Goal: Task Accomplishment & Management: Manage account settings

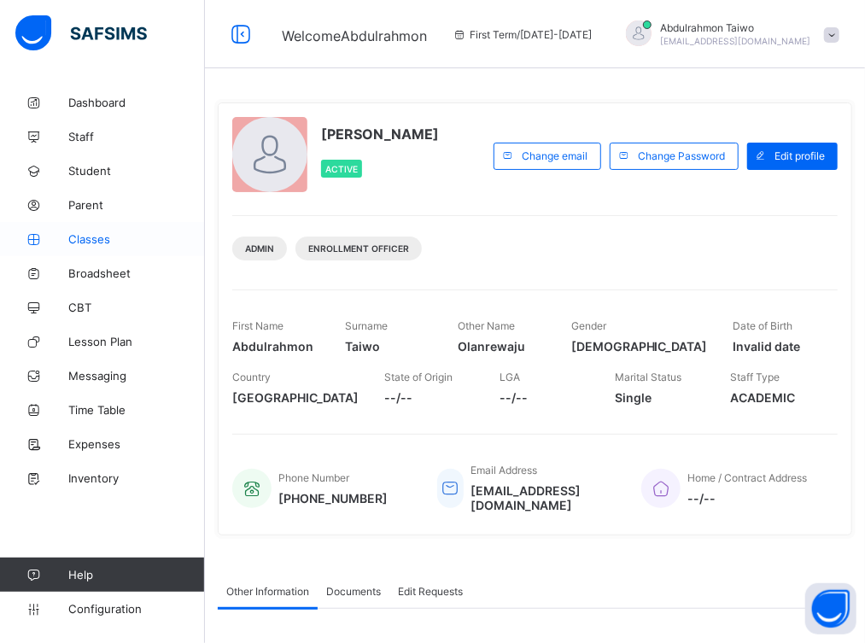
click at [94, 239] on span "Classes" at bounding box center [136, 239] width 137 height 14
click at [84, 246] on link "Classes" at bounding box center [102, 239] width 205 height 34
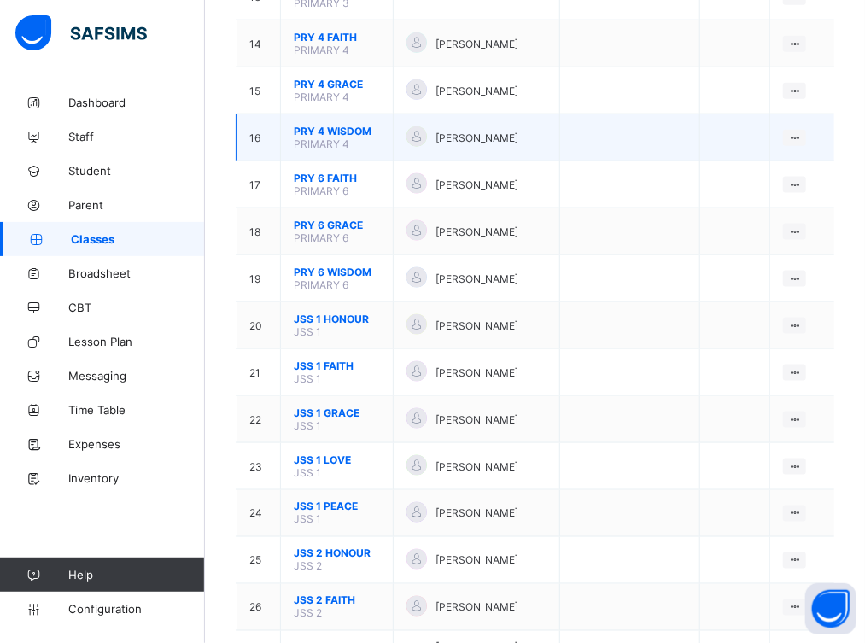
scroll to position [910, 0]
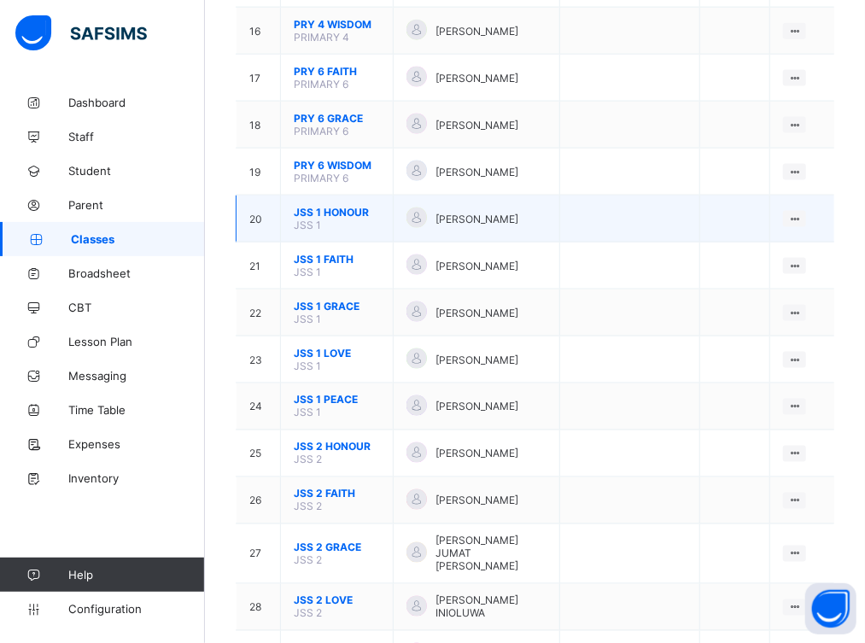
click at [325, 206] on span "JSS 1 HONOUR" at bounding box center [337, 212] width 86 height 13
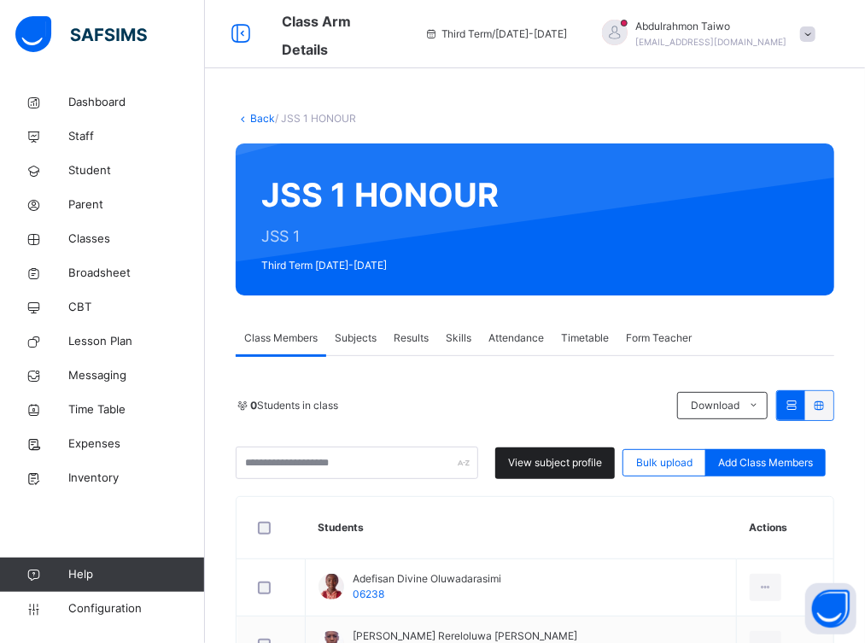
click at [543, 462] on span "View subject profile" at bounding box center [555, 462] width 94 height 15
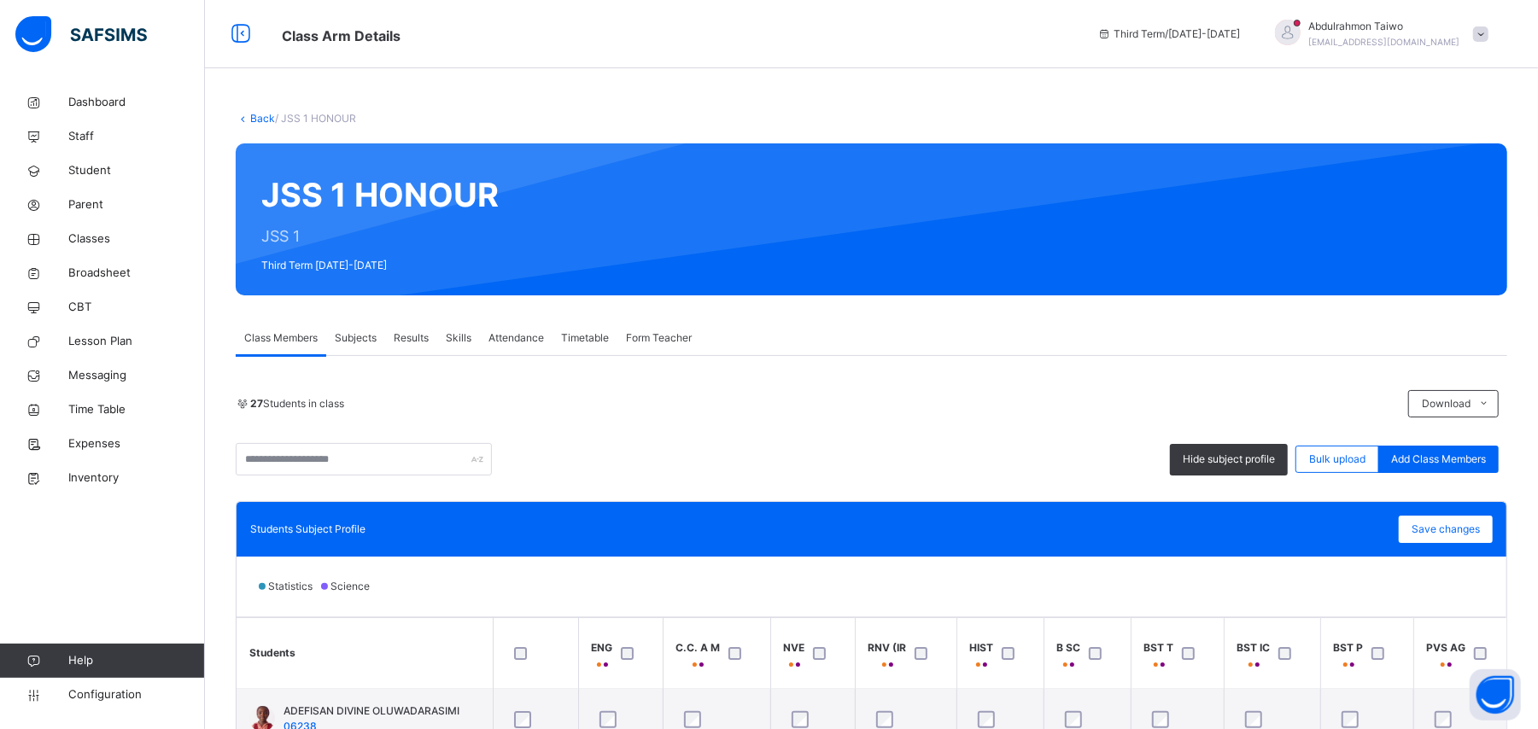
click at [256, 121] on link "Back" at bounding box center [262, 118] width 25 height 13
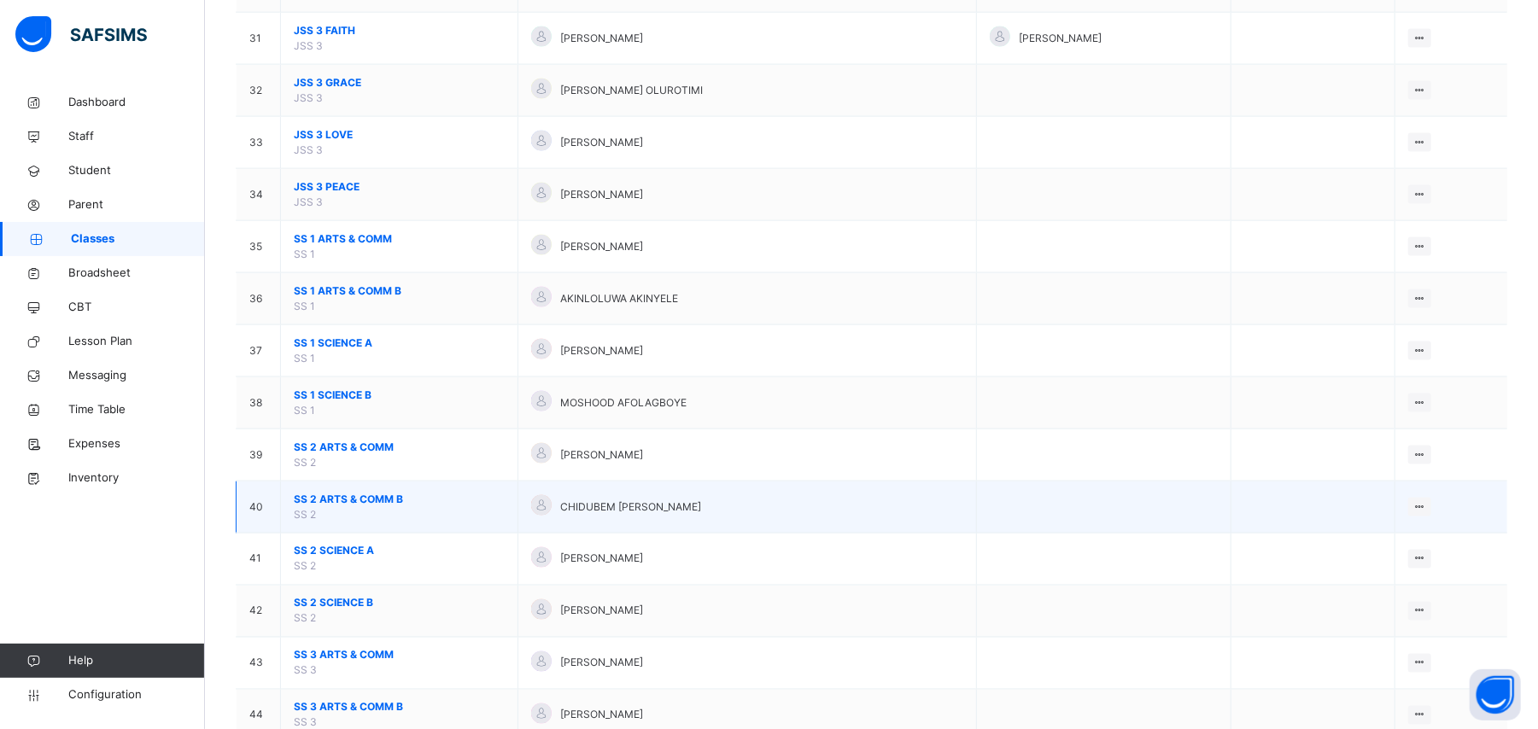
scroll to position [1699, 0]
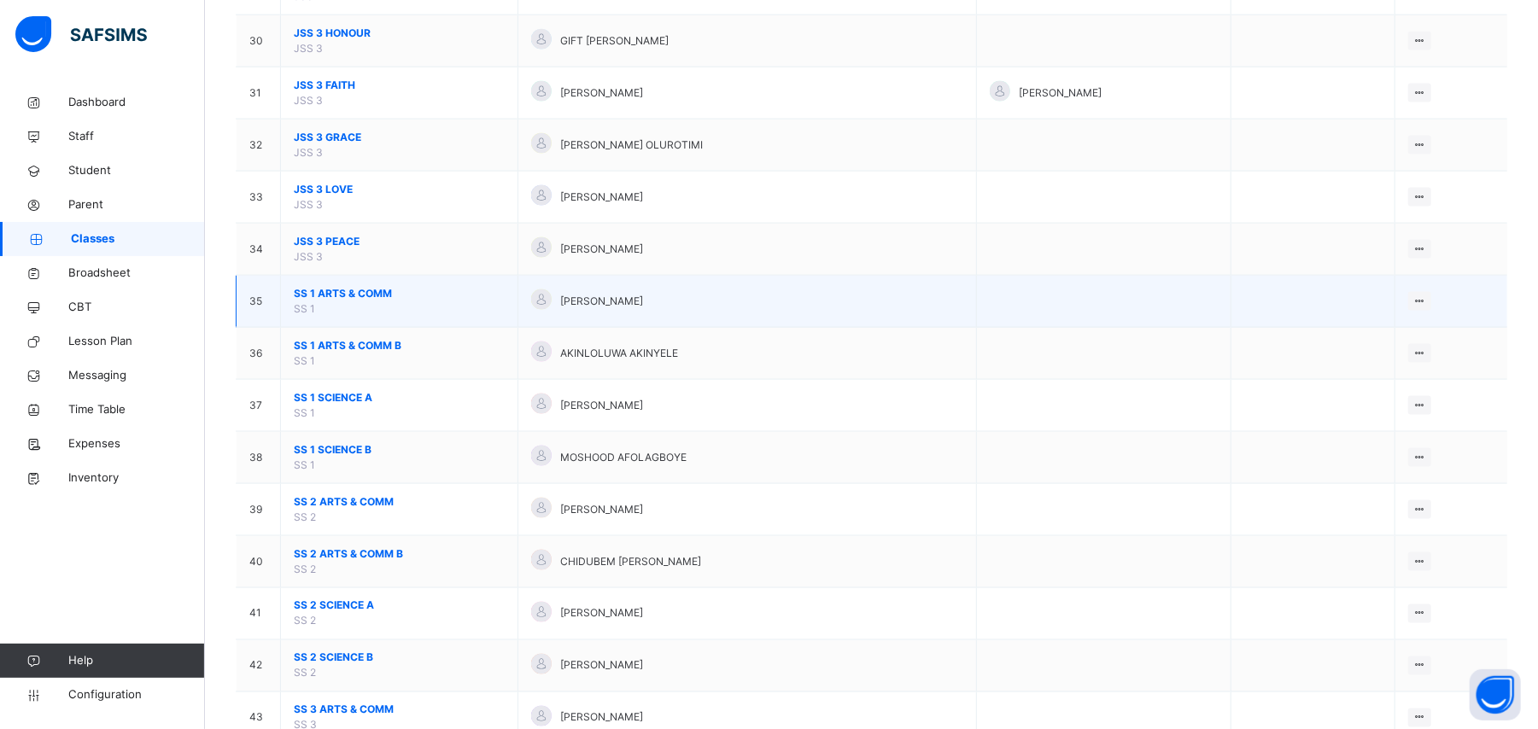
click at [348, 301] on span "SS 1 ARTS & COMM" at bounding box center [399, 293] width 211 height 15
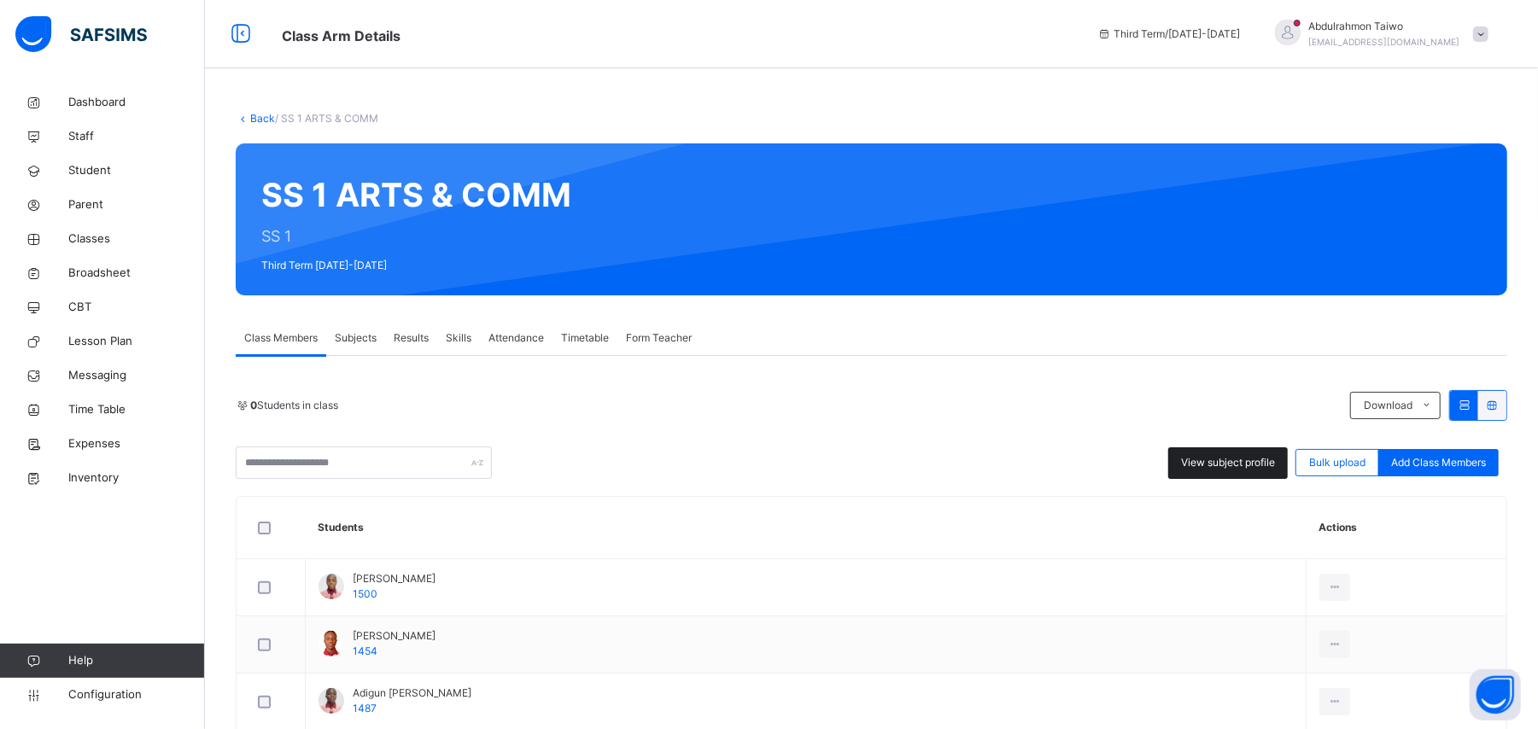
click at [881, 459] on span "View subject profile" at bounding box center [1228, 462] width 94 height 15
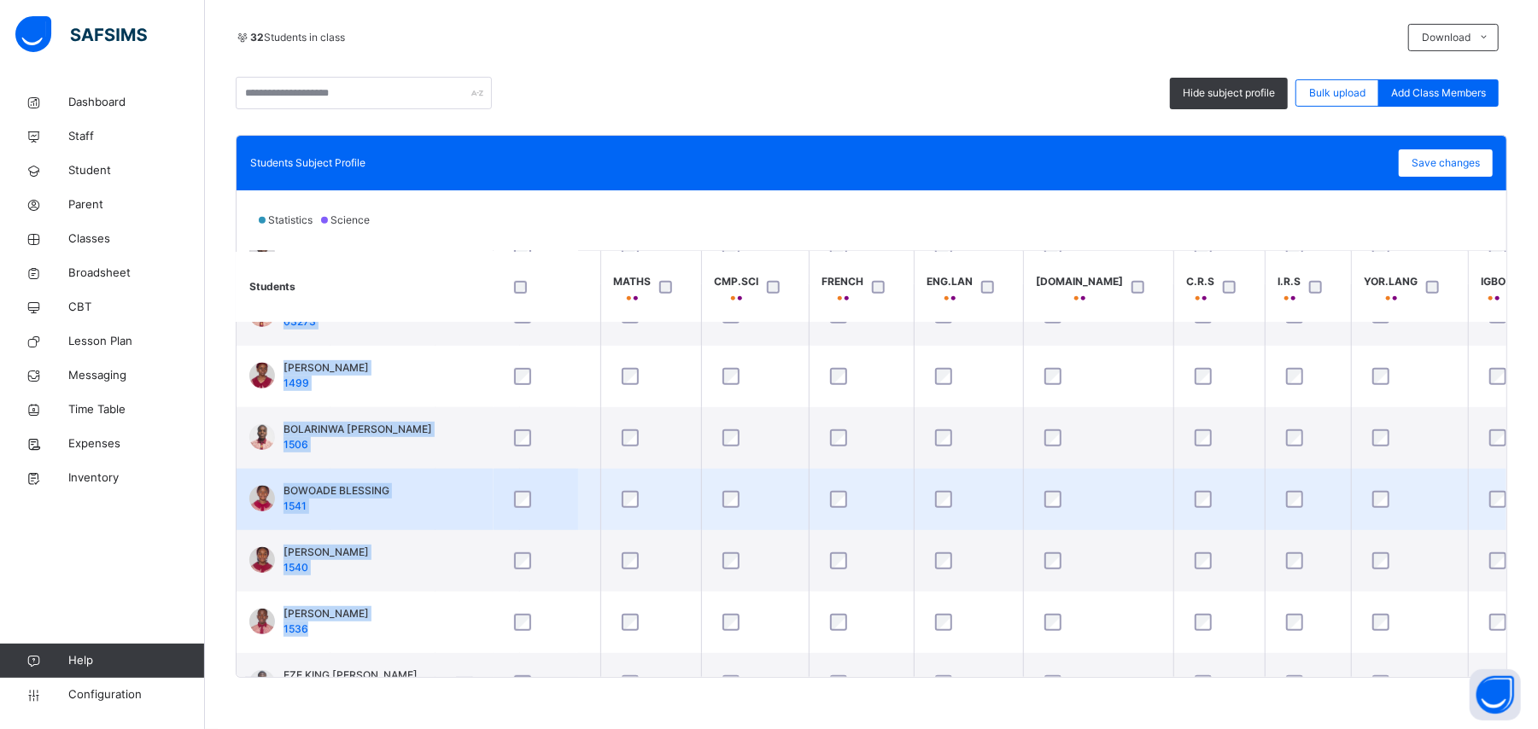
scroll to position [726, 533]
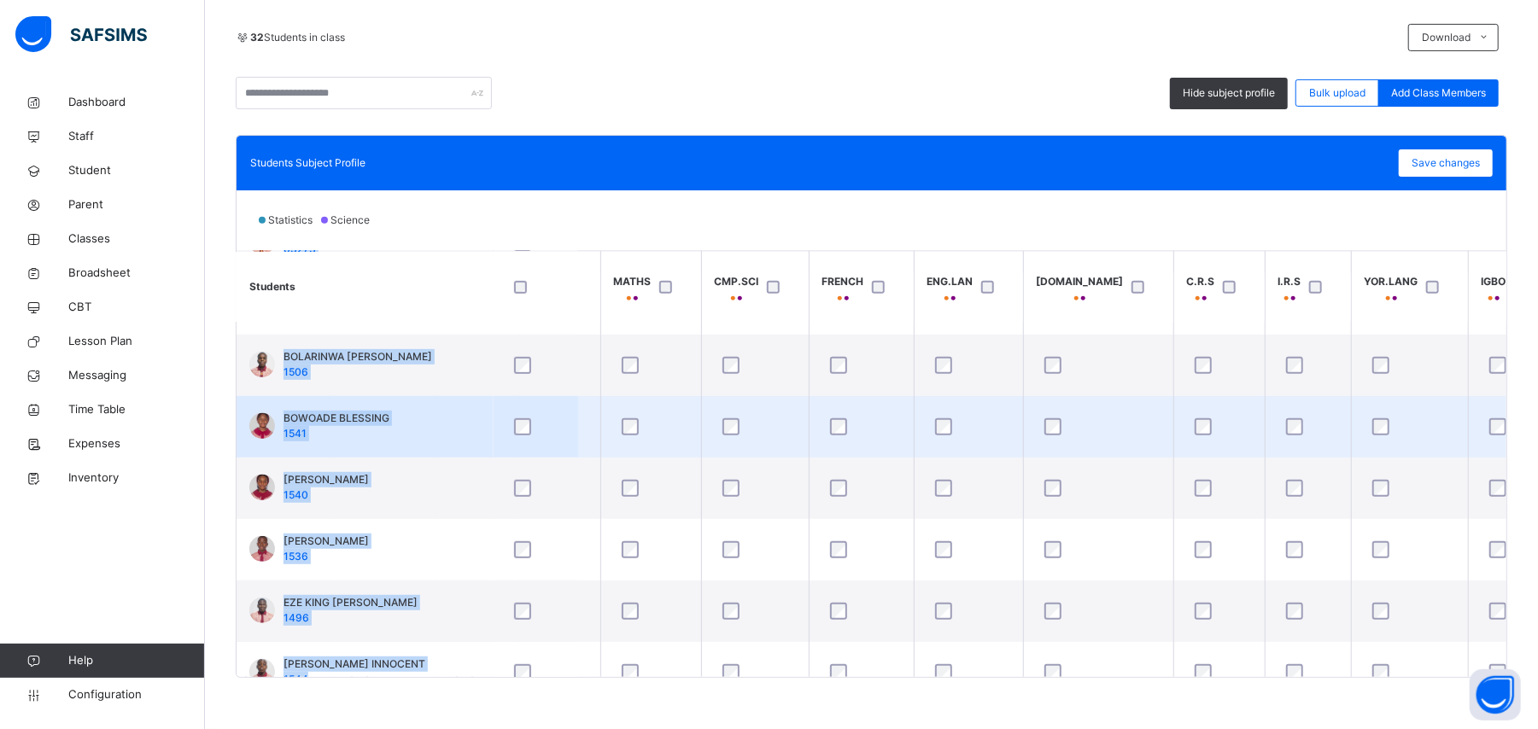
click at [838, 642] on tbody "Adebusoye Adedamola 1500 ADEDIRAN DEMILADE 1454 ADIGUN AYOOLA AMOS 1487 AJAJA O…" at bounding box center [1525, 581] width 3642 height 1968
click at [486, 446] on td "BOWOADE BLESSING 1541" at bounding box center [365, 426] width 256 height 61
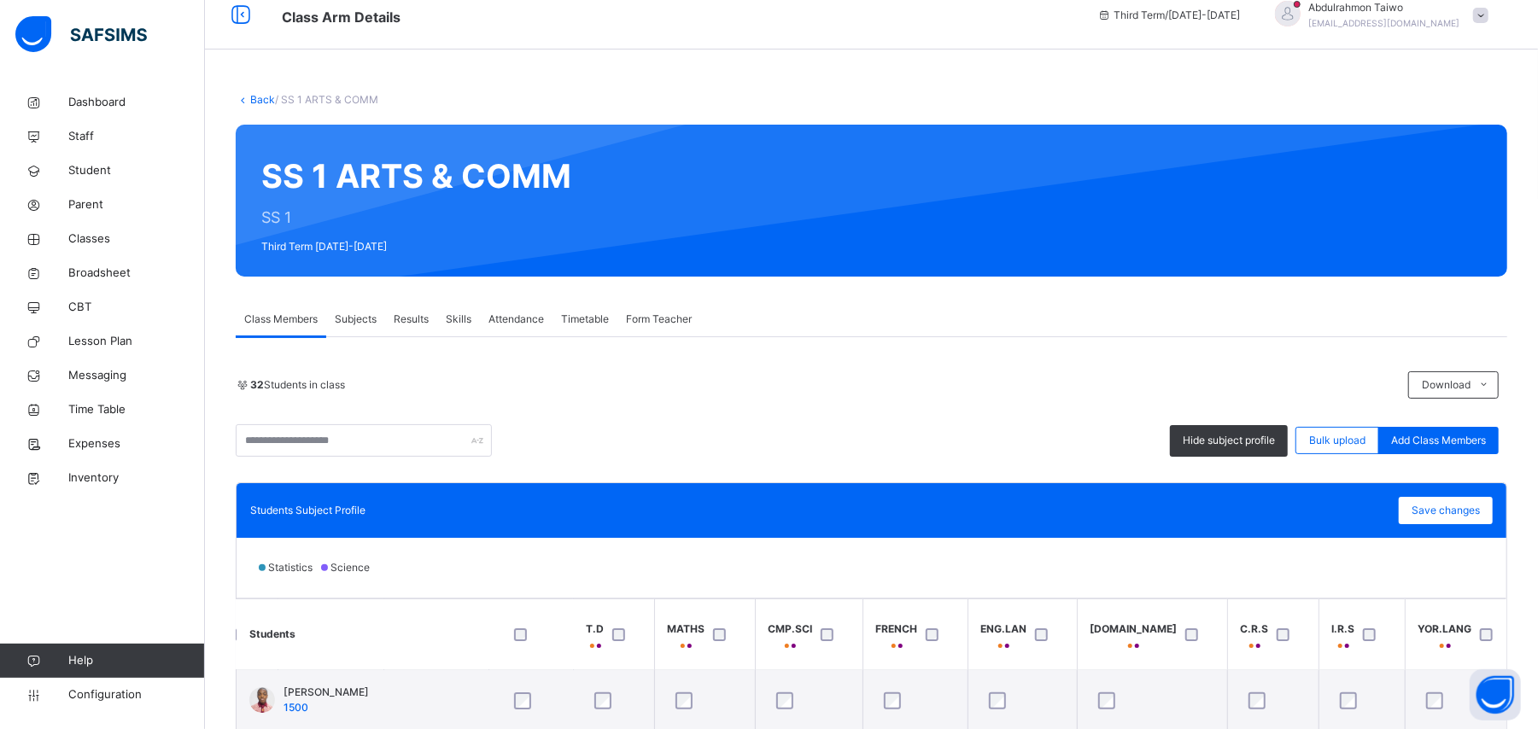
scroll to position [0, 0]
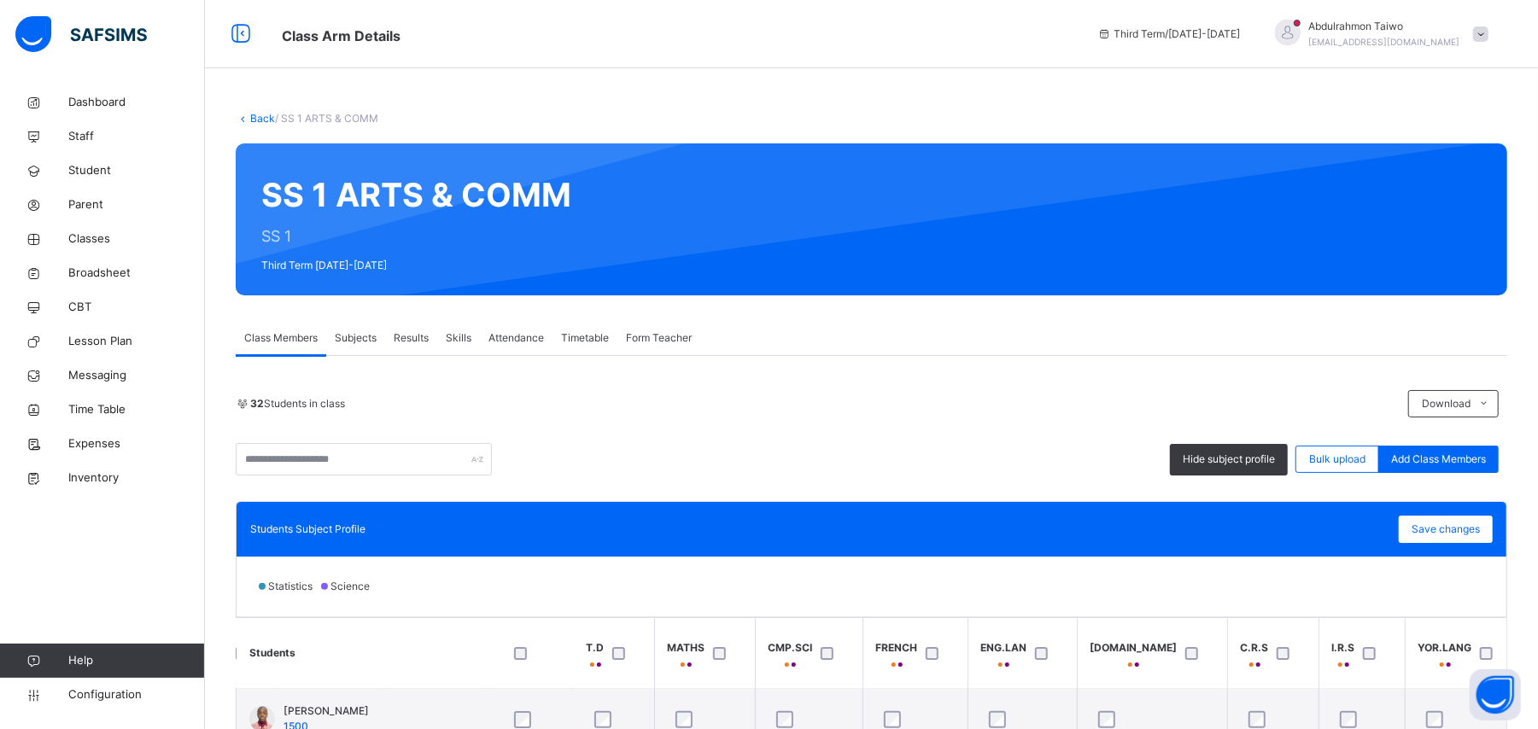
click at [251, 117] on link "Back" at bounding box center [262, 118] width 25 height 13
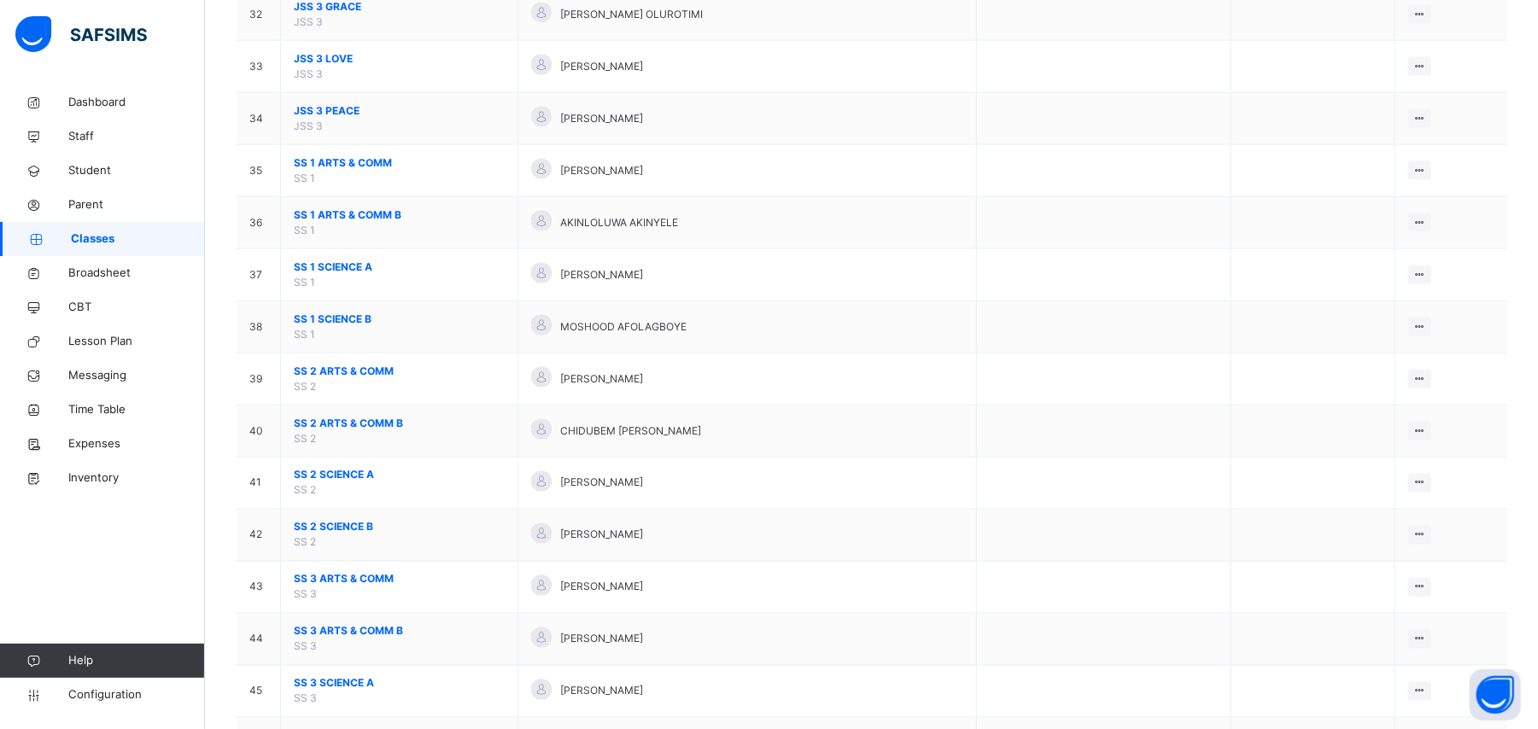
scroll to position [1927, 0]
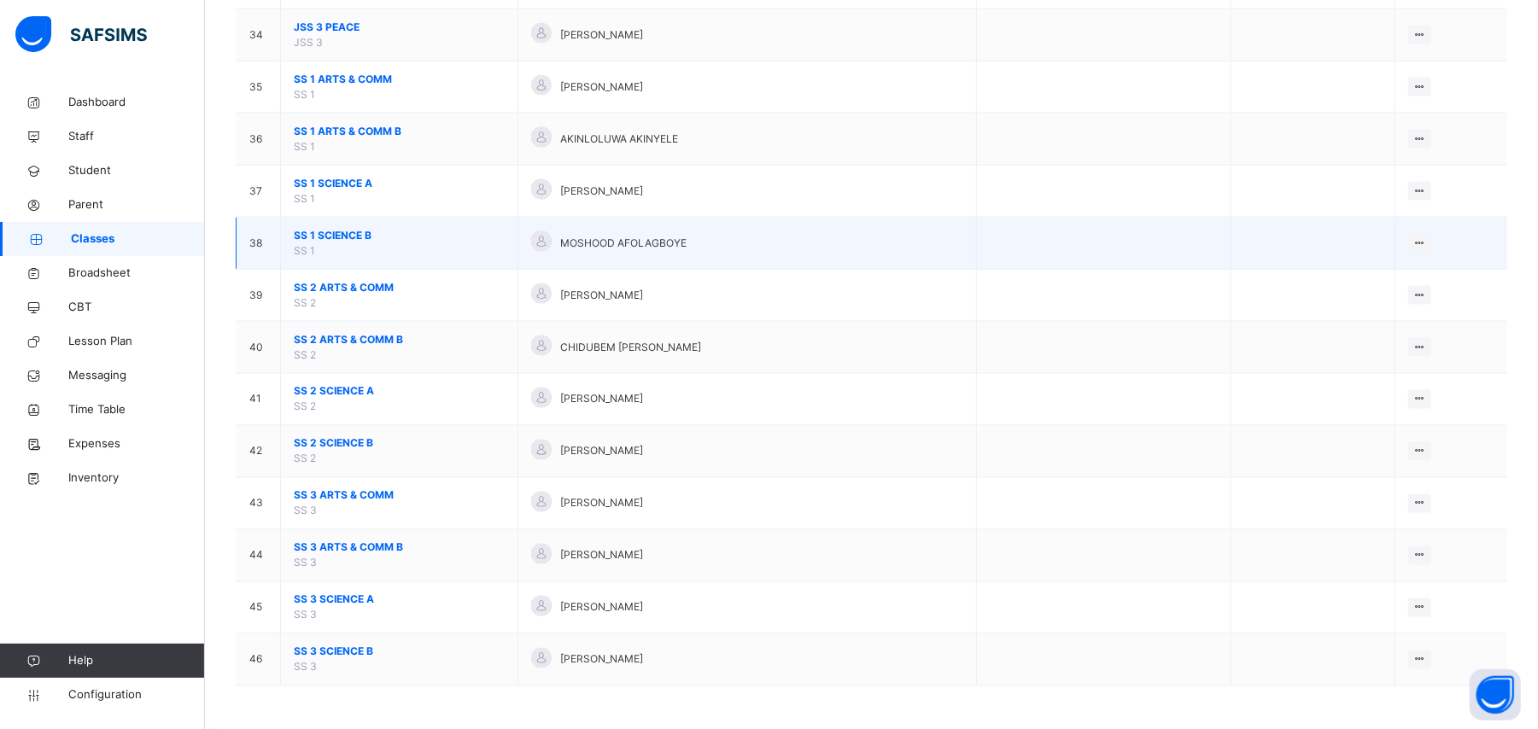
click at [335, 228] on span "SS 1 SCIENCE B" at bounding box center [399, 235] width 211 height 15
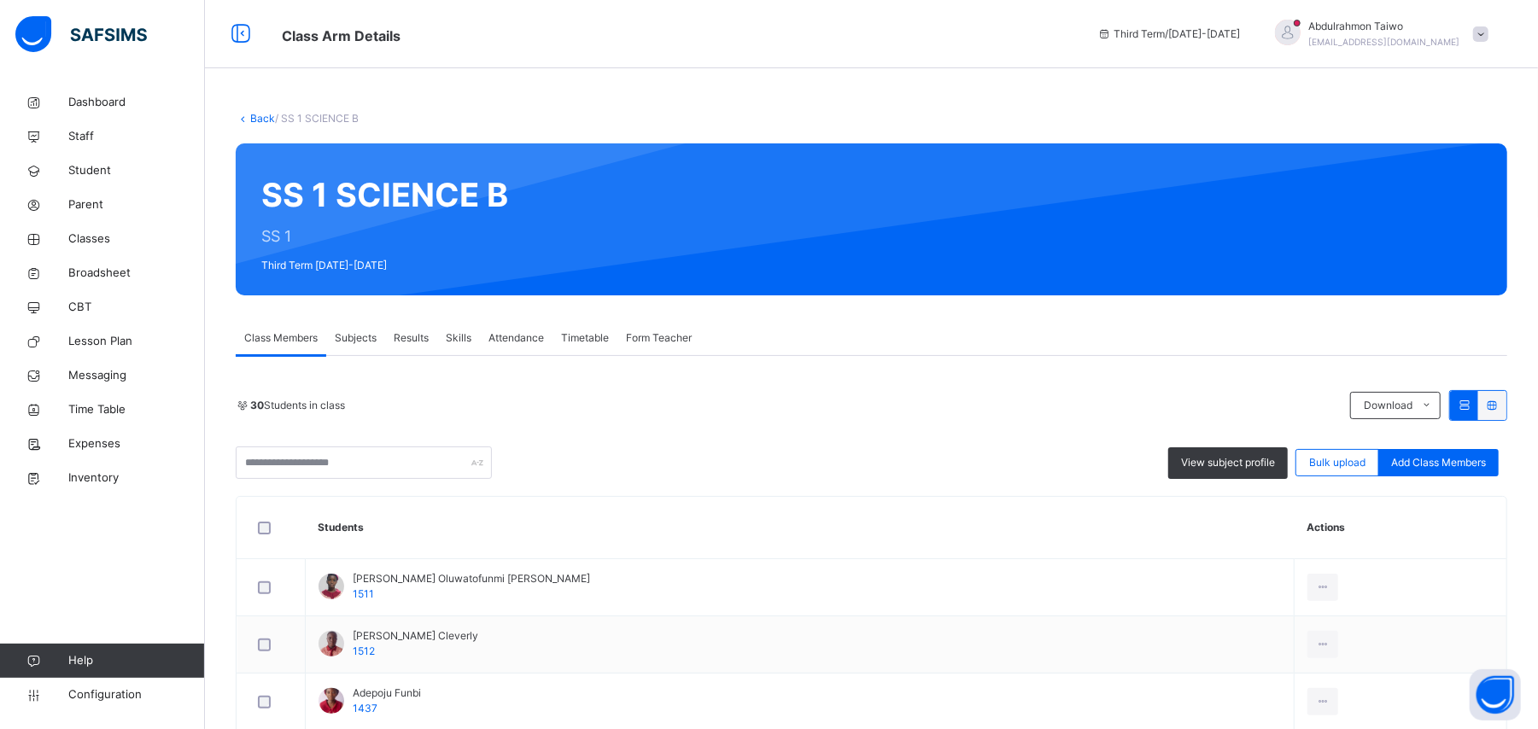
click at [260, 116] on link "Back" at bounding box center [262, 118] width 25 height 13
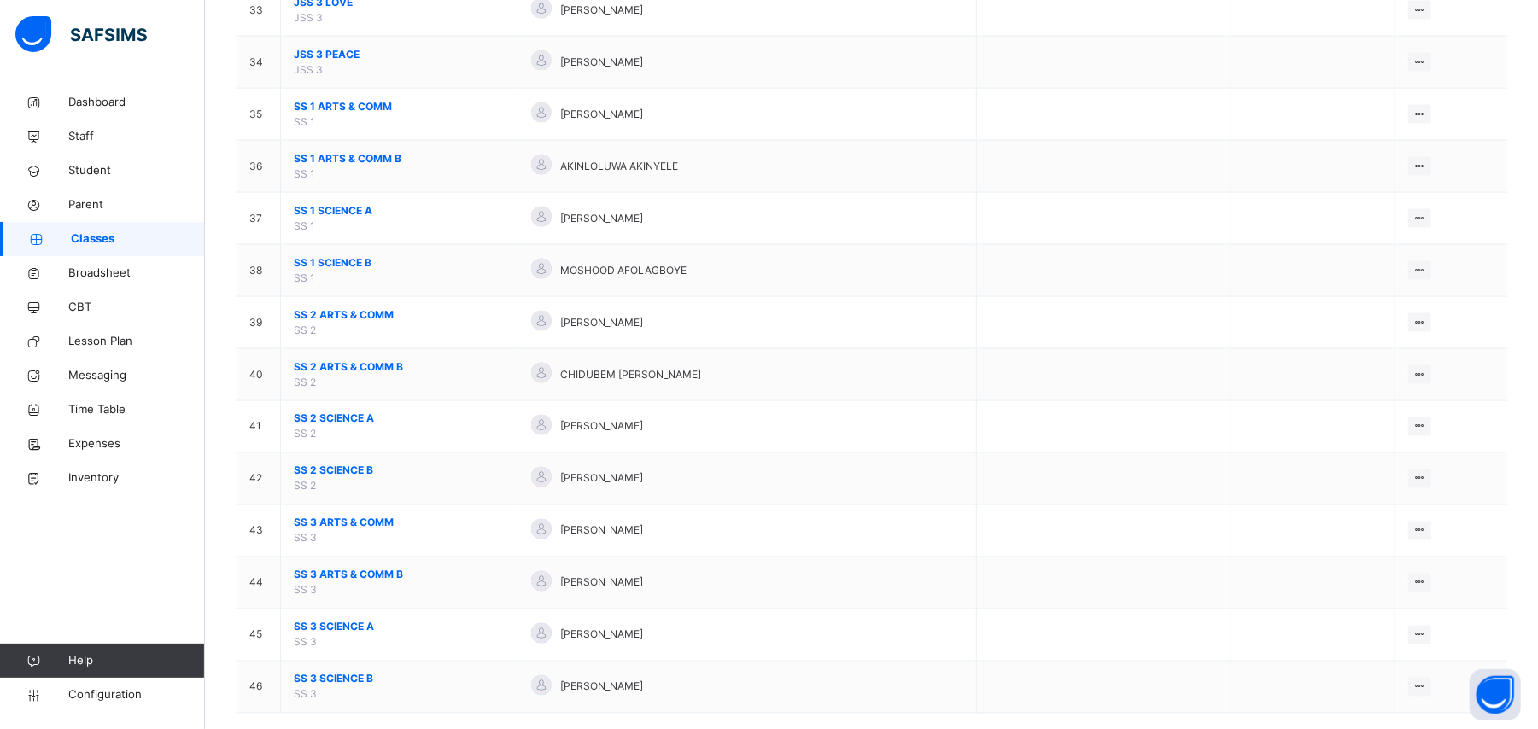
scroll to position [1927, 0]
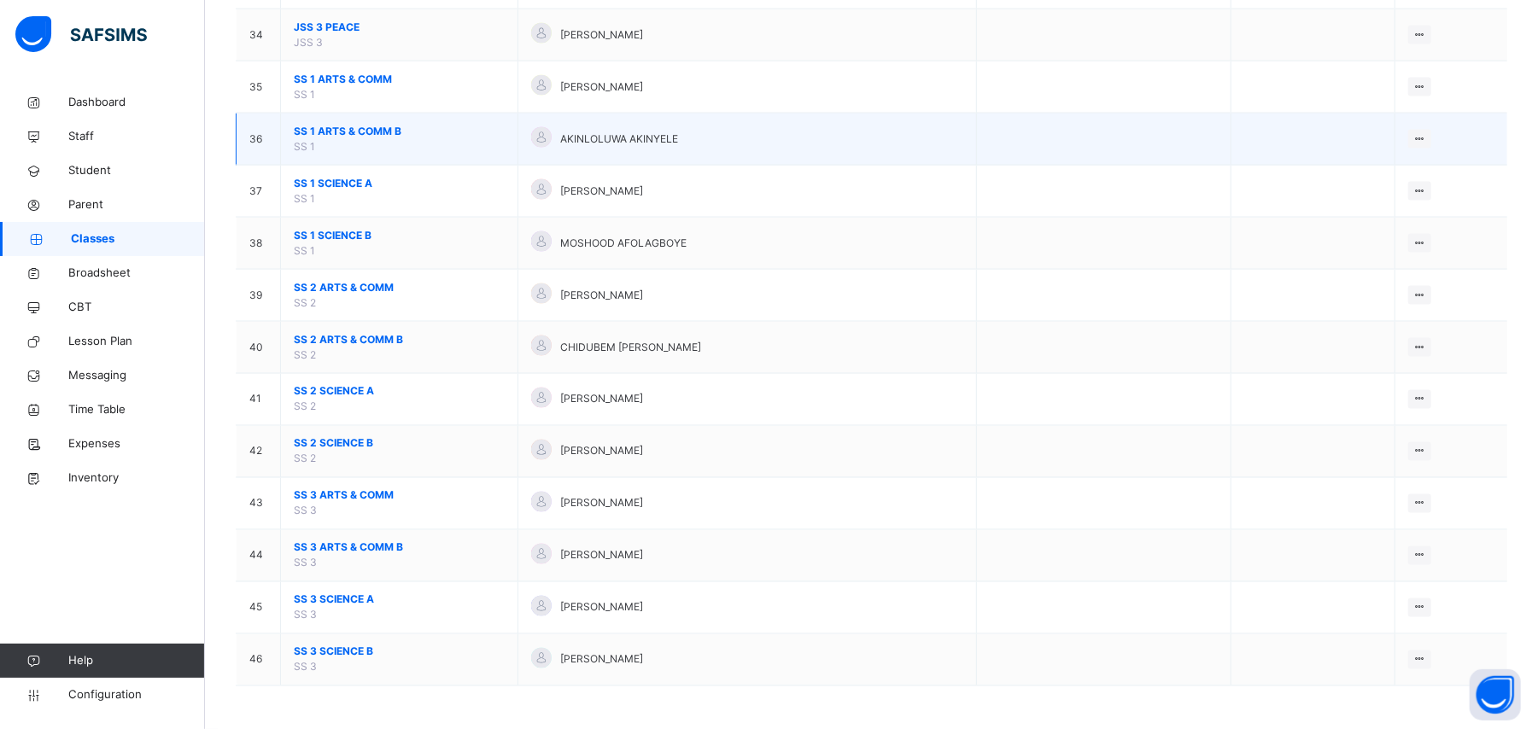
click at [349, 125] on span "SS 1 ARTS & COMM B" at bounding box center [399, 131] width 211 height 15
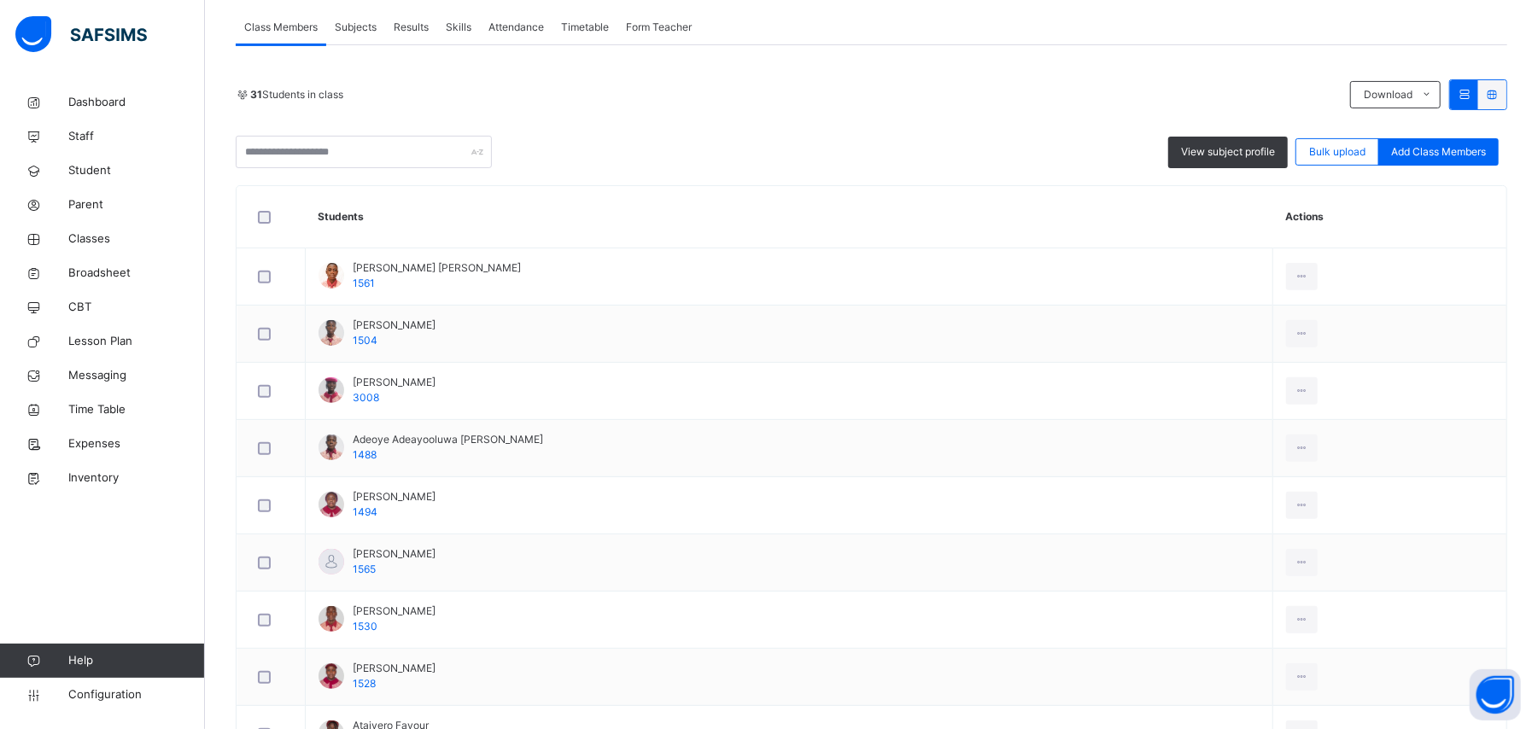
scroll to position [342, 0]
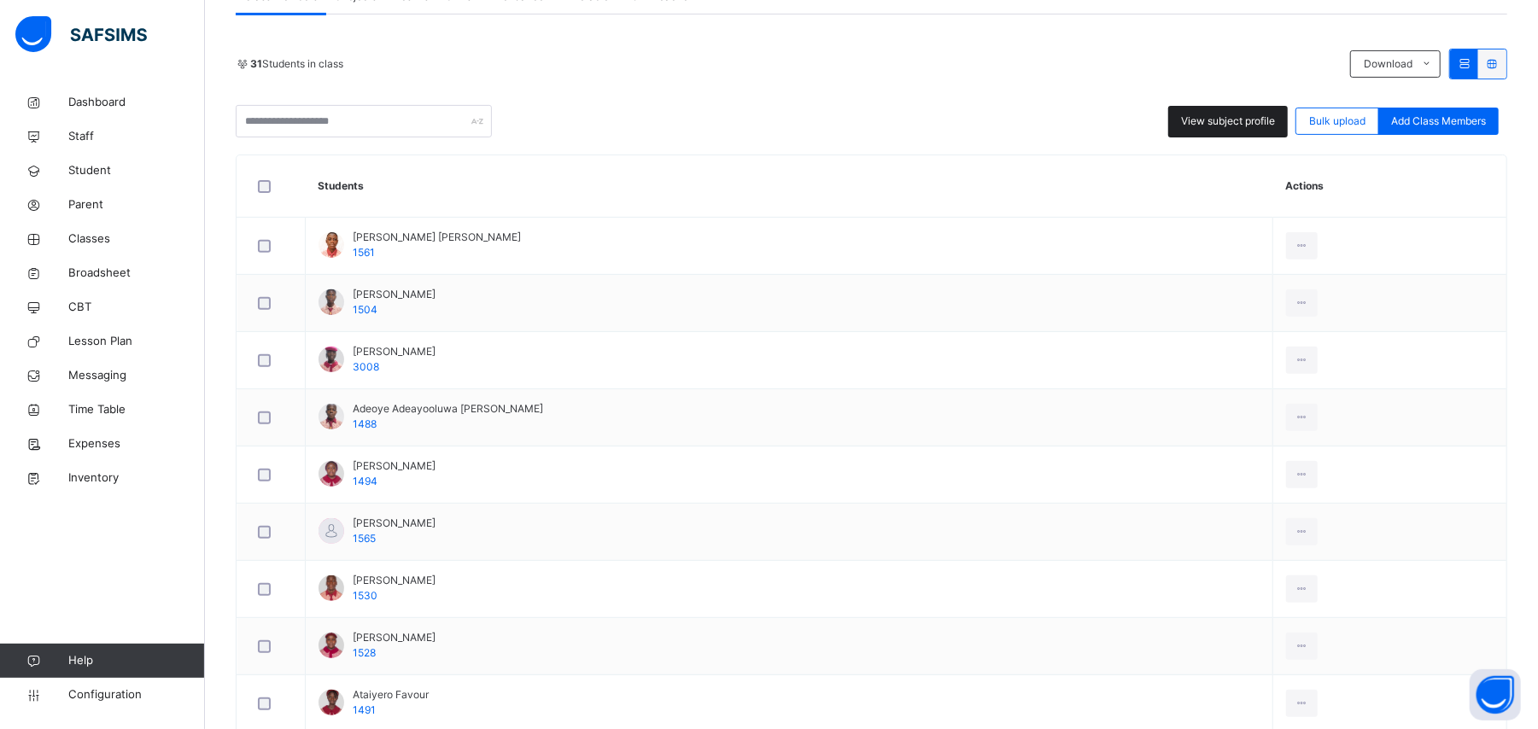
click at [881, 114] on span "View subject profile" at bounding box center [1228, 121] width 94 height 15
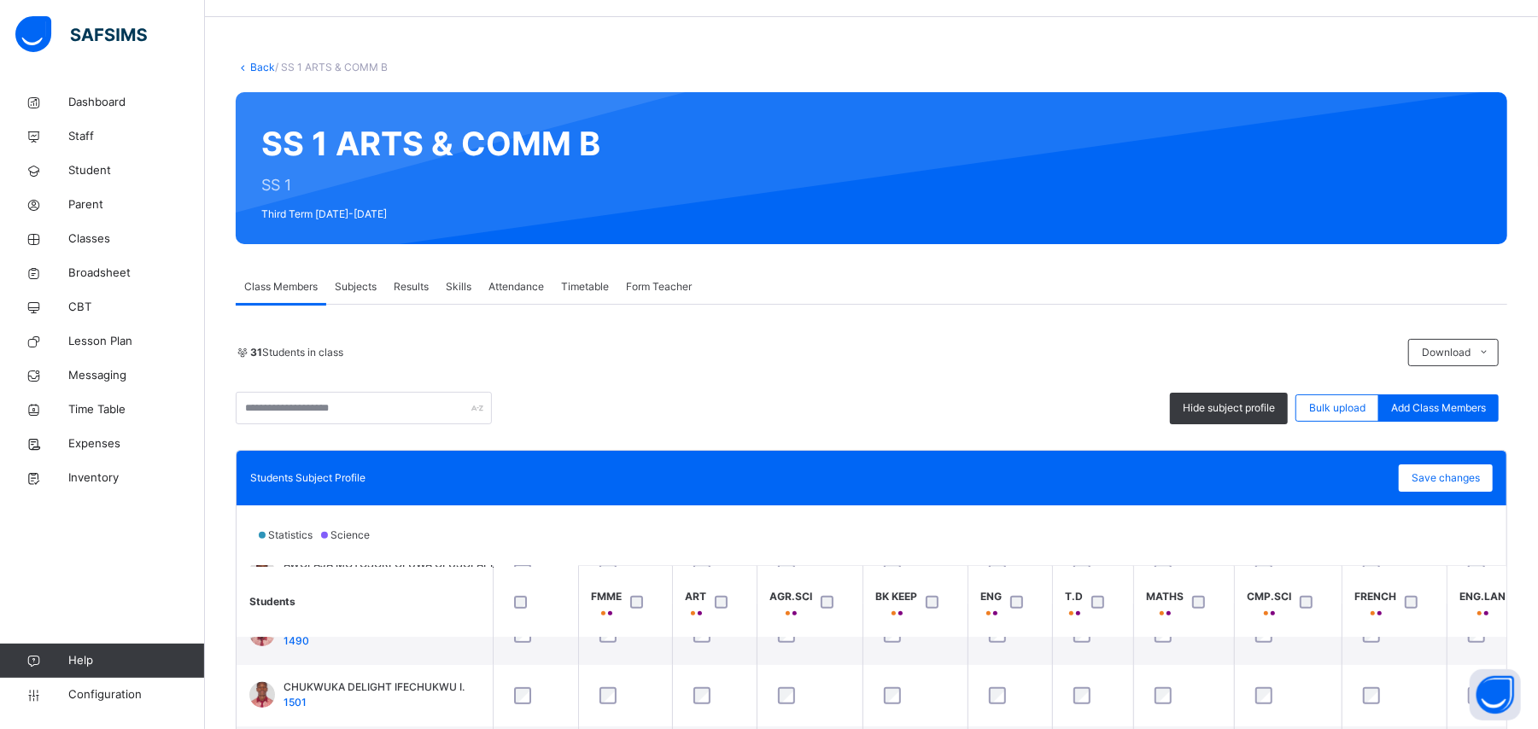
scroll to position [0, 0]
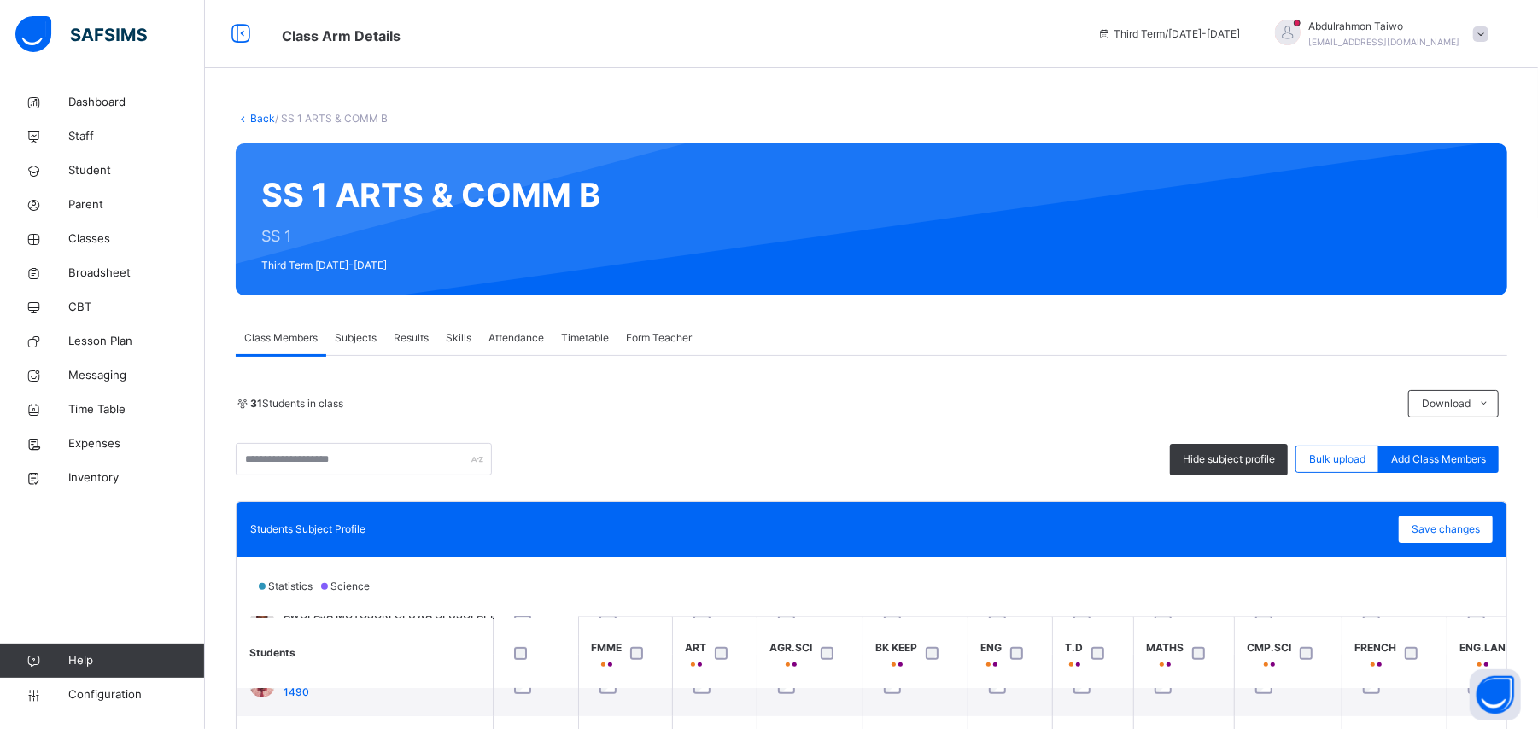
click at [257, 120] on link "Back" at bounding box center [262, 118] width 25 height 13
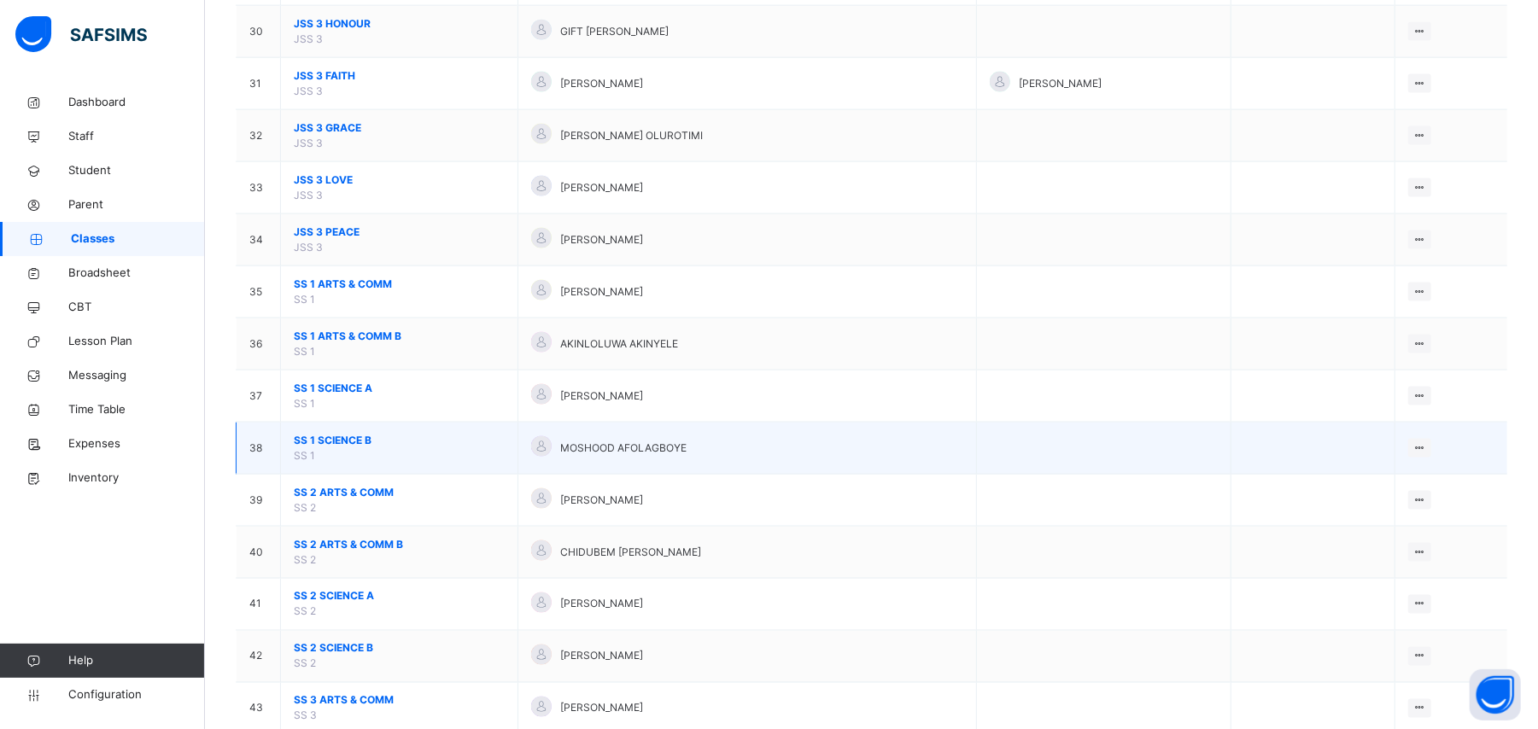
scroll to position [1822, 0]
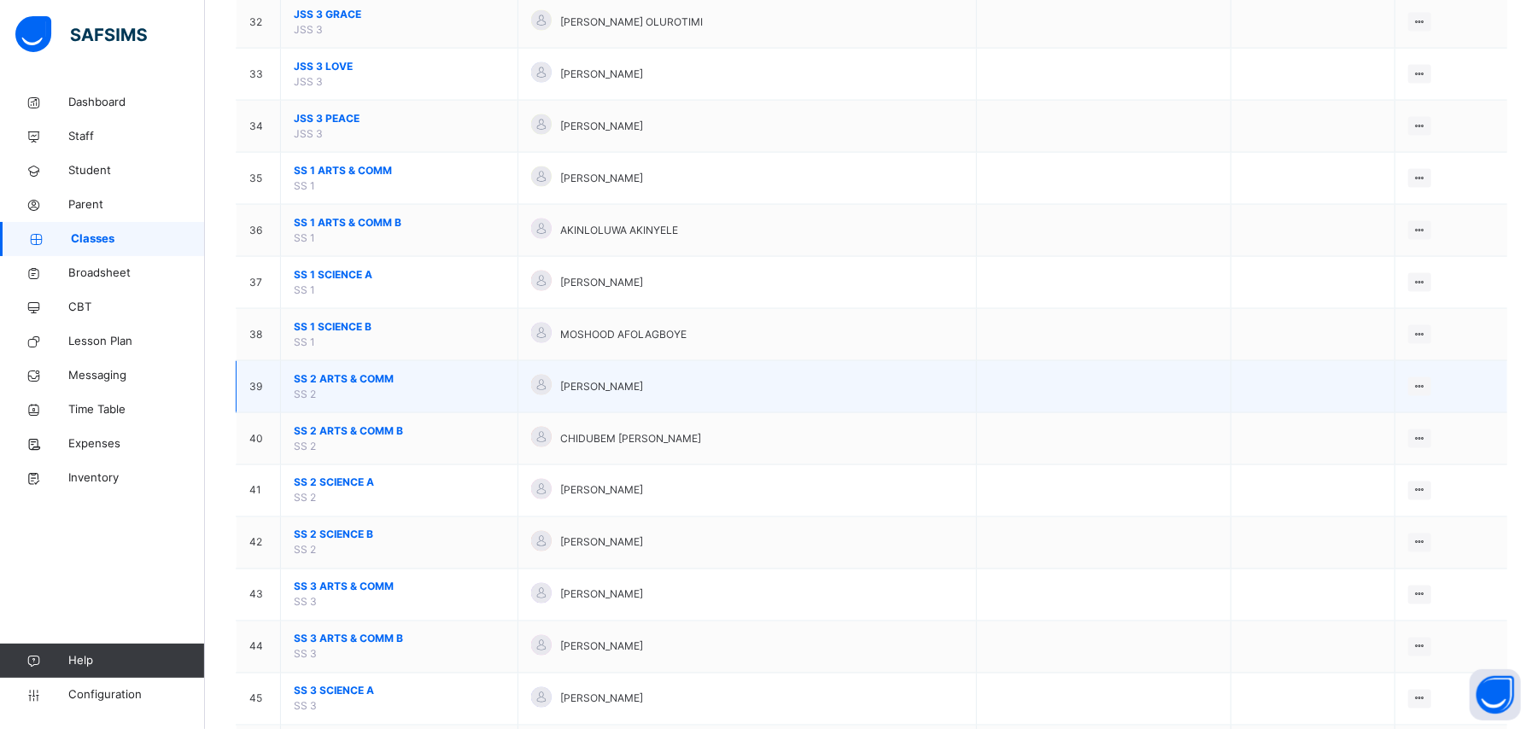
click at [330, 387] on span "SS 2 ARTS & COMM" at bounding box center [399, 378] width 211 height 15
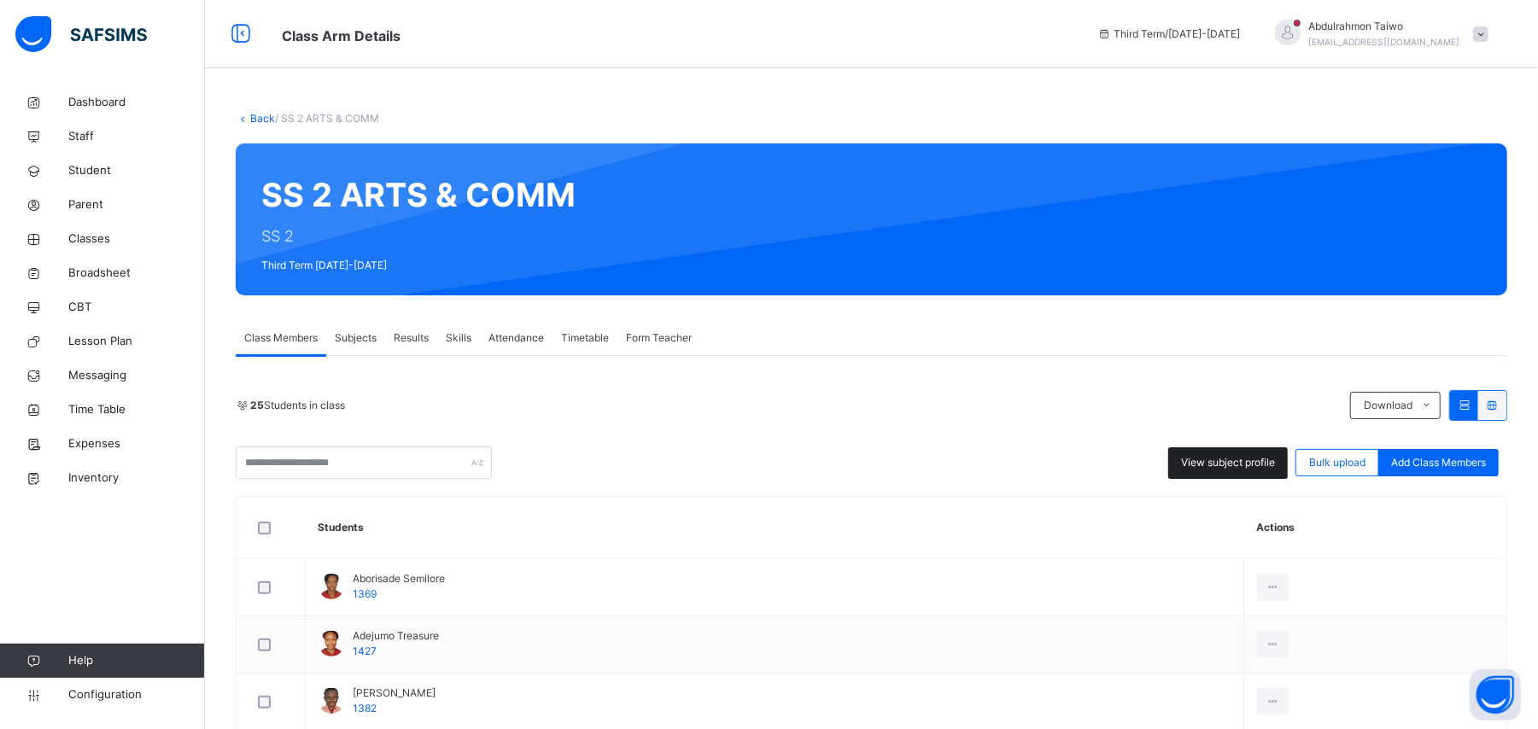
click at [881, 455] on span "View subject profile" at bounding box center [1228, 462] width 94 height 15
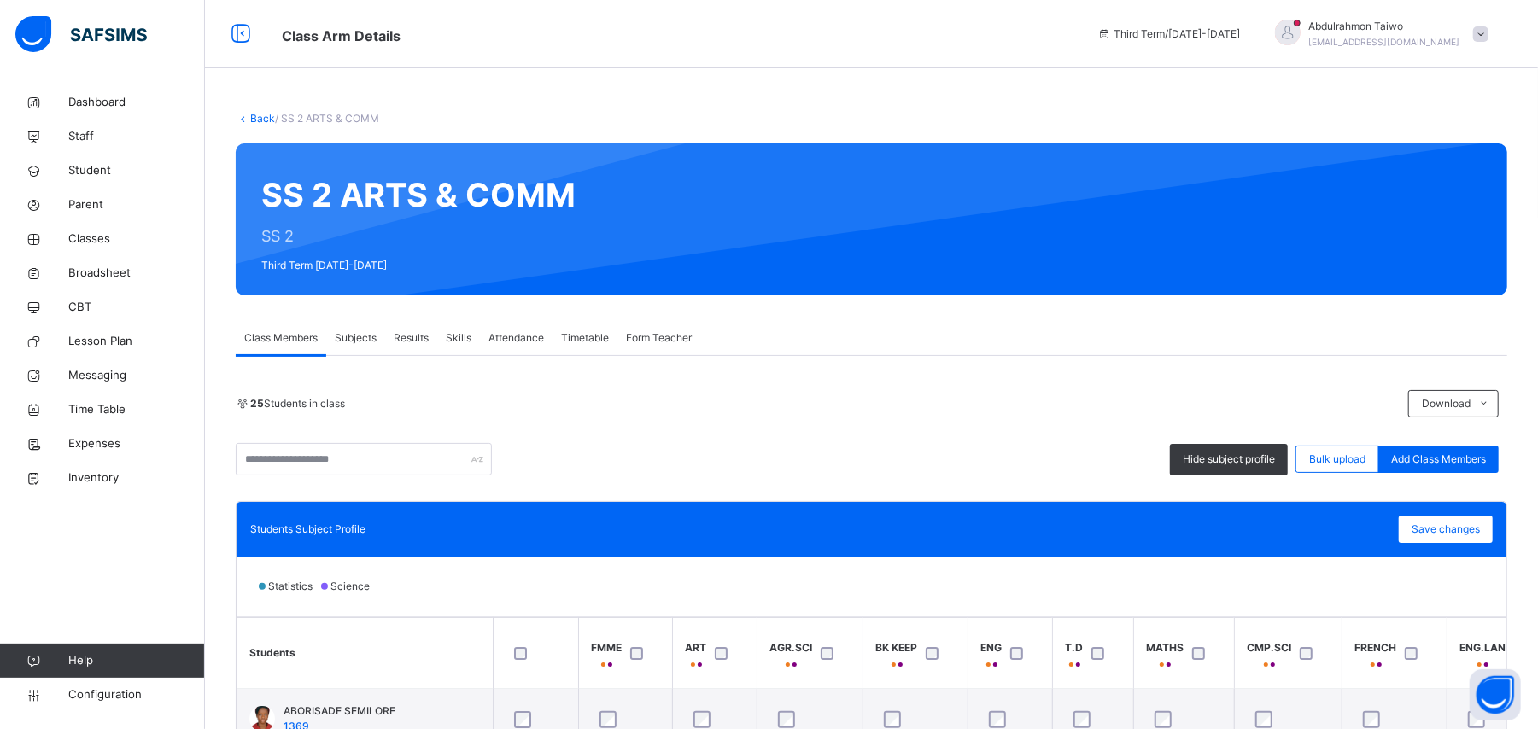
click at [251, 120] on link "Back" at bounding box center [262, 118] width 25 height 13
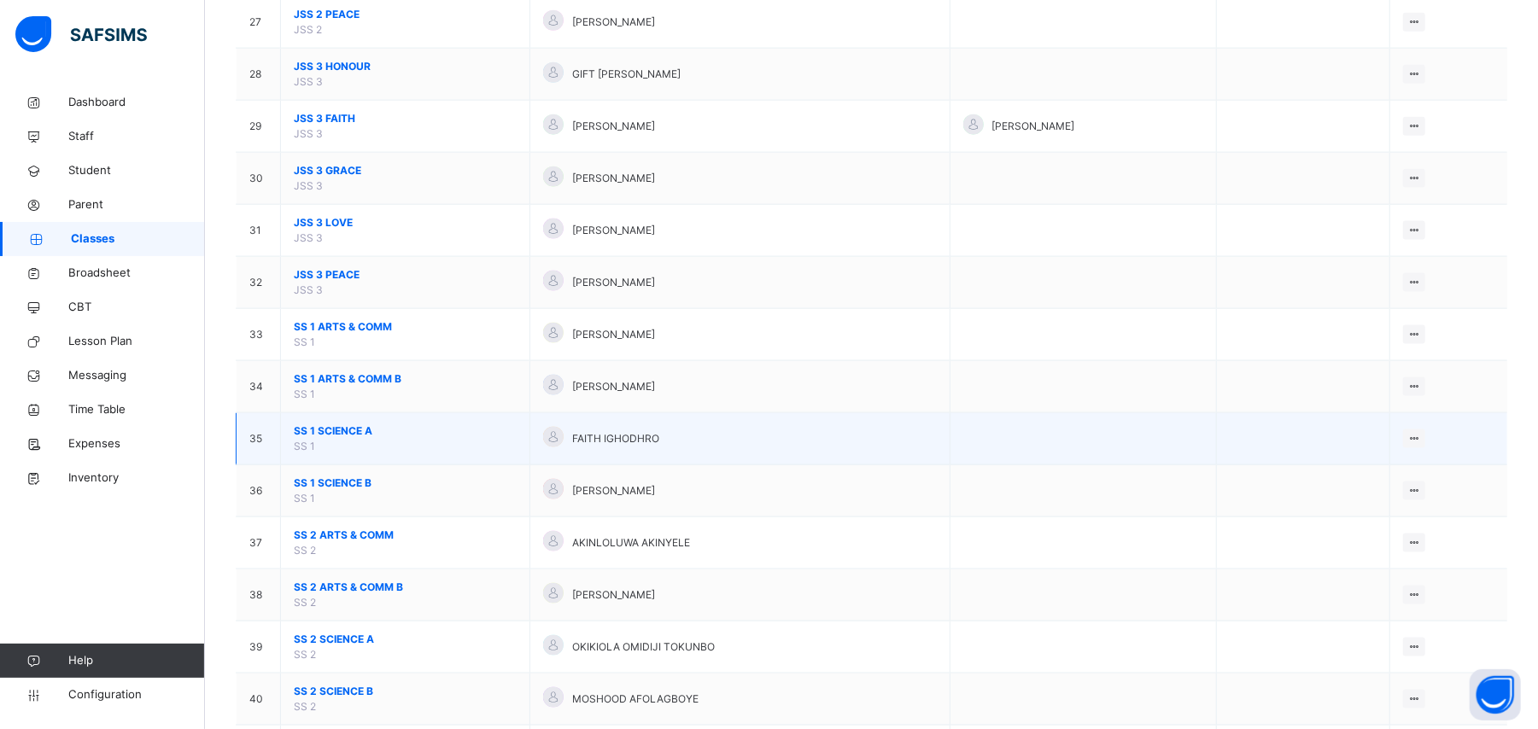
scroll to position [1594, 0]
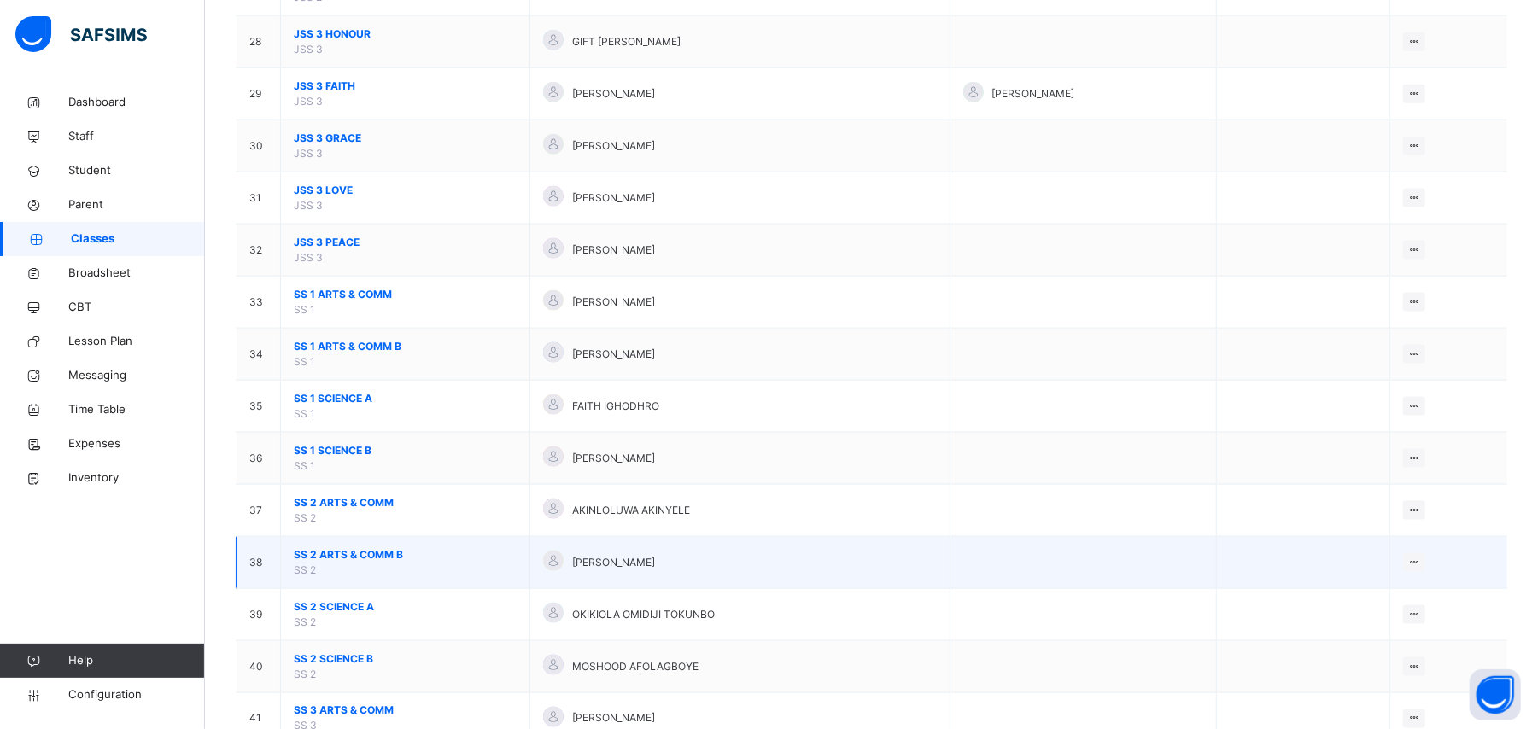
click at [354, 563] on span "SS 2 ARTS & COMM B" at bounding box center [405, 554] width 223 height 15
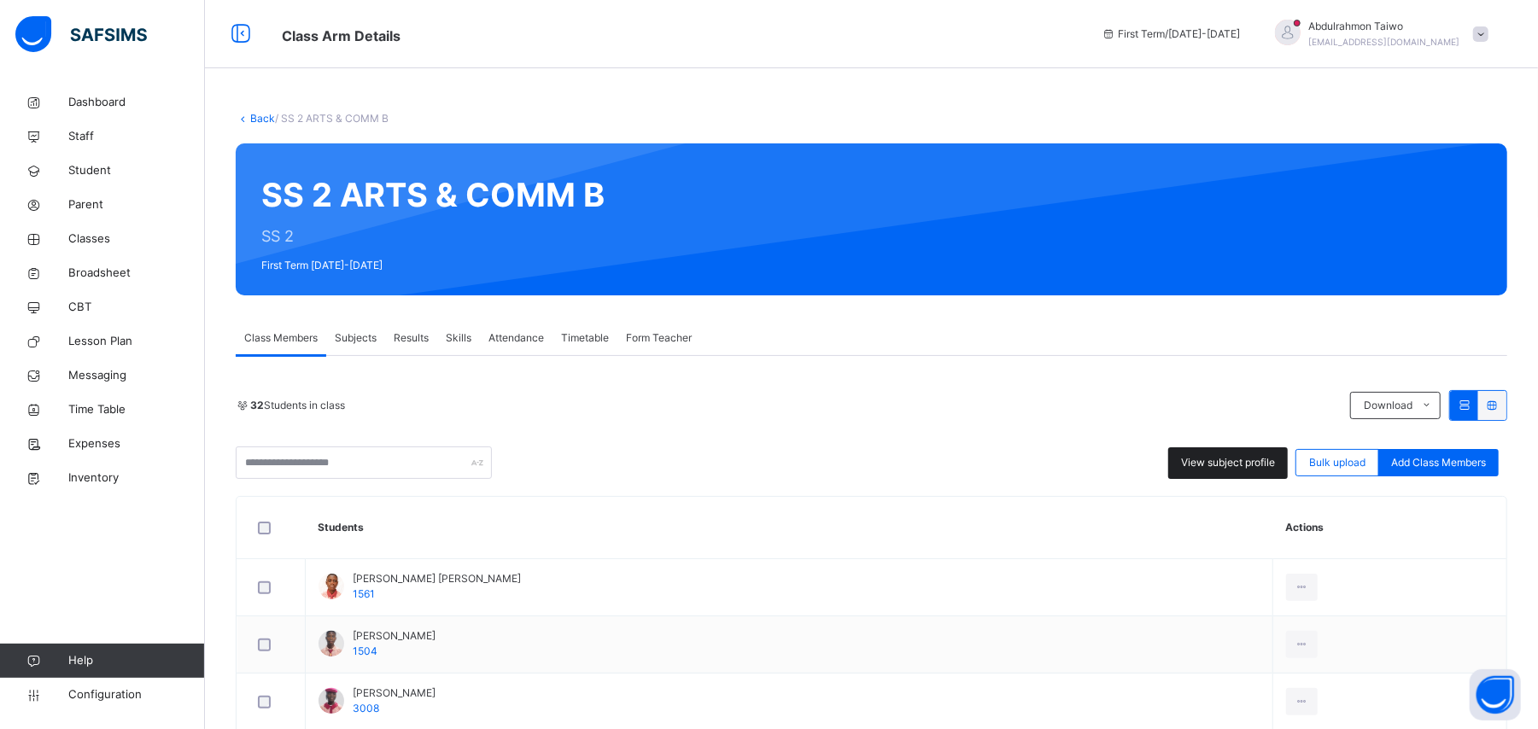
click at [881, 458] on span "View subject profile" at bounding box center [1228, 462] width 94 height 15
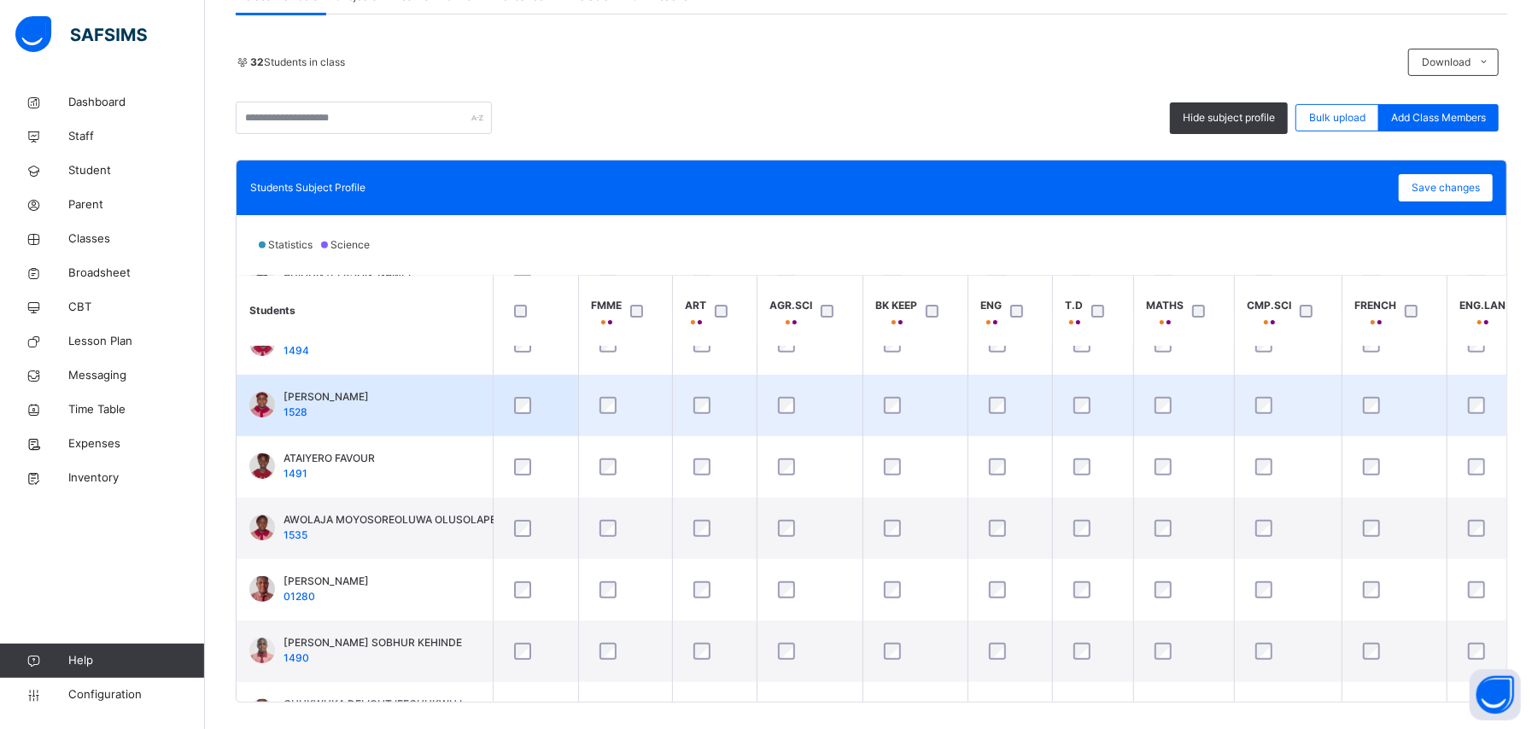
scroll to position [227, 0]
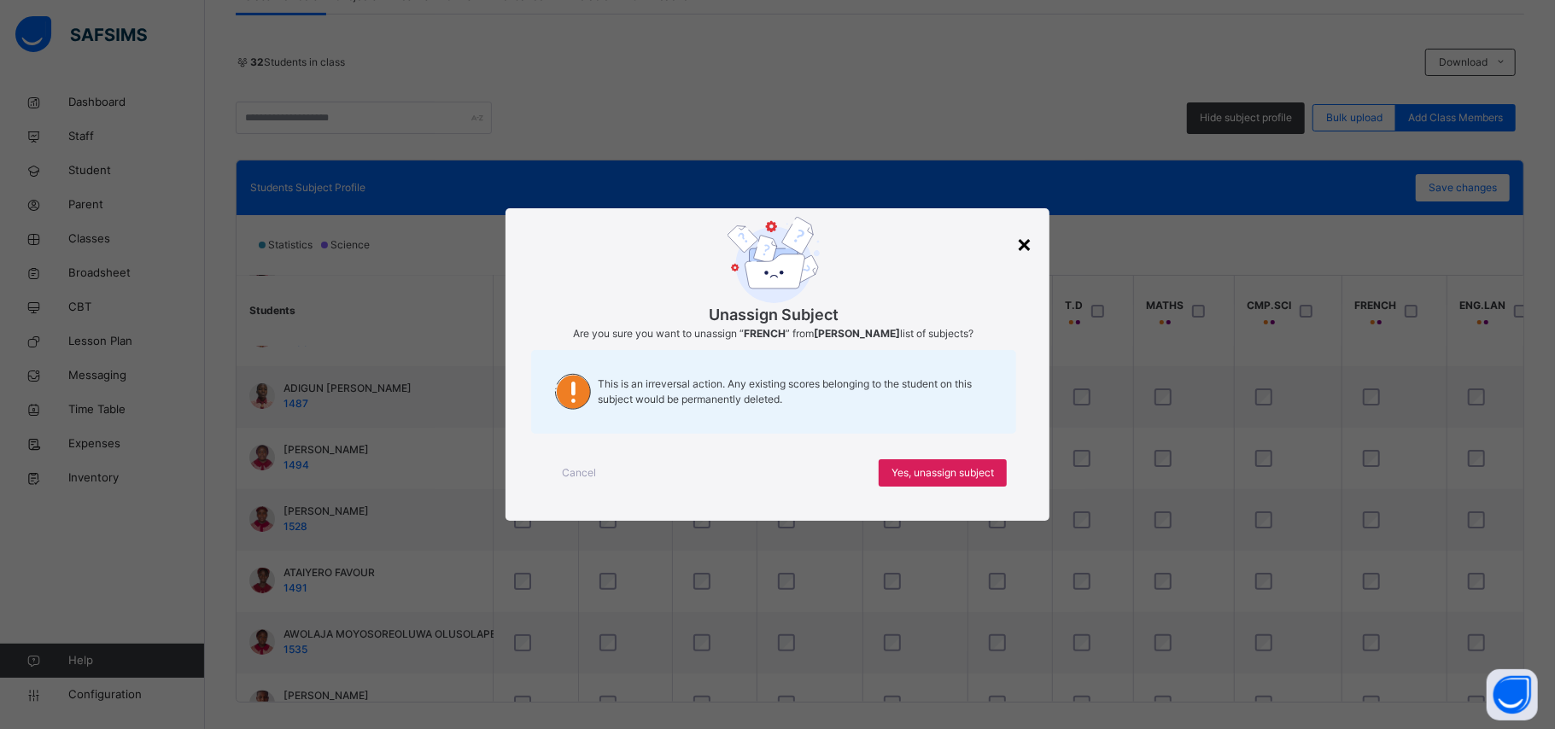
click at [881, 239] on div "×" at bounding box center [1024, 243] width 16 height 36
click at [881, 487] on div "Yes, unassign subject" at bounding box center [943, 472] width 128 height 27
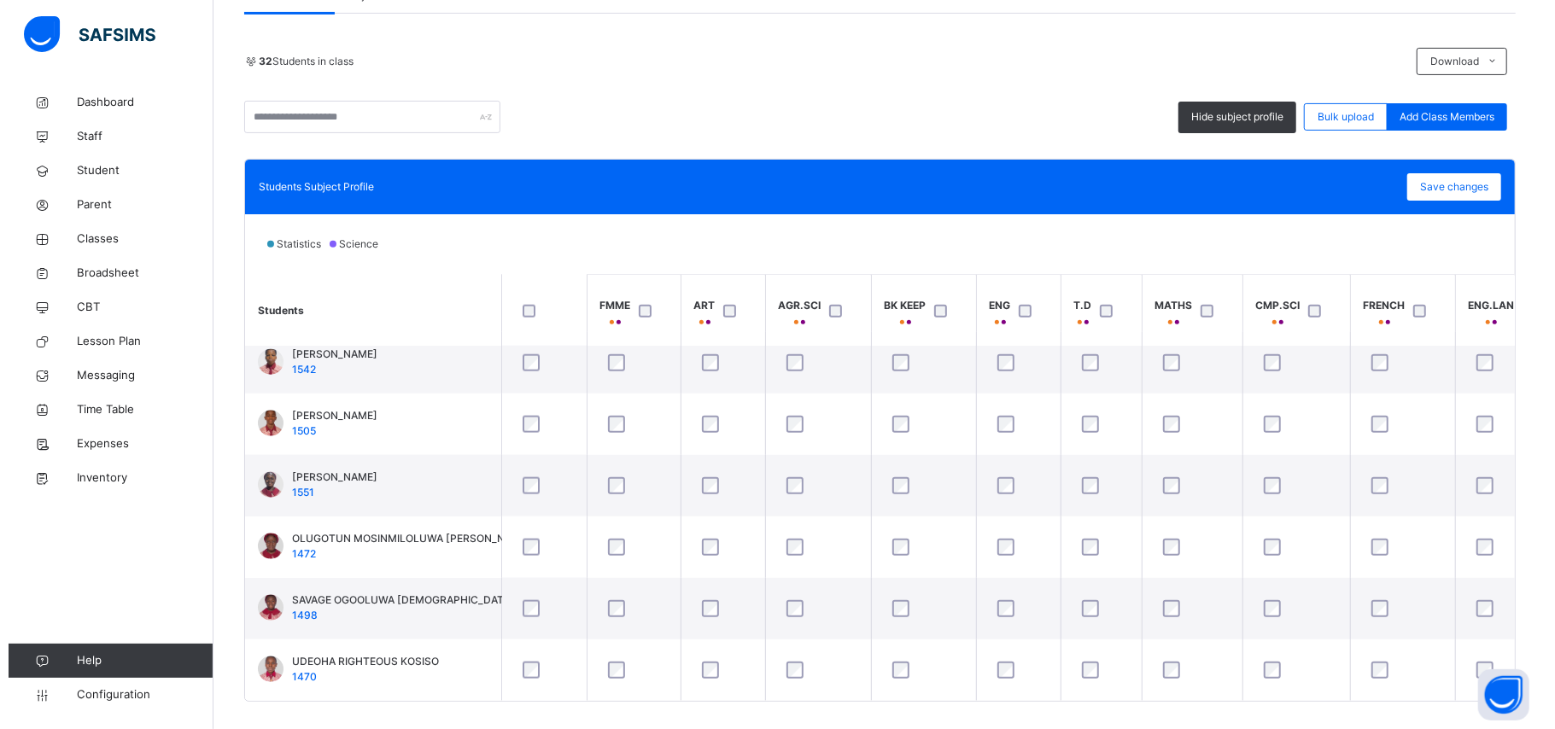
scroll to position [366, 0]
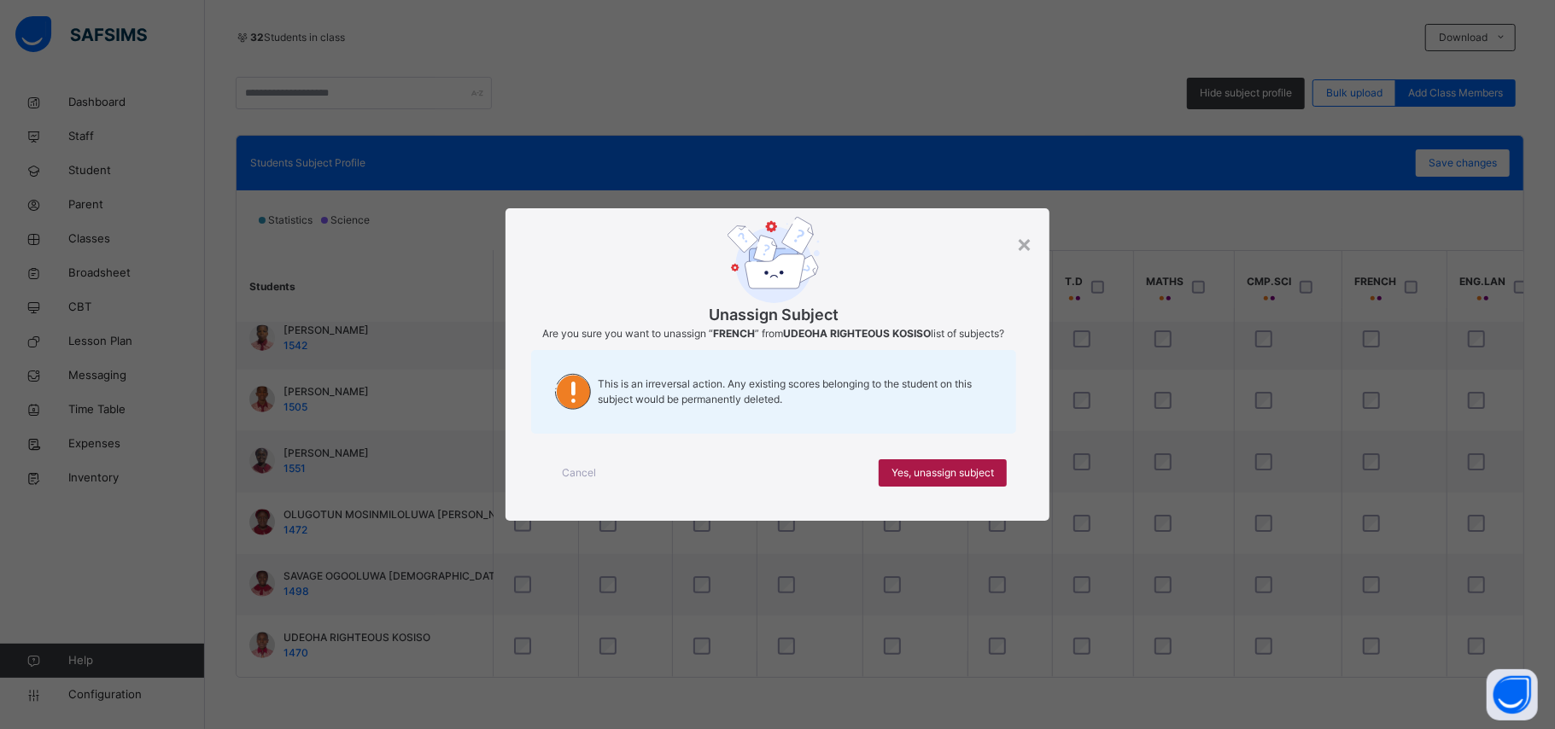
click at [881, 466] on span "Yes, unassign subject" at bounding box center [943, 472] width 102 height 15
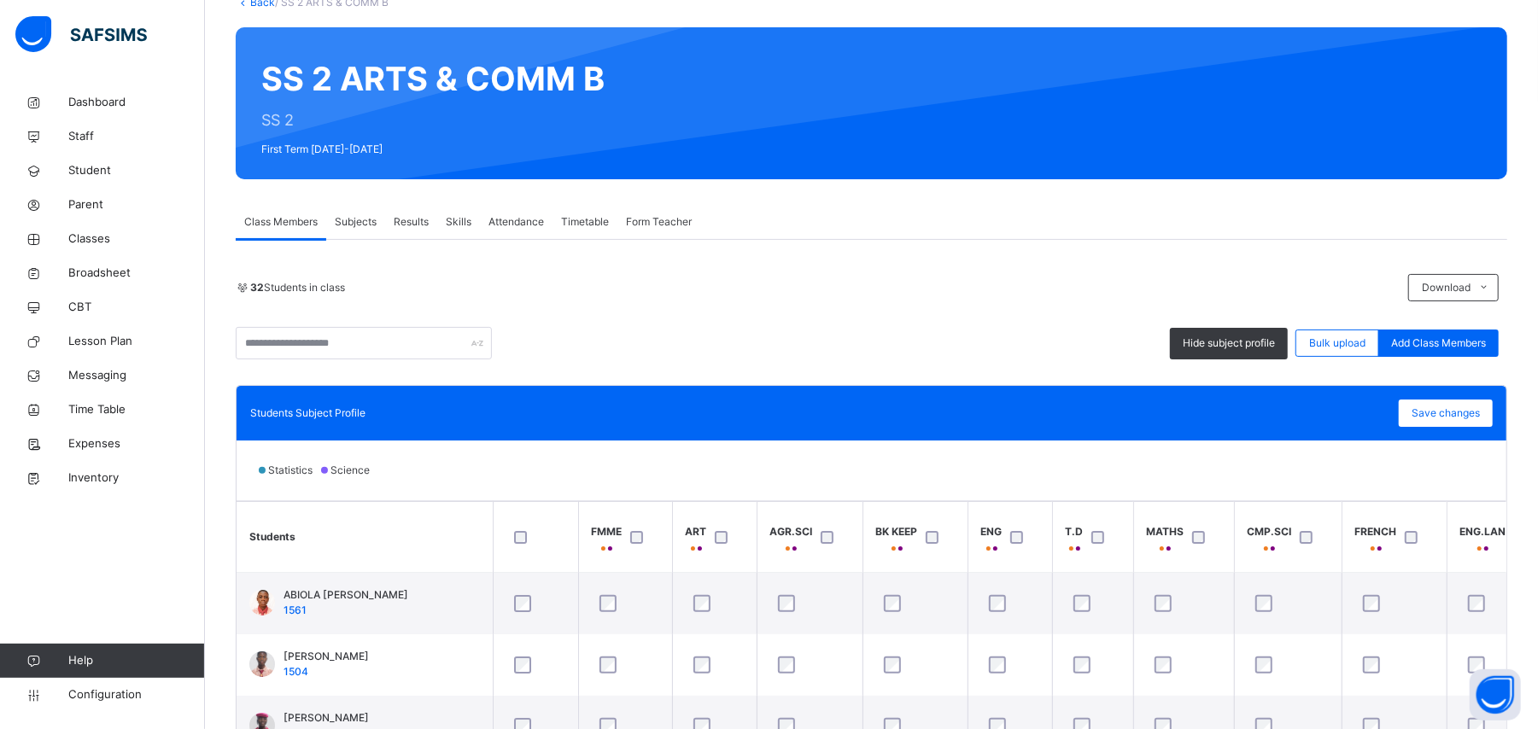
scroll to position [25, 0]
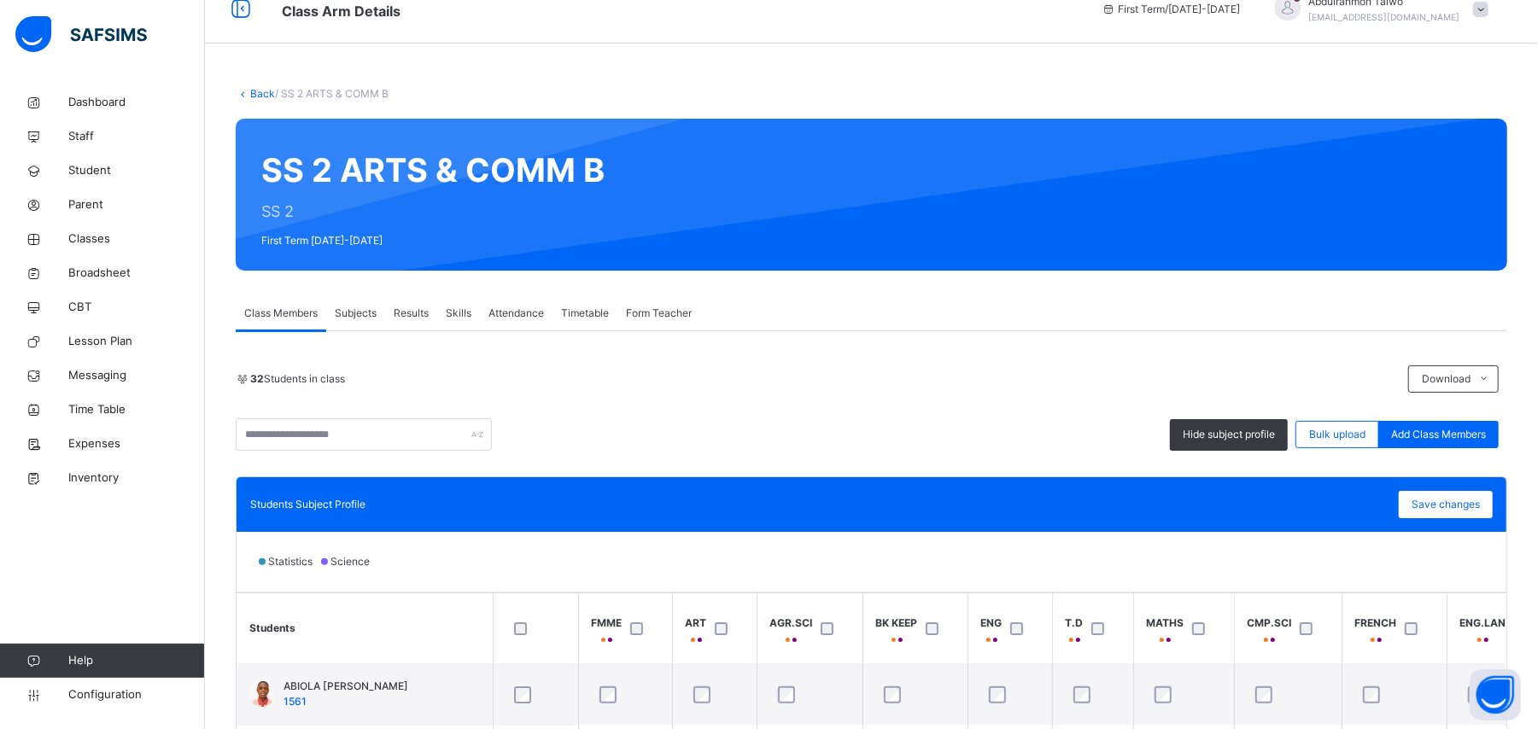
click at [261, 87] on link "Back" at bounding box center [262, 93] width 25 height 13
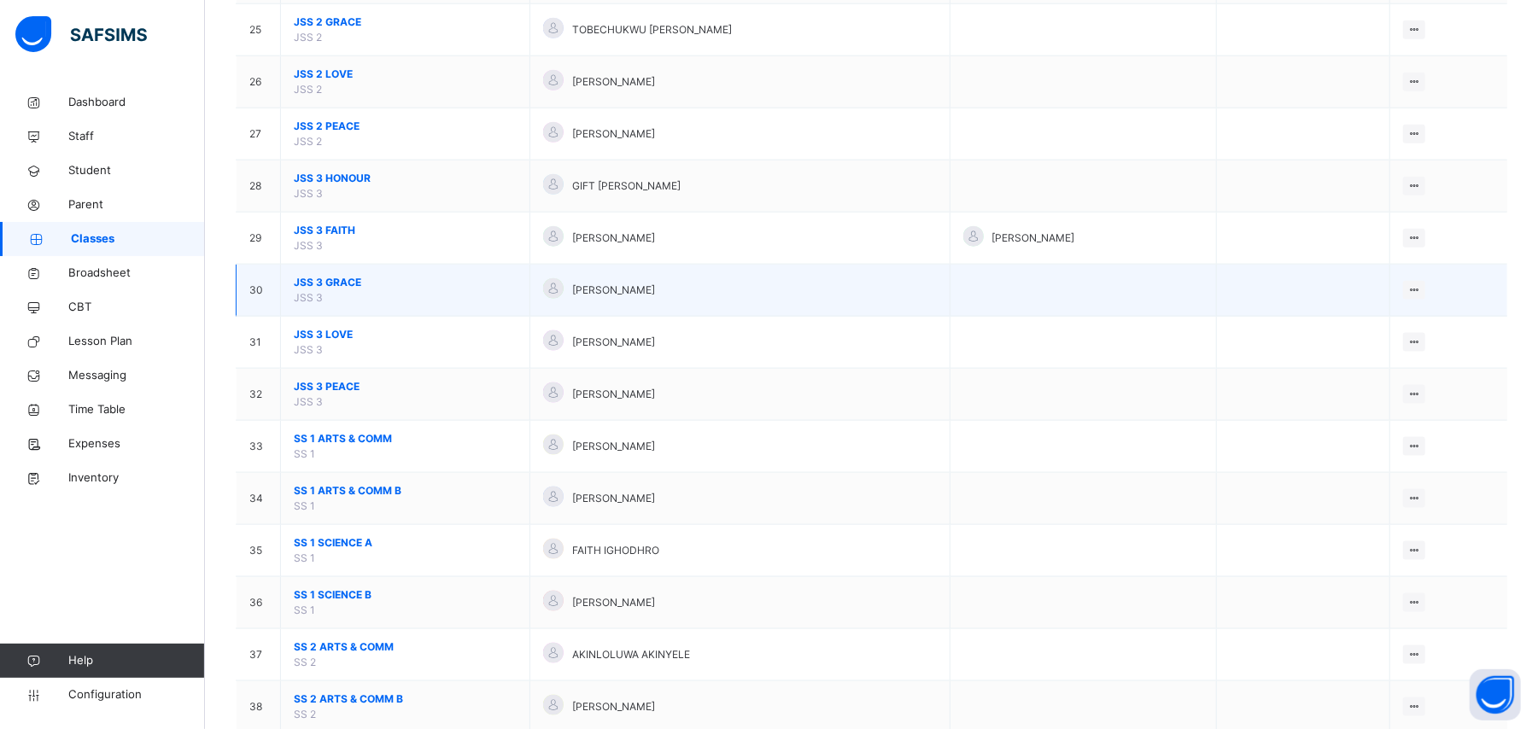
scroll to position [1822, 0]
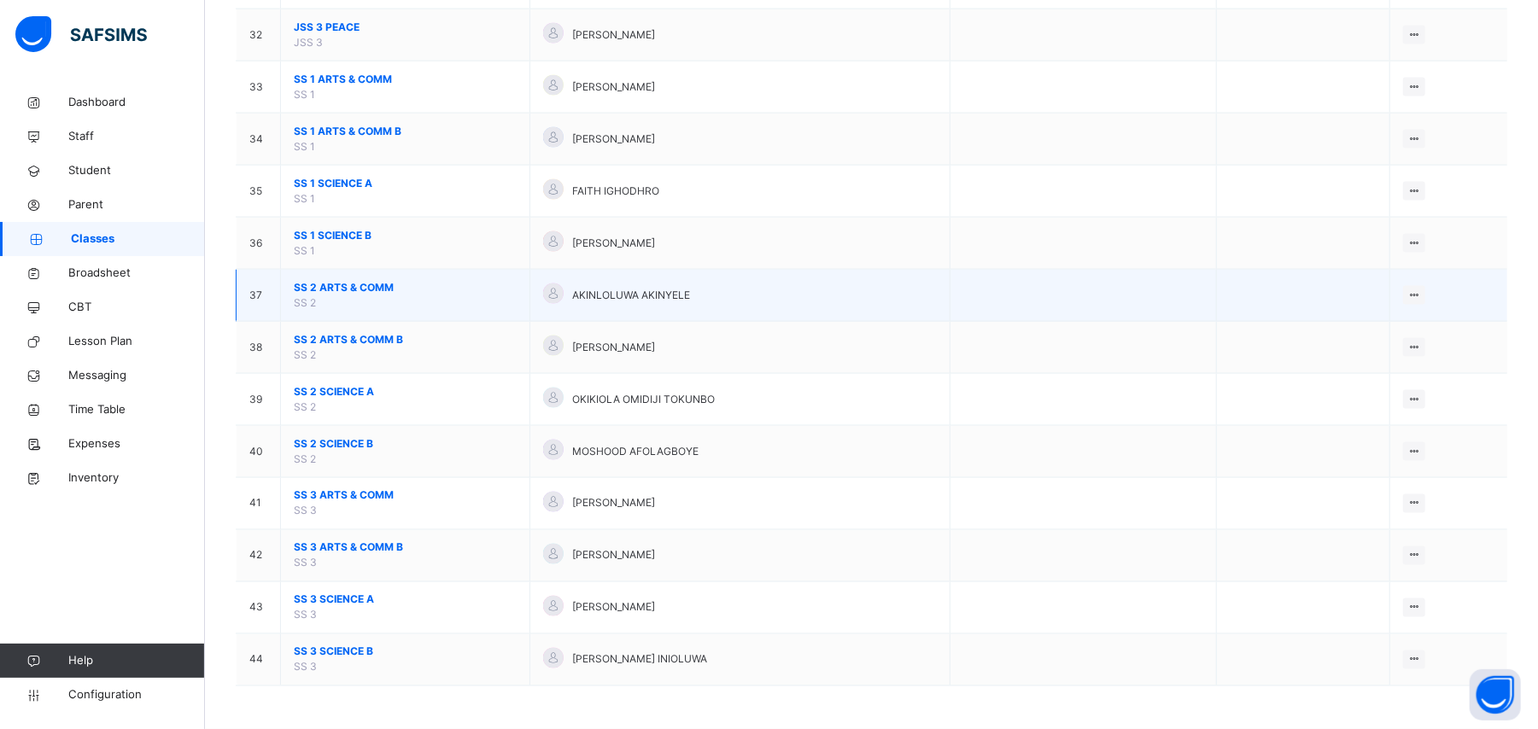
click at [329, 288] on span "SS 2 ARTS & COMM" at bounding box center [405, 287] width 223 height 15
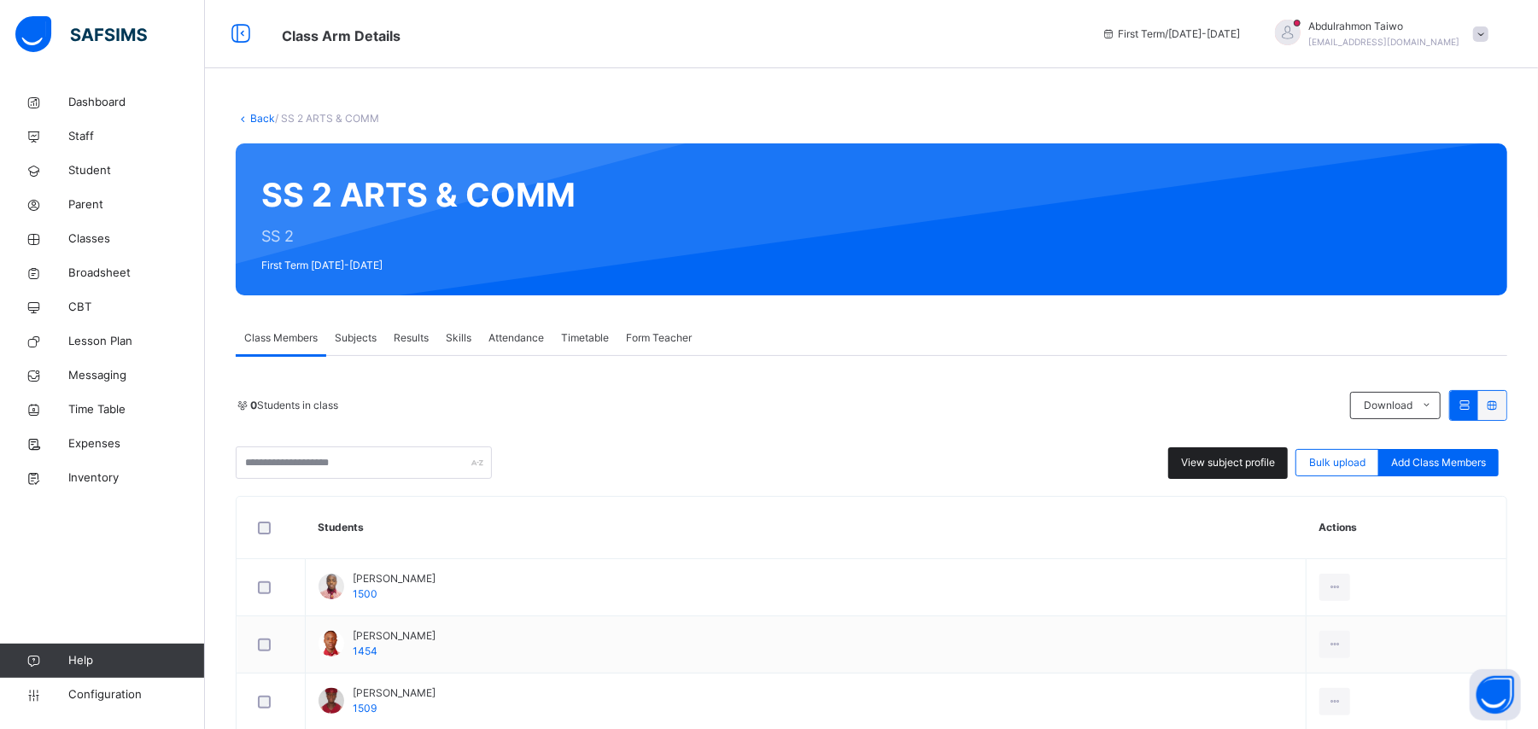
click at [881, 461] on span "View subject profile" at bounding box center [1228, 462] width 94 height 15
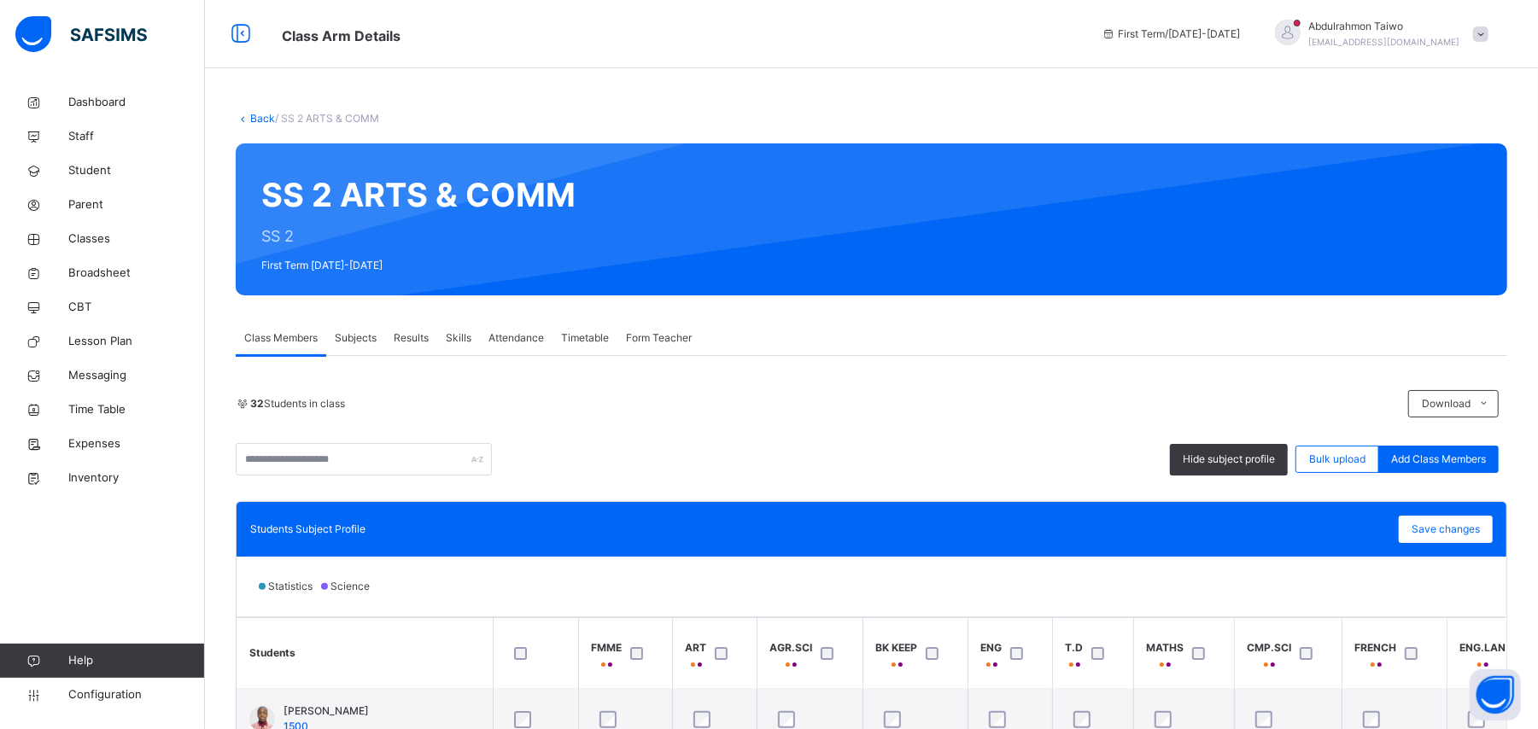
click at [260, 124] on link "Back" at bounding box center [262, 118] width 25 height 13
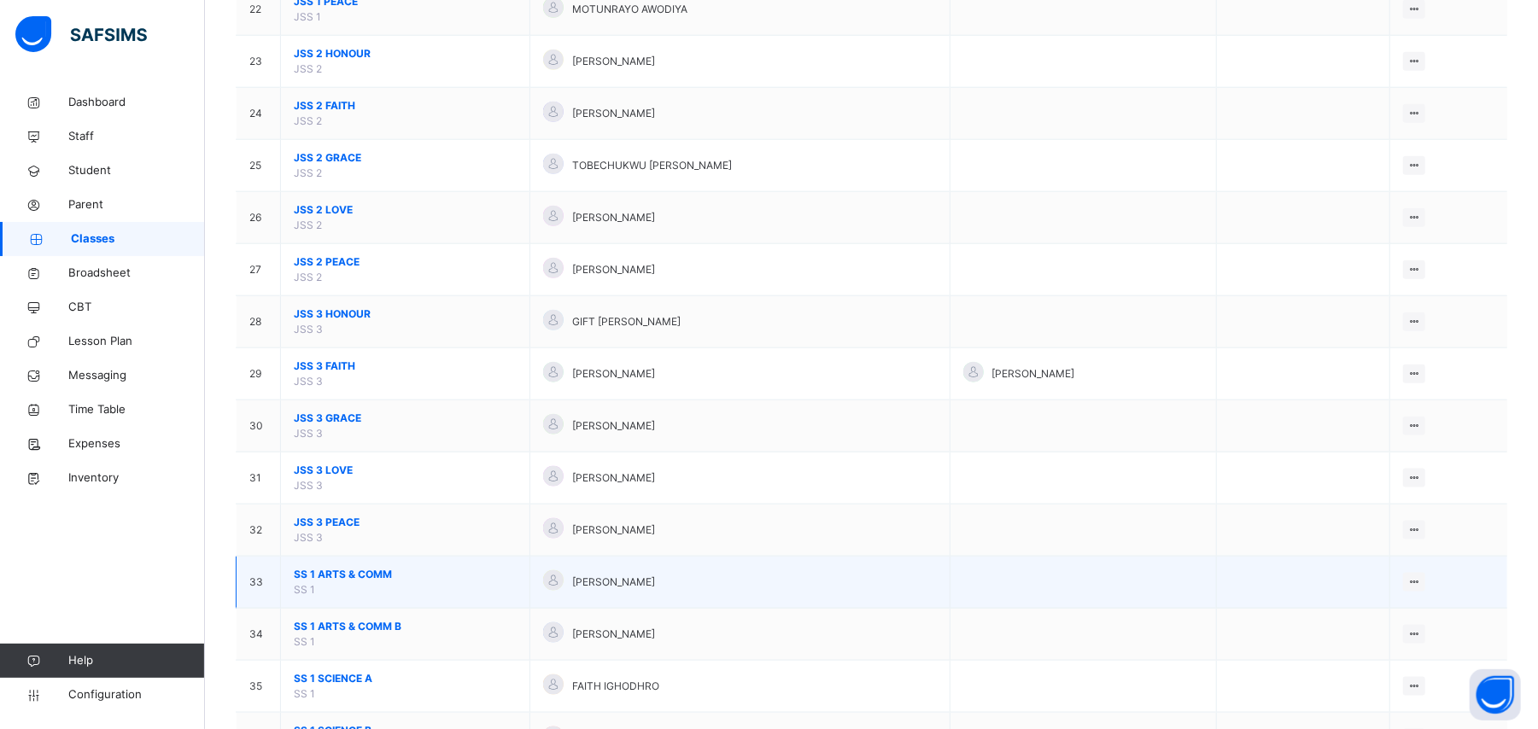
scroll to position [1480, 0]
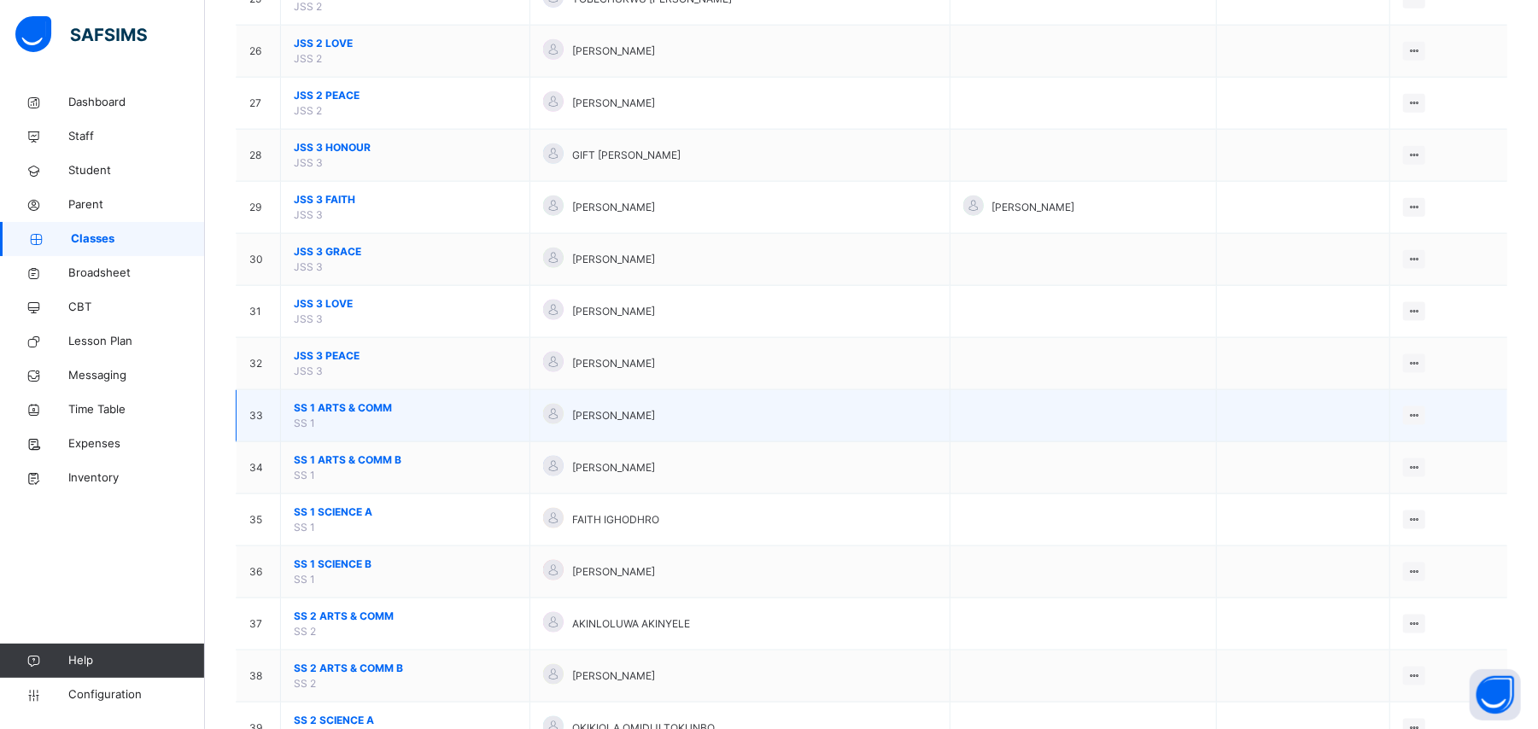
click at [331, 415] on span "SS 1 ARTS & COMM" at bounding box center [405, 408] width 223 height 15
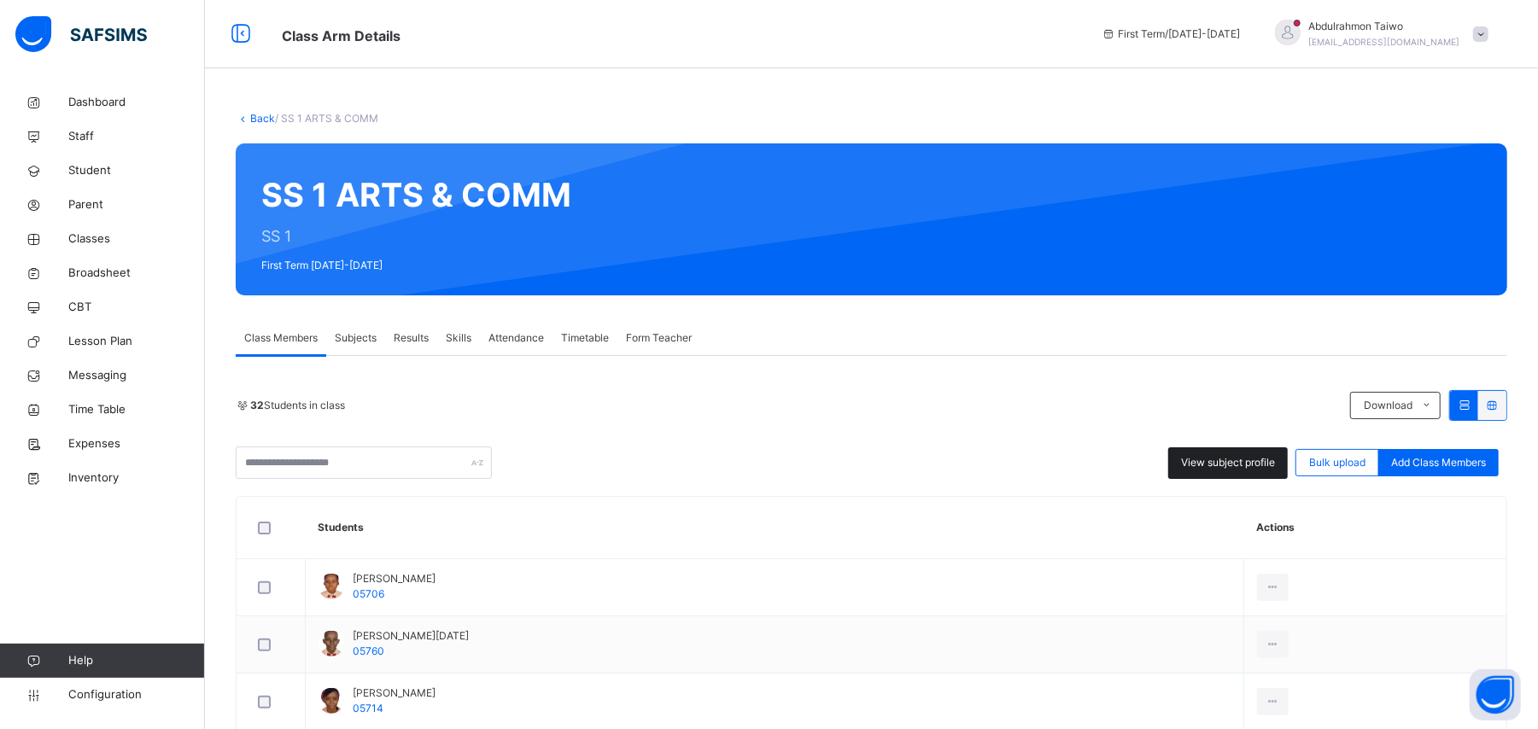
click at [881, 453] on div "View subject profile" at bounding box center [1228, 463] width 120 height 32
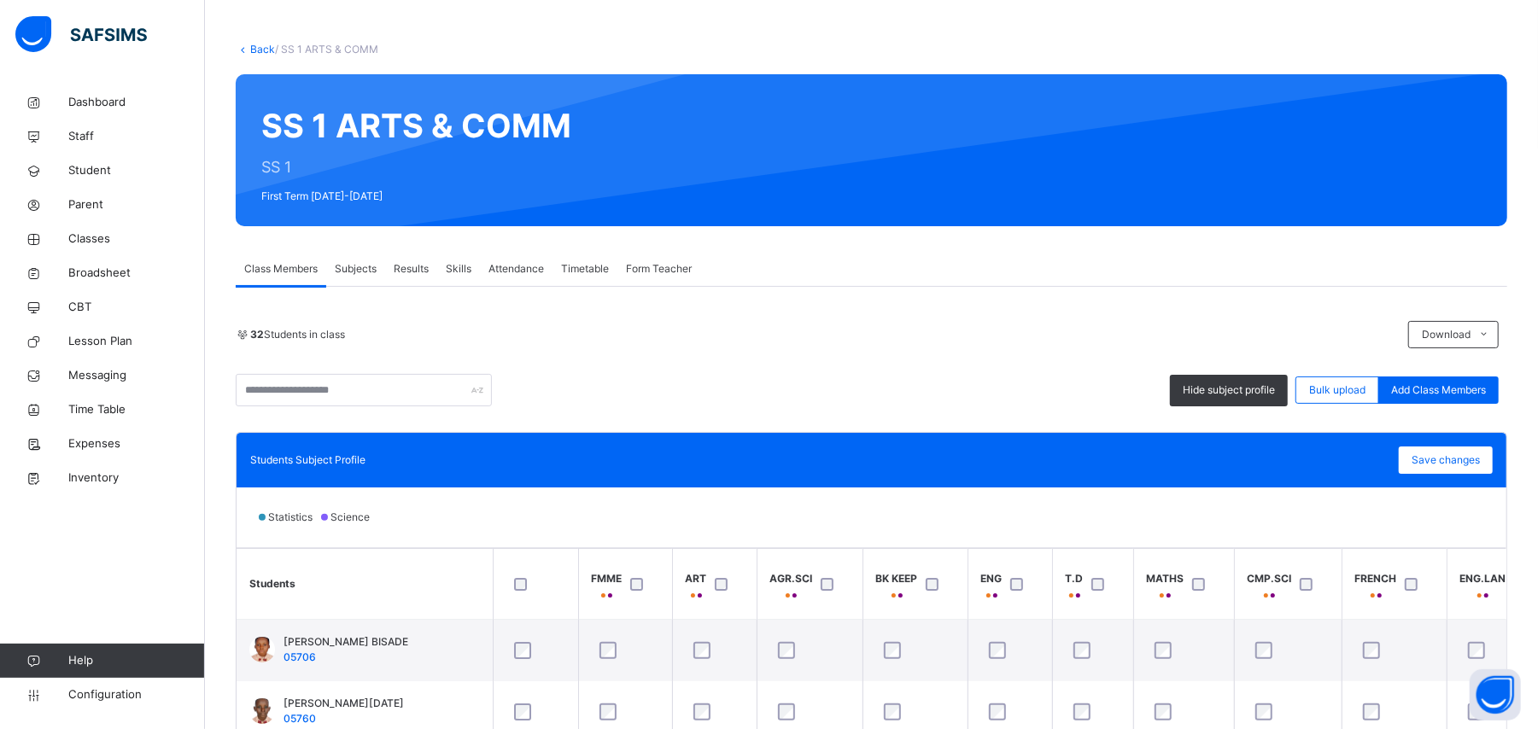
scroll to position [25, 0]
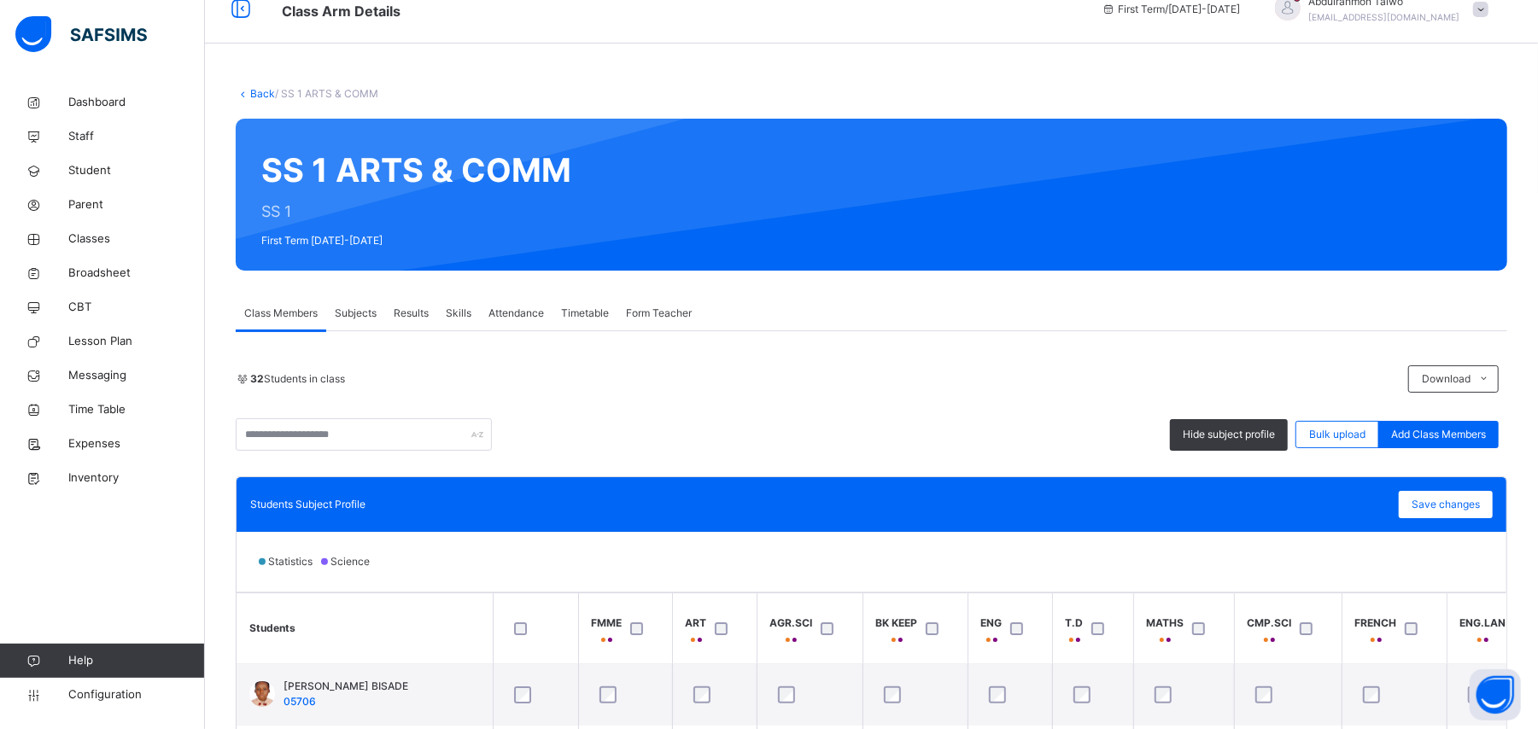
click at [256, 94] on link "Back" at bounding box center [262, 93] width 25 height 13
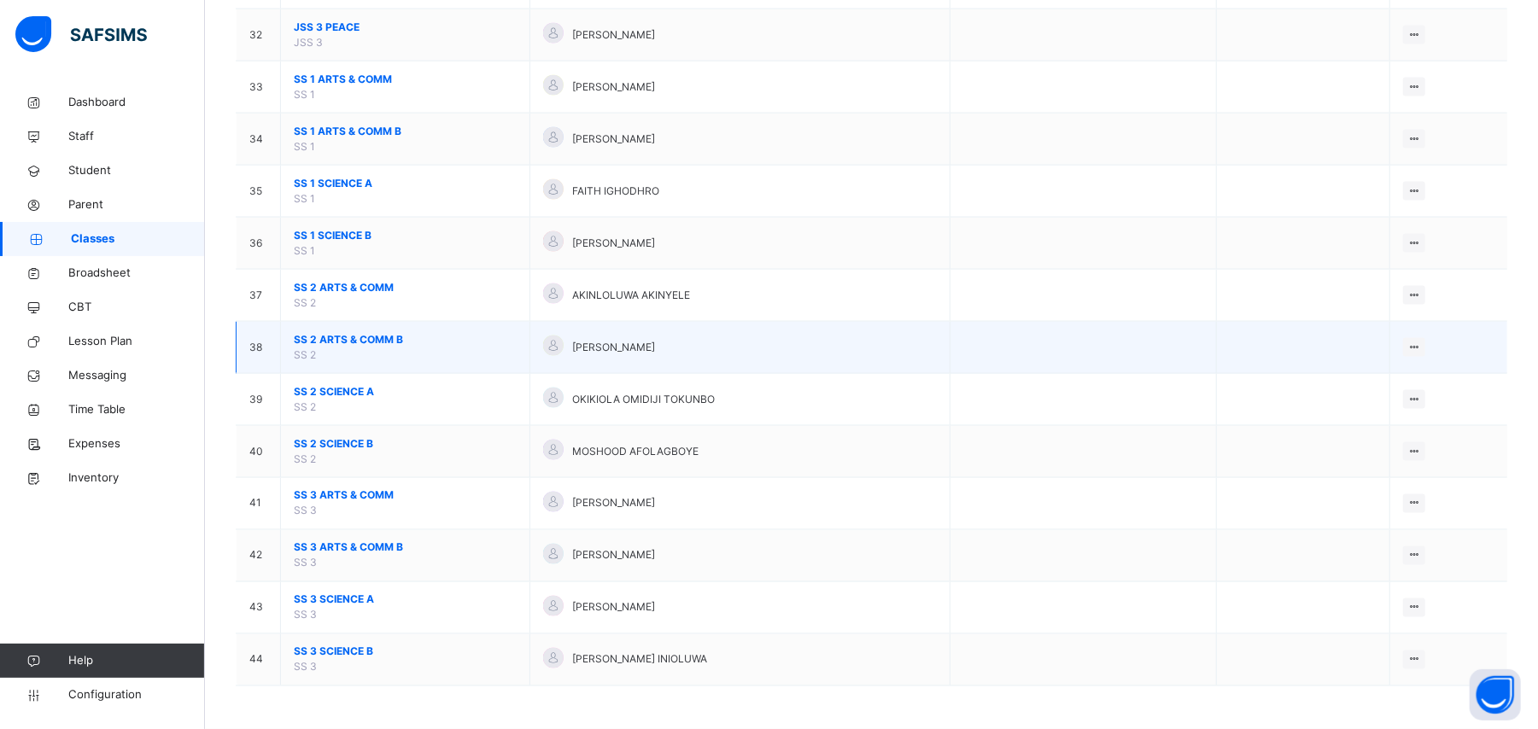
scroll to position [1822, 0]
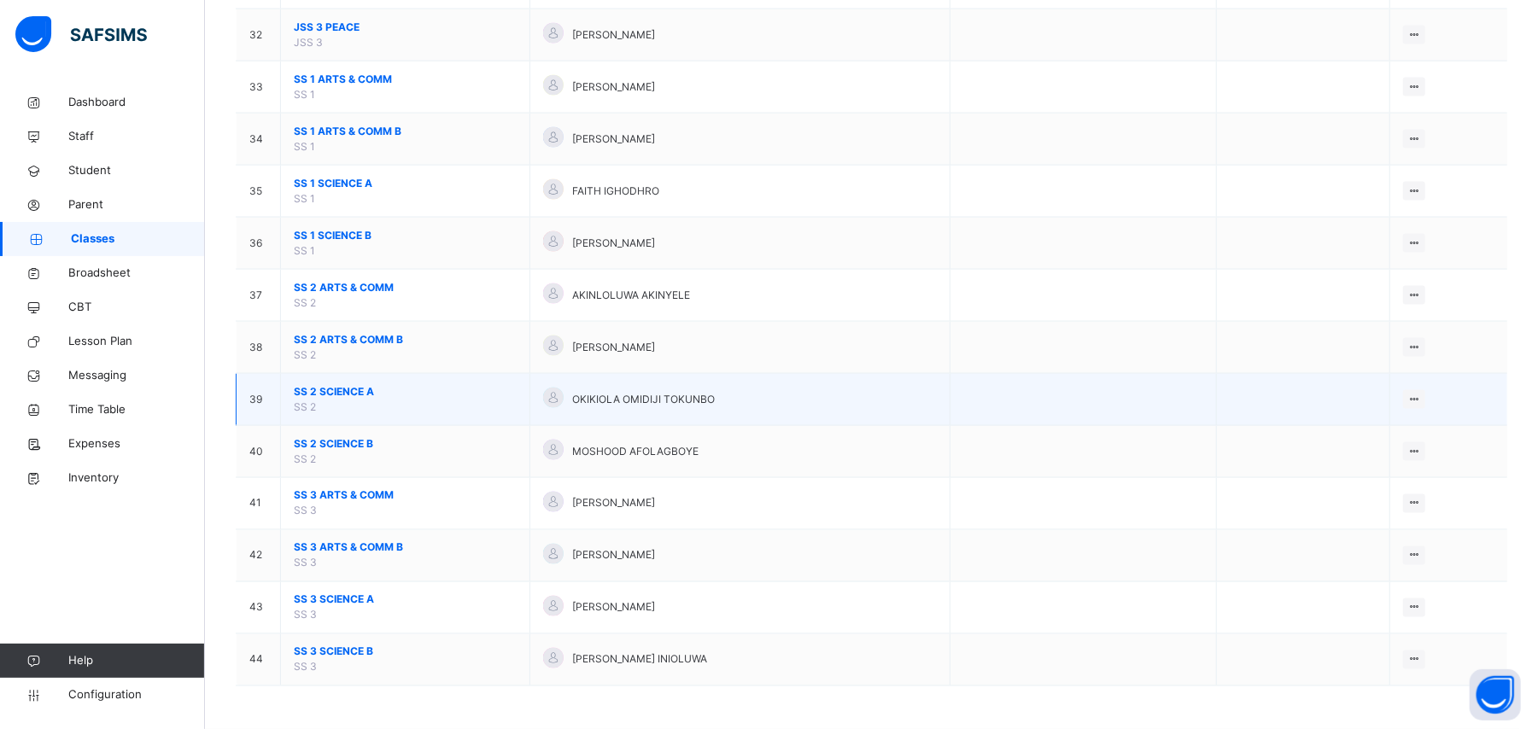
click at [347, 394] on span "SS 2 SCIENCE A" at bounding box center [405, 391] width 223 height 15
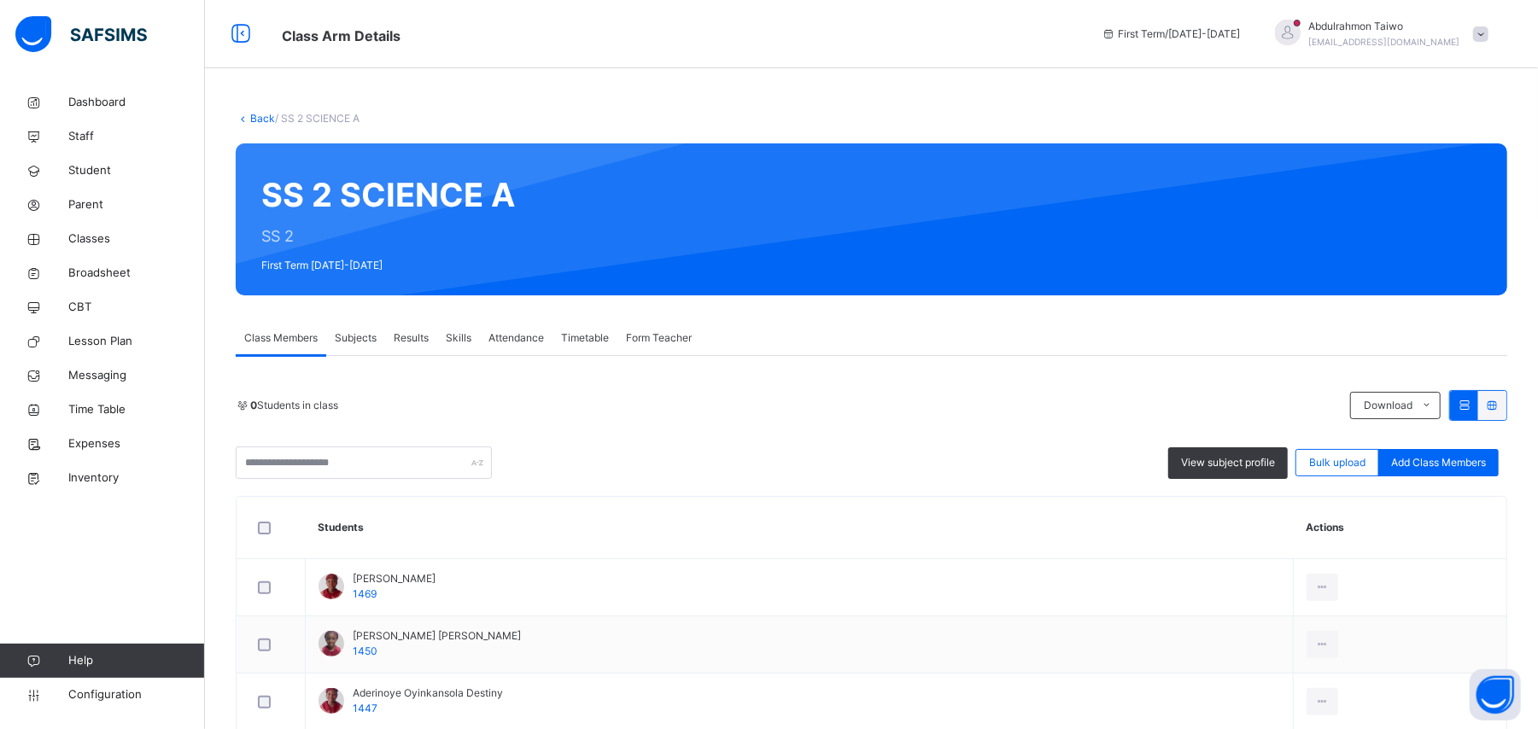
click at [881, 325] on div "Class Members Subjects Results Skills Attendance Timetable Form Teacher" at bounding box center [872, 338] width 1272 height 35
click at [260, 116] on link "Back" at bounding box center [262, 118] width 25 height 13
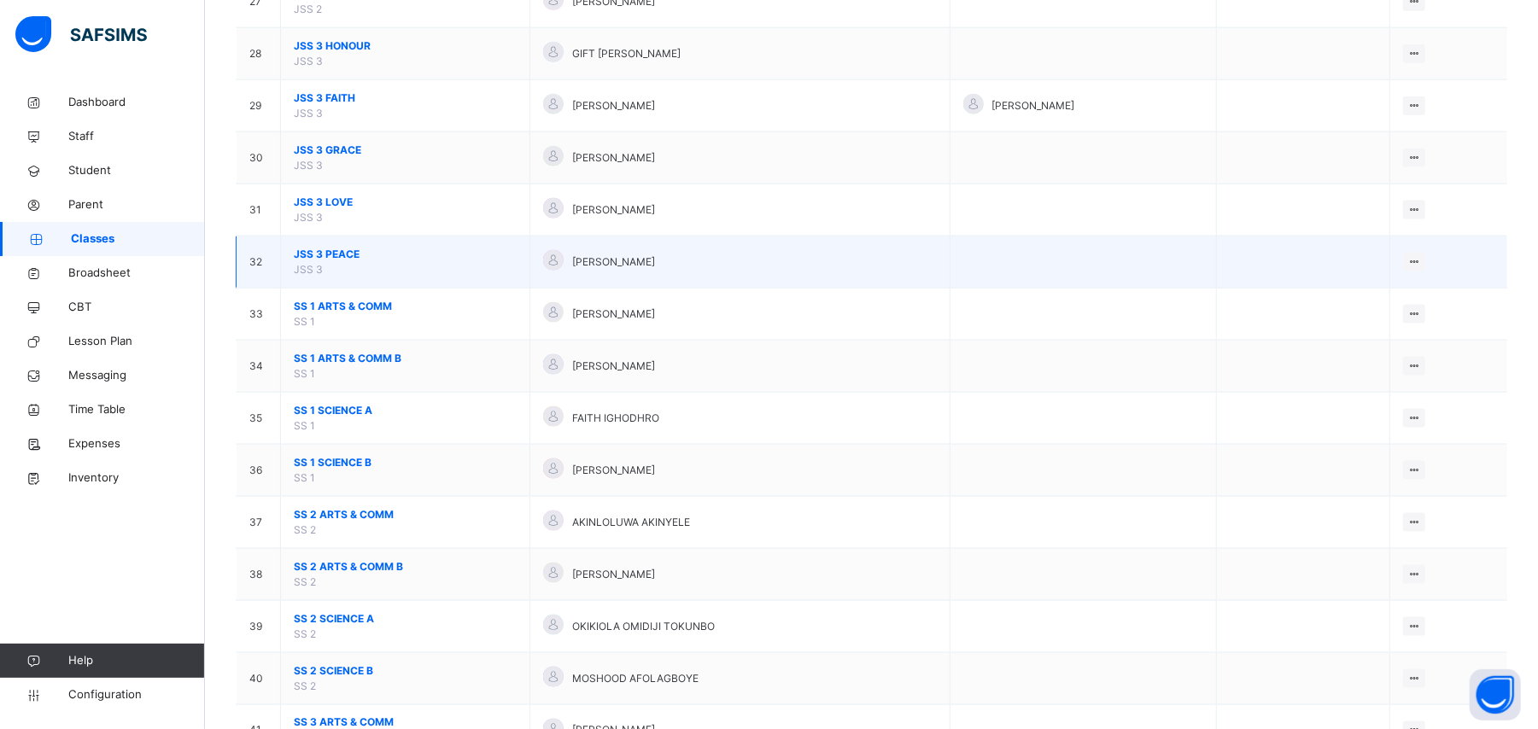
scroll to position [1708, 0]
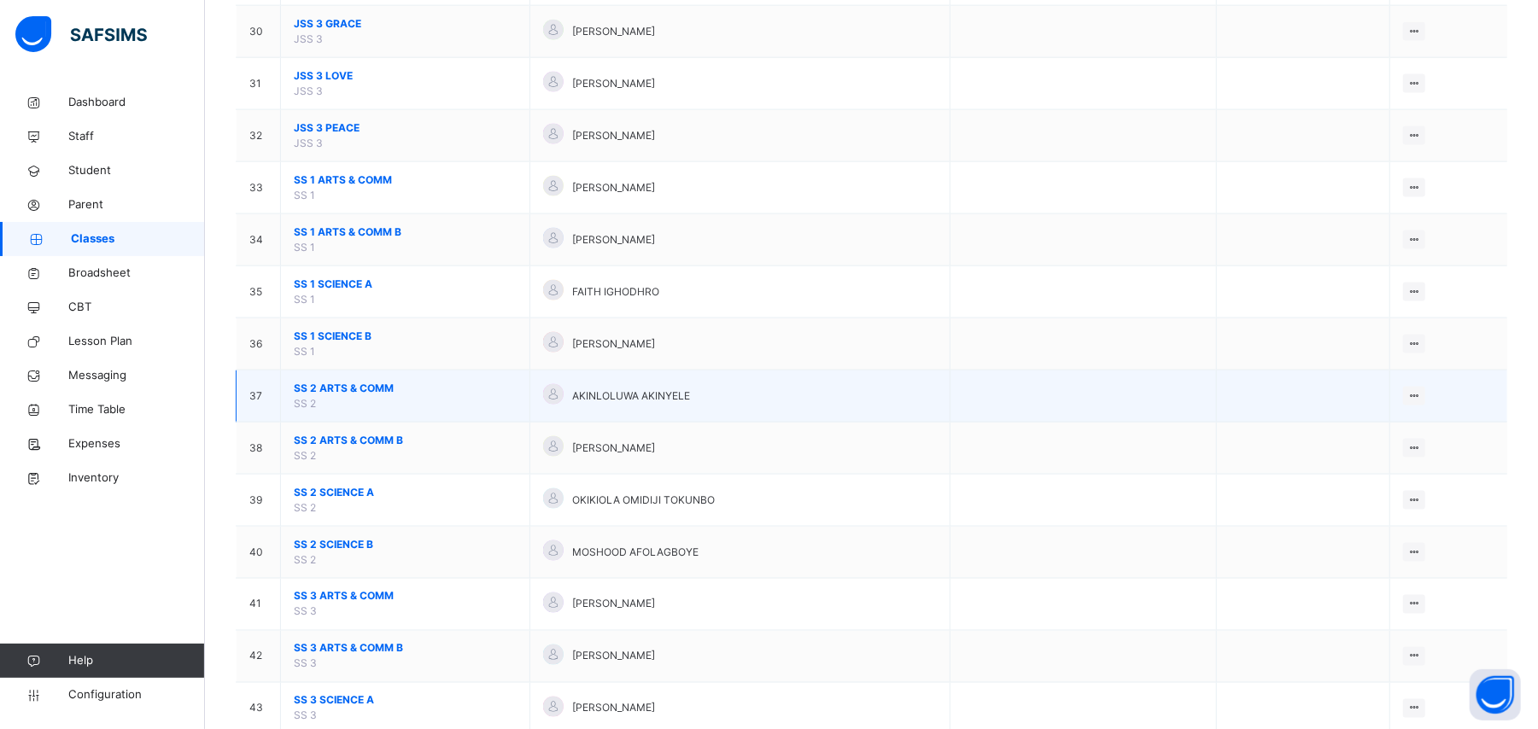
click at [332, 396] on span "SS 2 ARTS & COMM" at bounding box center [405, 388] width 223 height 15
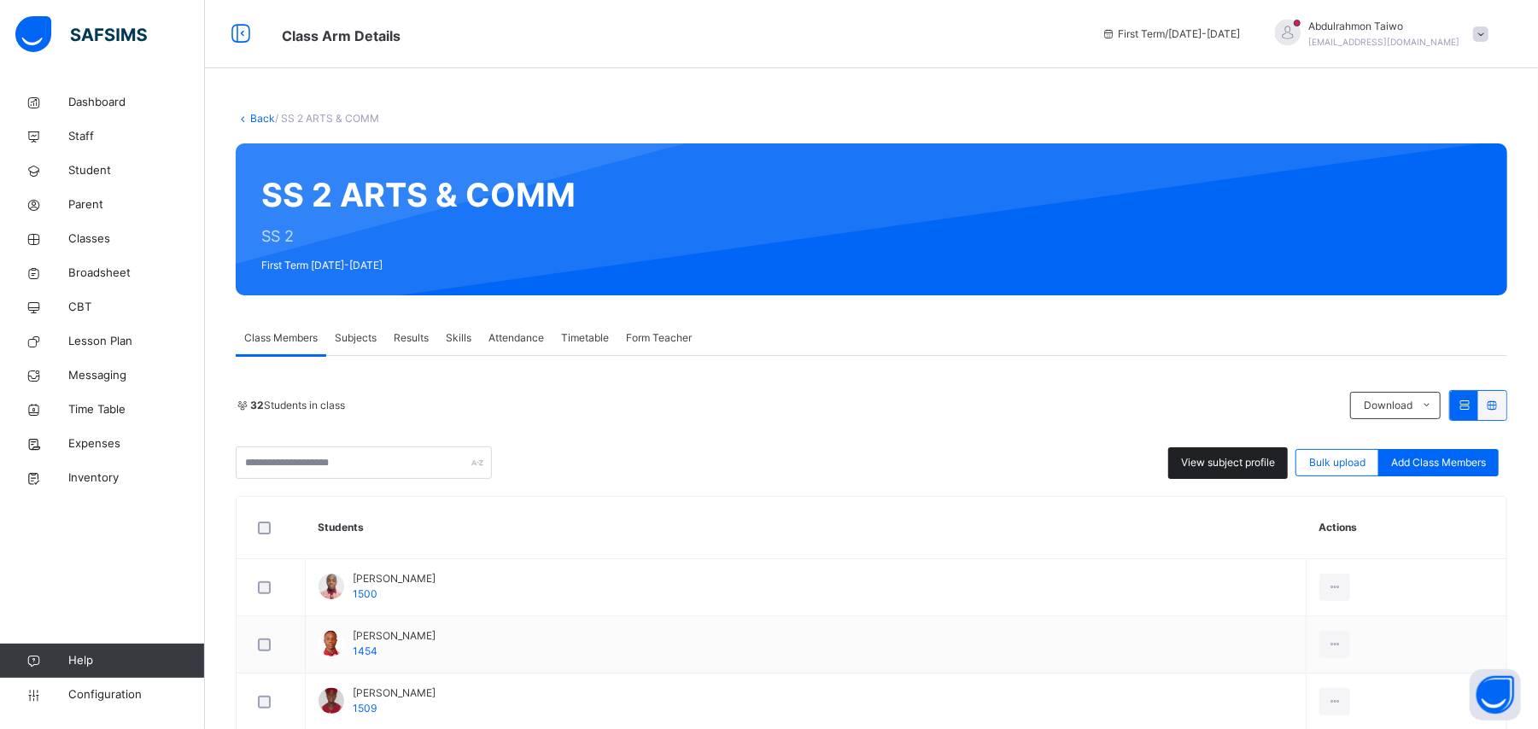
click at [881, 475] on div "View subject profile" at bounding box center [1228, 463] width 120 height 32
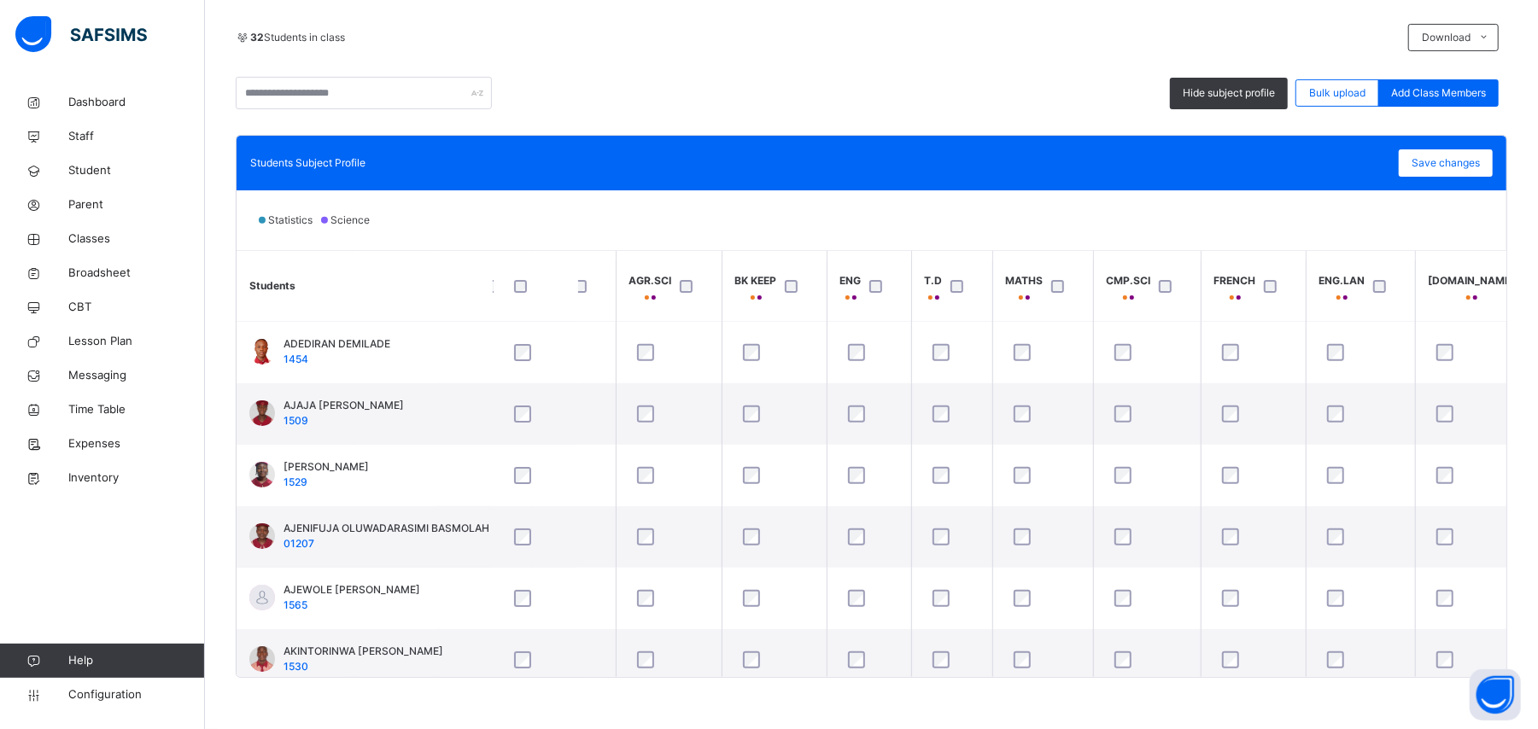
scroll to position [0, 141]
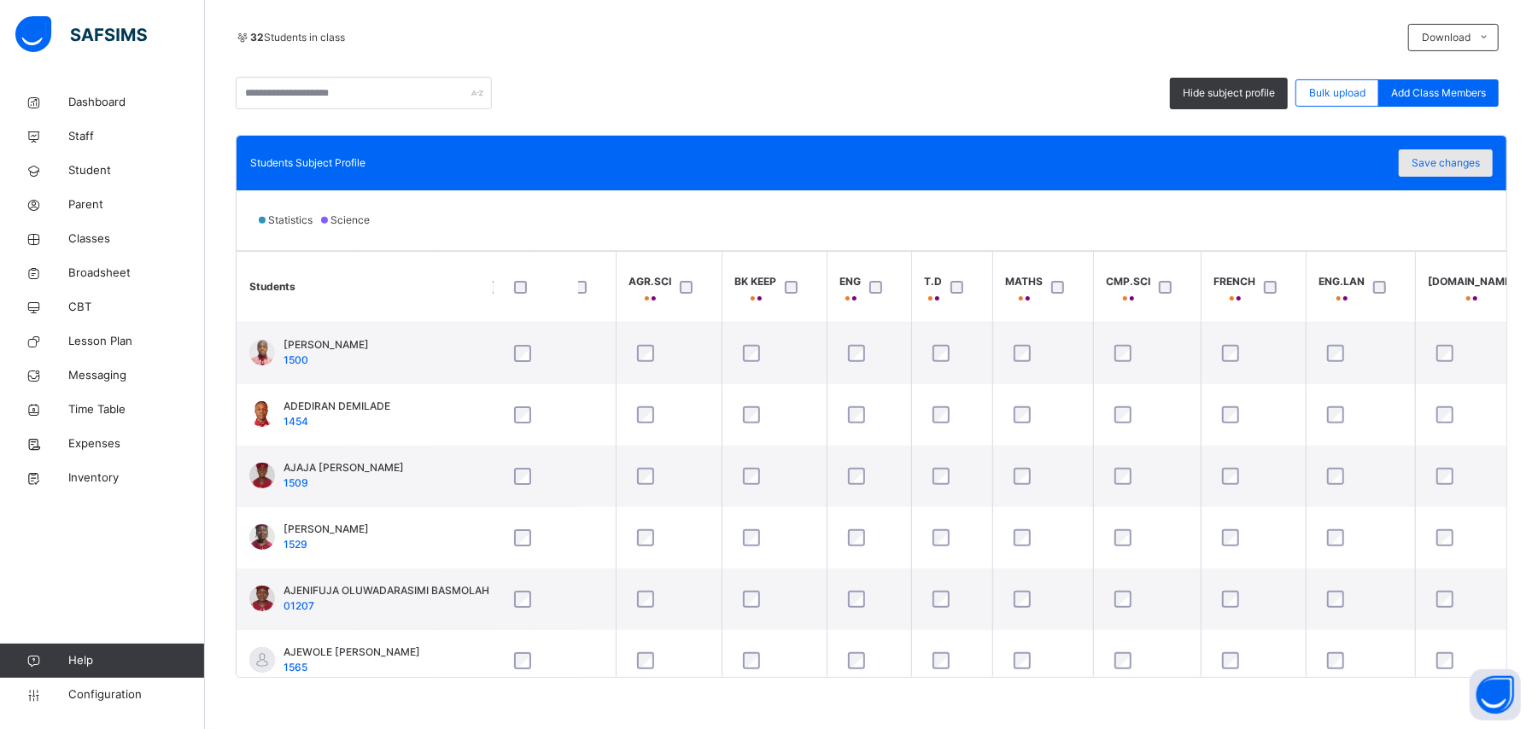
click at [881, 171] on span "Save changes" at bounding box center [1446, 162] width 68 height 15
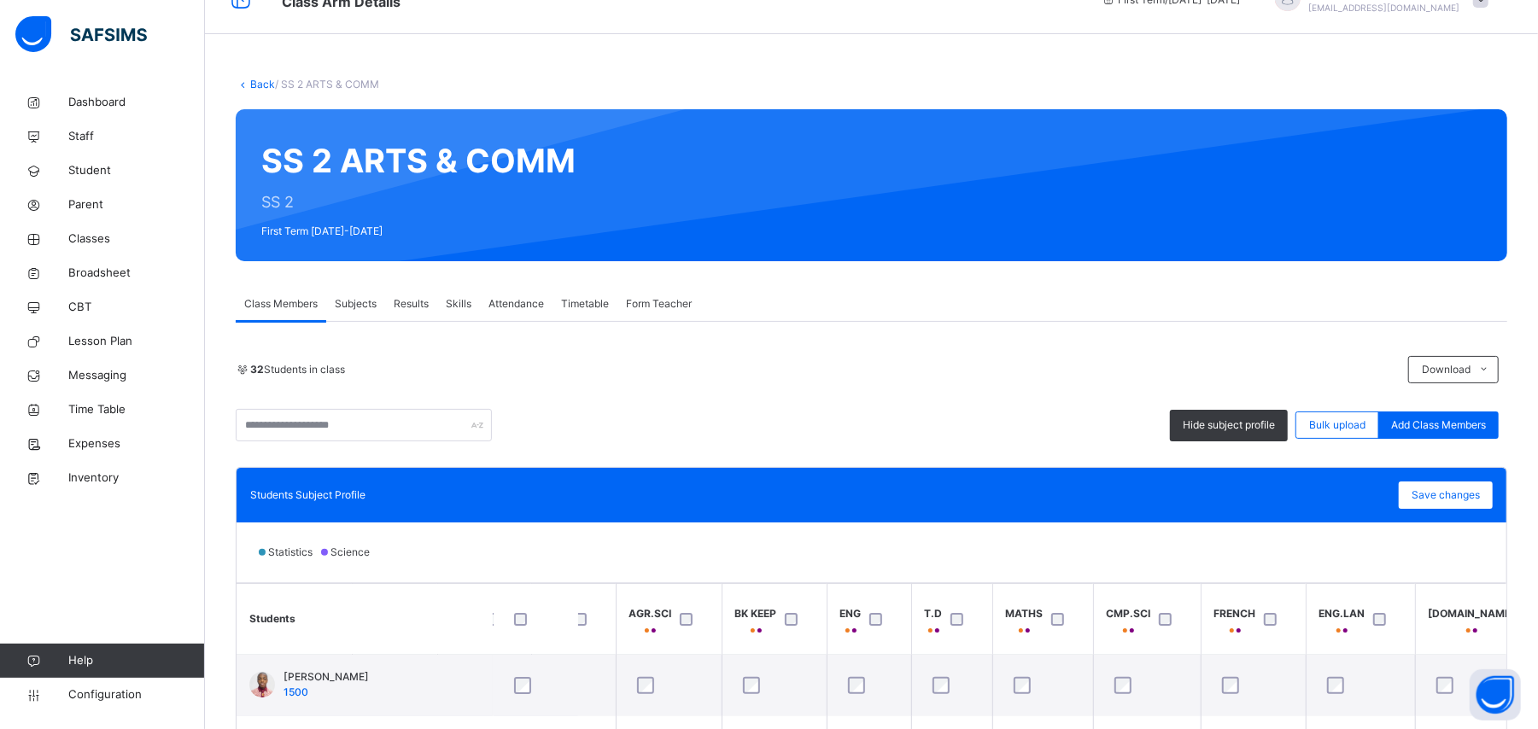
scroll to position [25, 0]
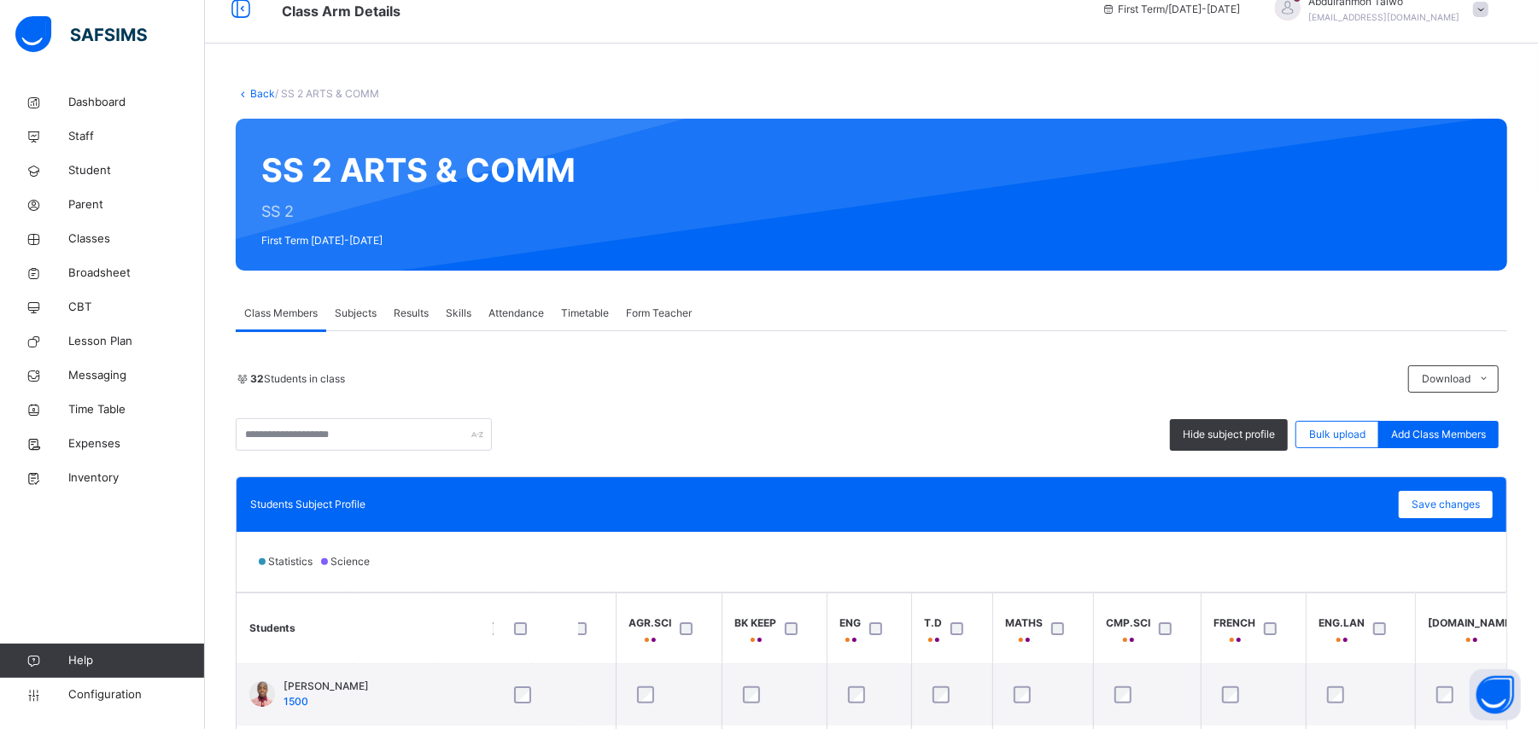
click at [264, 96] on link "Back" at bounding box center [262, 93] width 25 height 13
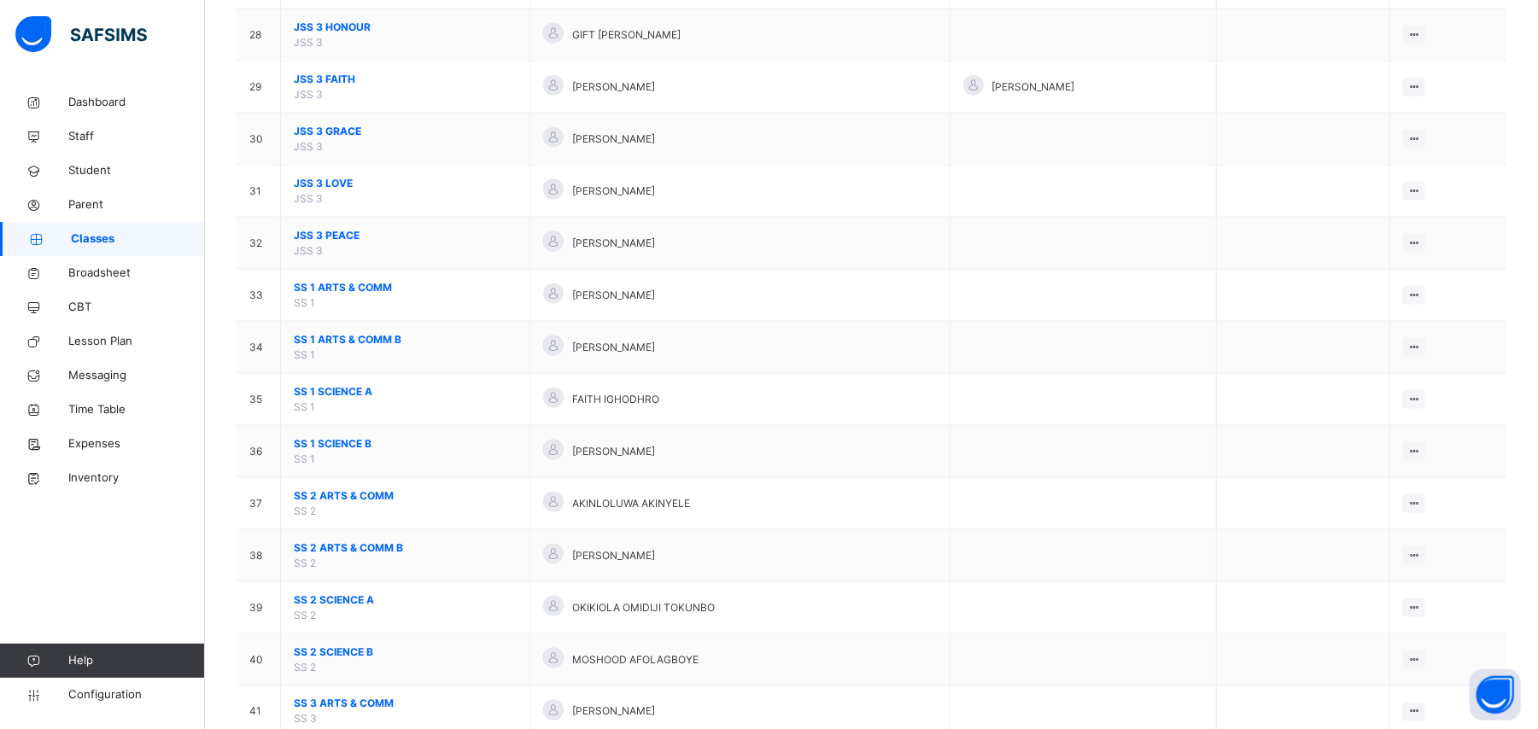
scroll to position [1708, 0]
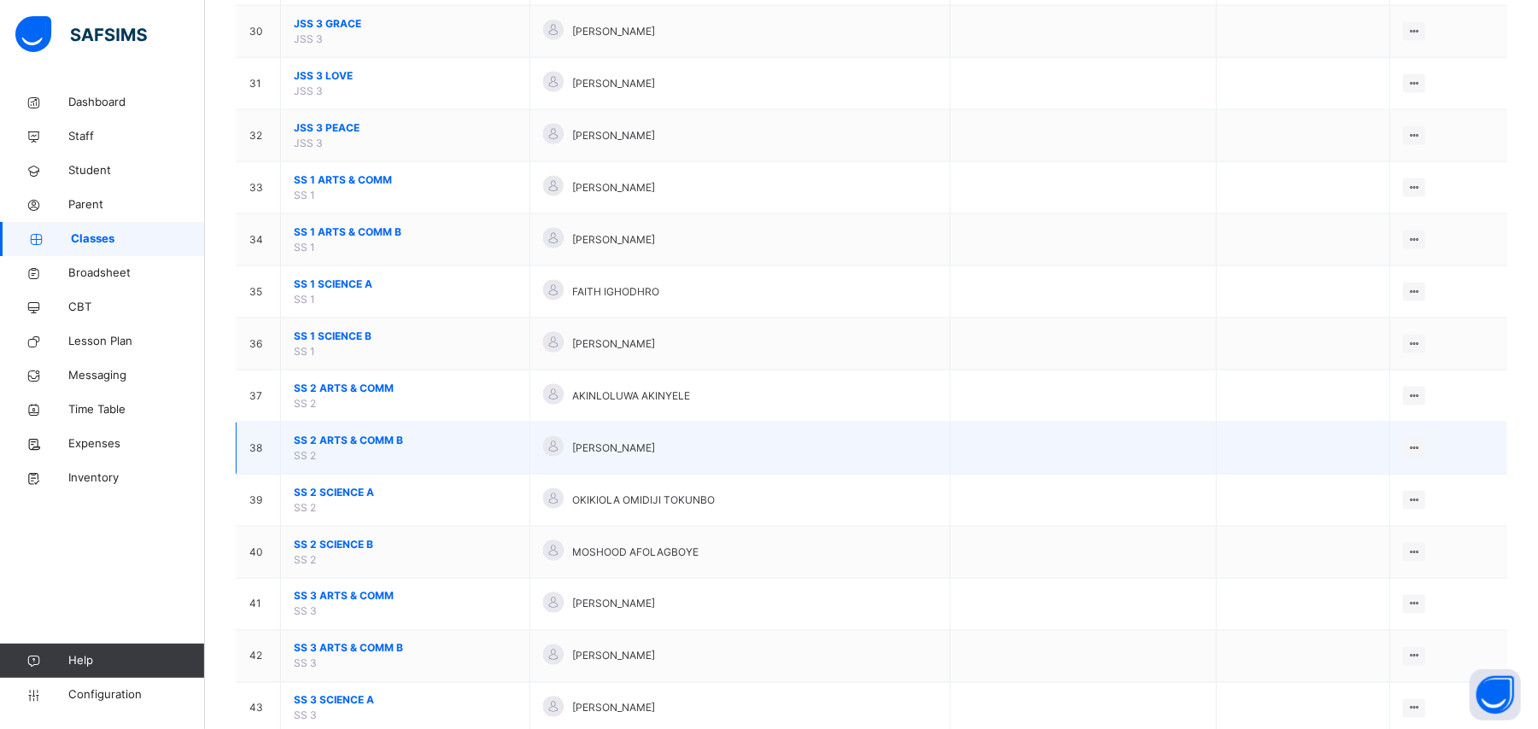
click at [336, 447] on span "SS 2 ARTS & COMM B" at bounding box center [405, 440] width 223 height 15
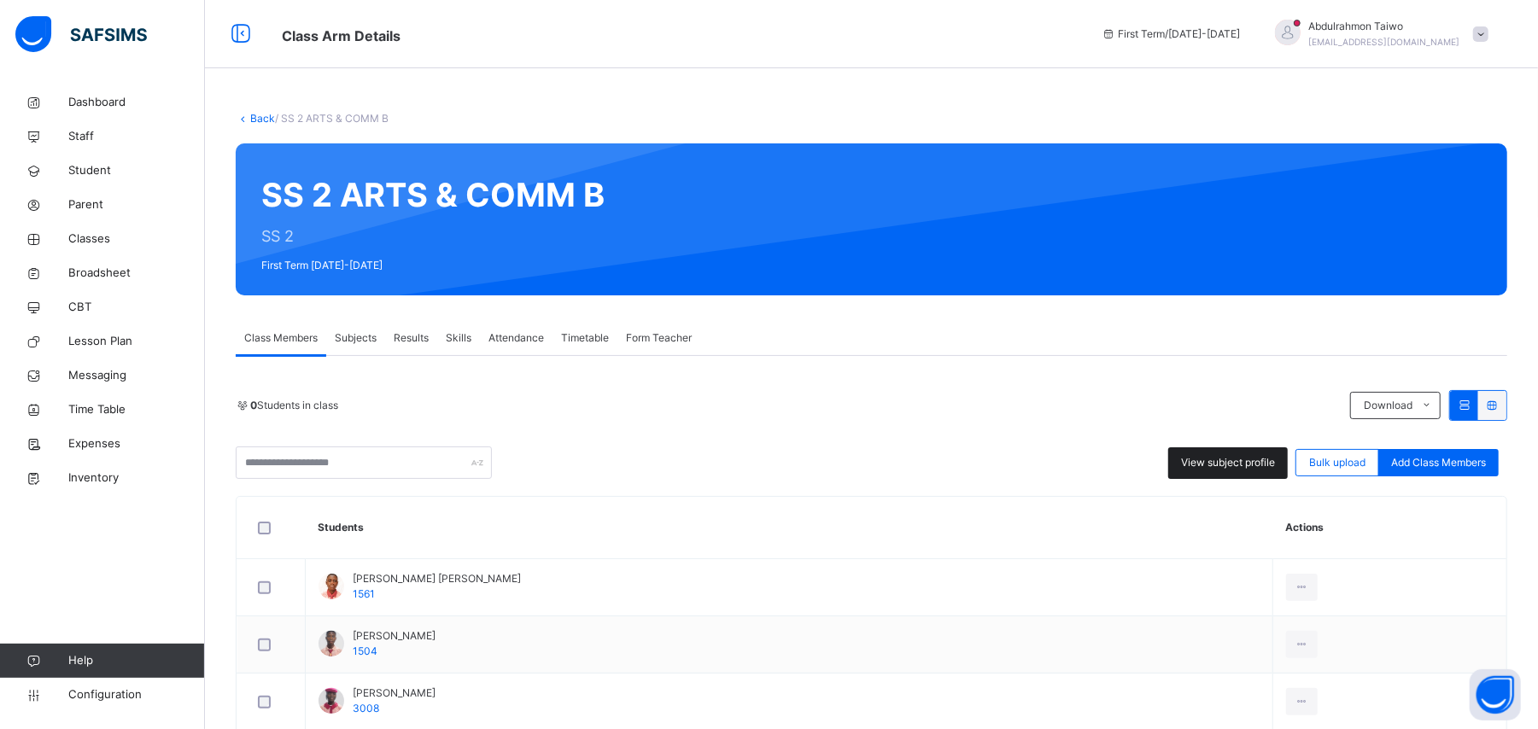
click at [881, 462] on span "View subject profile" at bounding box center [1228, 462] width 94 height 15
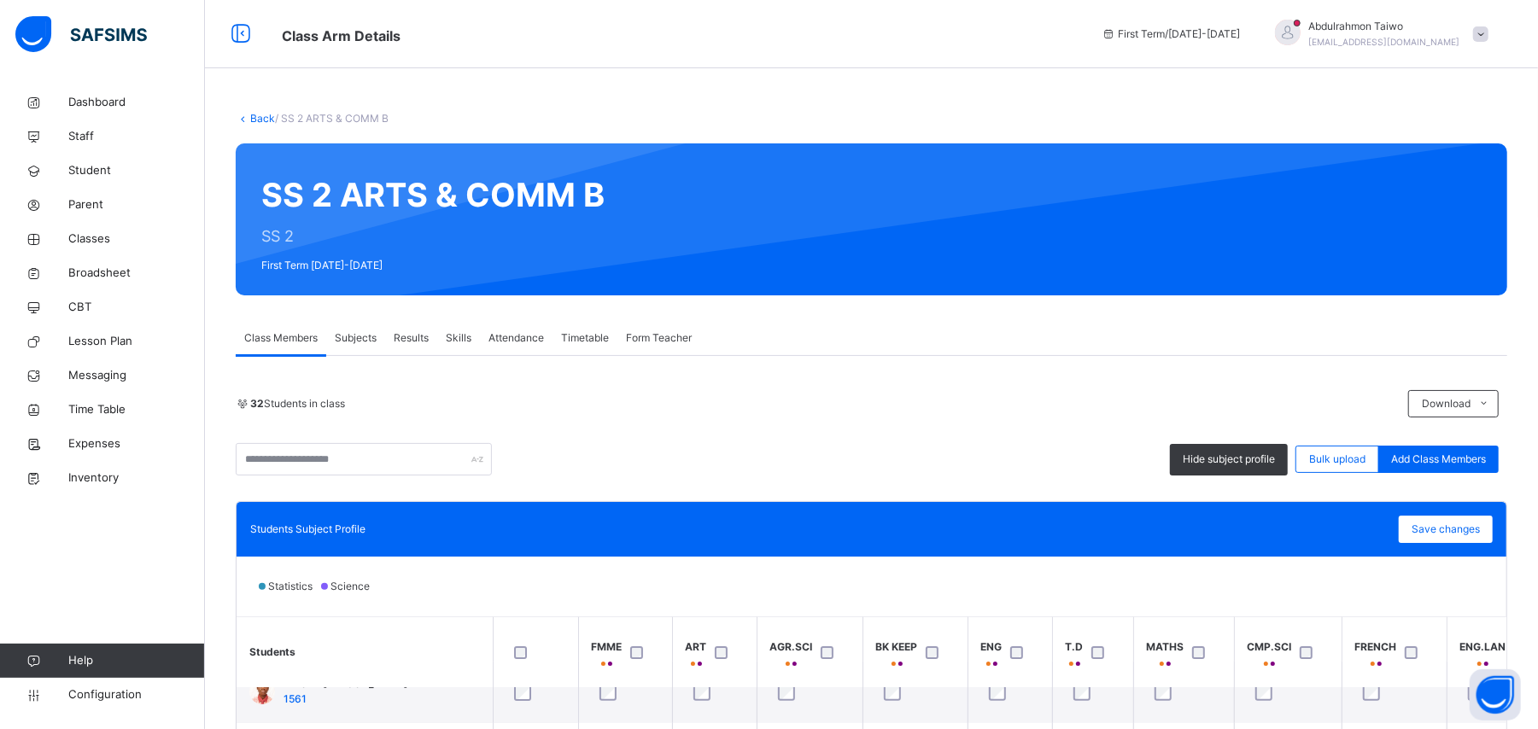
click at [266, 117] on link "Back" at bounding box center [262, 118] width 25 height 13
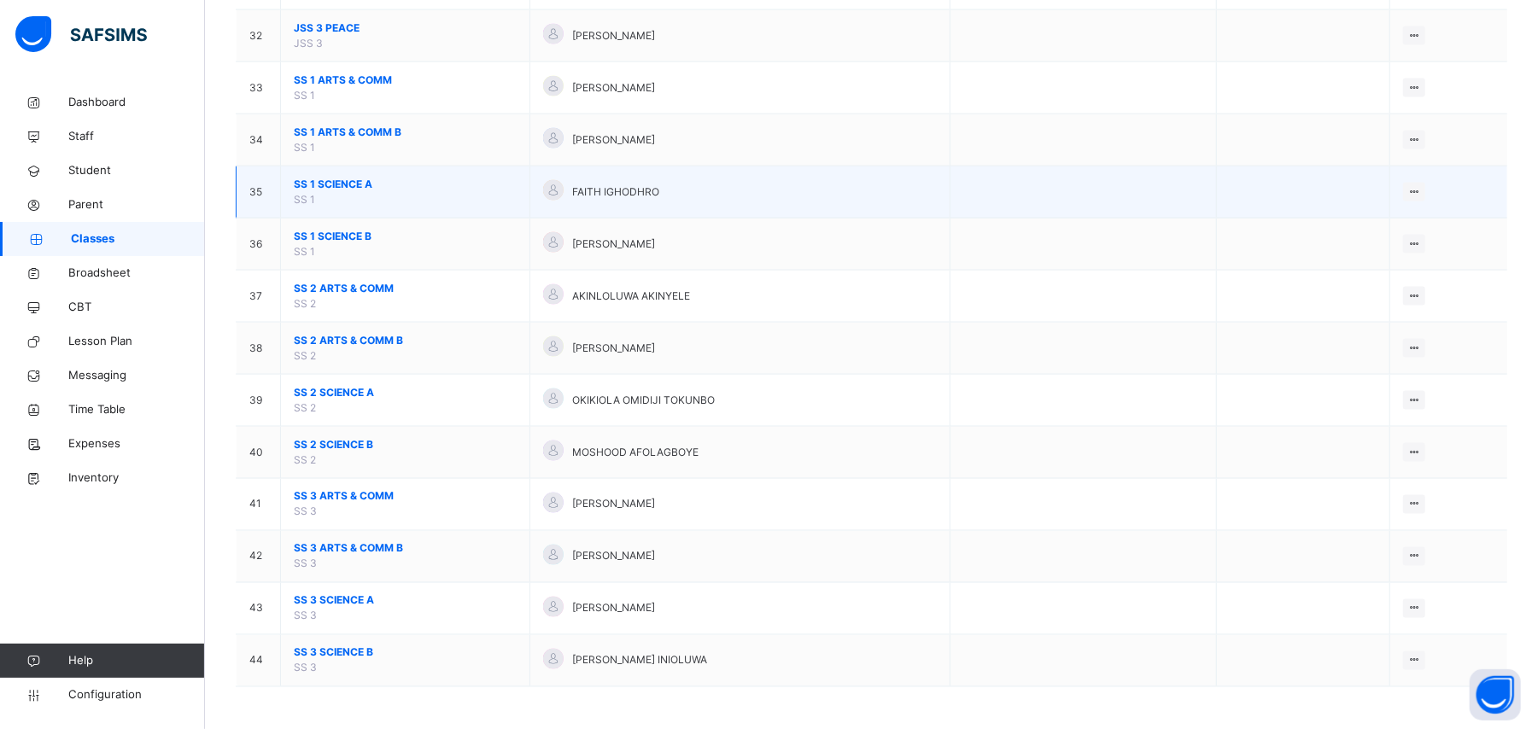
scroll to position [1822, 0]
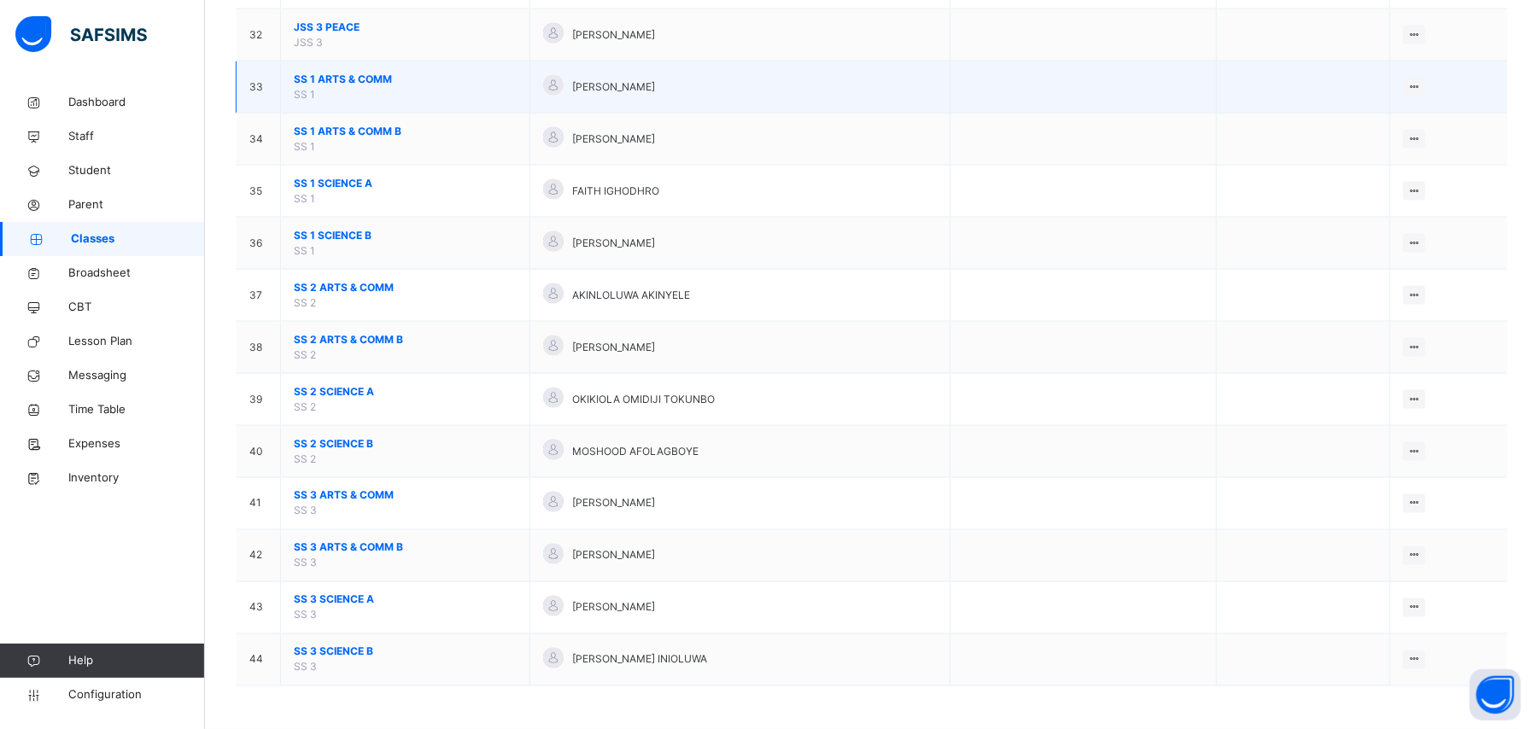
click at [326, 72] on span "SS 1 ARTS & COMM" at bounding box center [405, 79] width 223 height 15
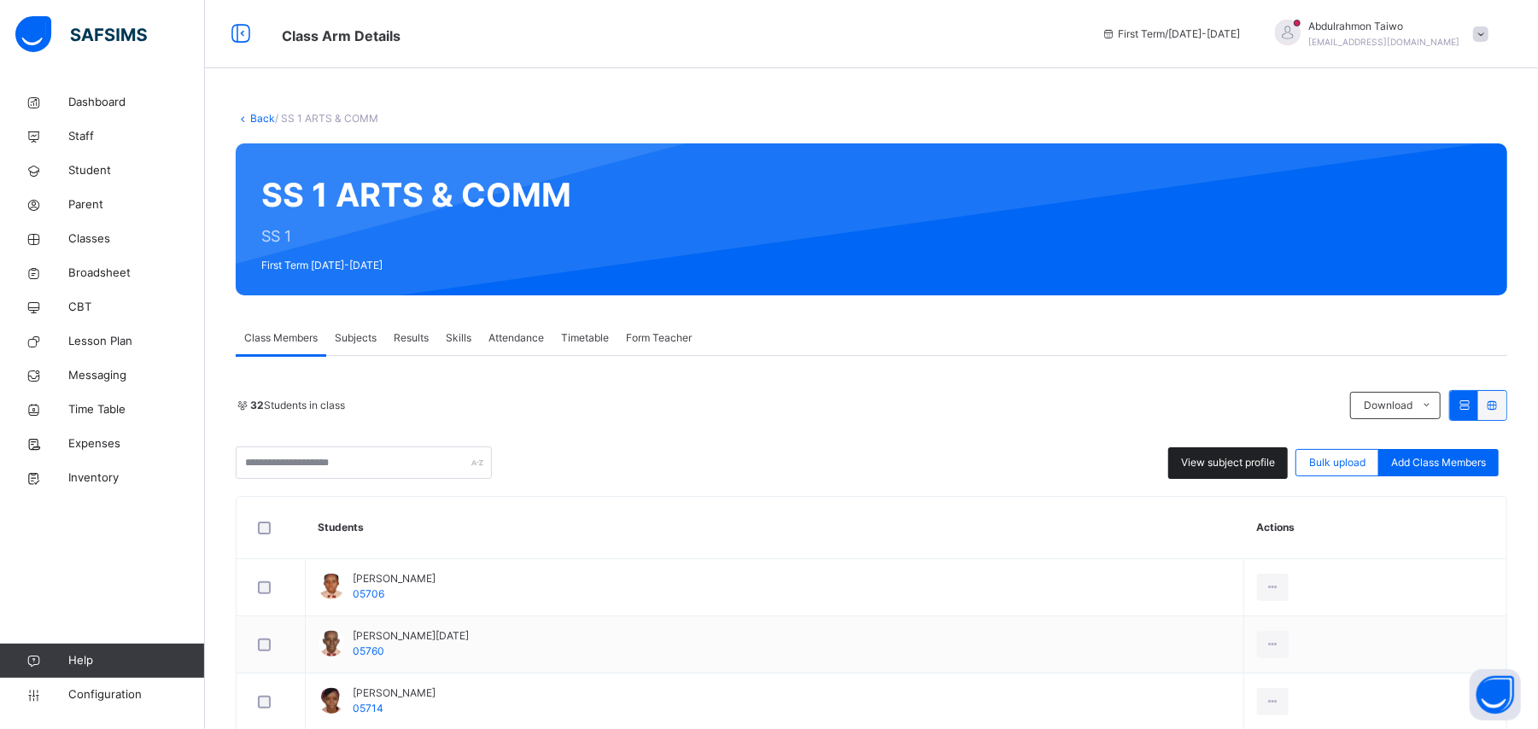
click at [881, 470] on span "View subject profile" at bounding box center [1228, 462] width 94 height 15
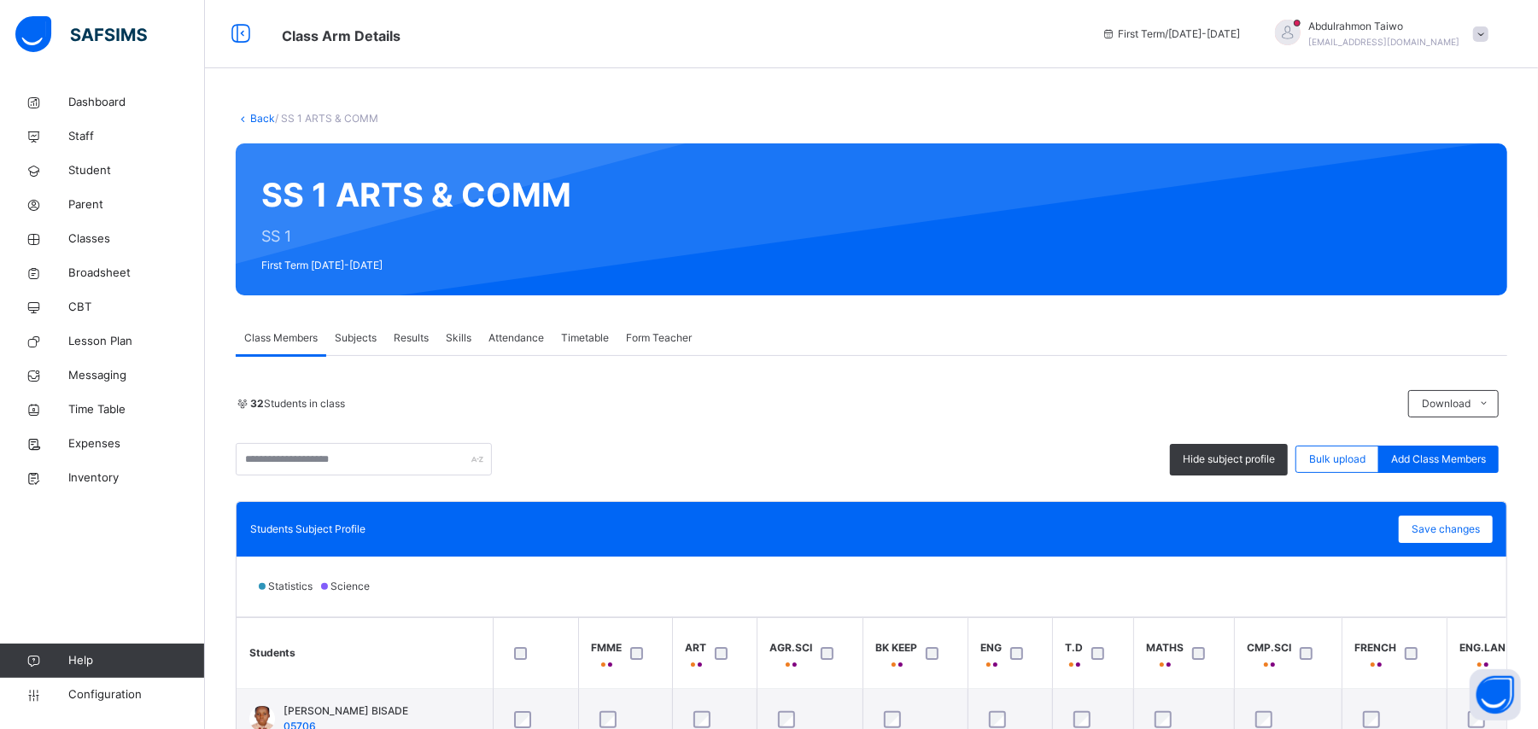
click at [881, 453] on span "Hide subject profile" at bounding box center [1229, 459] width 92 height 15
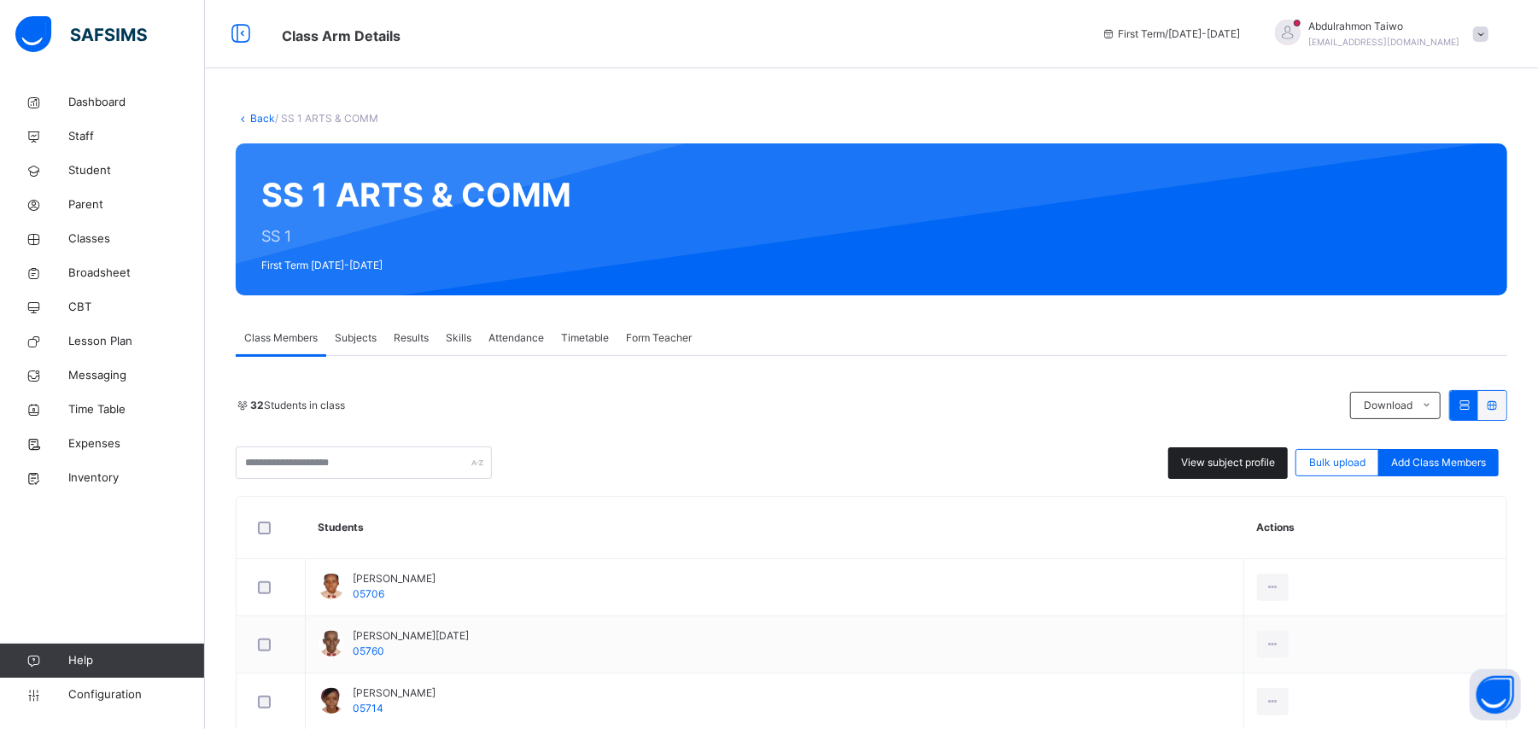
click at [881, 456] on span "View subject profile" at bounding box center [1228, 462] width 94 height 15
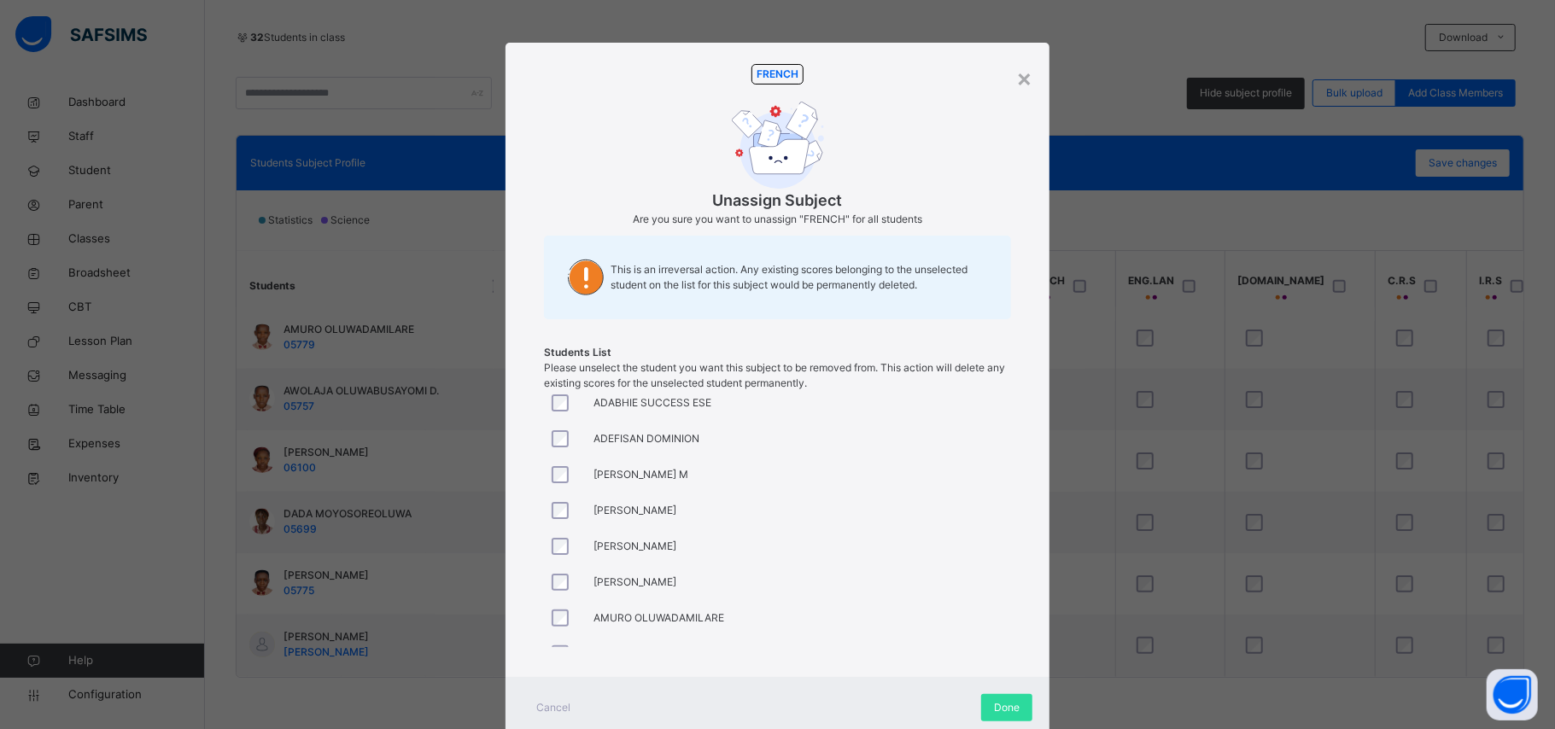
scroll to position [227, 0]
click at [554, 479] on div at bounding box center [564, 469] width 41 height 36
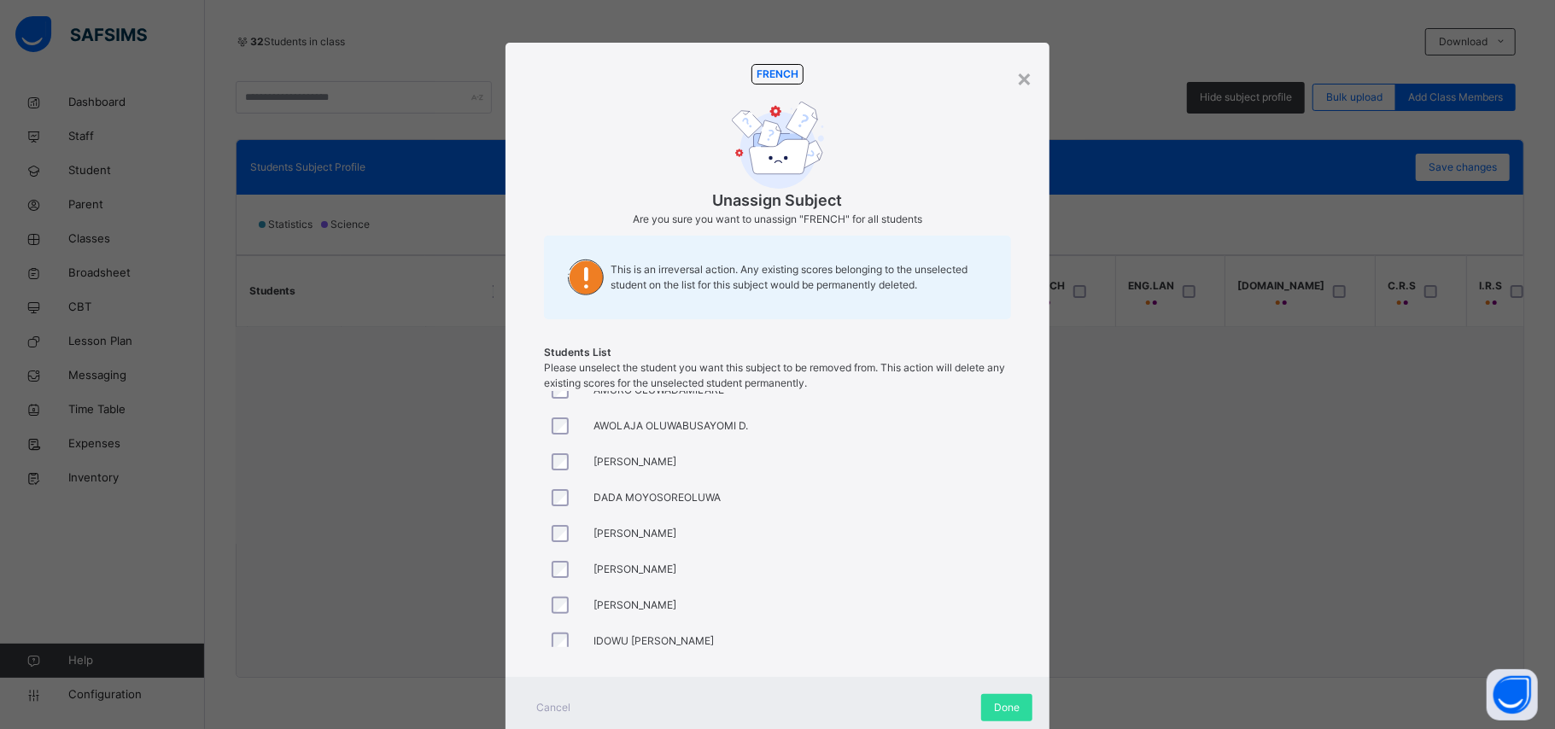
click at [557, 524] on div at bounding box center [564, 534] width 41 height 36
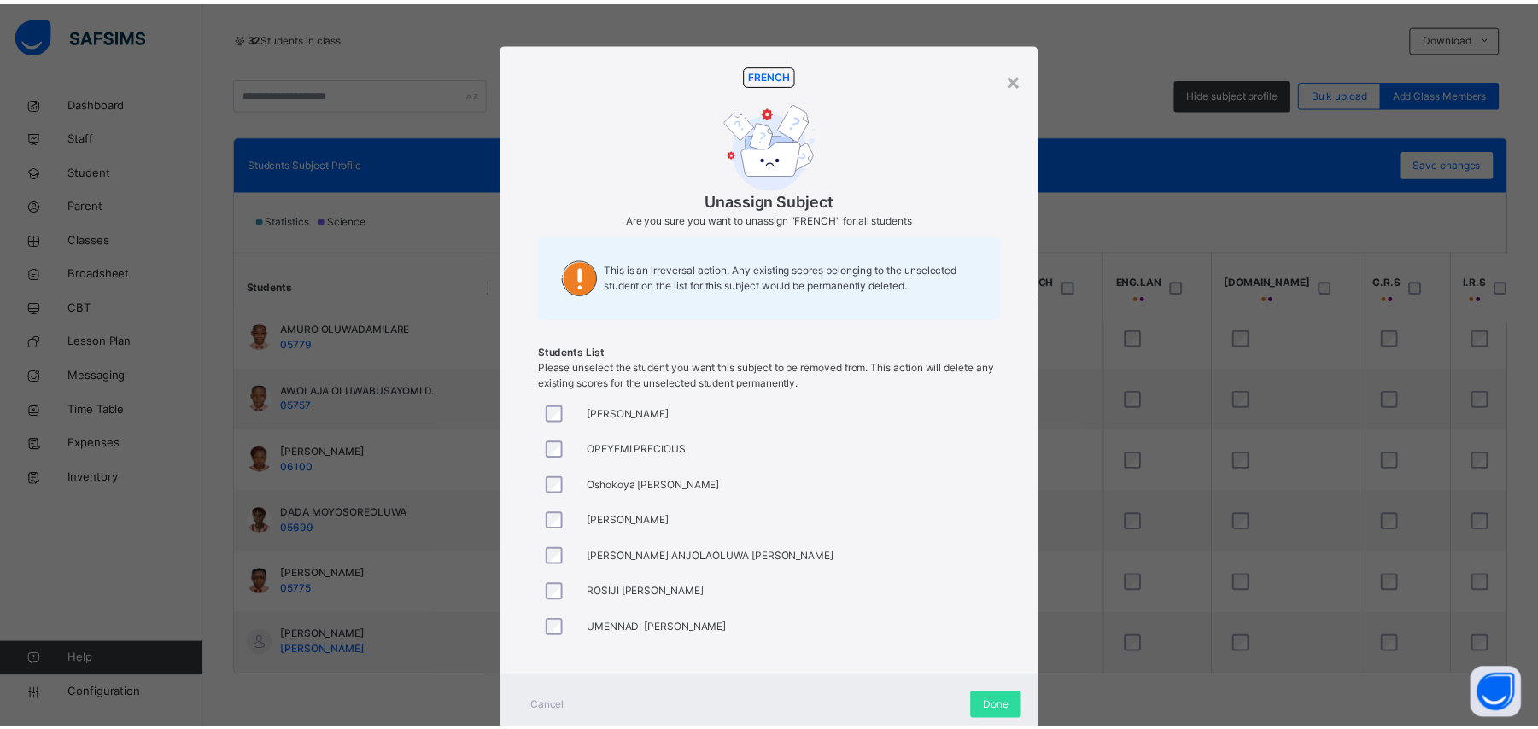
scroll to position [51, 0]
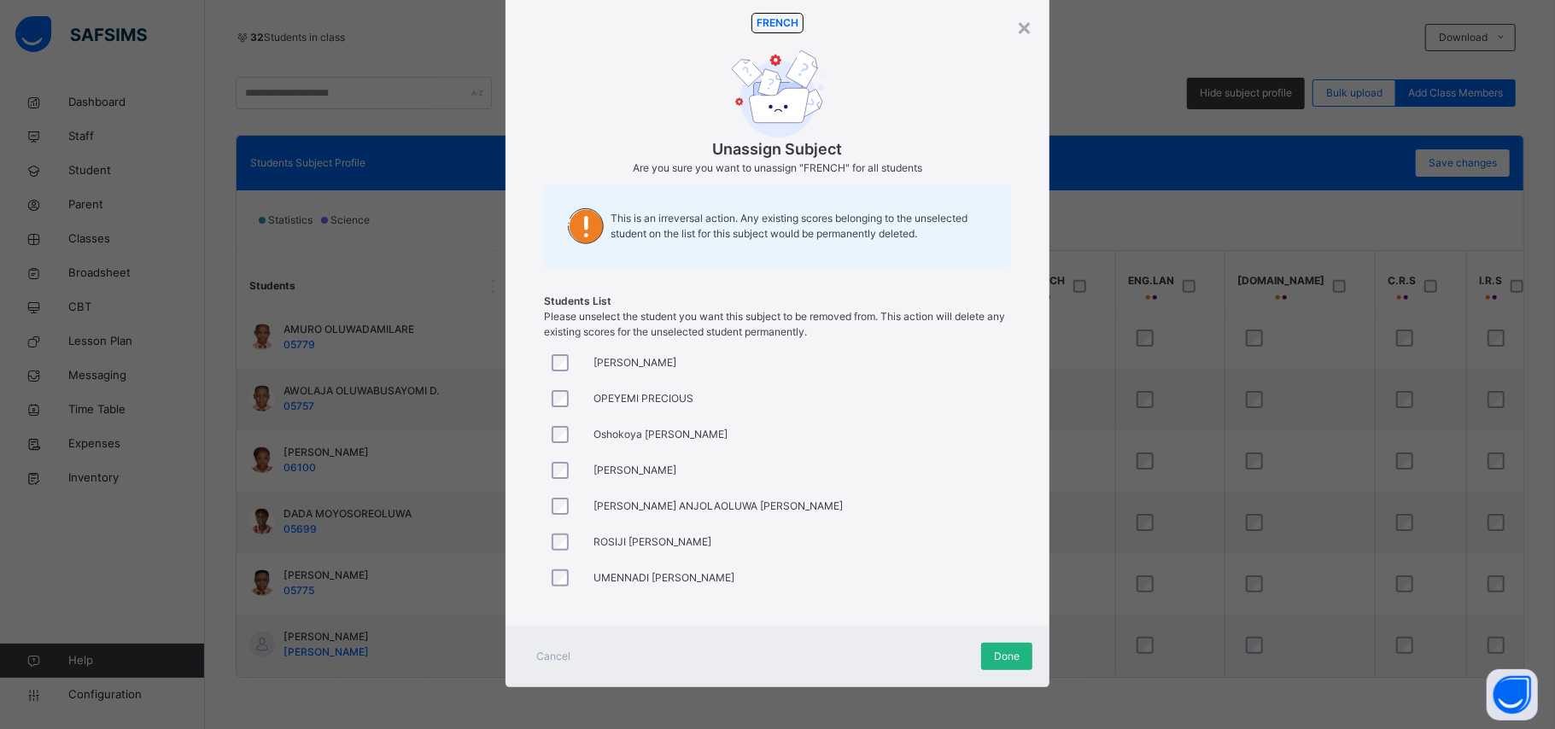
click at [881, 642] on span "Done" at bounding box center [1007, 656] width 26 height 15
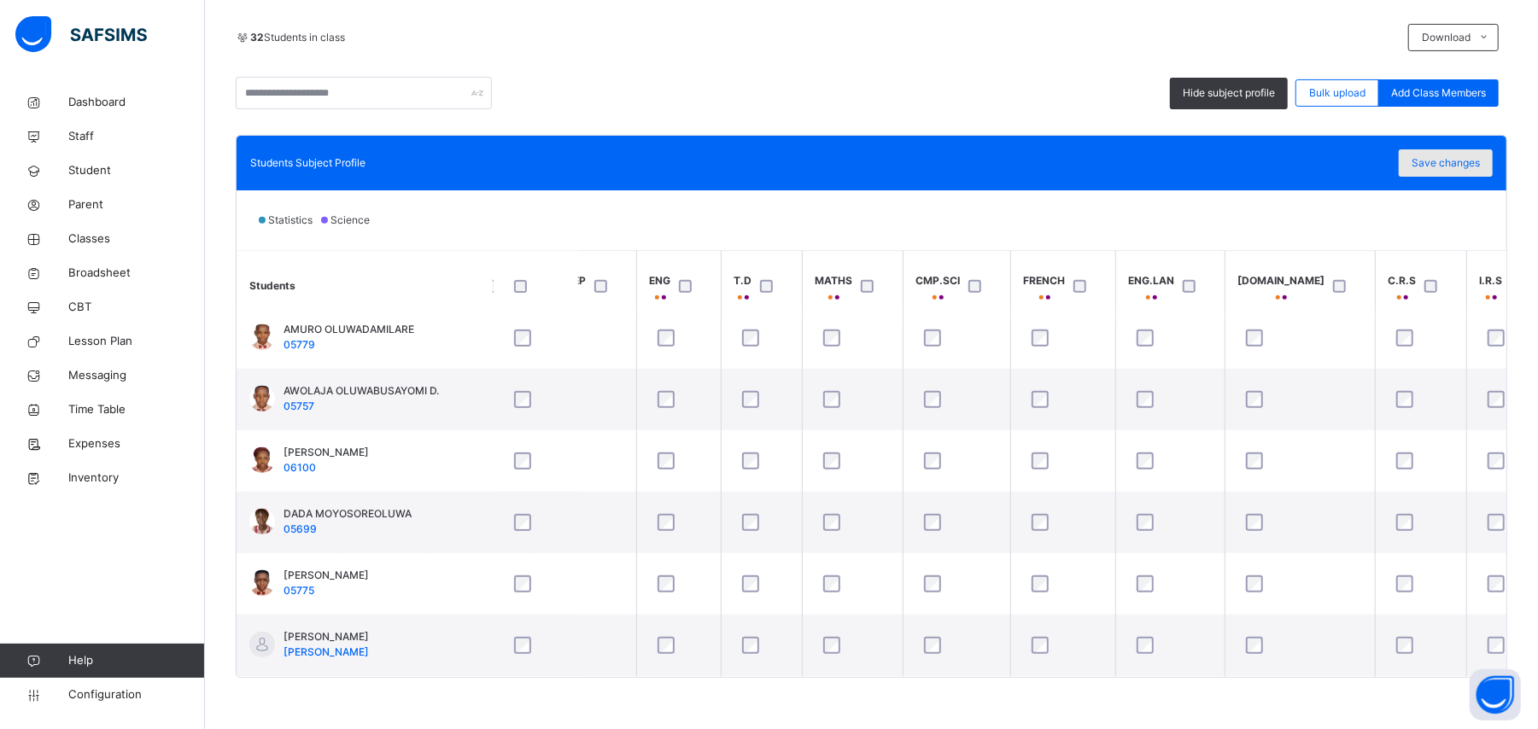
click at [881, 159] on span "Save changes" at bounding box center [1446, 162] width 68 height 15
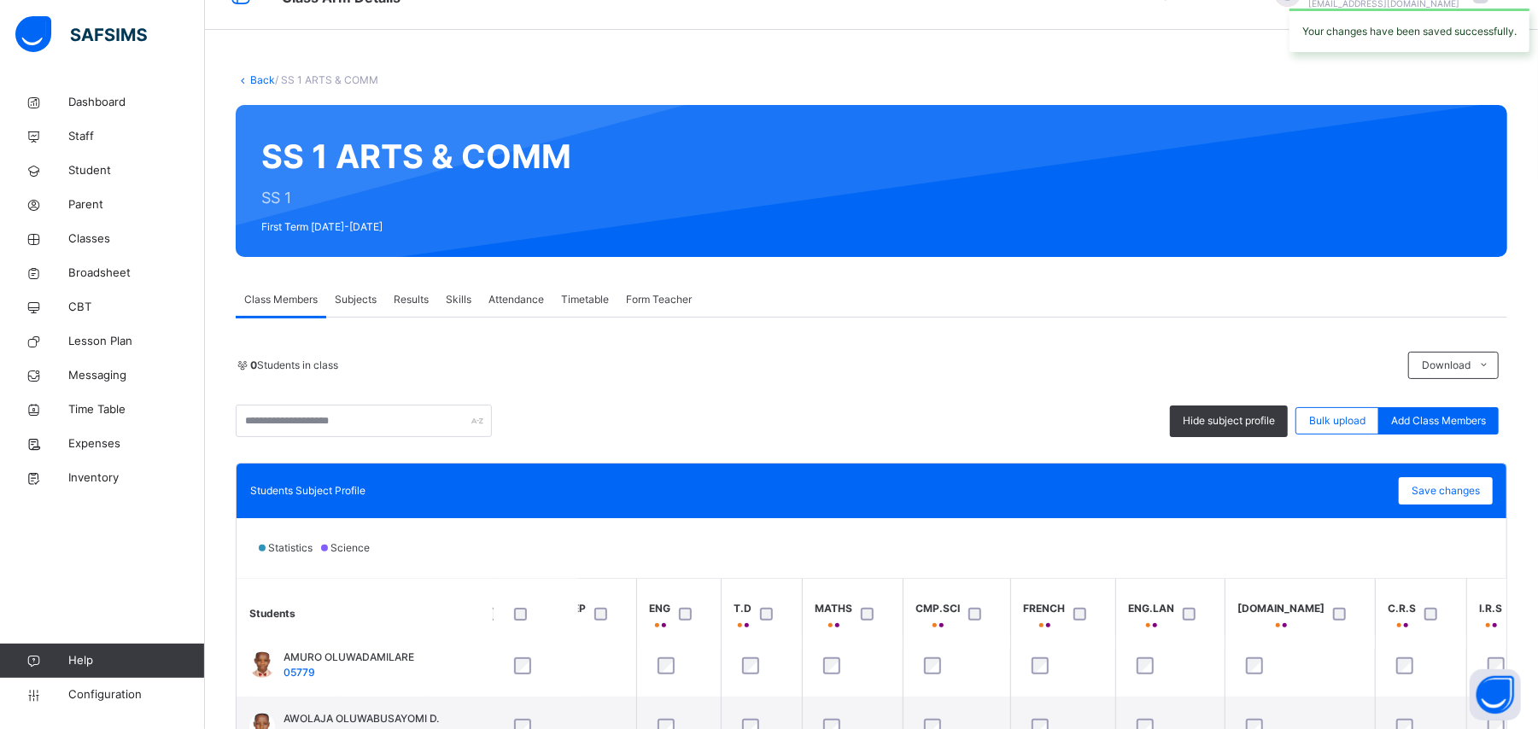
scroll to position [25, 0]
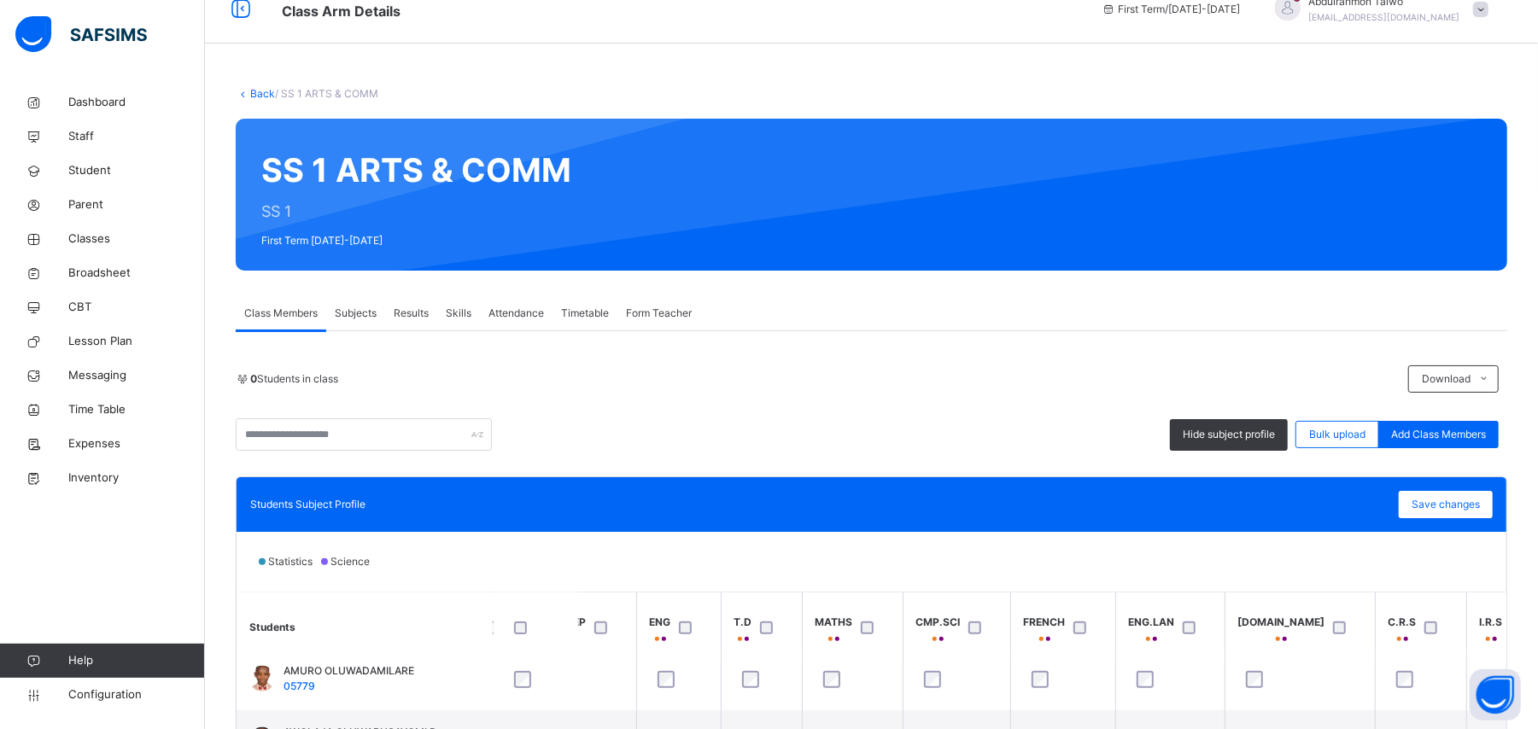
click at [260, 91] on link "Back" at bounding box center [262, 93] width 25 height 13
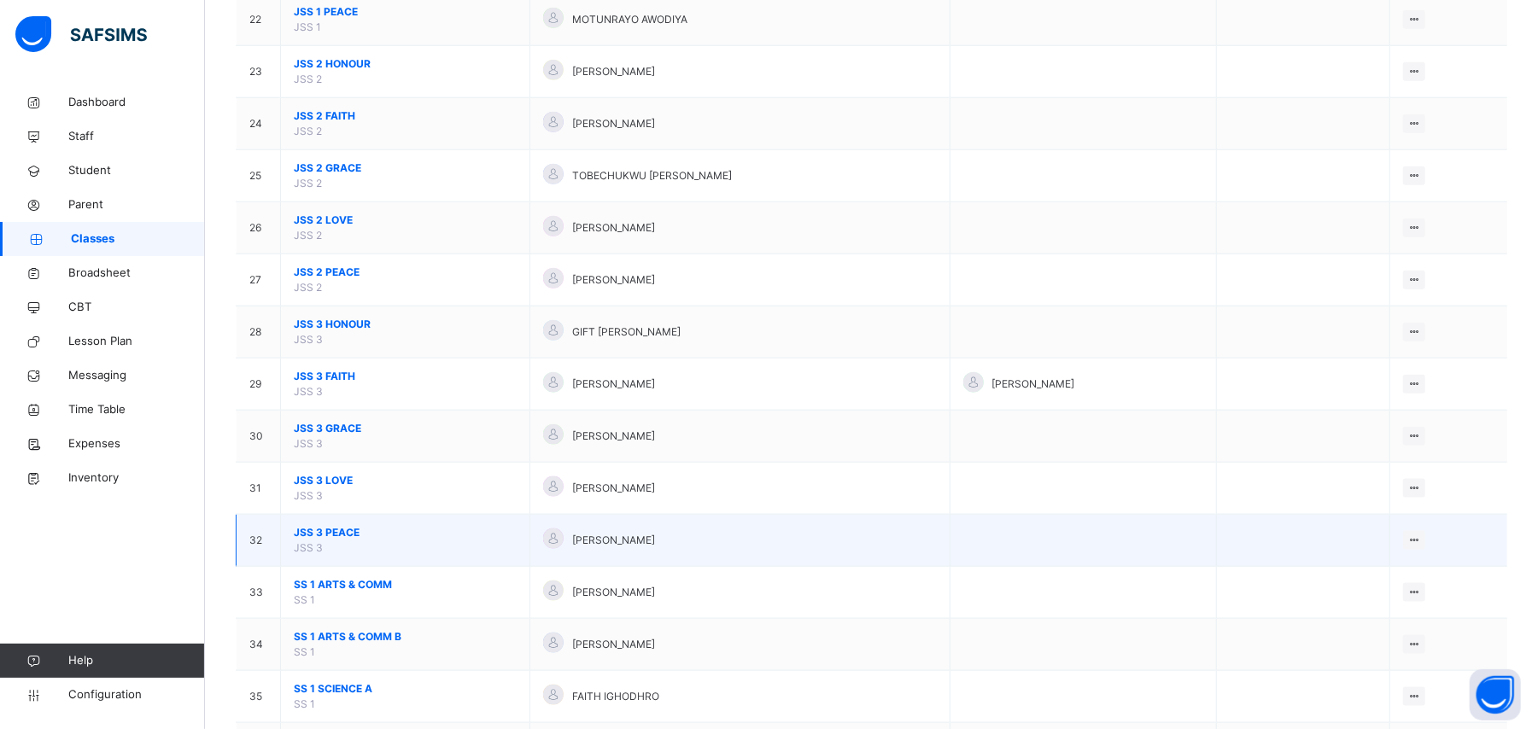
scroll to position [1366, 0]
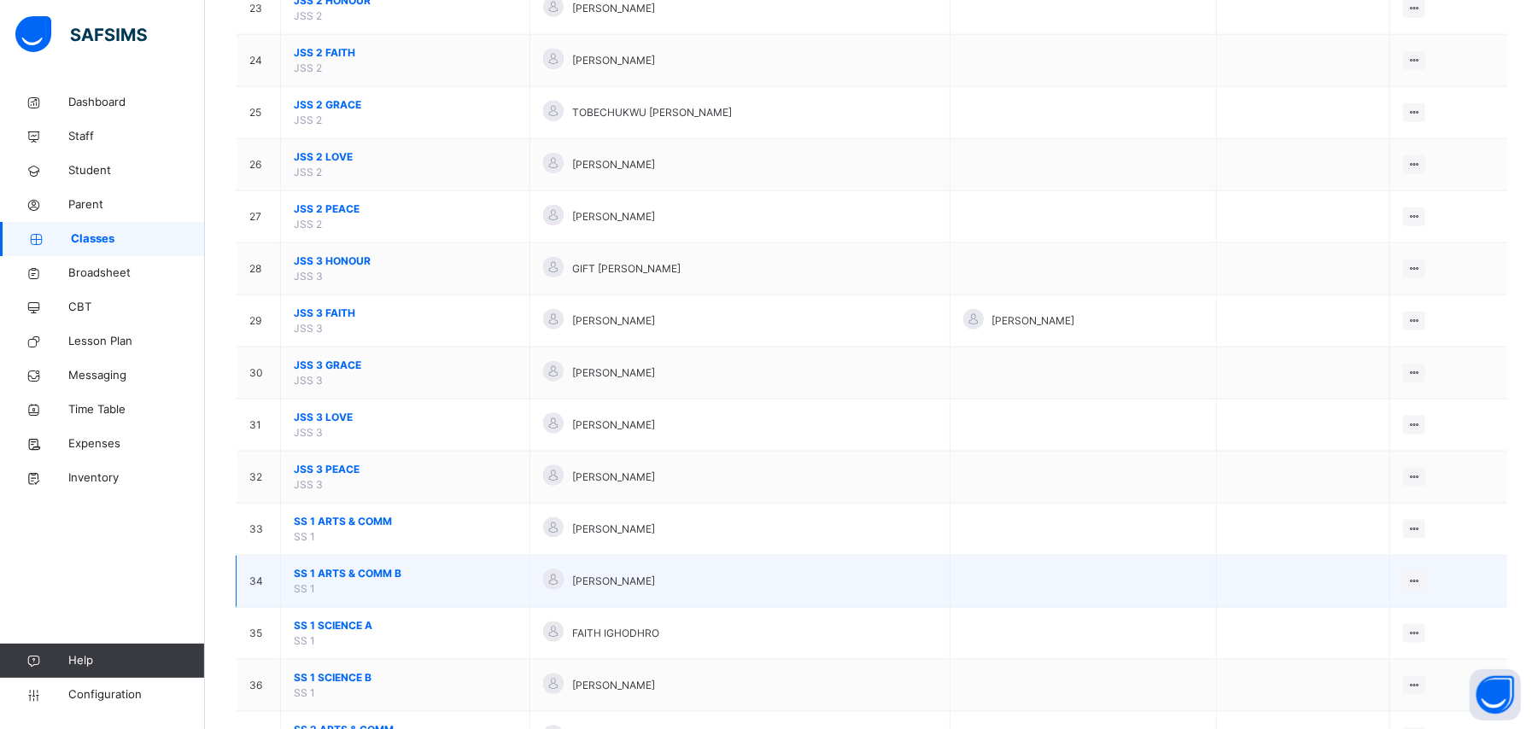
click at [319, 582] on span "SS 1 ARTS & COMM B" at bounding box center [405, 573] width 223 height 15
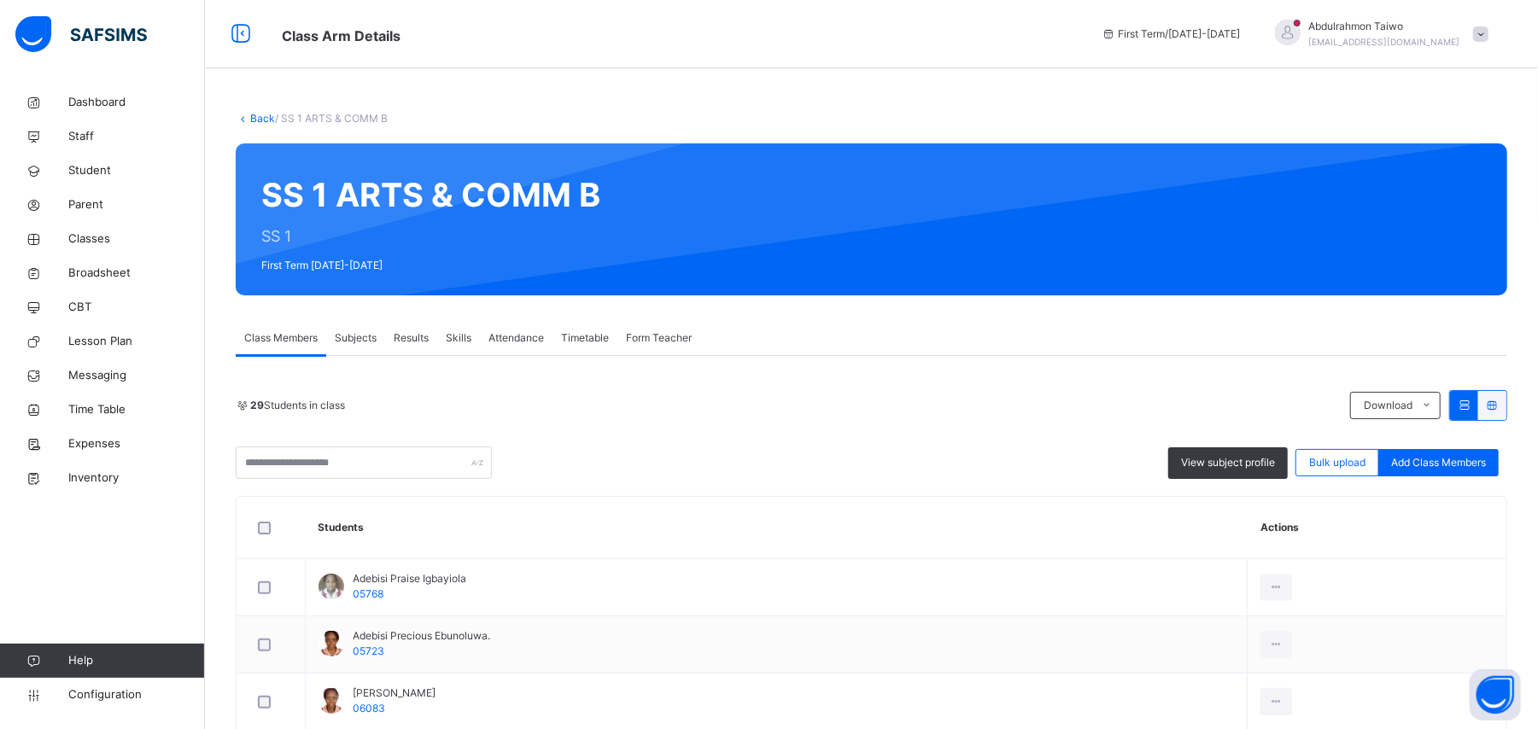
click at [1301, 343] on div "Class Members Subjects Results Skills Attendance Timetable Form Teacher" at bounding box center [872, 338] width 1272 height 35
click at [1240, 459] on span "View subject profile" at bounding box center [1228, 462] width 94 height 15
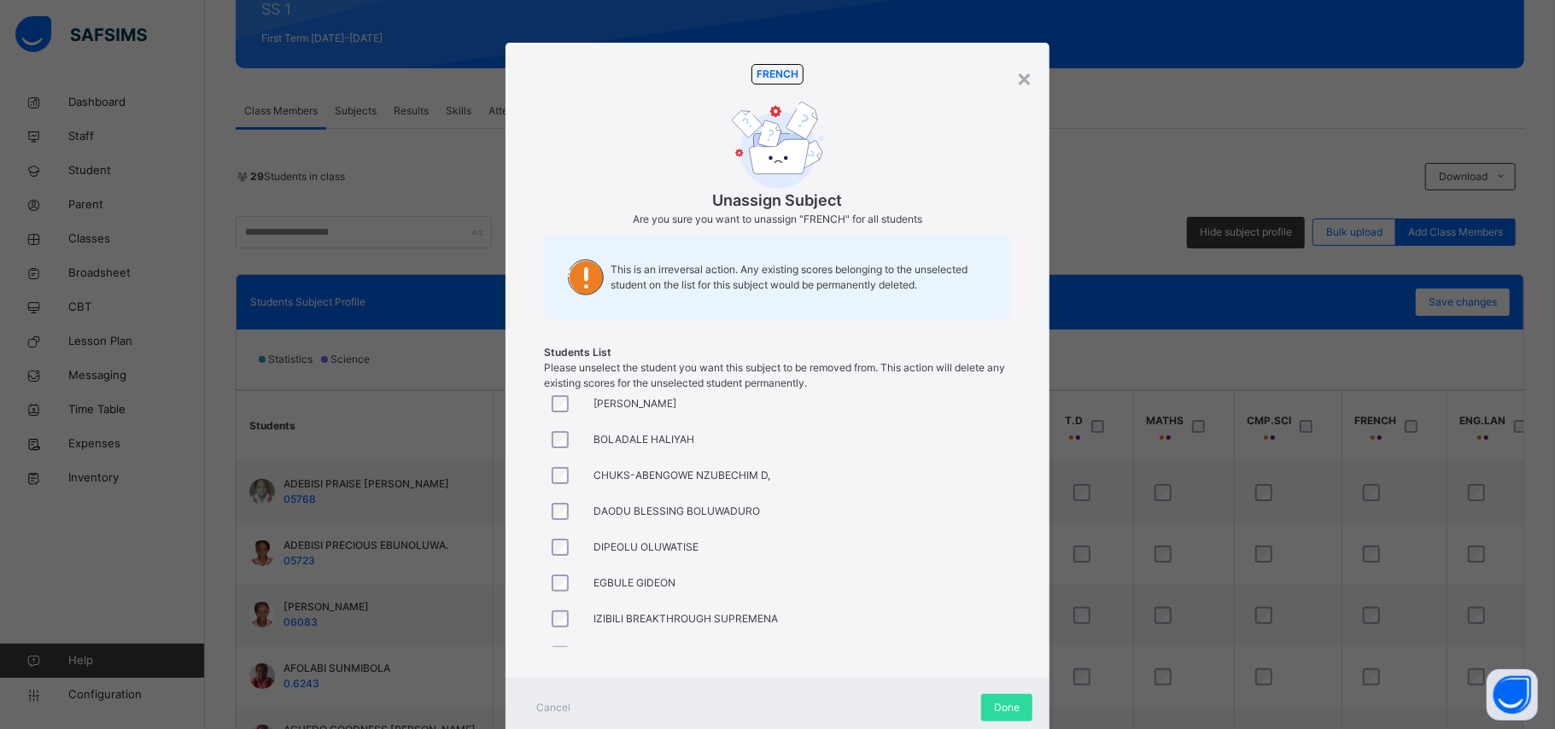
scroll to position [342, 0]
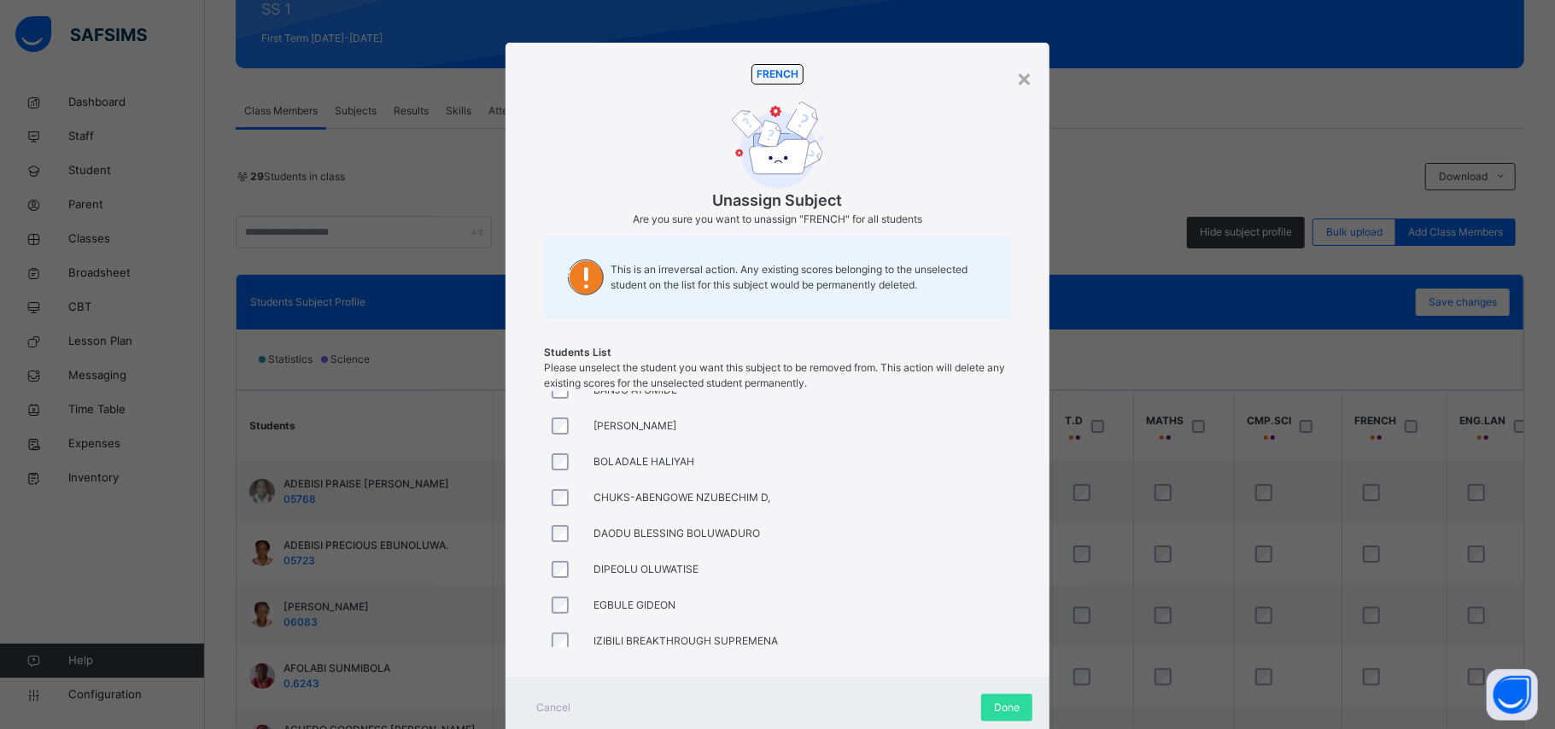
click at [557, 595] on div at bounding box center [564, 606] width 41 height 36
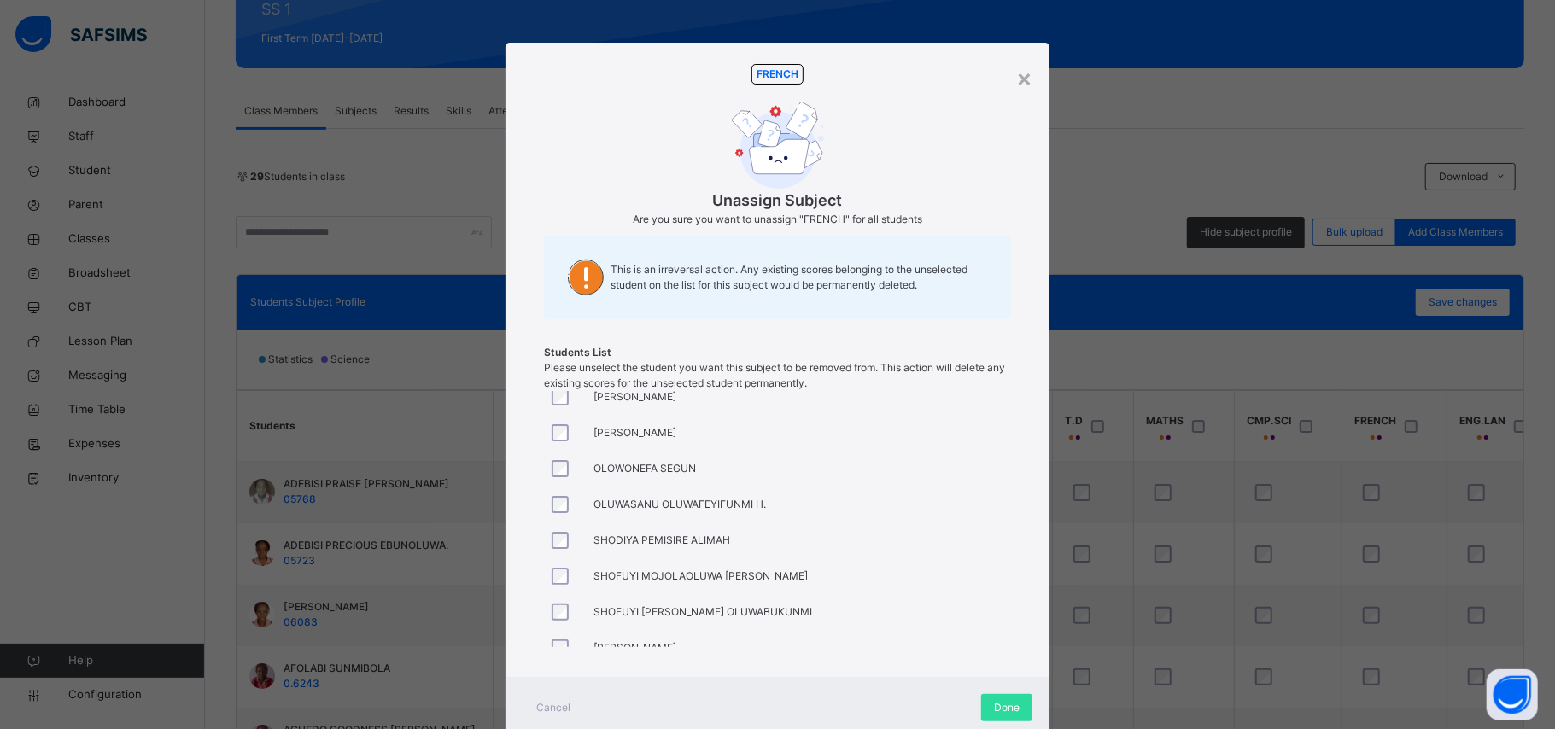
scroll to position [783, 0]
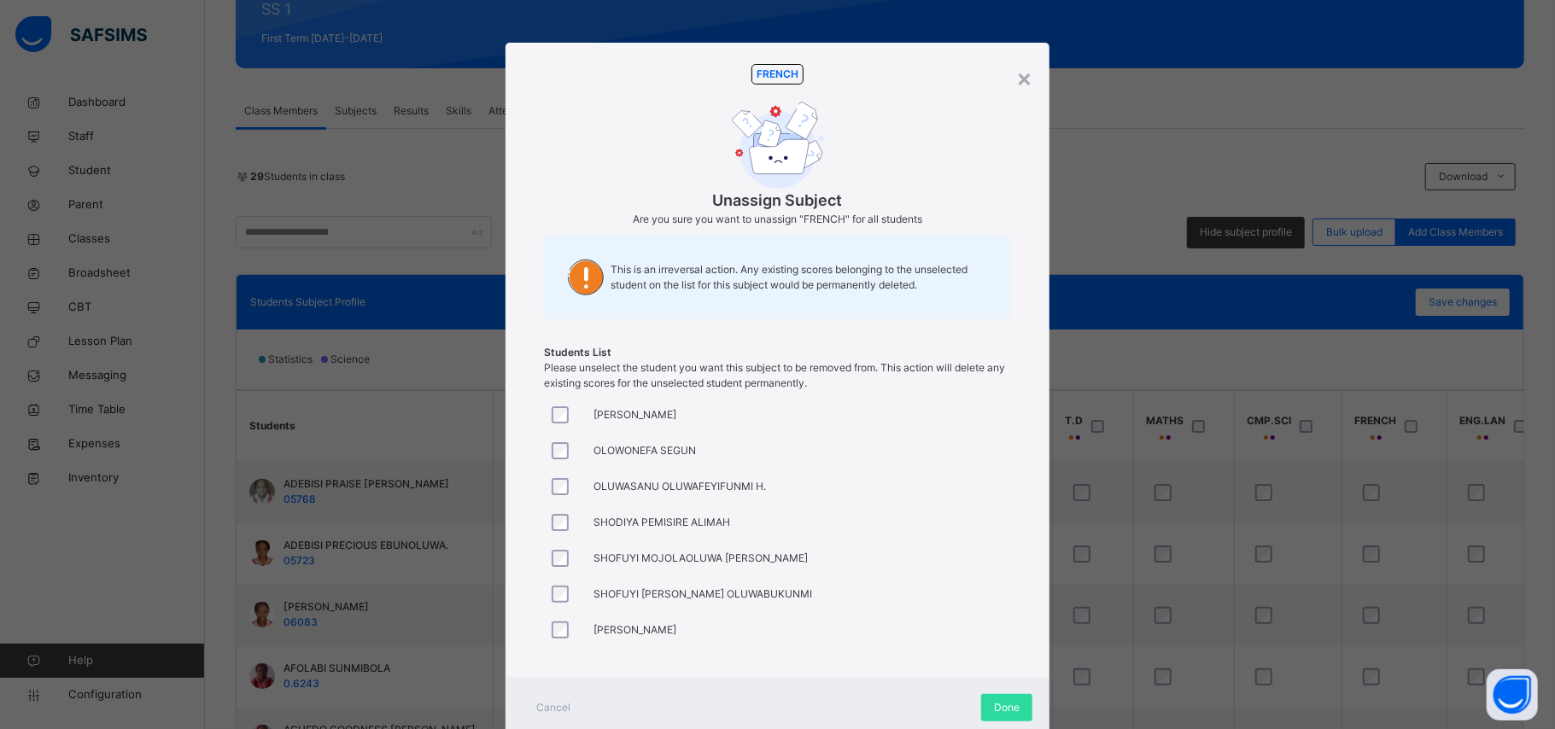
click at [558, 512] on div at bounding box center [564, 523] width 41 height 36
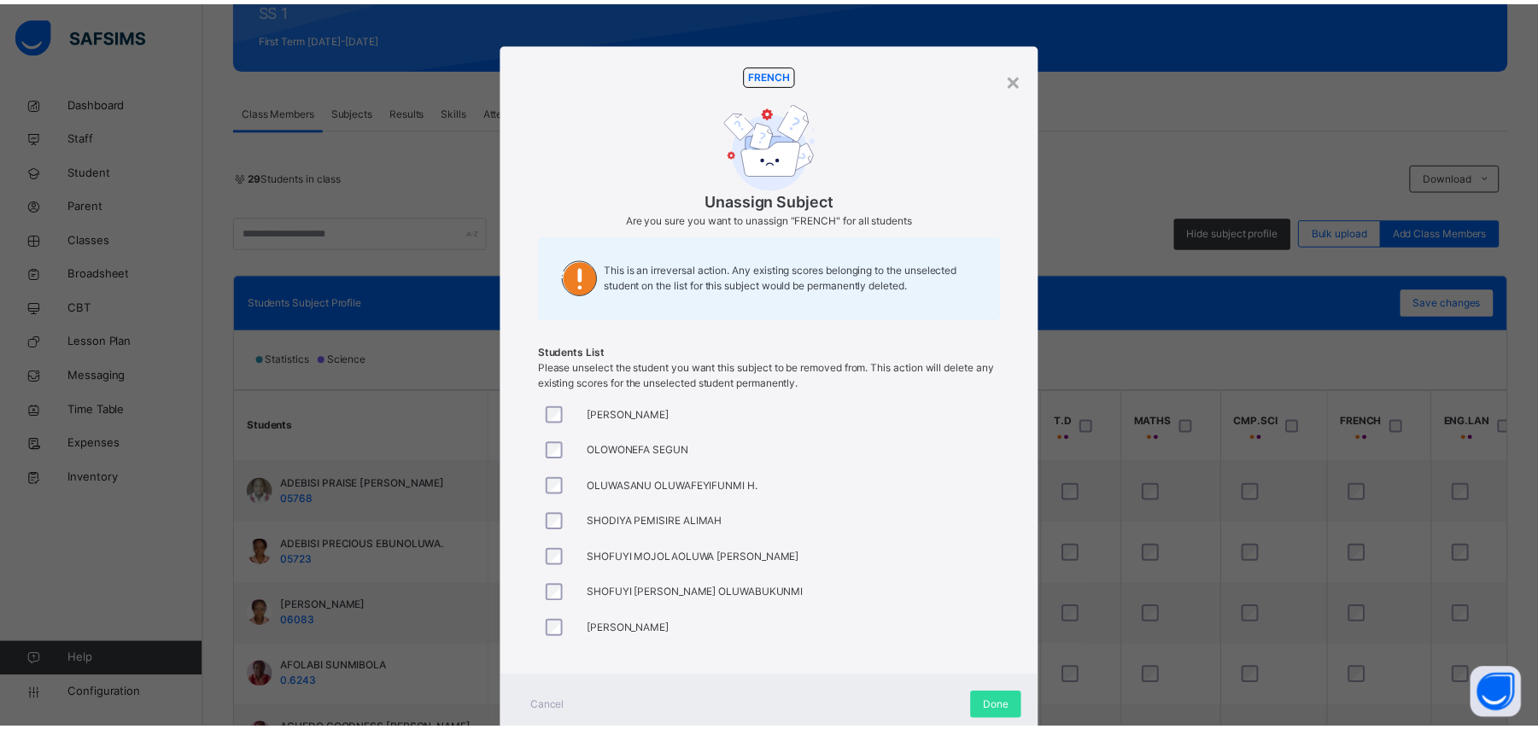
scroll to position [51, 0]
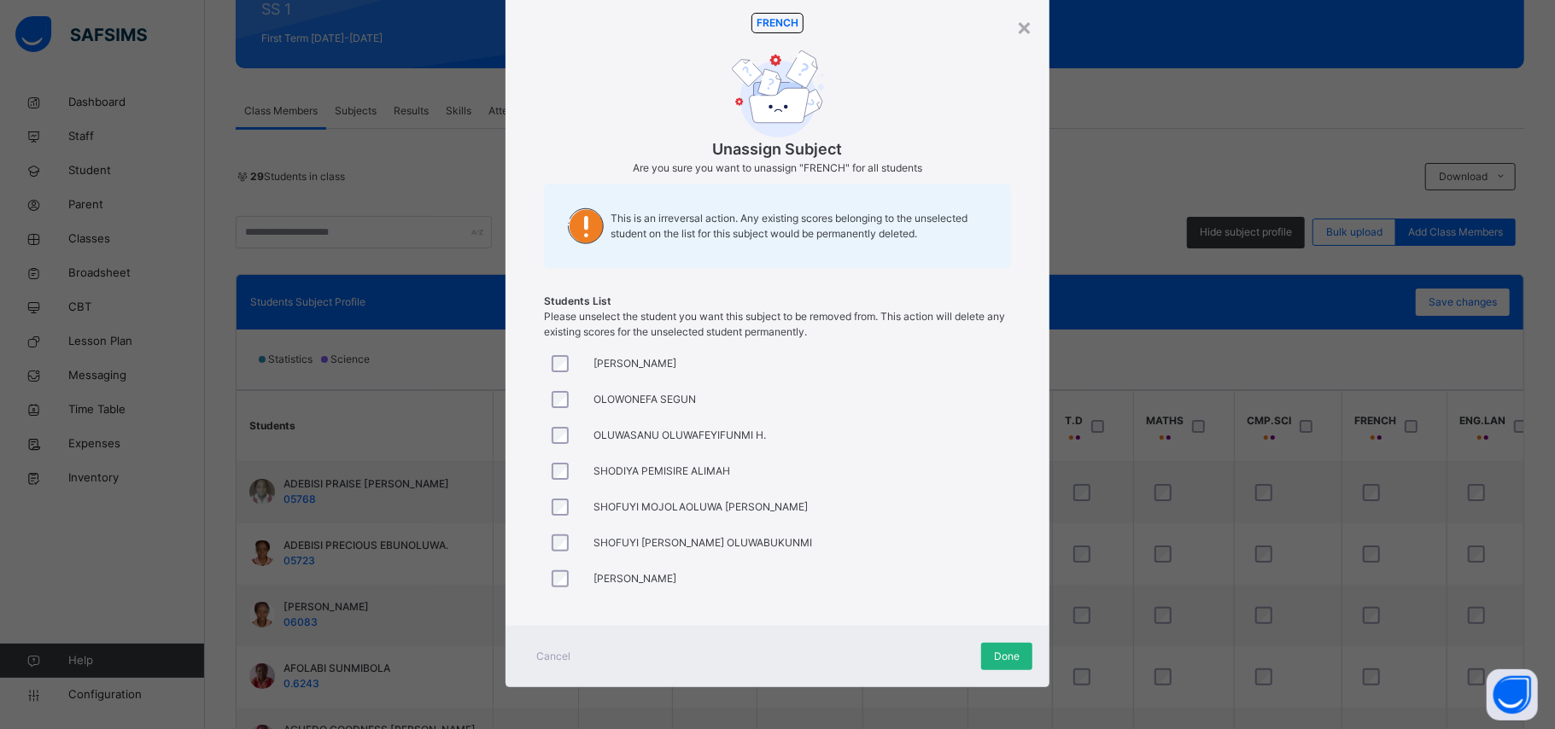
click at [994, 657] on span "Done" at bounding box center [1007, 656] width 26 height 15
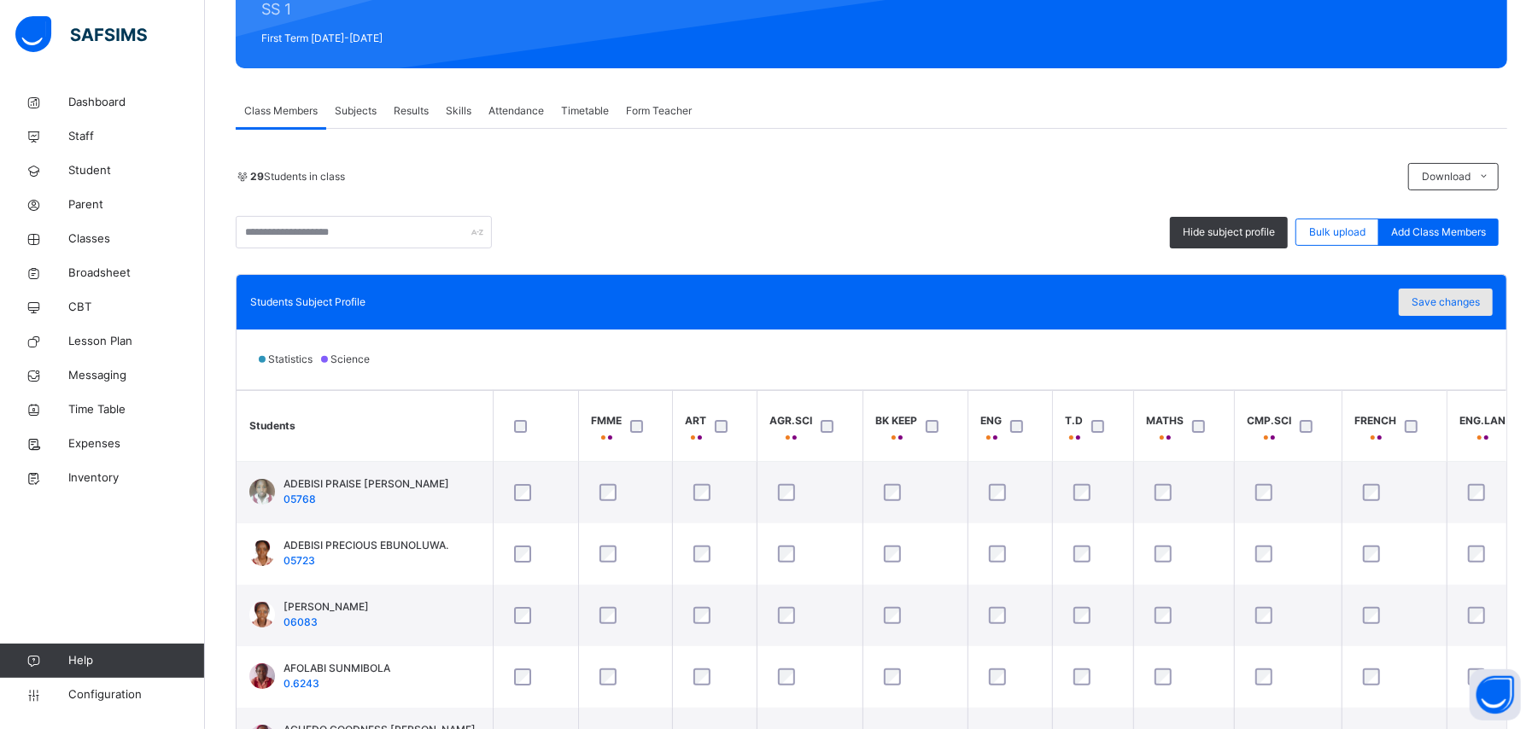
click at [1438, 307] on span "Save changes" at bounding box center [1446, 302] width 68 height 15
click at [1438, 306] on span "Save changes" at bounding box center [1446, 302] width 68 height 15
click at [1045, 175] on div "29 Students in class" at bounding box center [818, 176] width 1164 height 15
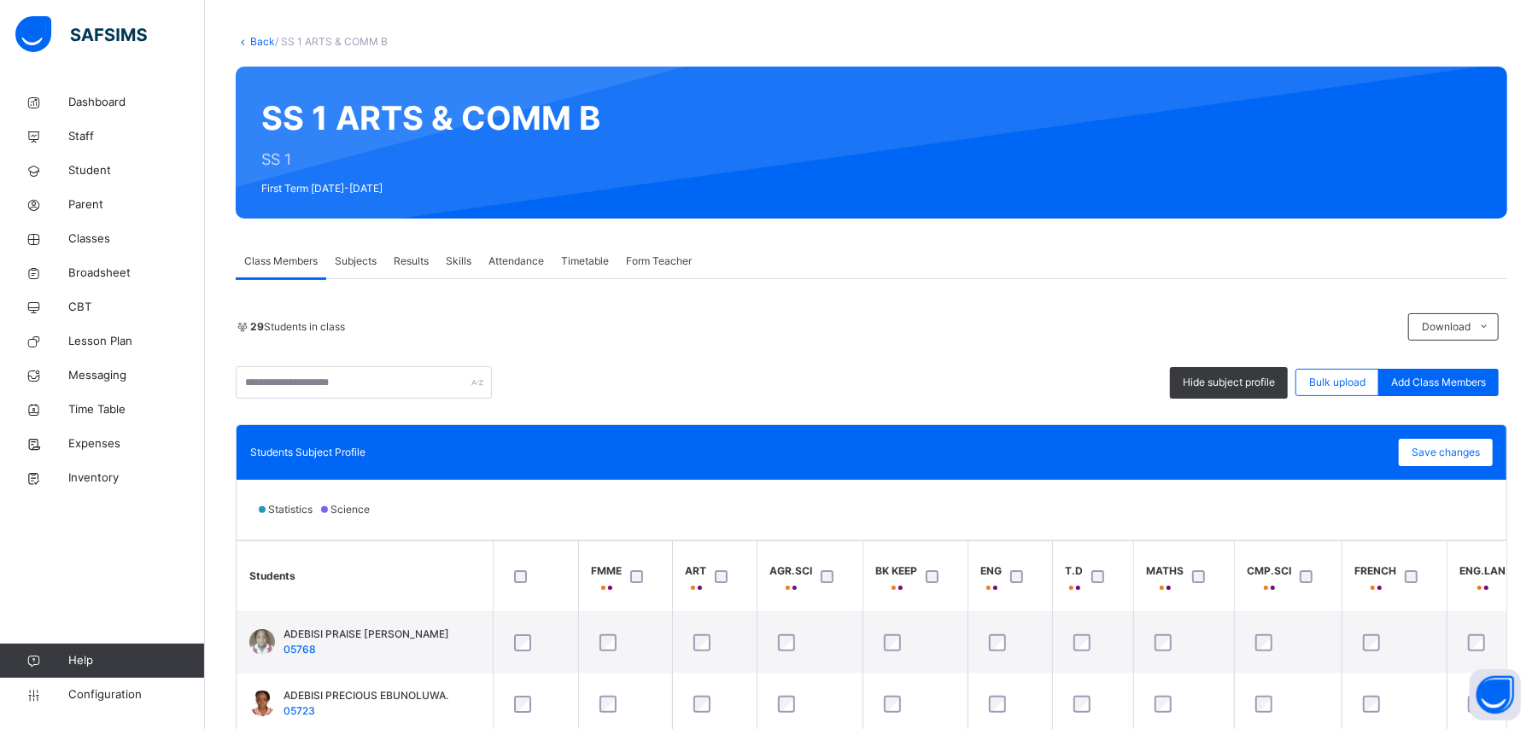
scroll to position [0, 0]
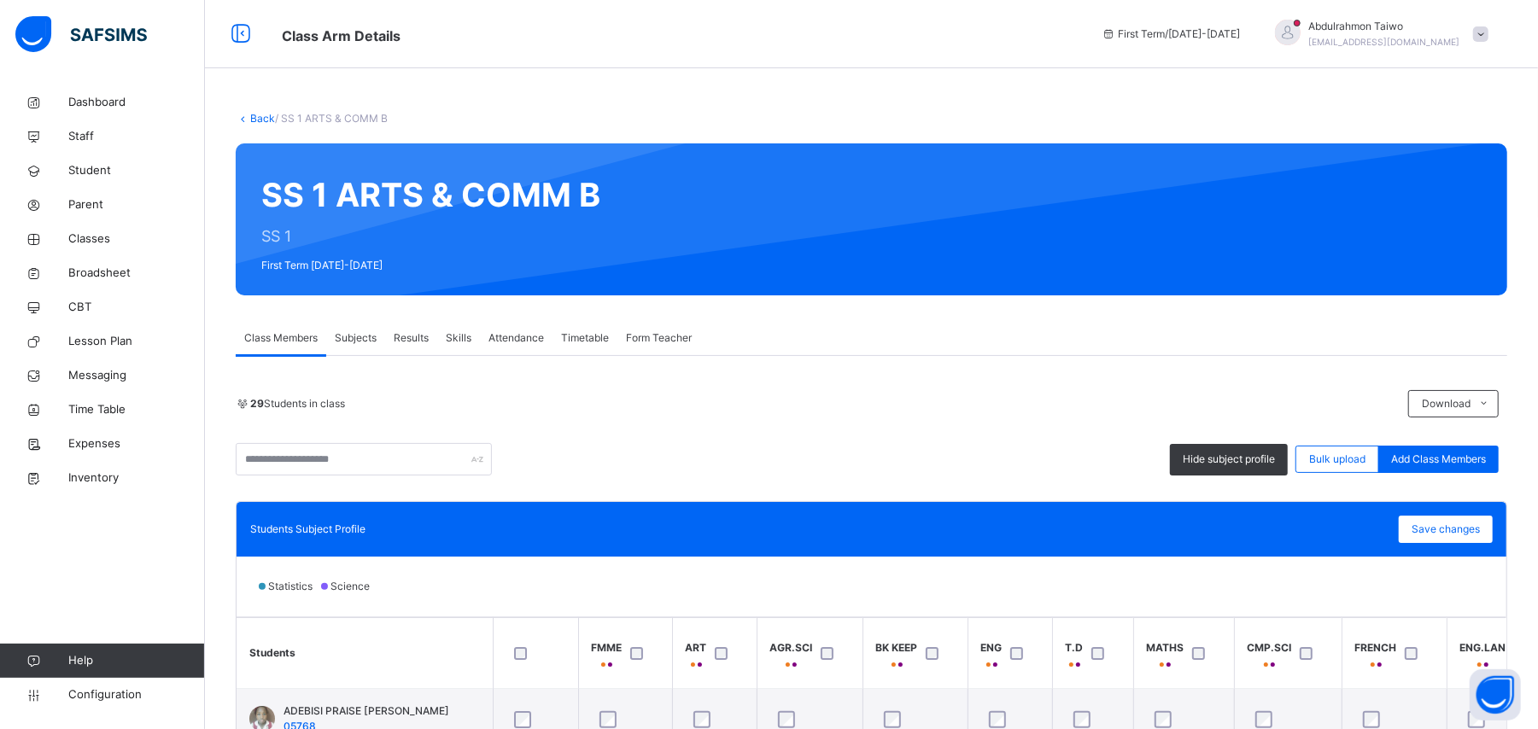
click at [260, 121] on link "Back" at bounding box center [262, 118] width 25 height 13
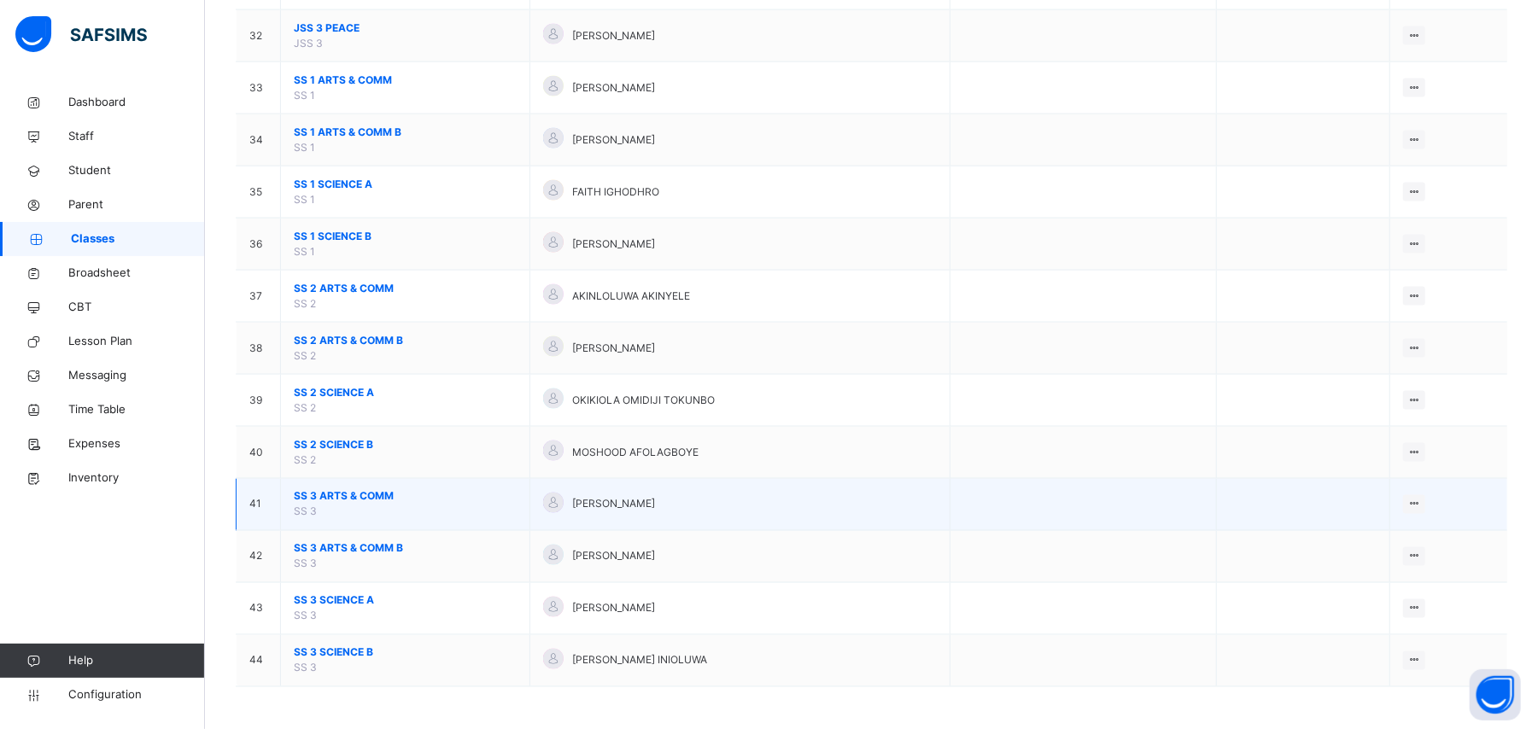
scroll to position [1822, 0]
click at [326, 496] on span "SS 3 ARTS & COMM" at bounding box center [405, 495] width 223 height 15
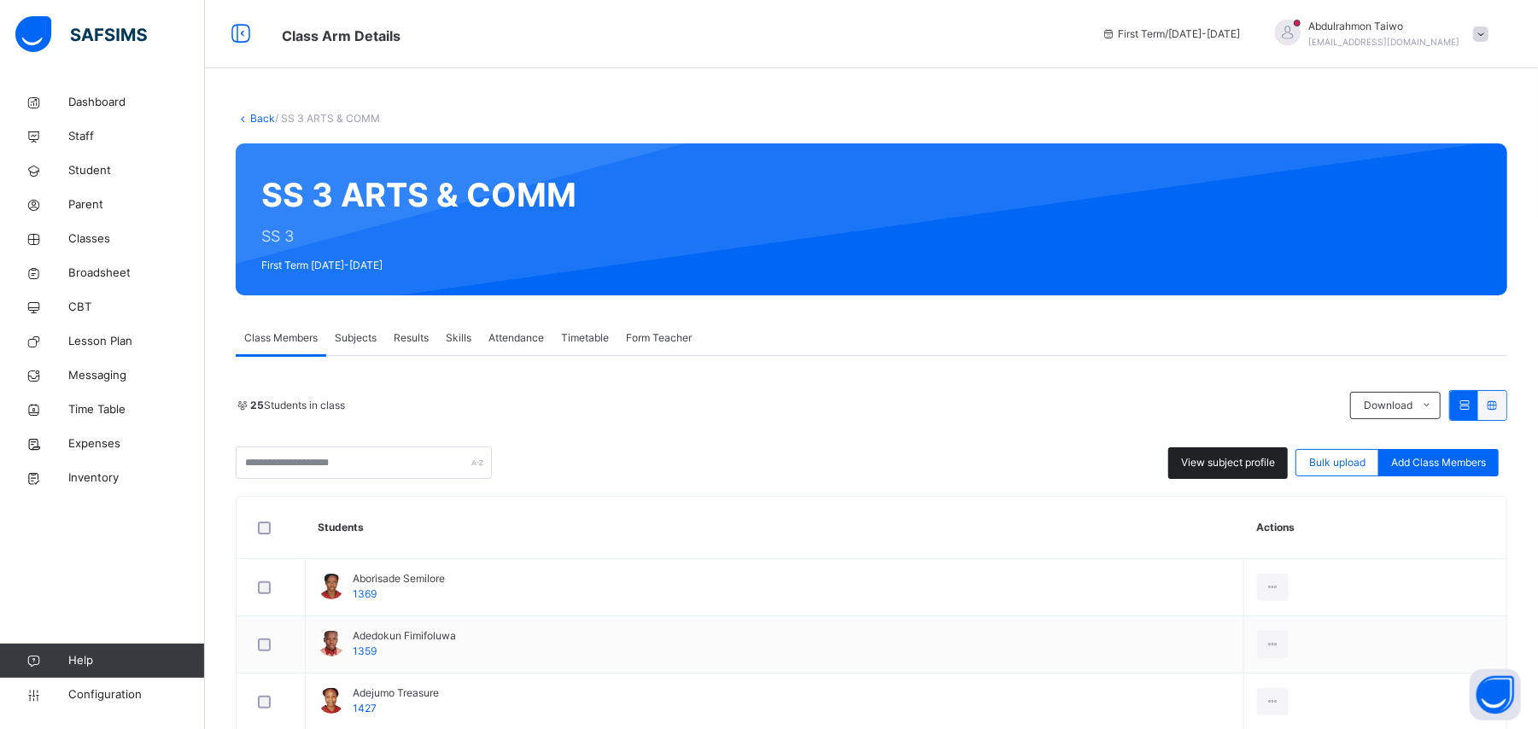
click at [1207, 455] on span "View subject profile" at bounding box center [1228, 462] width 94 height 15
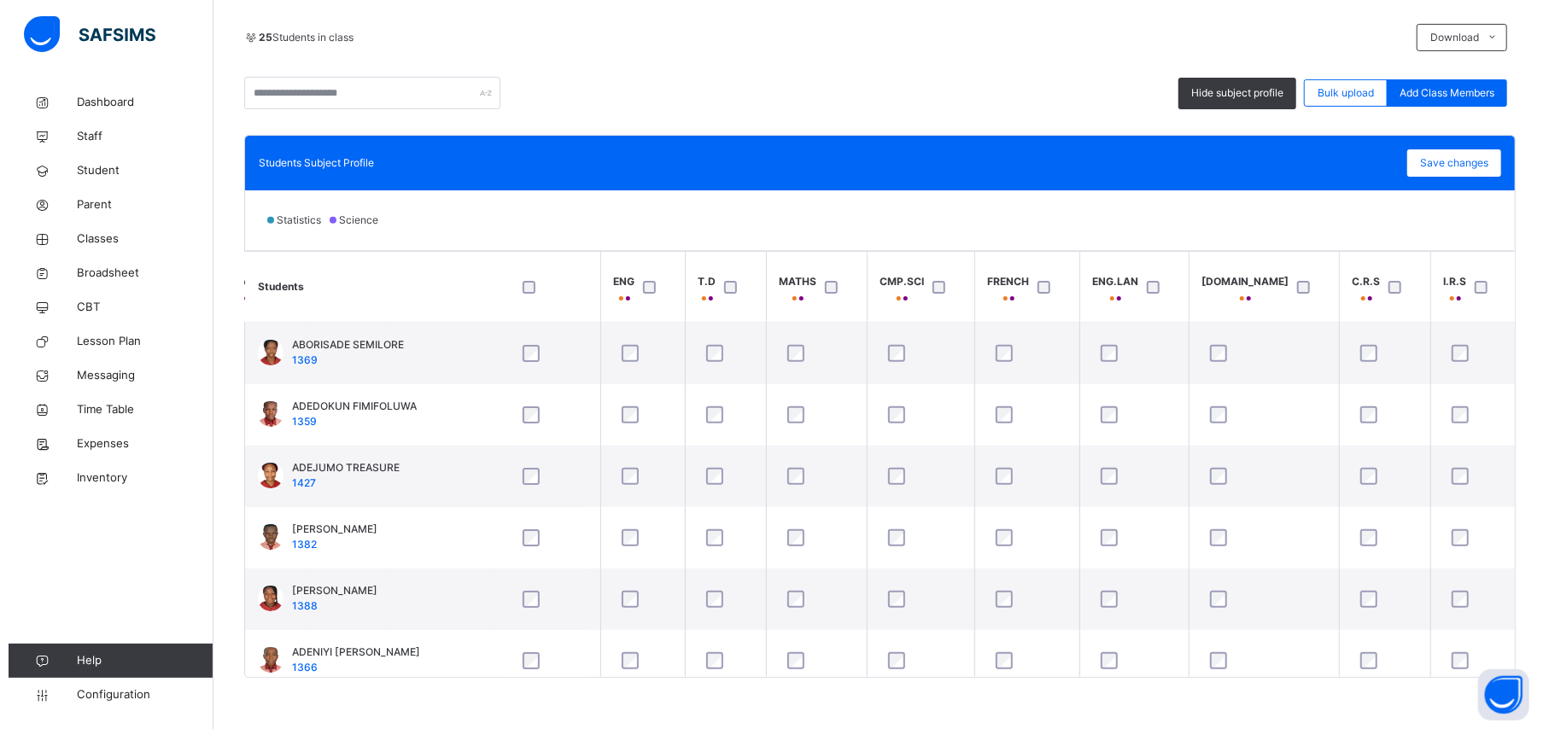
scroll to position [0, 395]
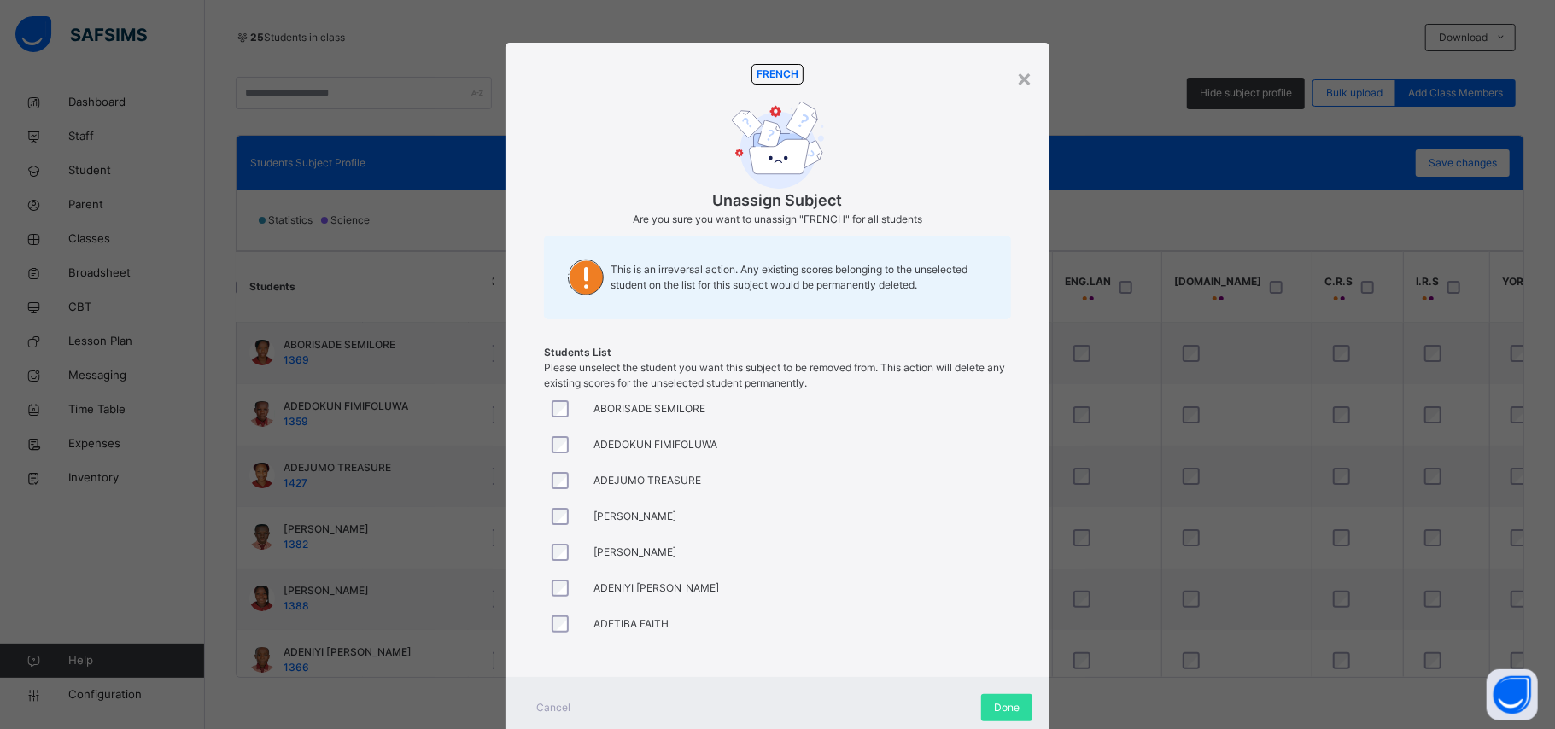
click at [548, 482] on div at bounding box center [564, 480] width 32 height 17
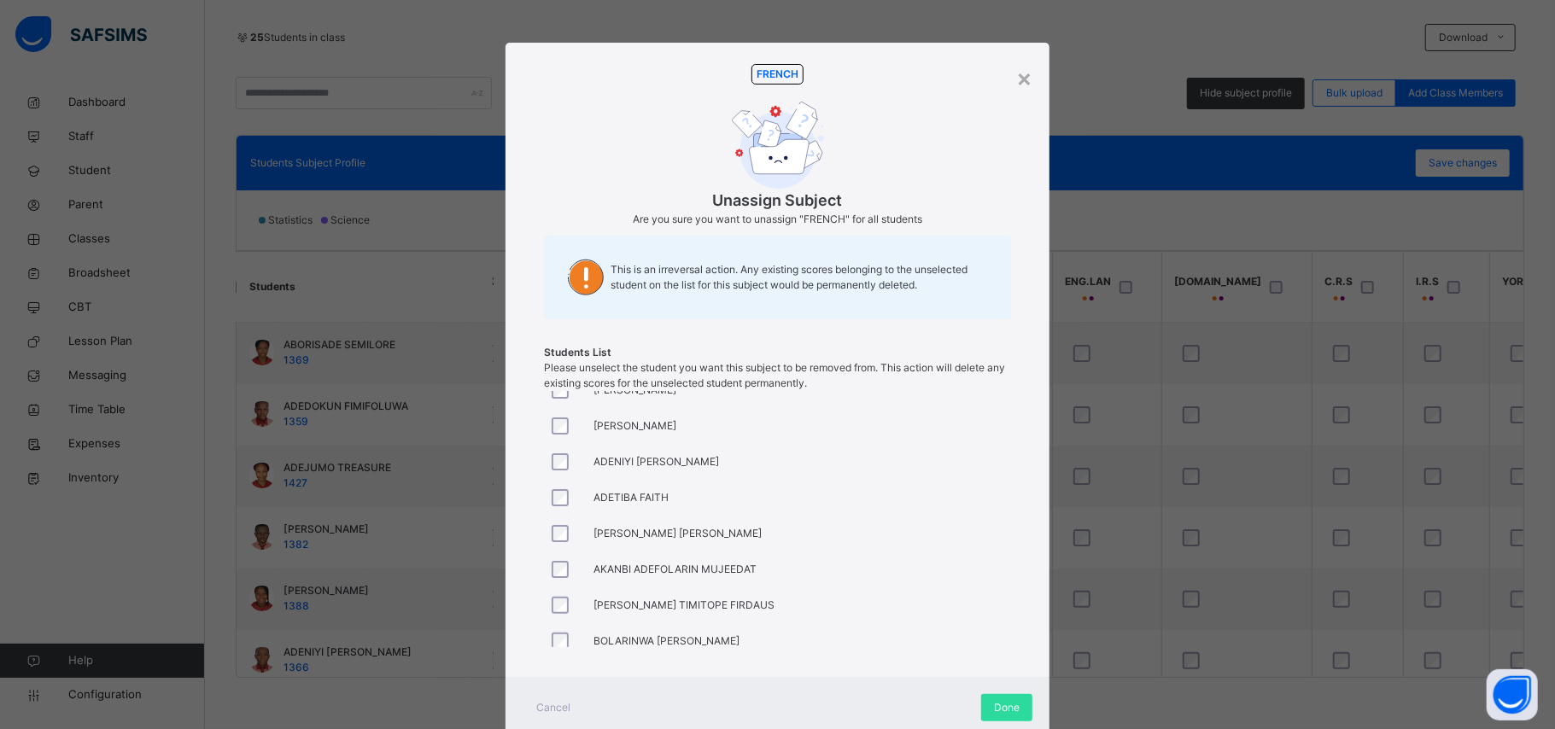
scroll to position [114, 0]
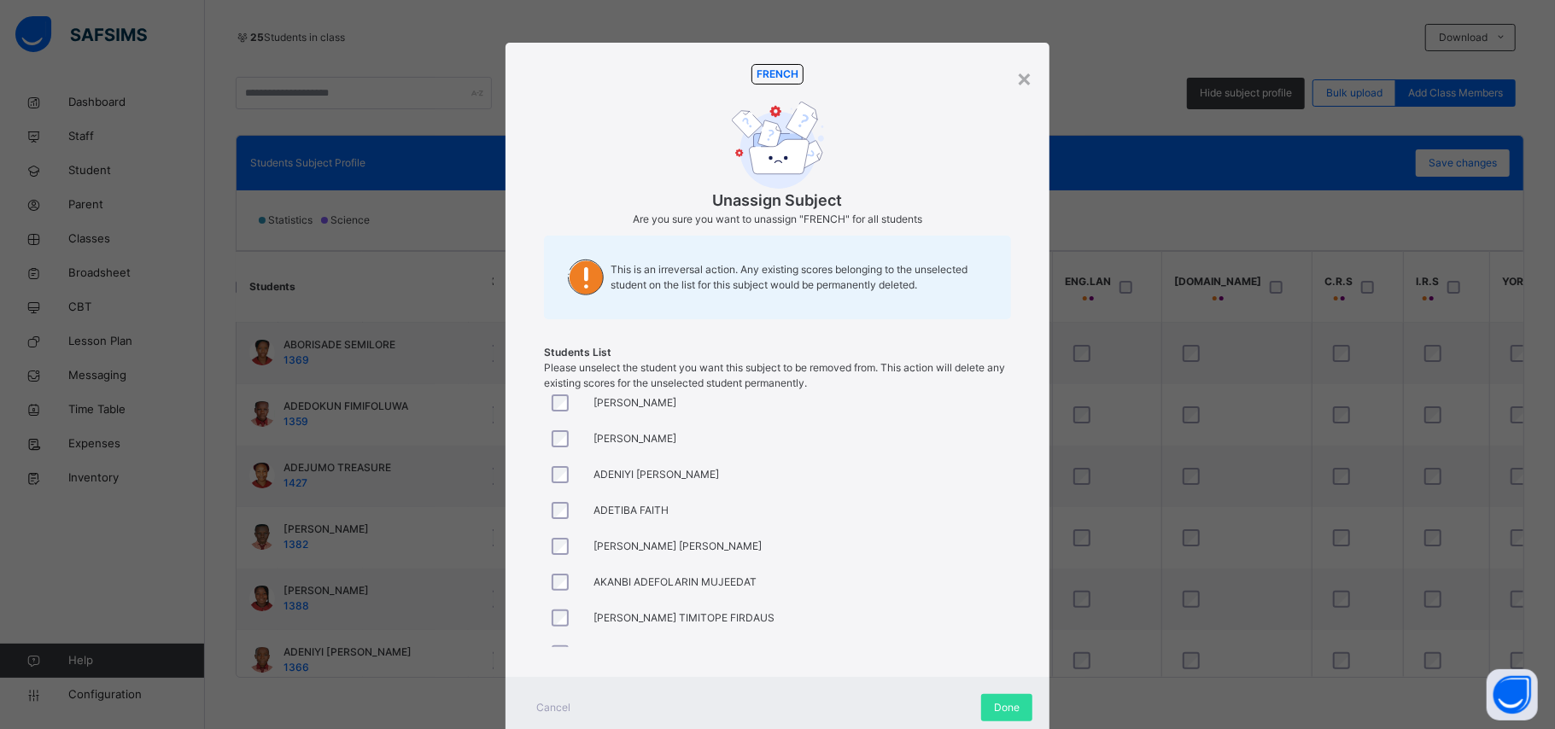
click at [554, 591] on div at bounding box center [564, 582] width 41 height 36
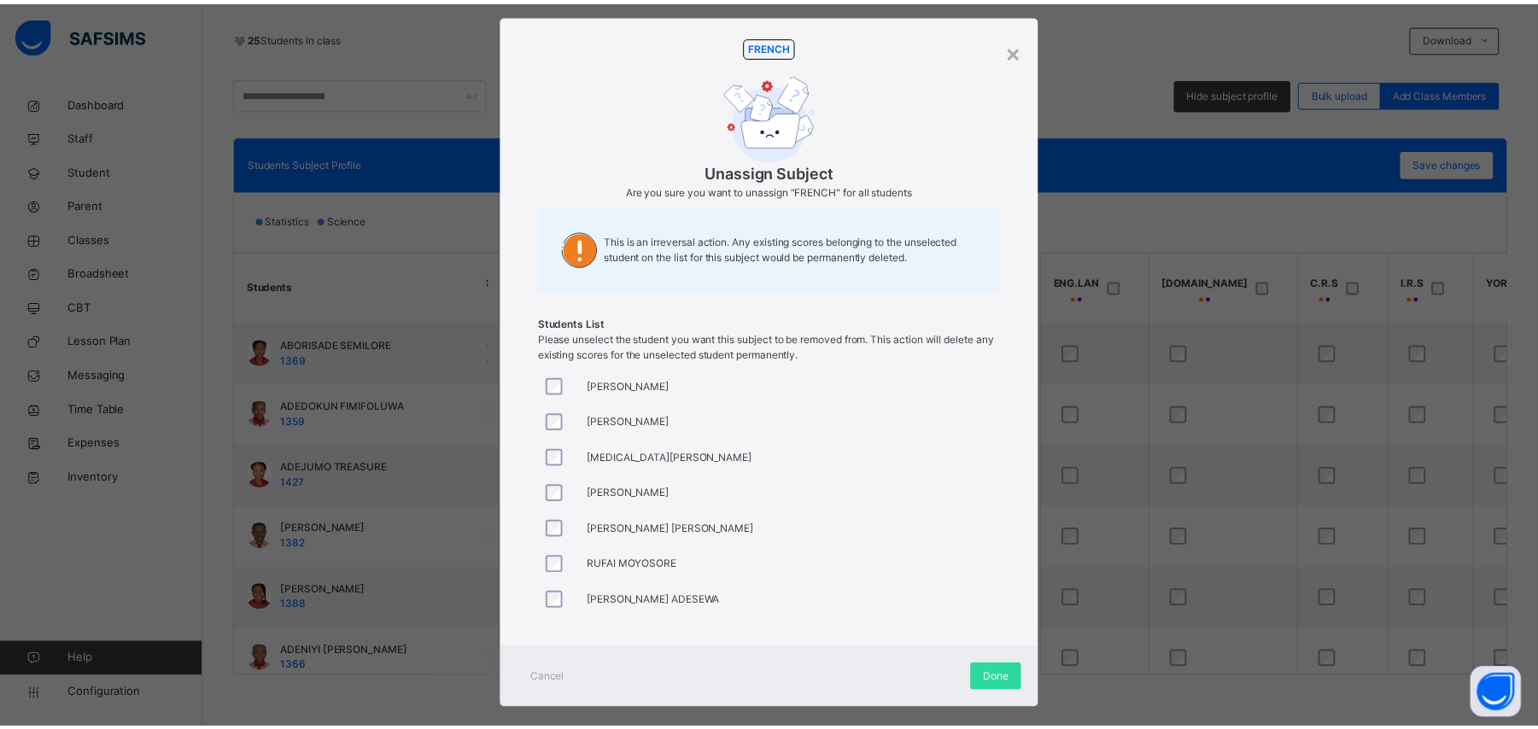
scroll to position [51, 0]
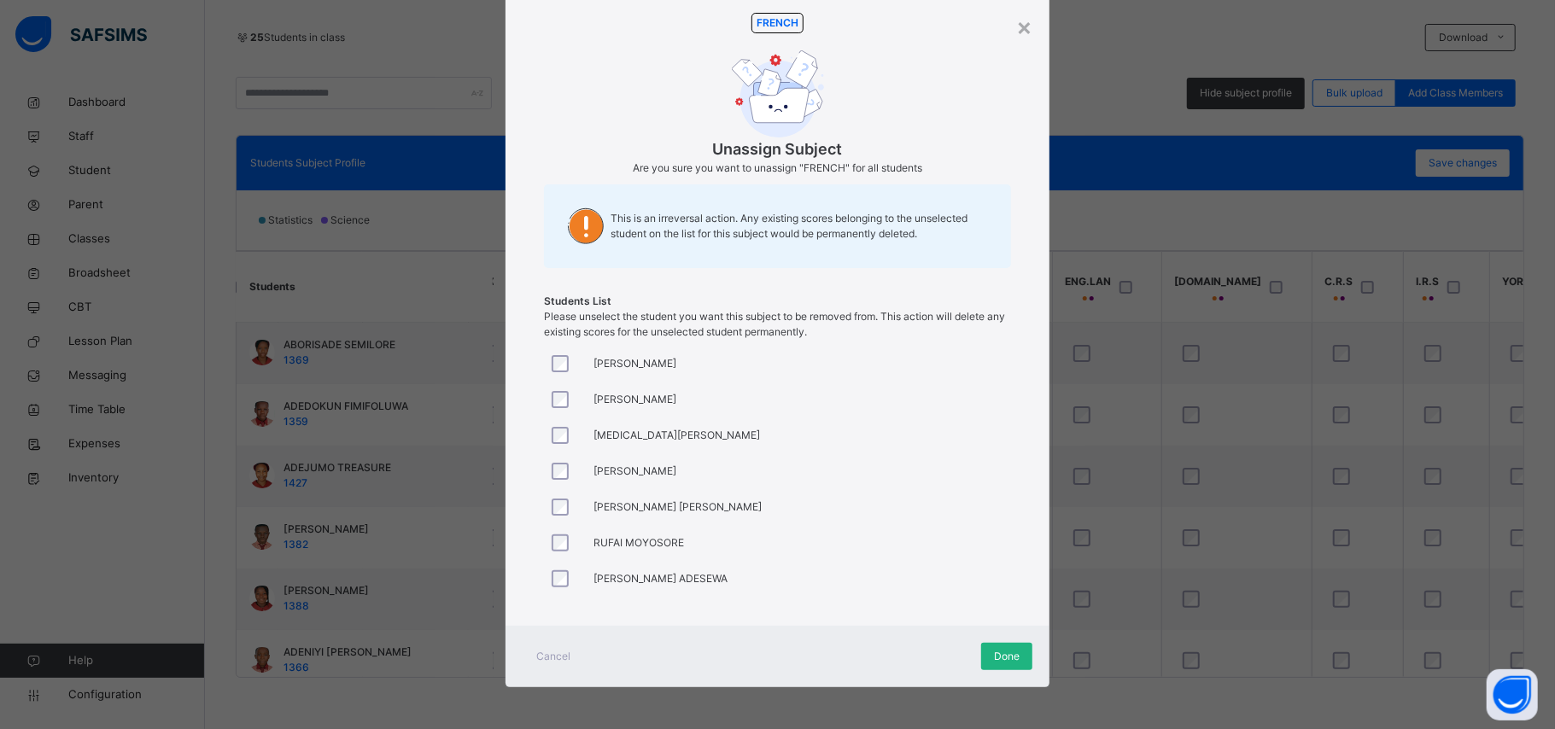
click at [1009, 658] on span "Done" at bounding box center [1007, 656] width 26 height 15
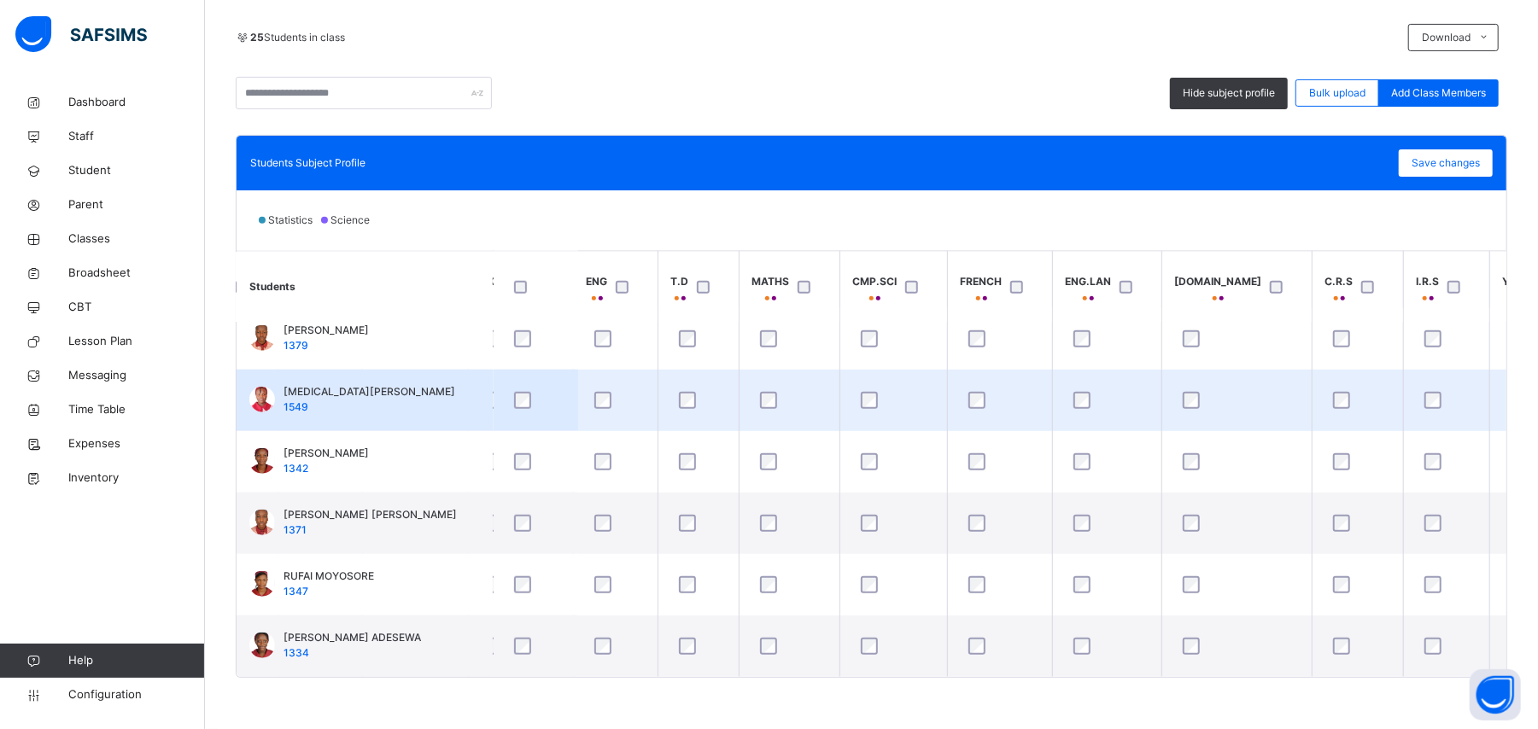
scroll to position [1190, 395]
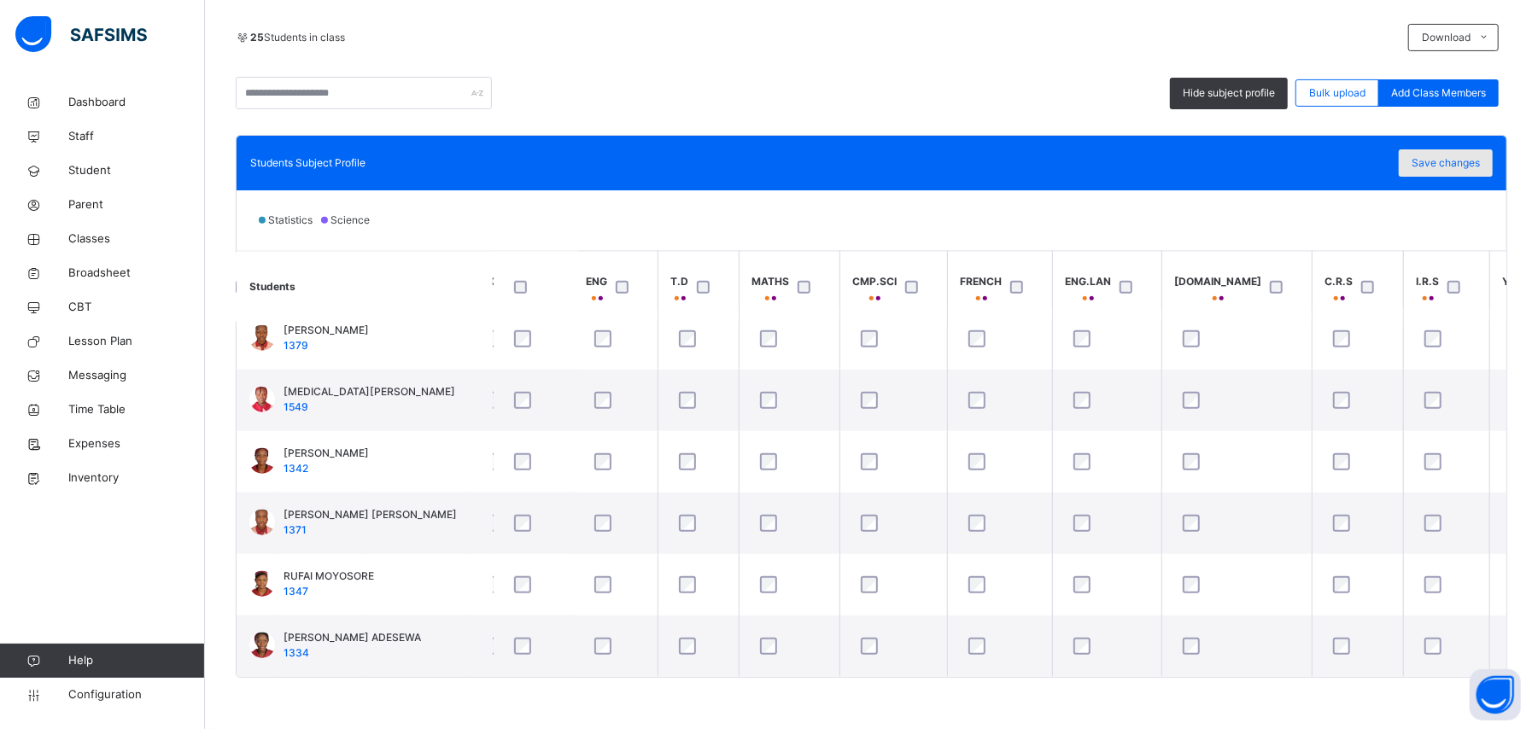
click at [1463, 162] on span "Save changes" at bounding box center [1446, 162] width 68 height 15
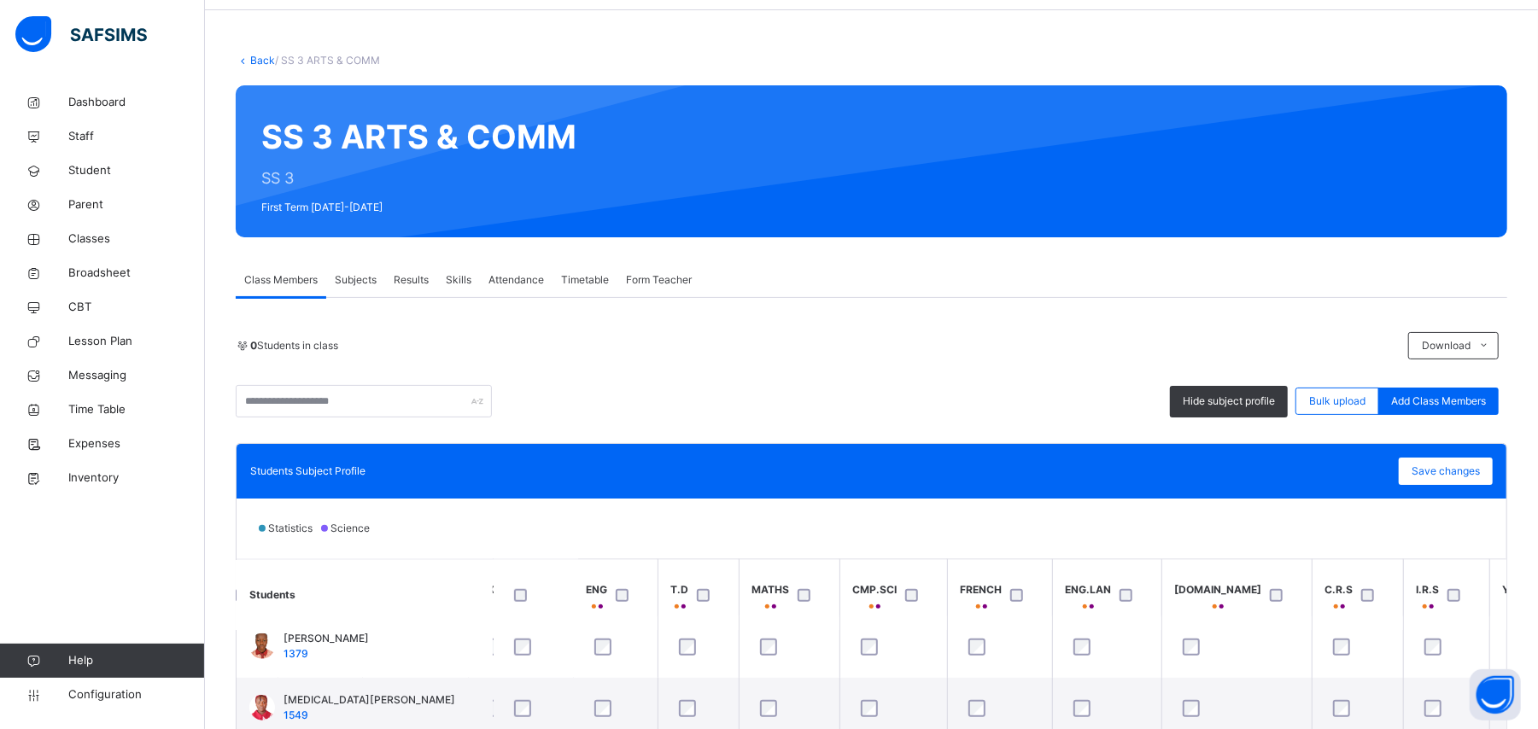
scroll to position [0, 0]
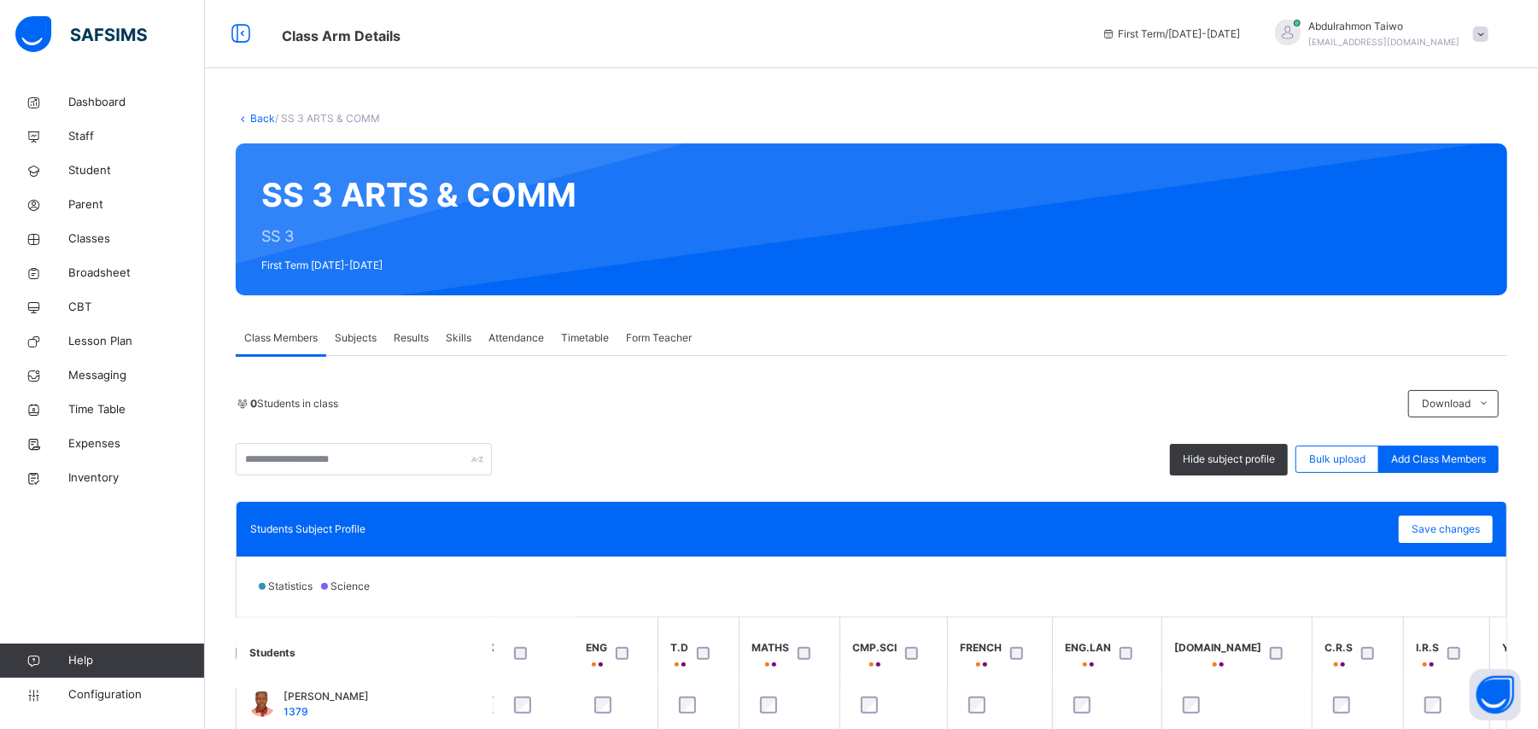
click at [260, 118] on link "Back" at bounding box center [262, 118] width 25 height 13
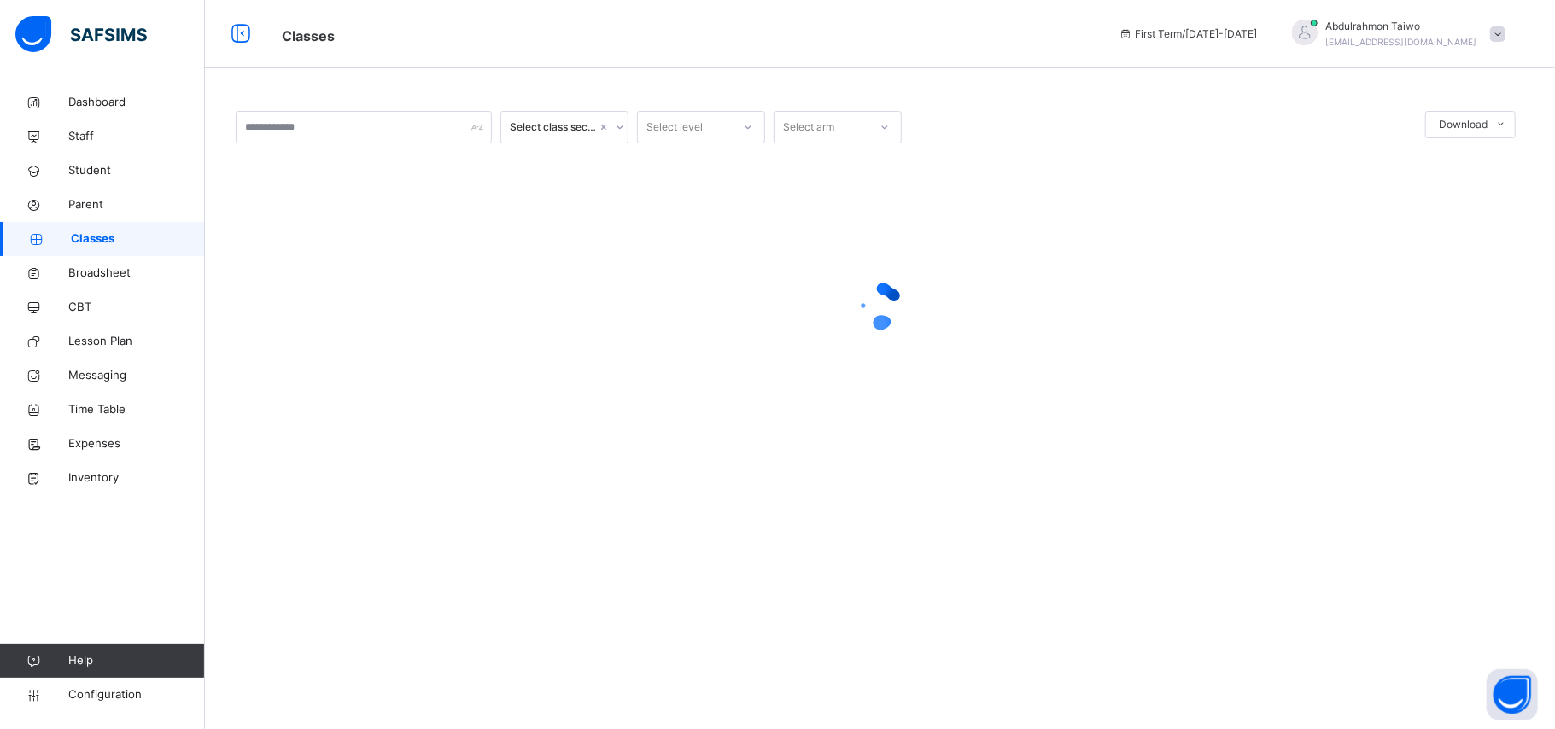
click at [506, 364] on div at bounding box center [880, 305] width 1289 height 325
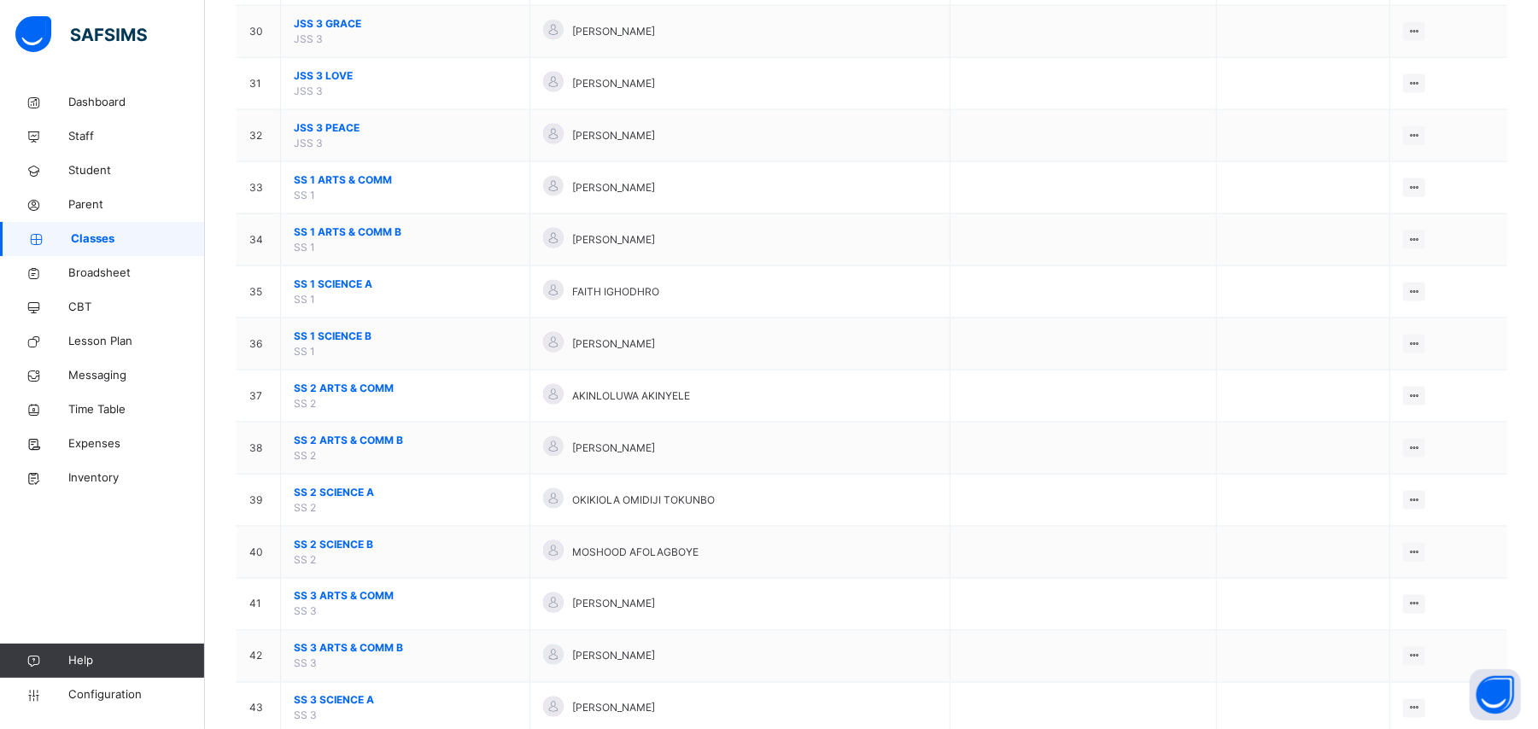
scroll to position [1822, 0]
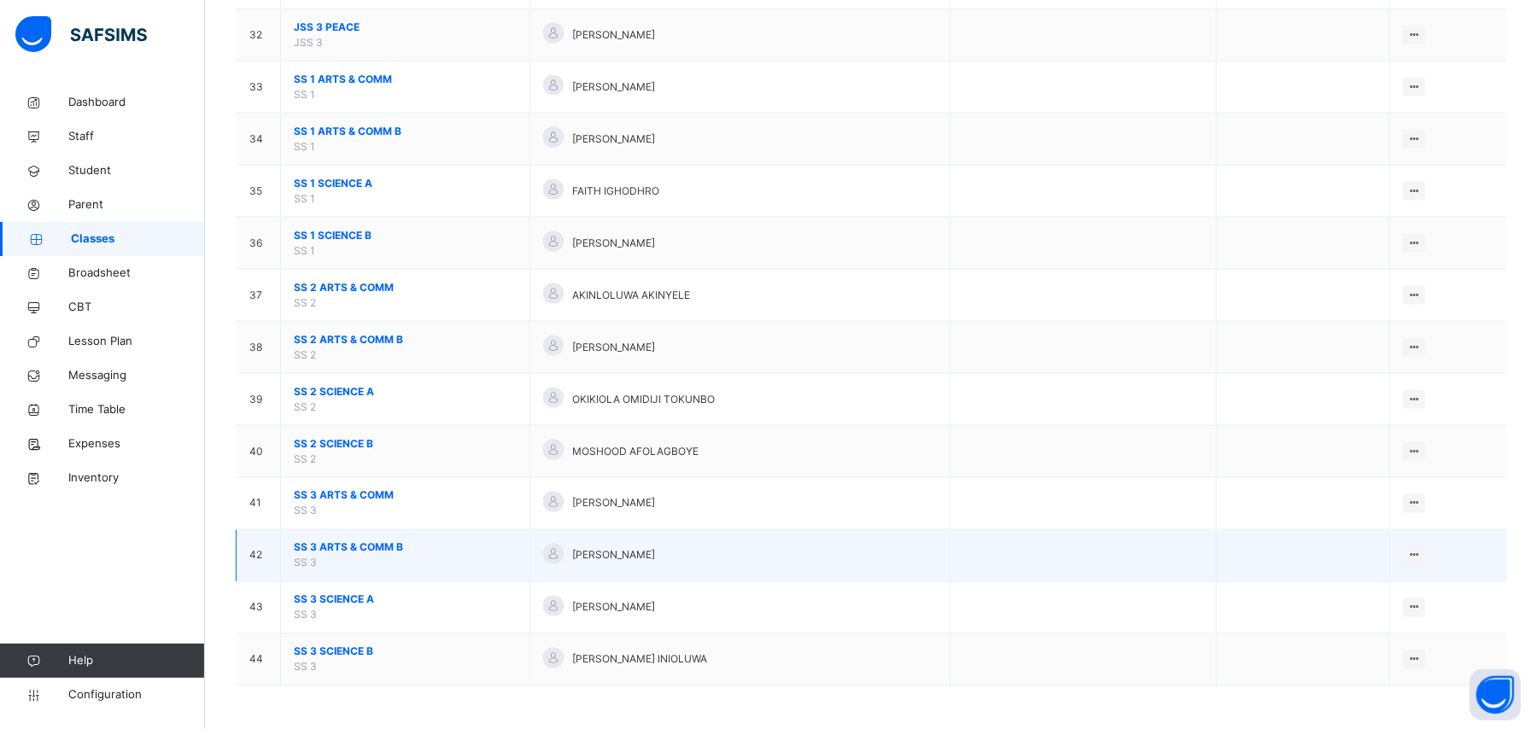
click at [348, 548] on span "SS 3 ARTS & COMM B" at bounding box center [405, 548] width 223 height 15
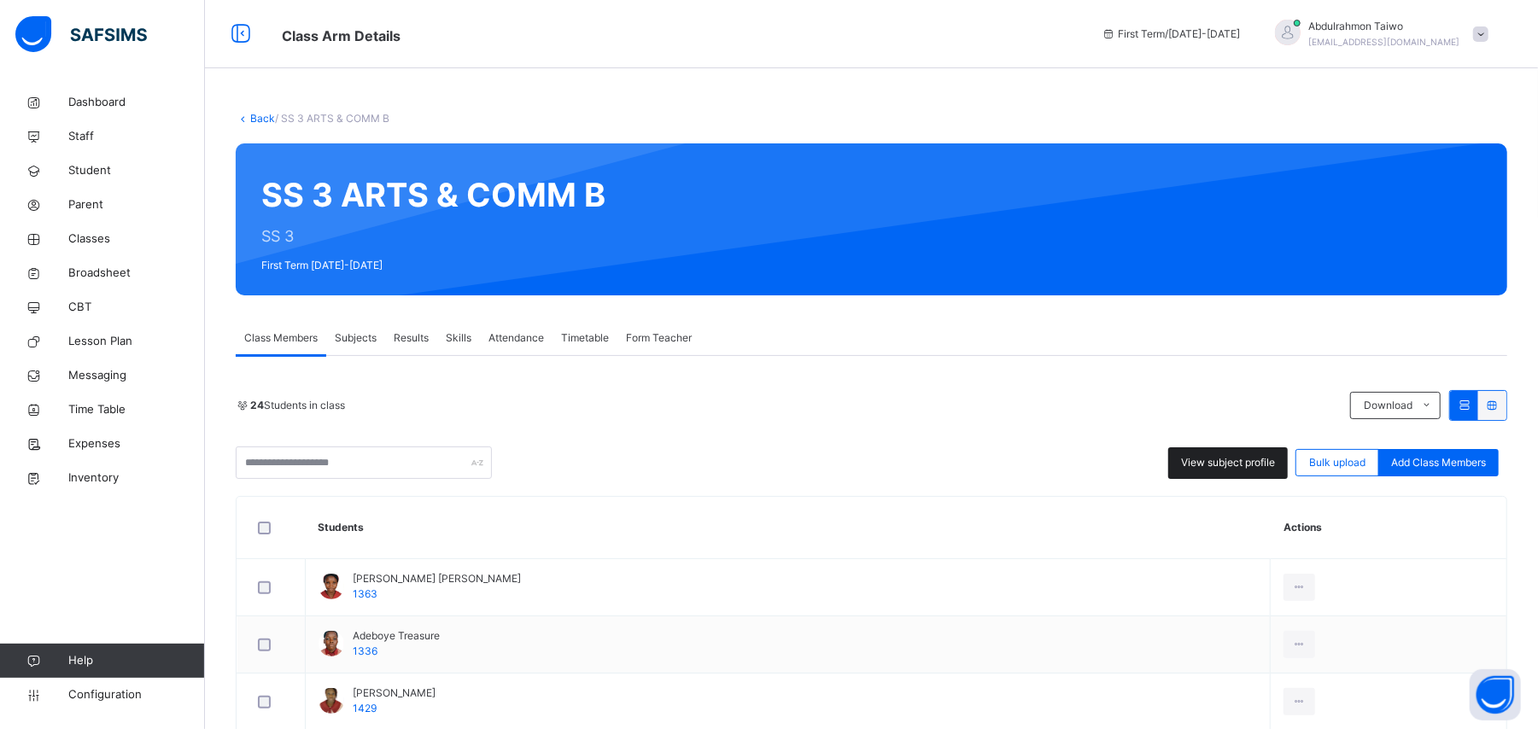
click at [1233, 468] on span "View subject profile" at bounding box center [1228, 462] width 94 height 15
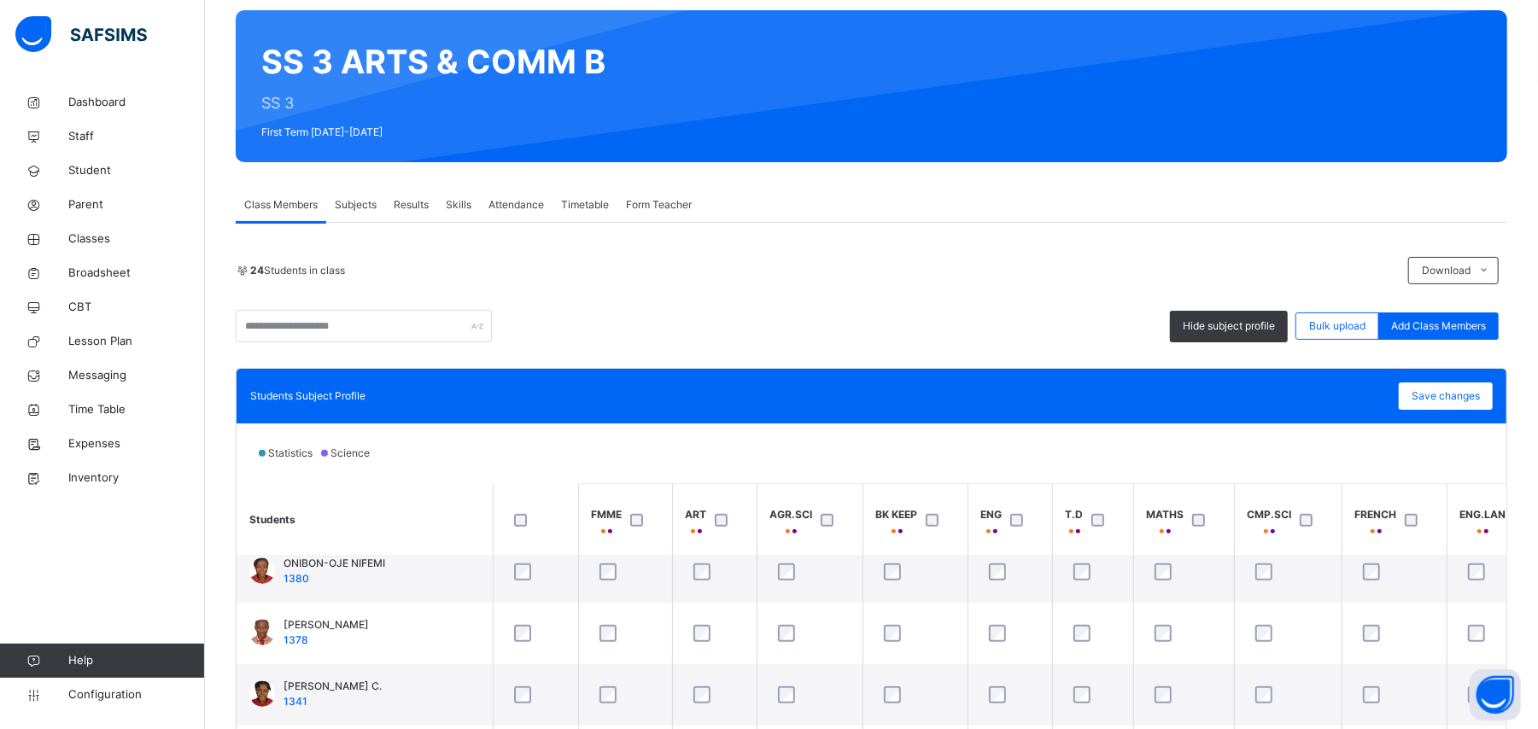
scroll to position [25, 0]
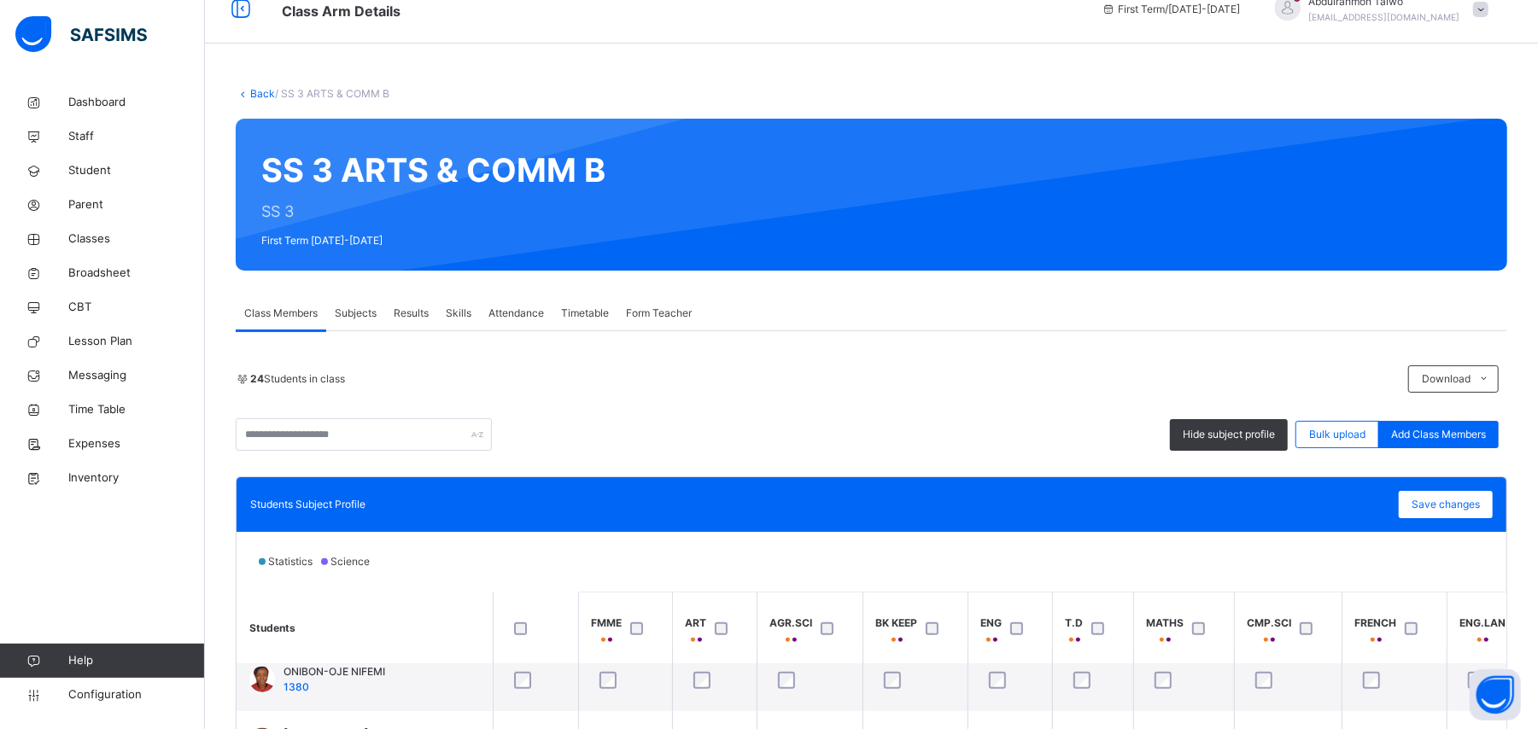
click at [261, 94] on link "Back" at bounding box center [262, 93] width 25 height 13
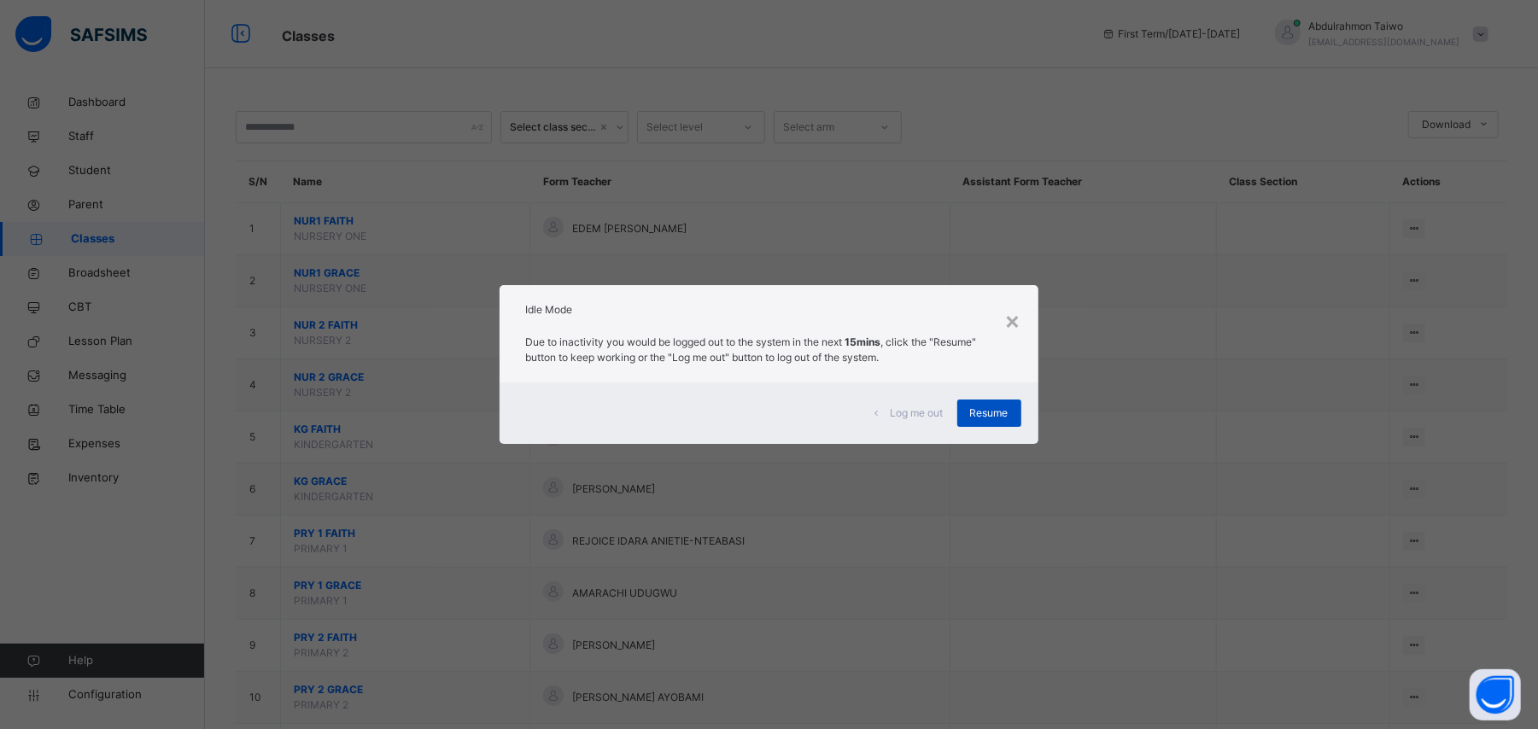
click at [997, 403] on div "Resume" at bounding box center [989, 413] width 64 height 27
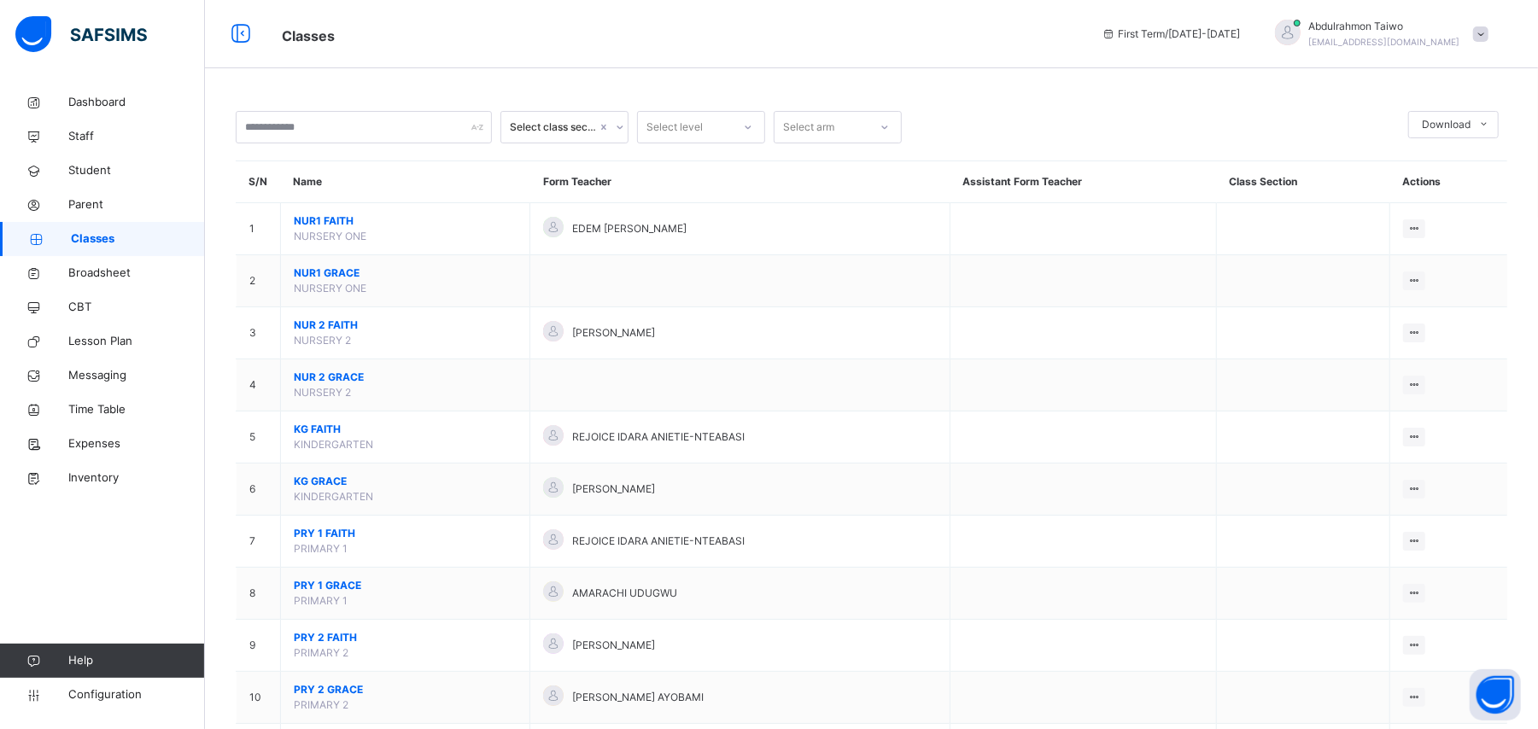
click at [1382, 26] on span "[PERSON_NAME]" at bounding box center [1384, 26] width 151 height 15
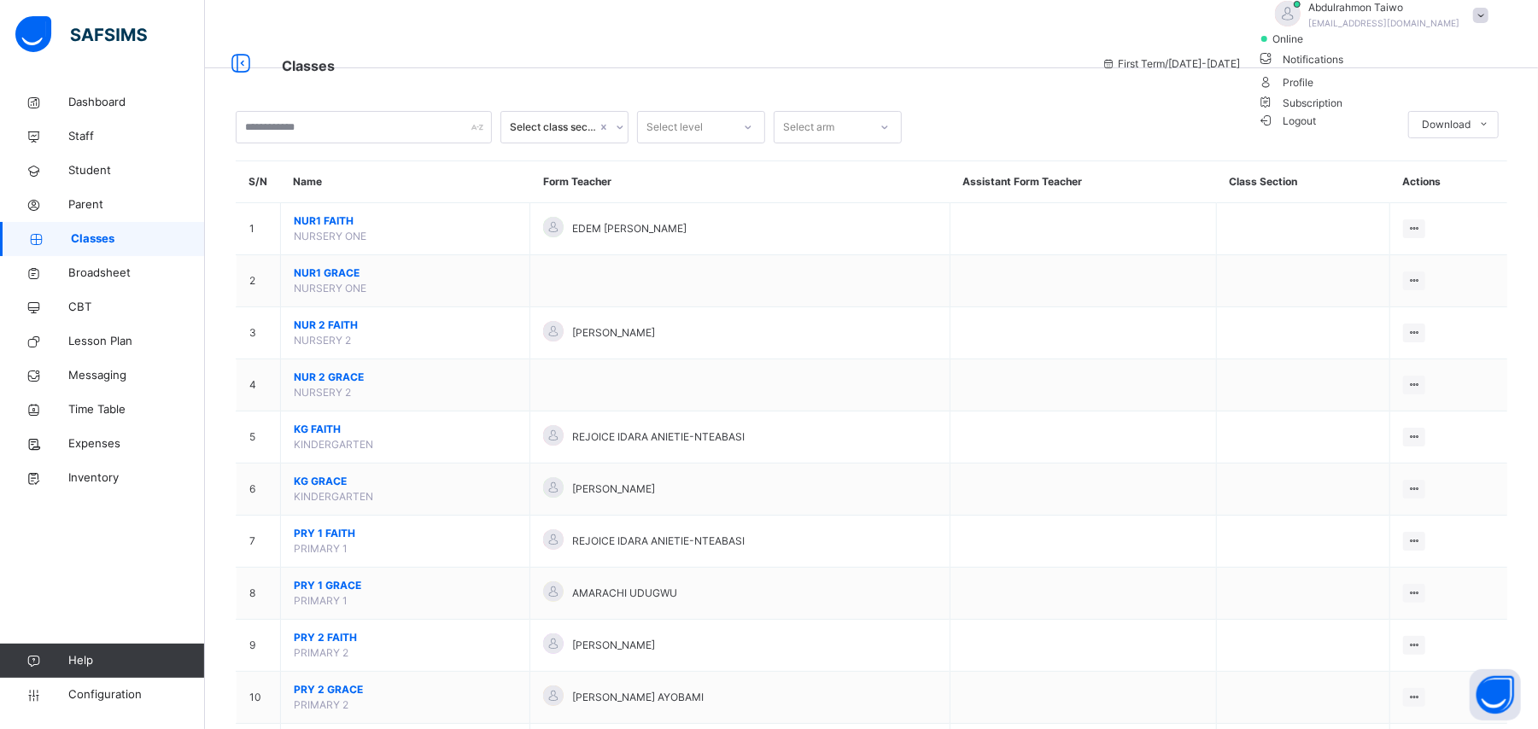
click at [1317, 130] on span "Logout" at bounding box center [1287, 121] width 59 height 18
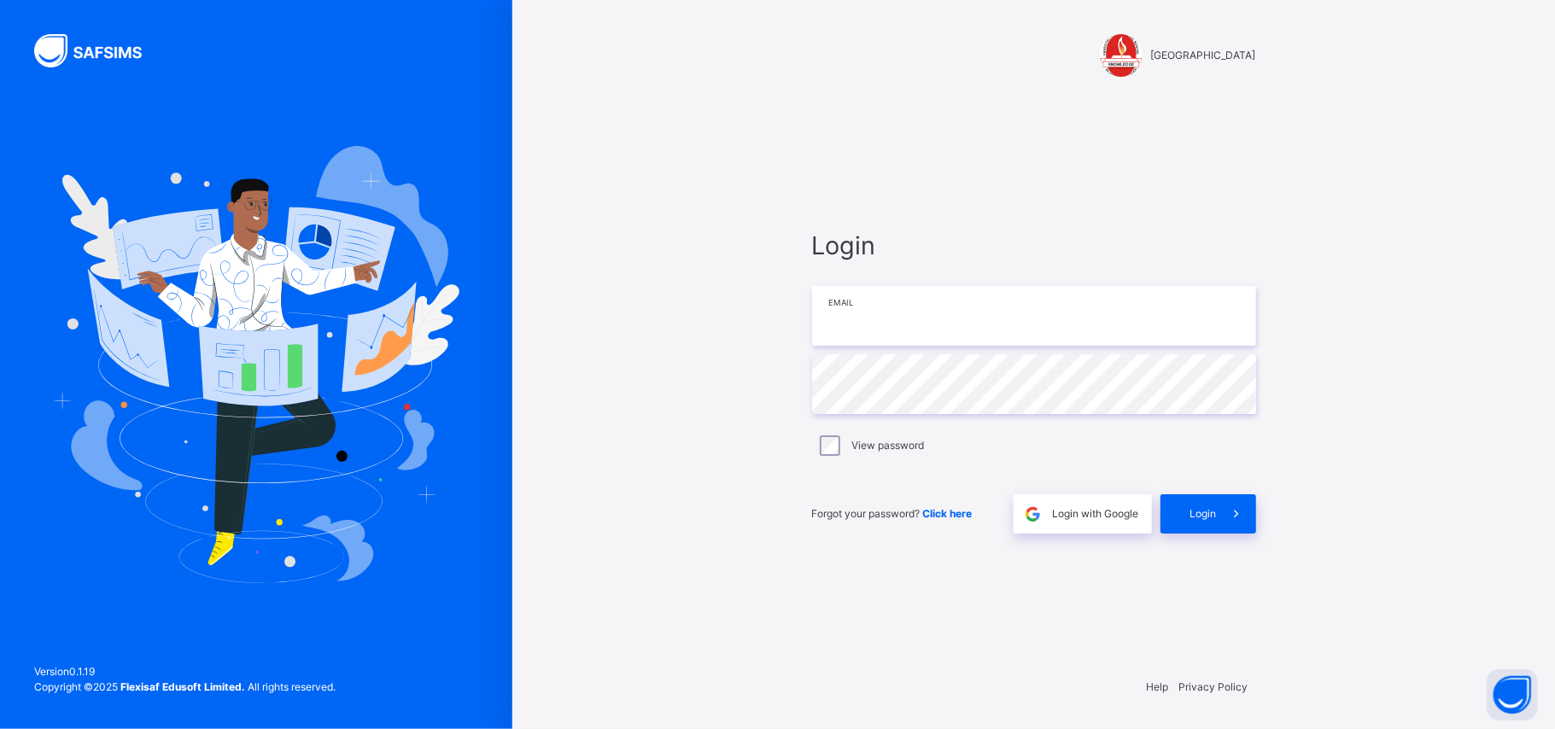
click at [866, 306] on input "email" at bounding box center [1034, 316] width 444 height 60
type input "**********"
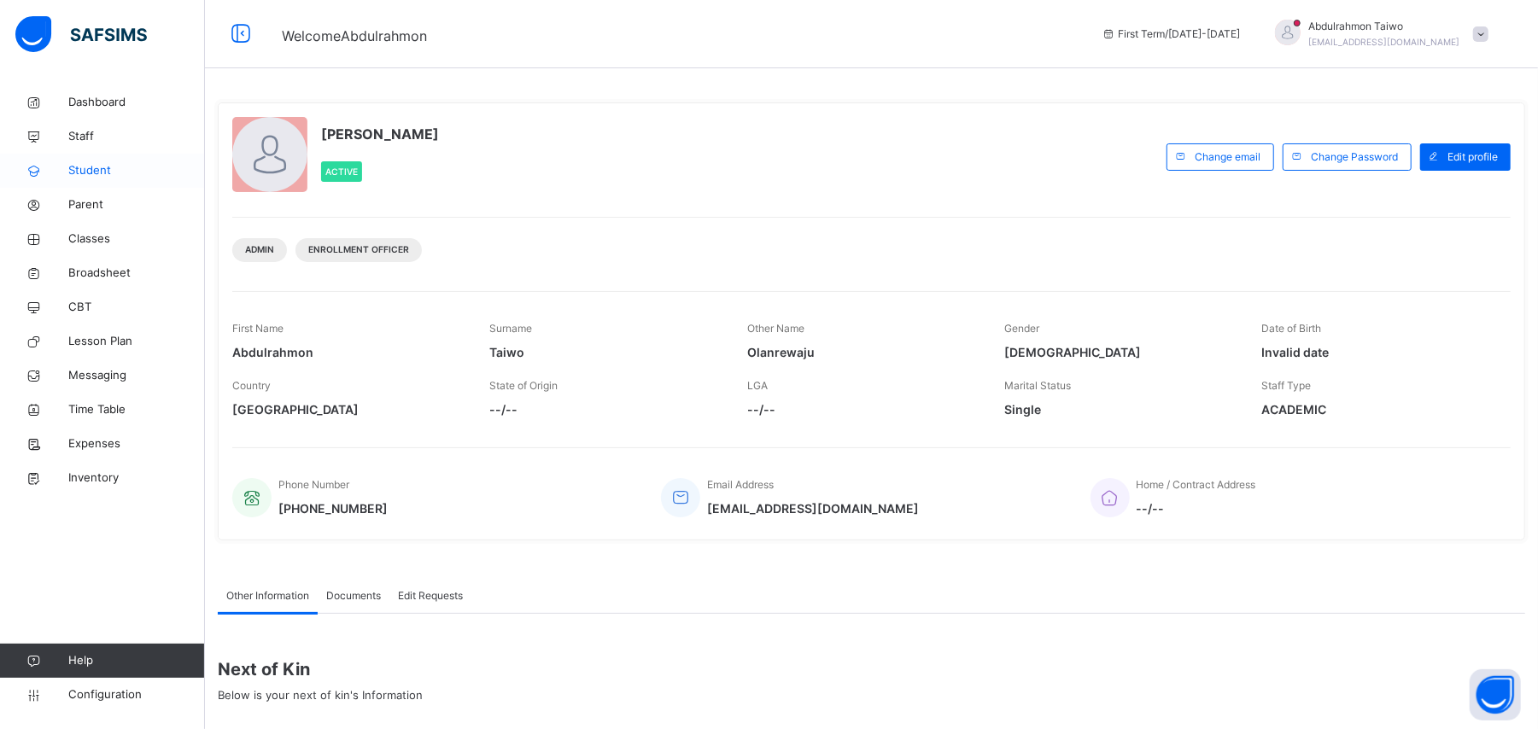
click at [85, 174] on span "Student" at bounding box center [136, 170] width 137 height 17
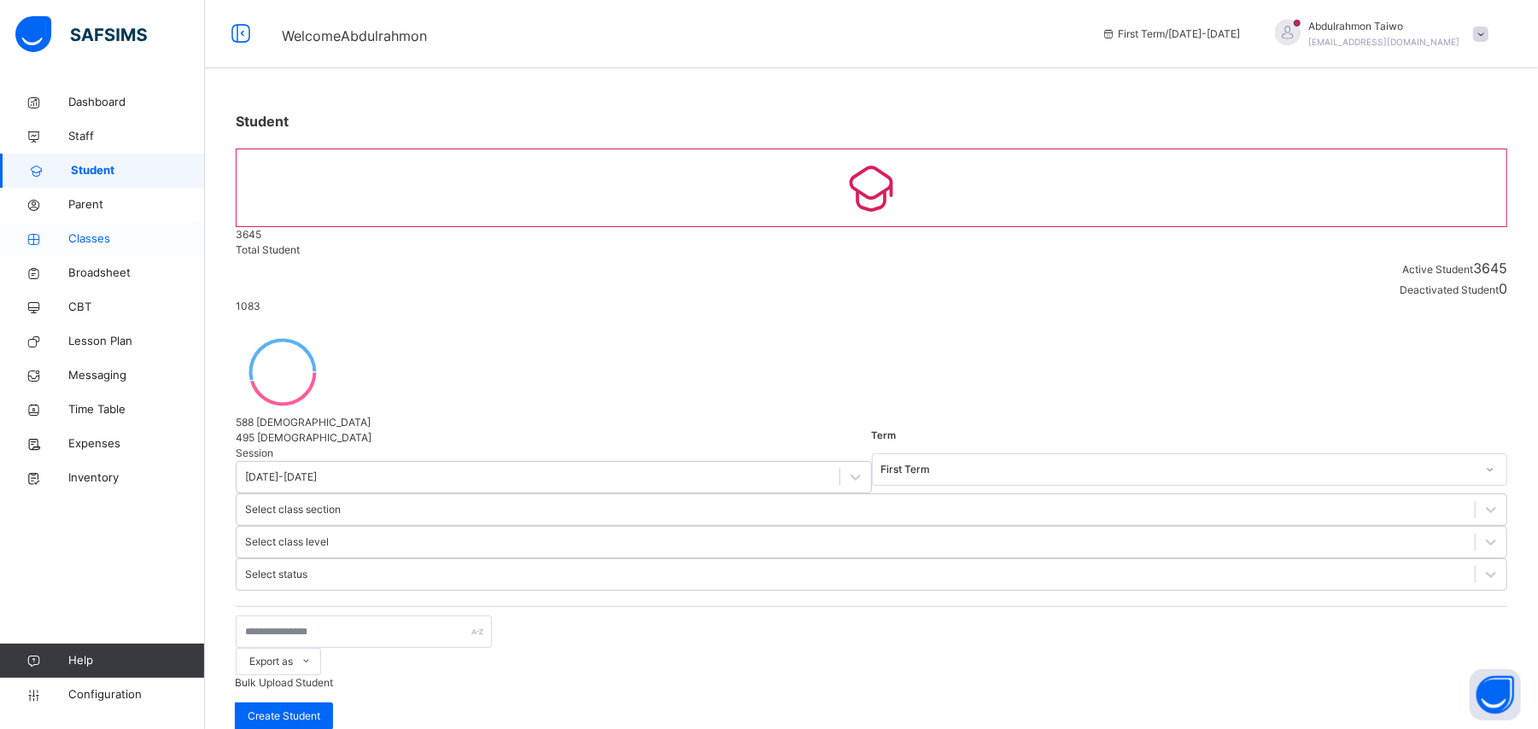
click at [91, 244] on span "Classes" at bounding box center [136, 239] width 137 height 17
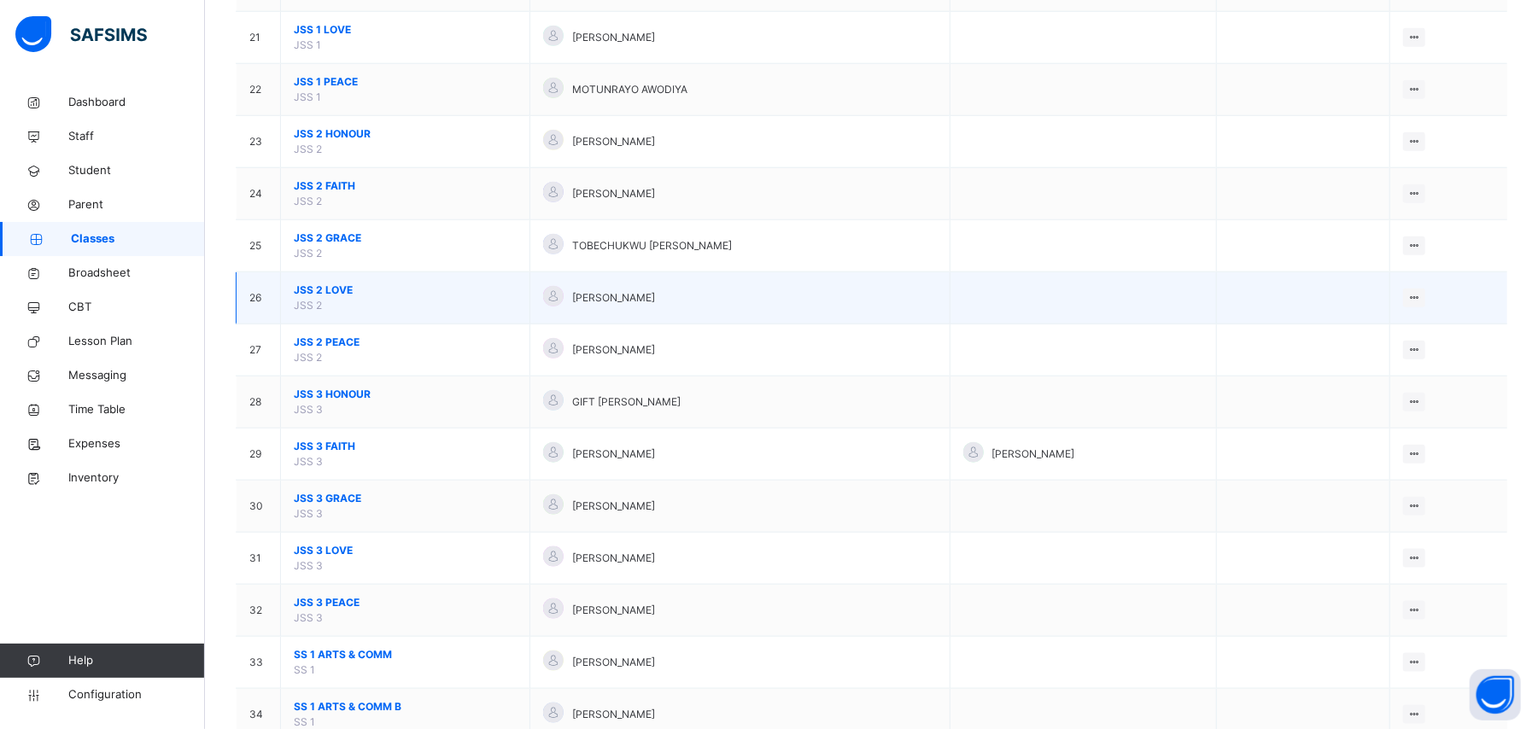
scroll to position [1366, 0]
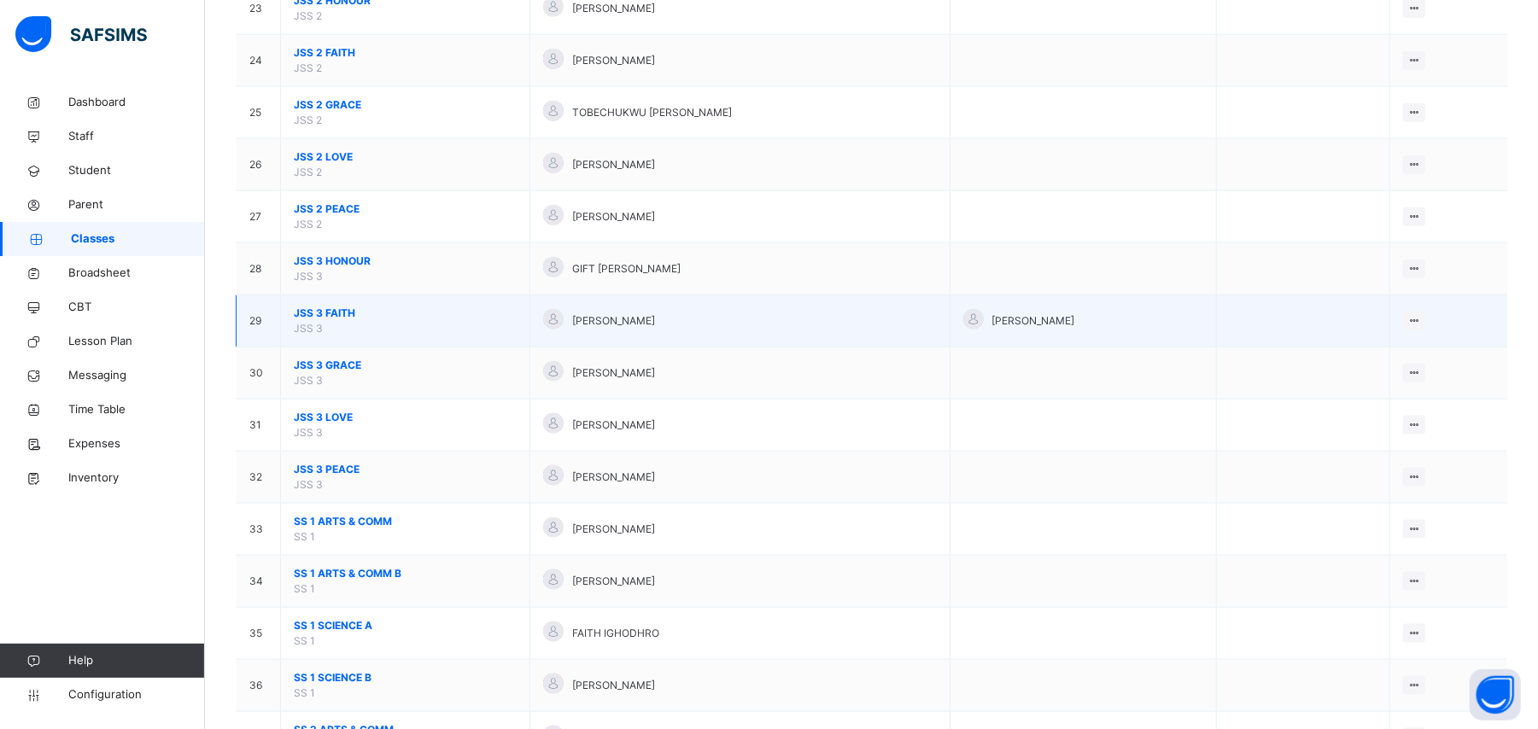
drag, startPoint x: 1412, startPoint y: 389, endPoint x: 1366, endPoint y: 330, distance: 75.0
click at [0, 0] on ul "View Class Assign form Teacher" at bounding box center [0, 0] width 0 height 0
click at [319, 321] on span "JSS 3 FAITH" at bounding box center [405, 313] width 223 height 15
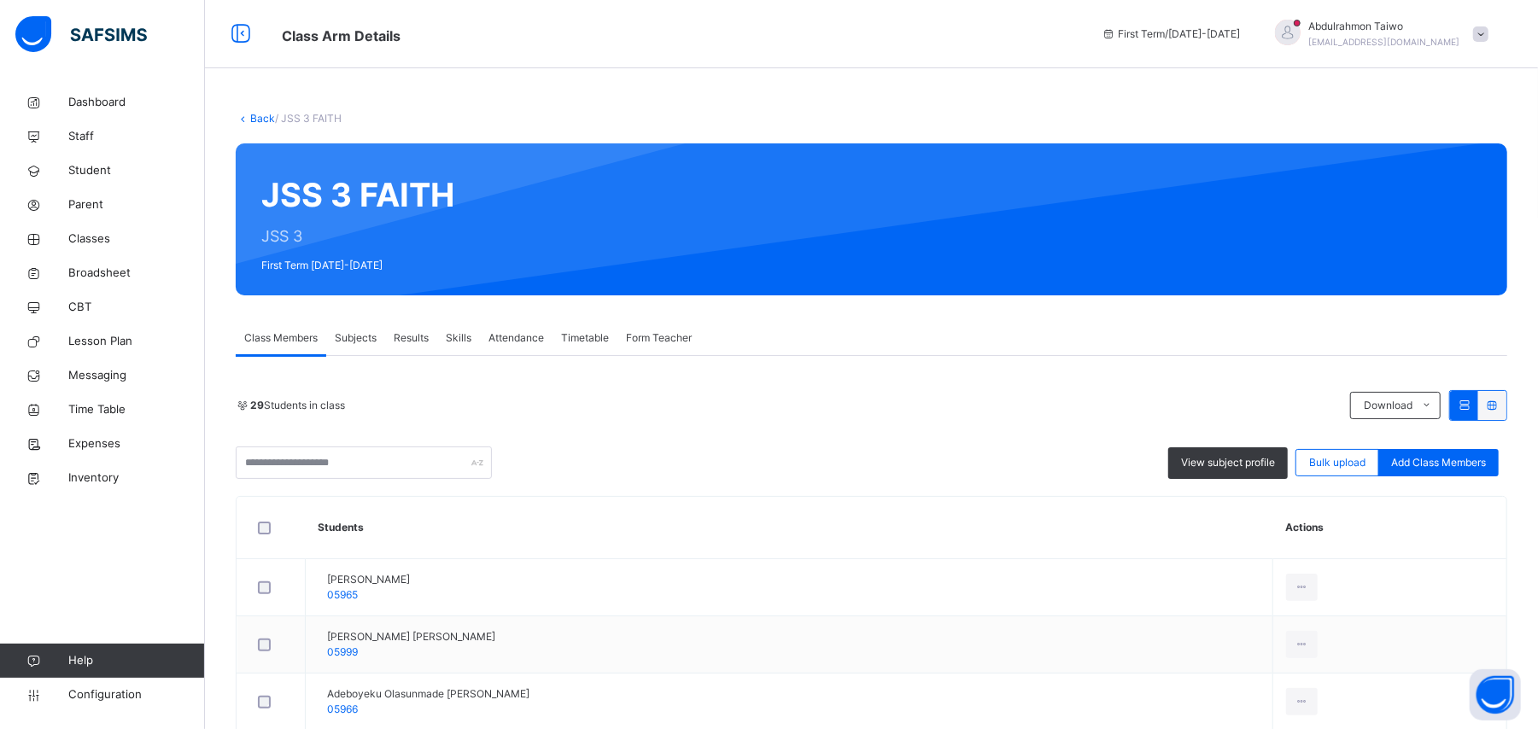
click at [347, 336] on span "Subjects" at bounding box center [356, 337] width 42 height 15
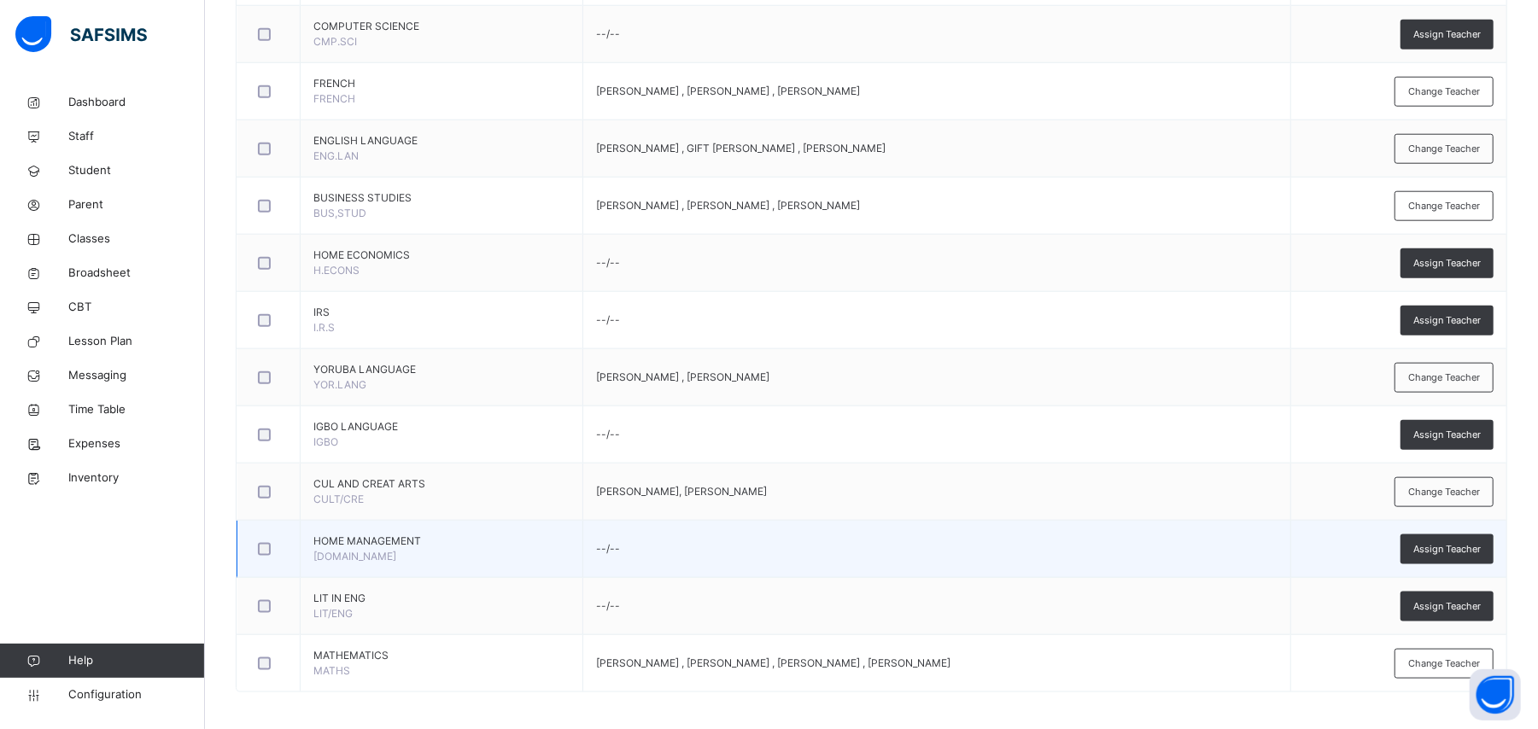
scroll to position [1241, 0]
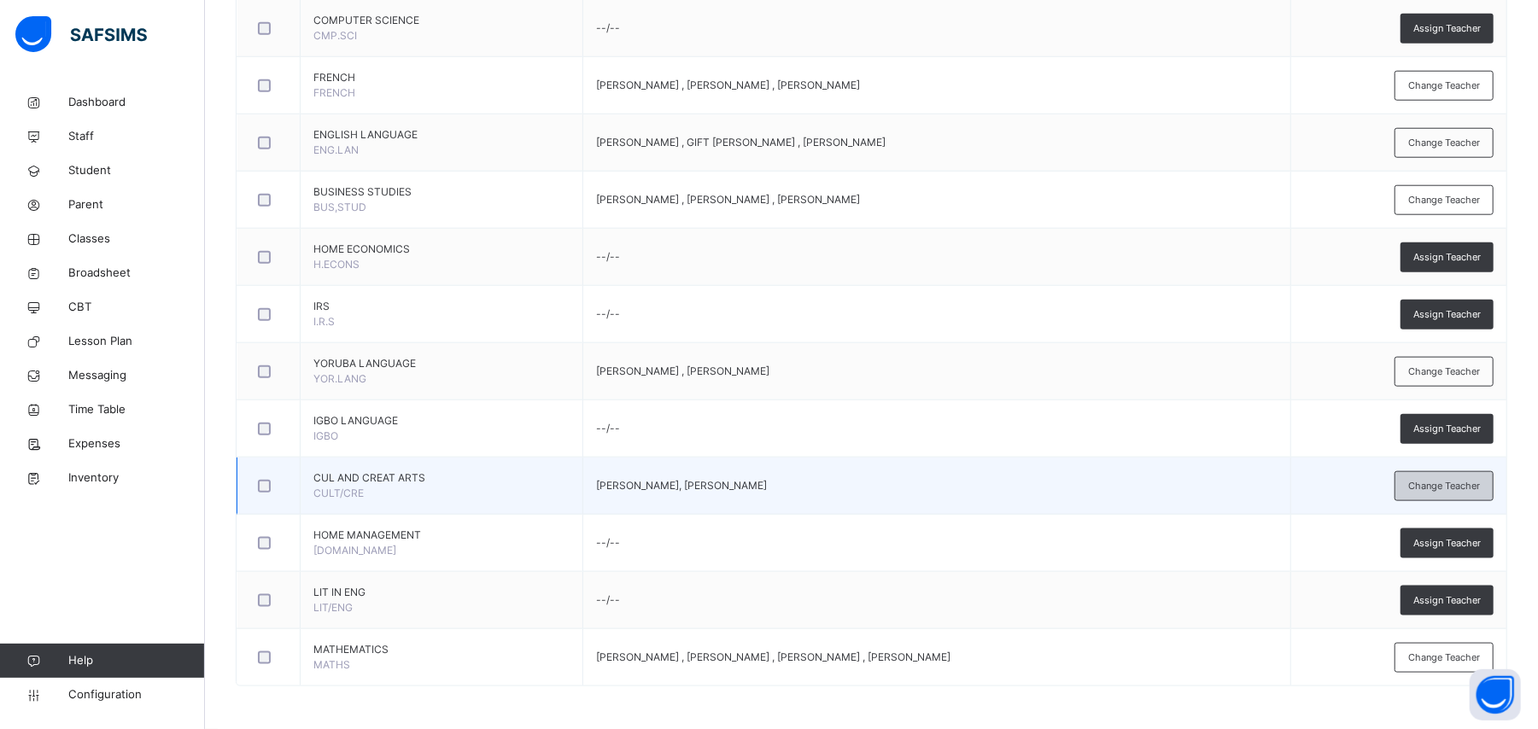
click at [1436, 485] on span "Change Teacher" at bounding box center [1444, 486] width 72 height 15
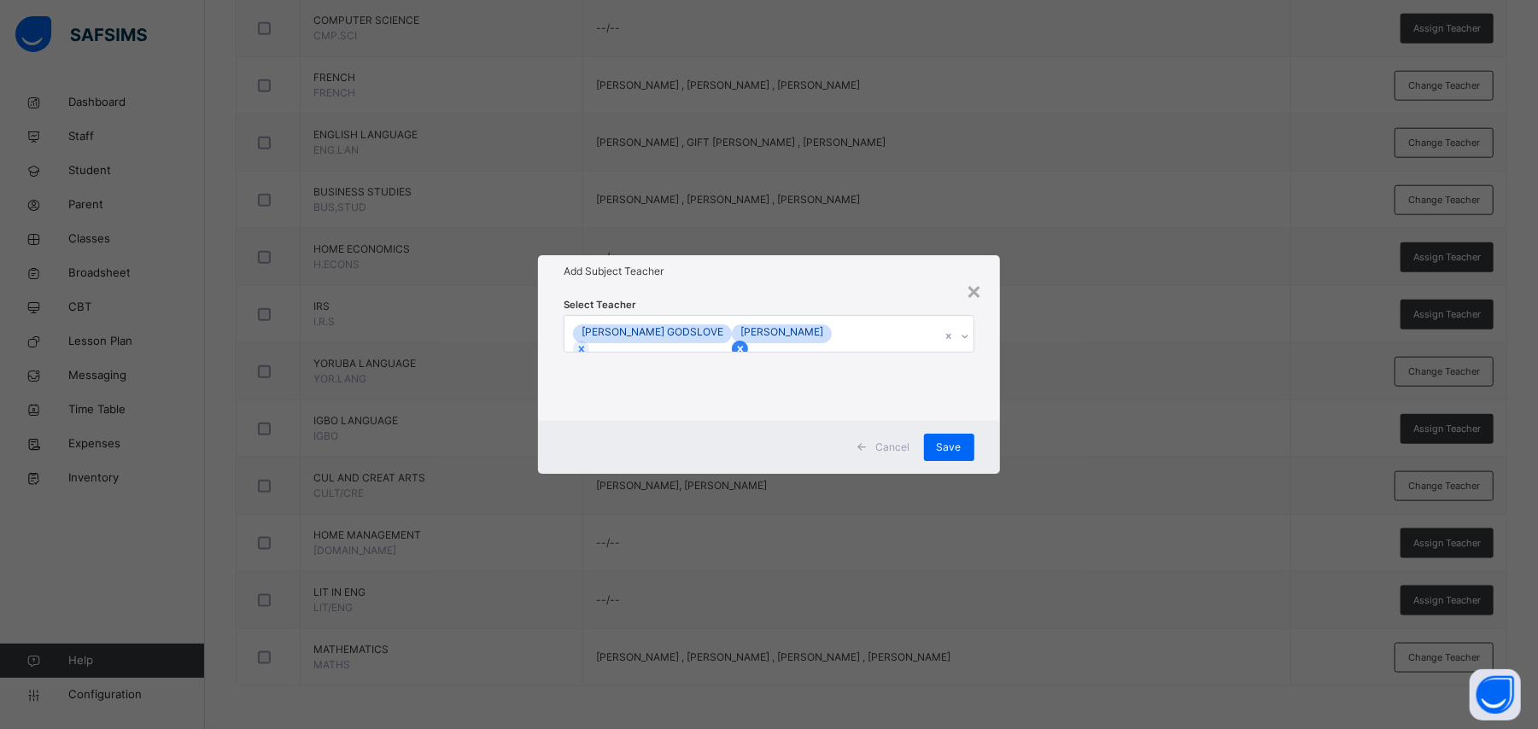
click at [746, 343] on icon at bounding box center [740, 349] width 12 height 12
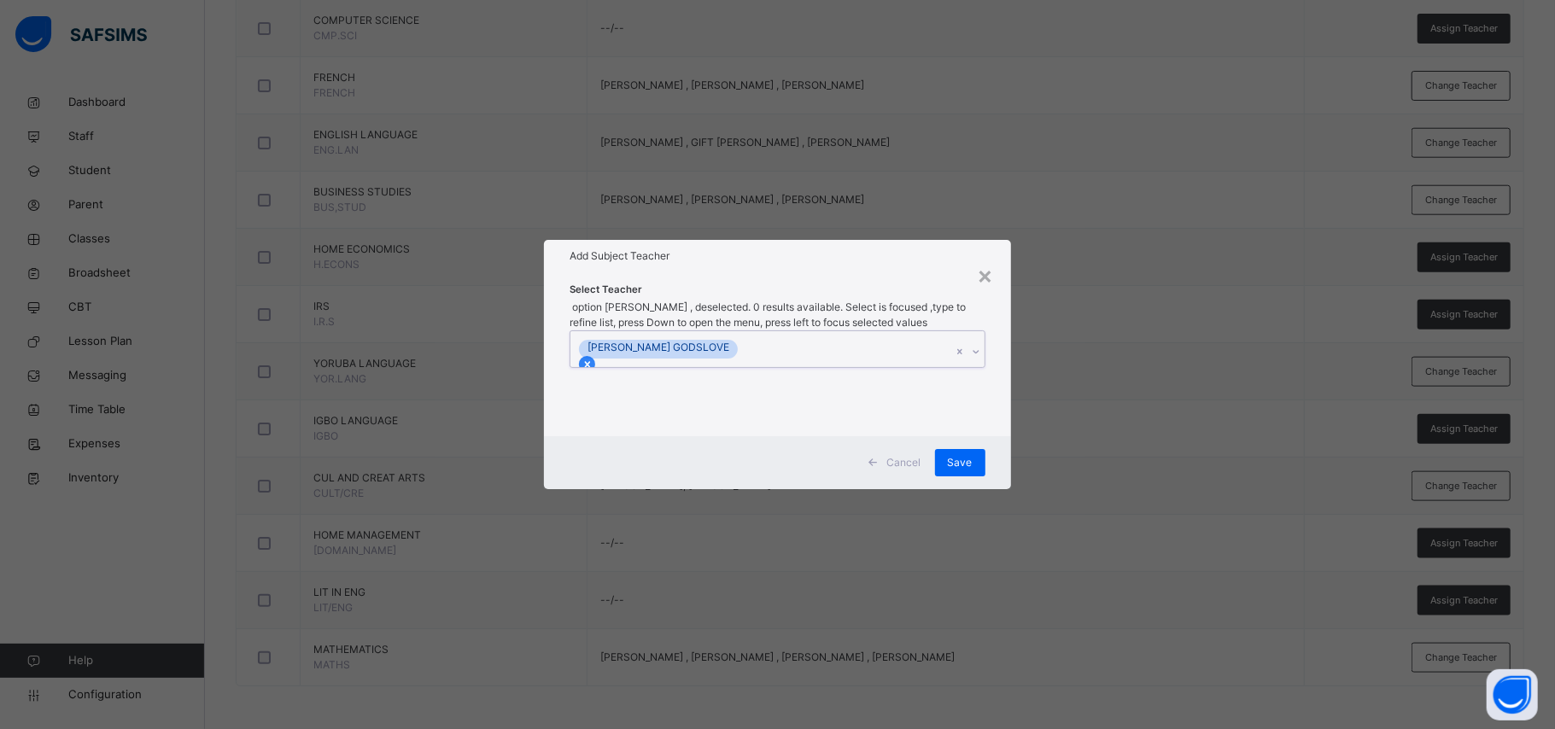
click at [594, 359] on icon at bounding box center [588, 365] width 12 height 12
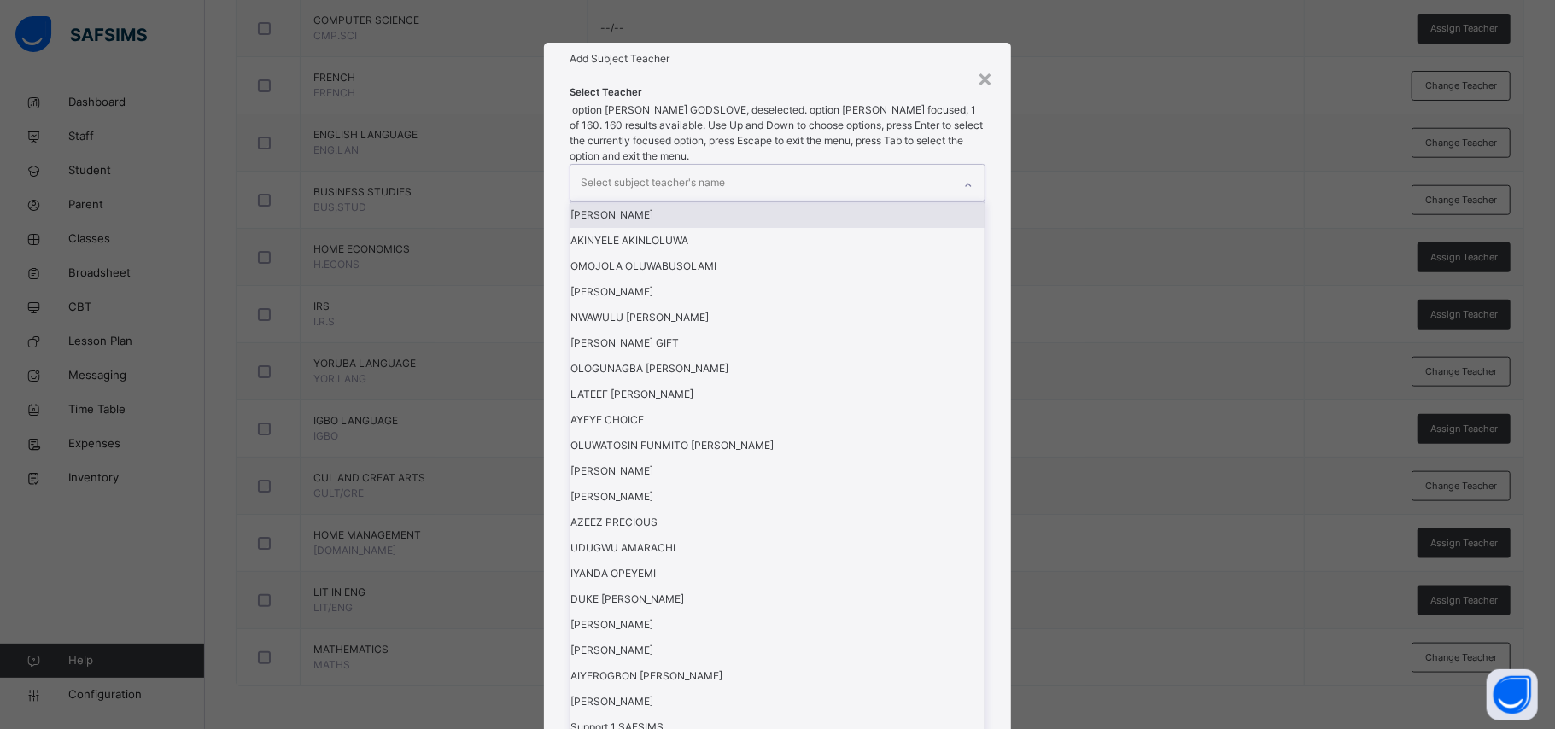
click at [675, 199] on div "Select subject teacher's name" at bounding box center [653, 183] width 144 height 32
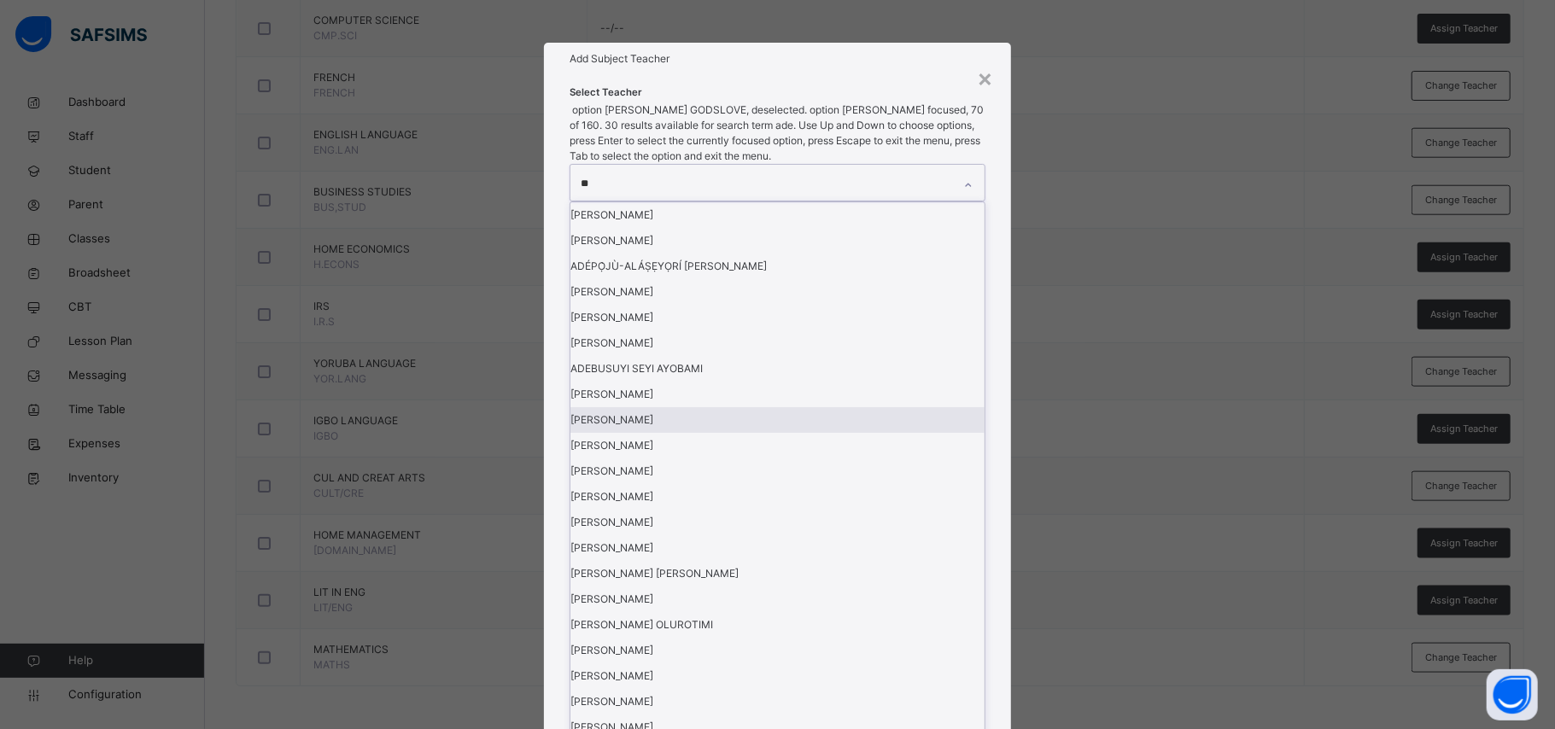
type input "*"
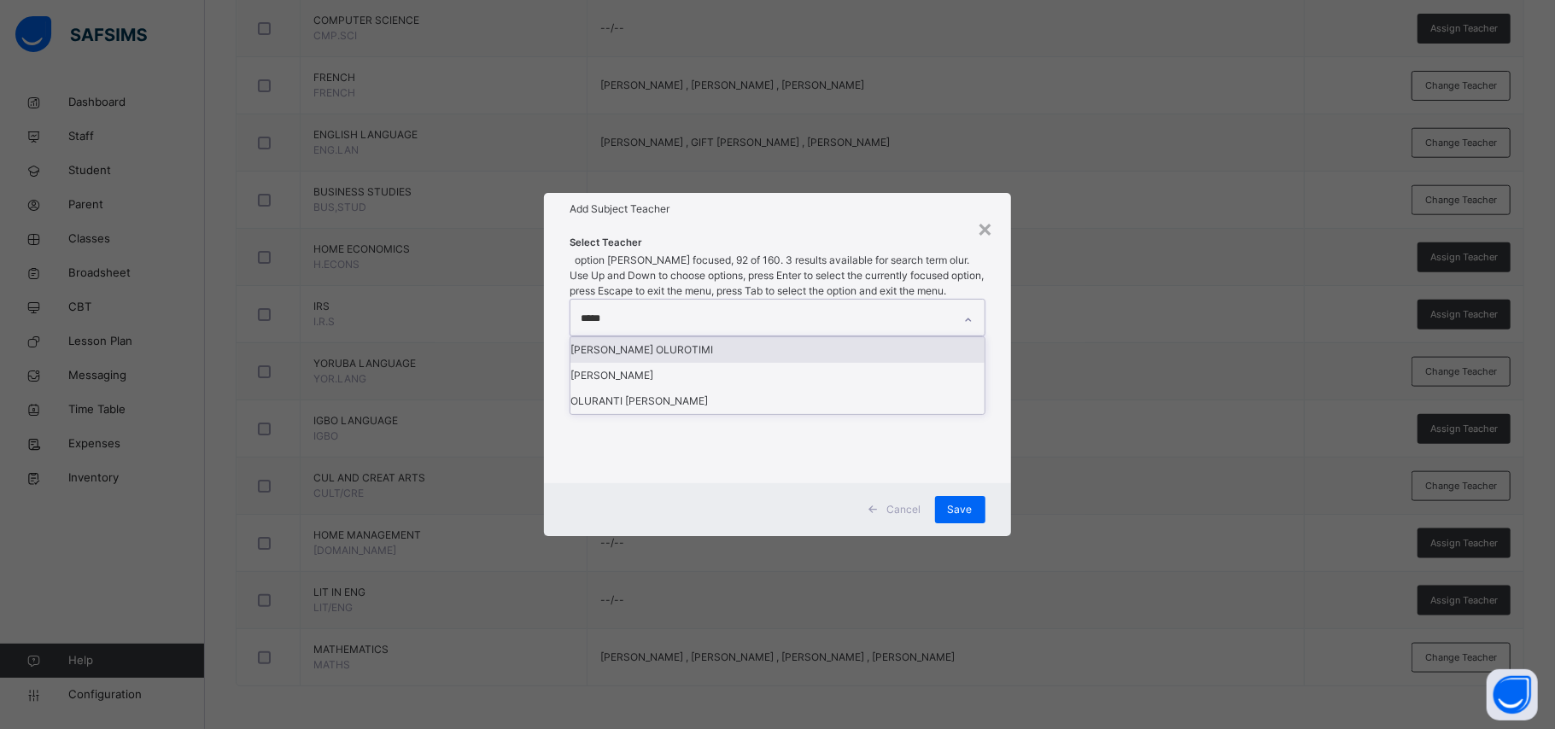
type input "******"
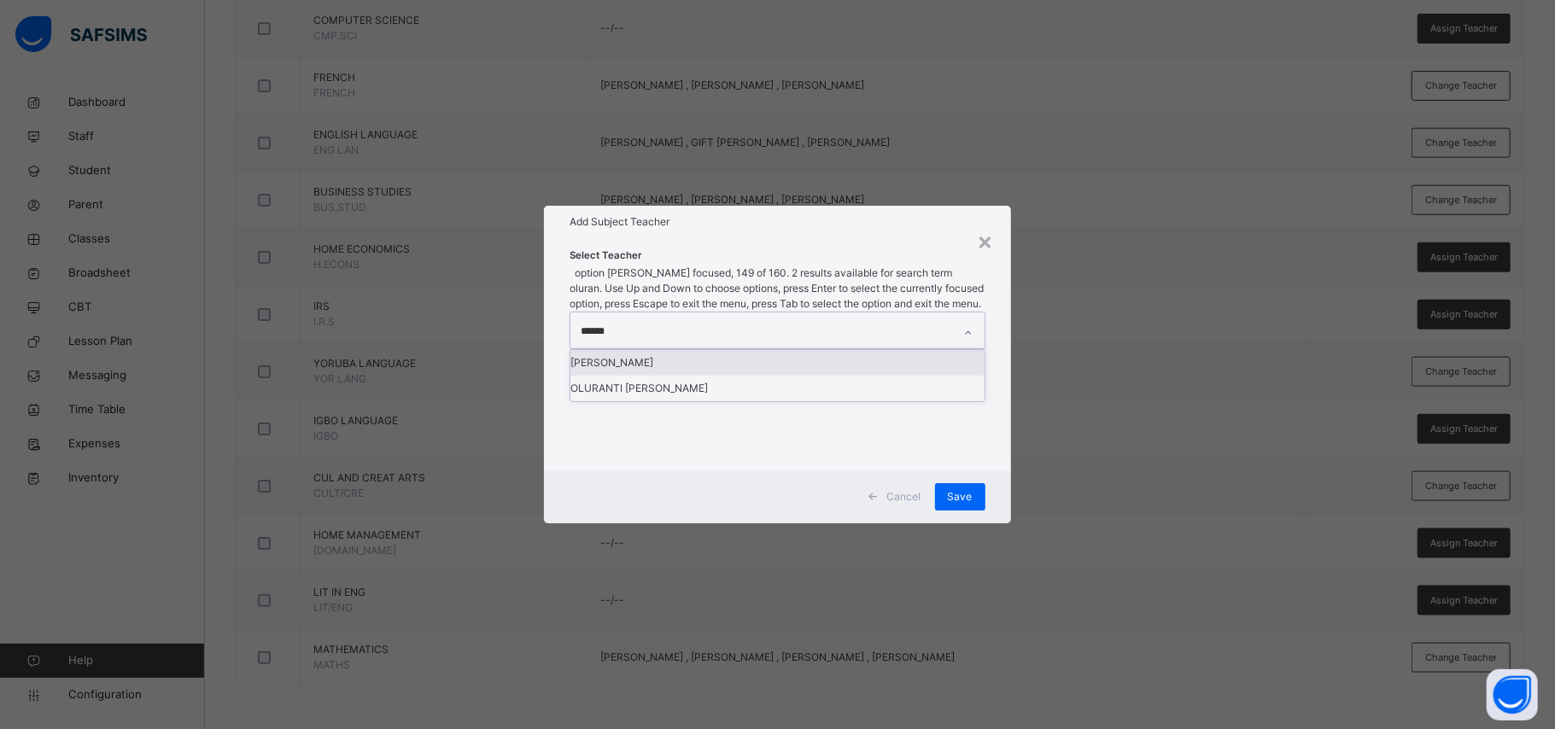
click at [677, 369] on div "[PERSON_NAME]" at bounding box center [776, 363] width 413 height 26
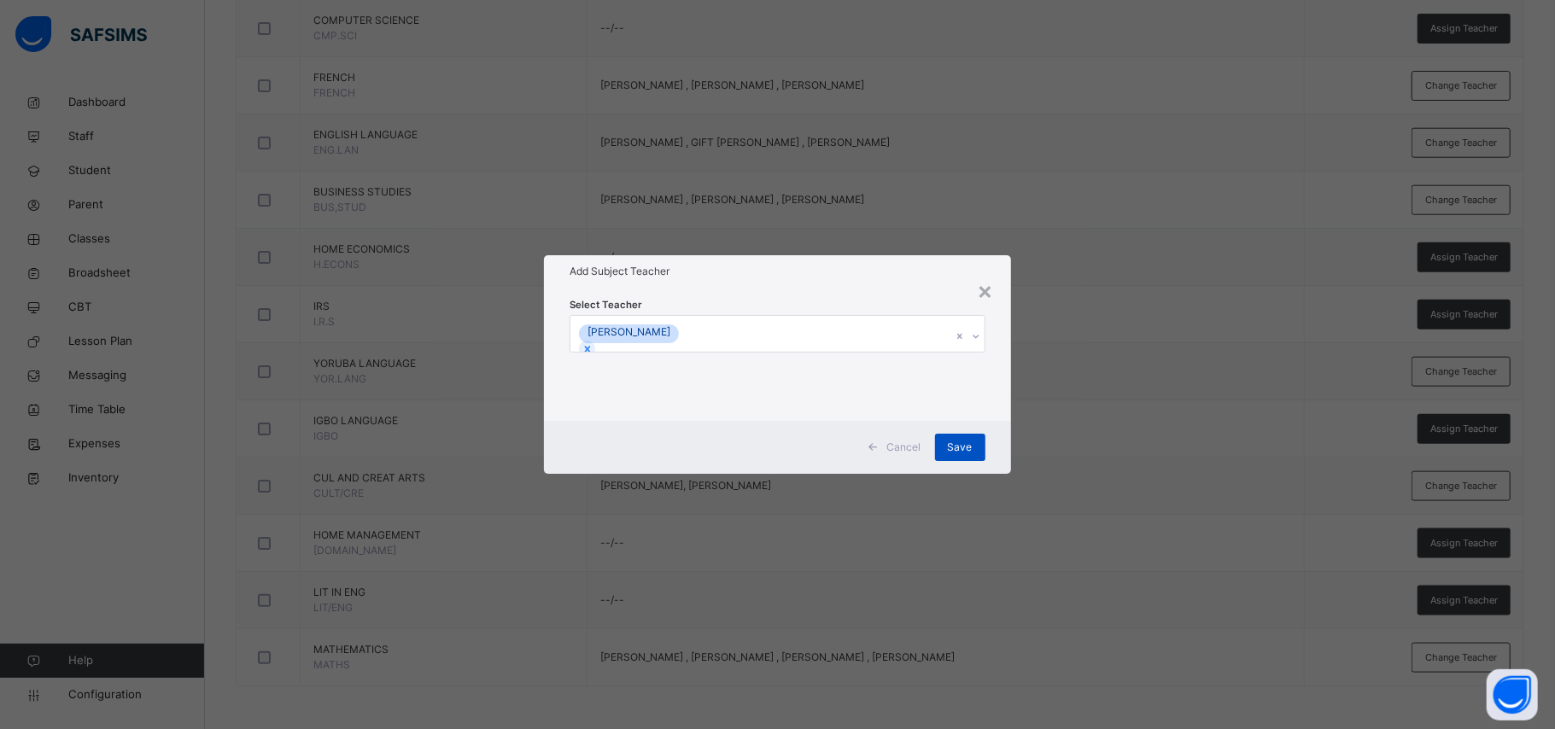
click at [957, 447] on span "Save" at bounding box center [960, 447] width 25 height 15
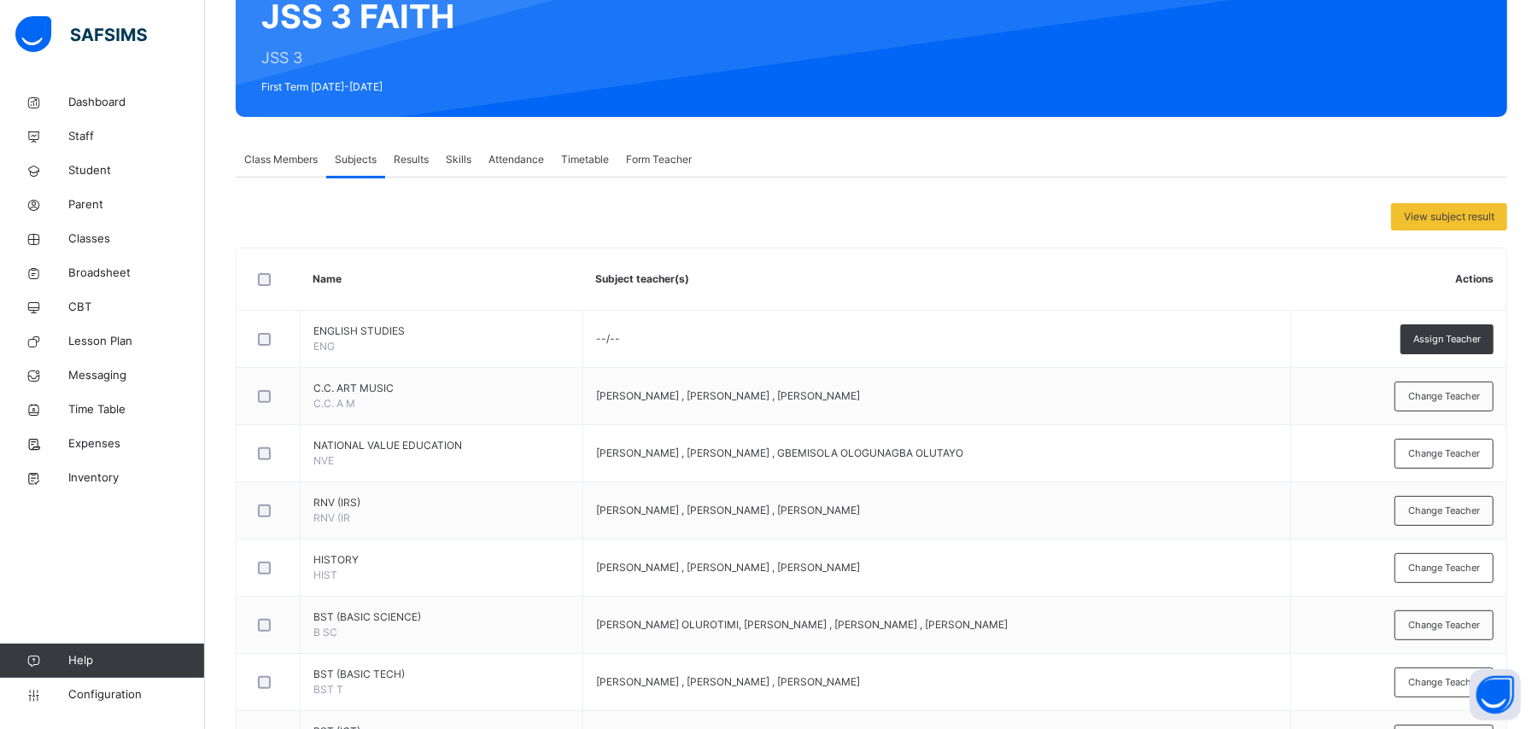
scroll to position [0, 0]
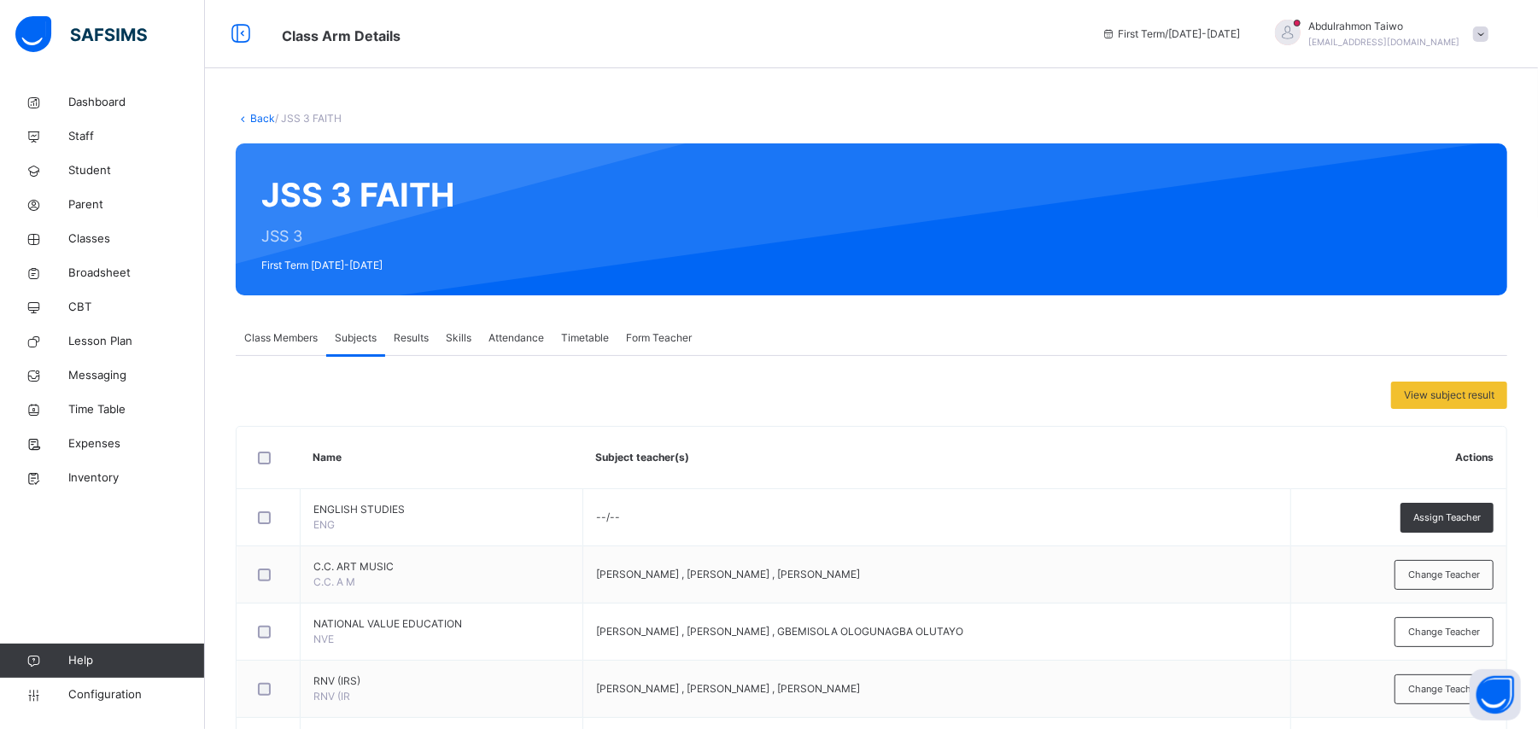
click at [253, 116] on link "Back" at bounding box center [262, 118] width 25 height 13
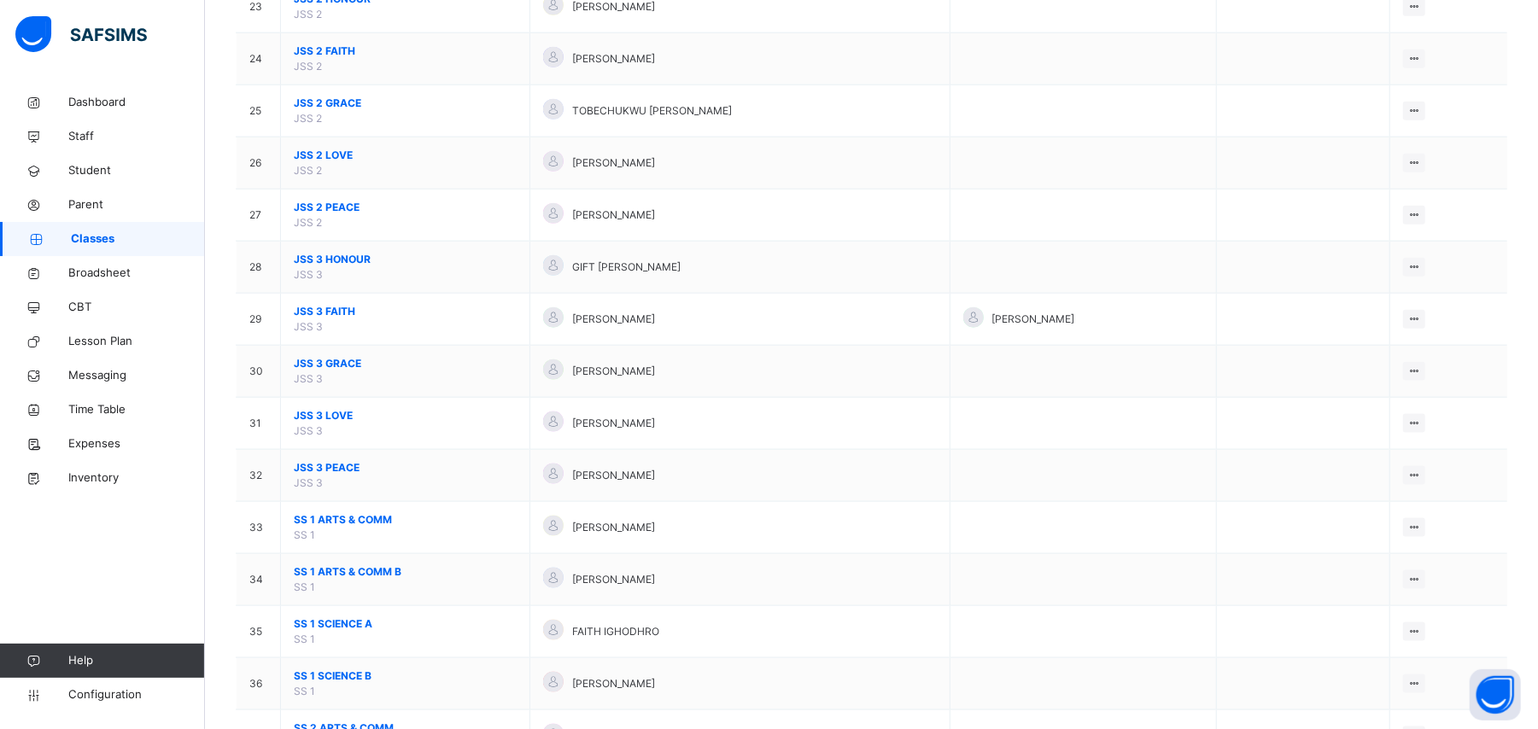
scroll to position [1366, 0]
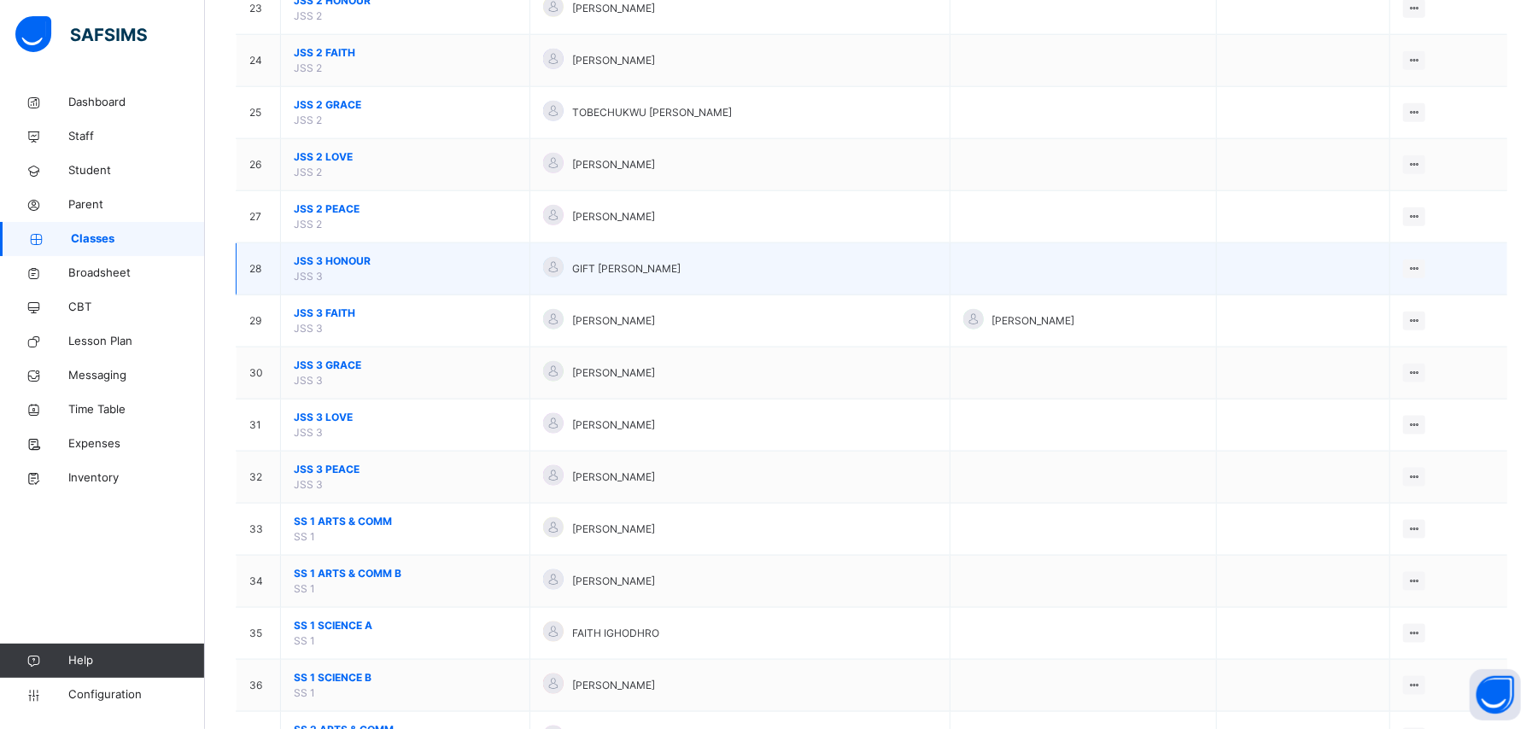
click at [348, 267] on span "JSS 3 HONOUR" at bounding box center [405, 261] width 223 height 15
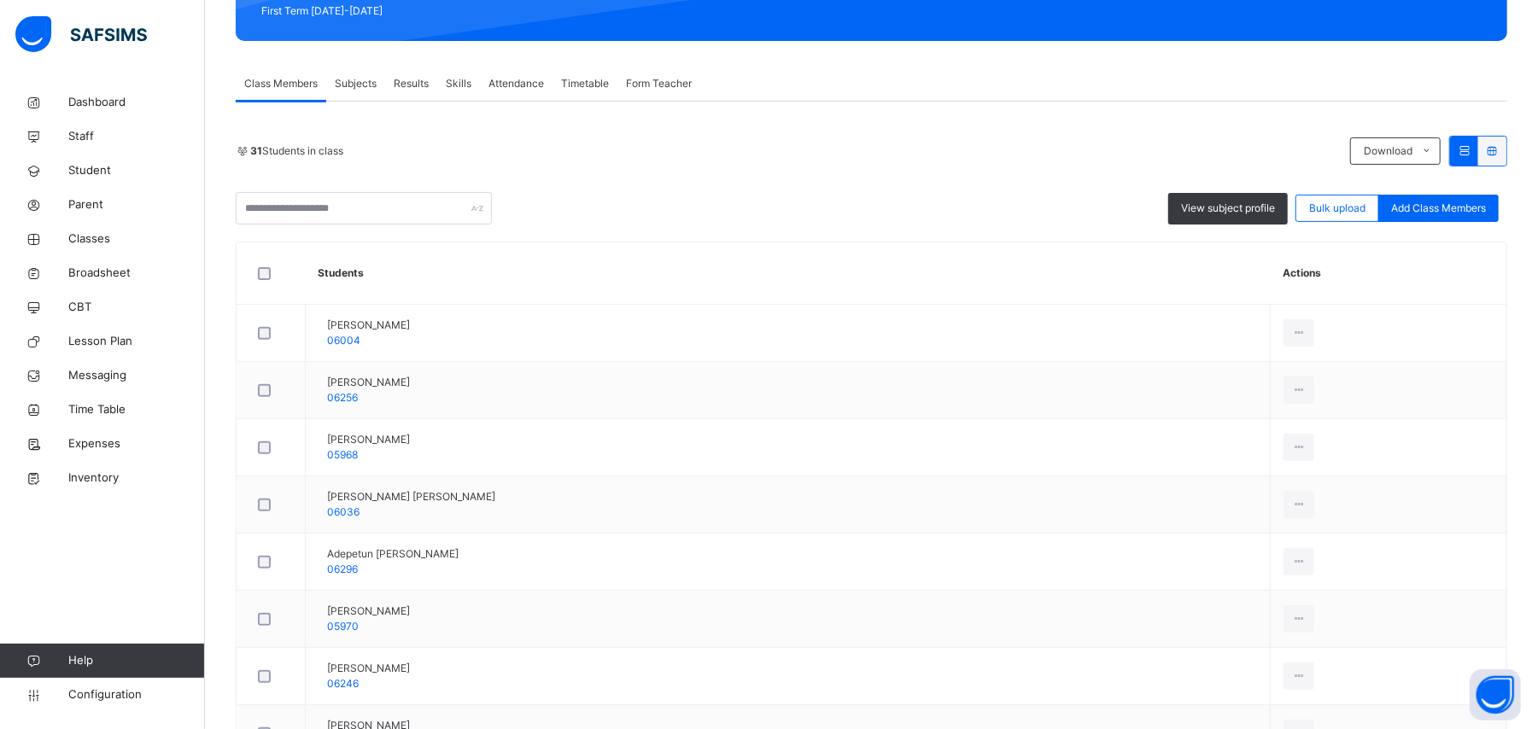
scroll to position [114, 0]
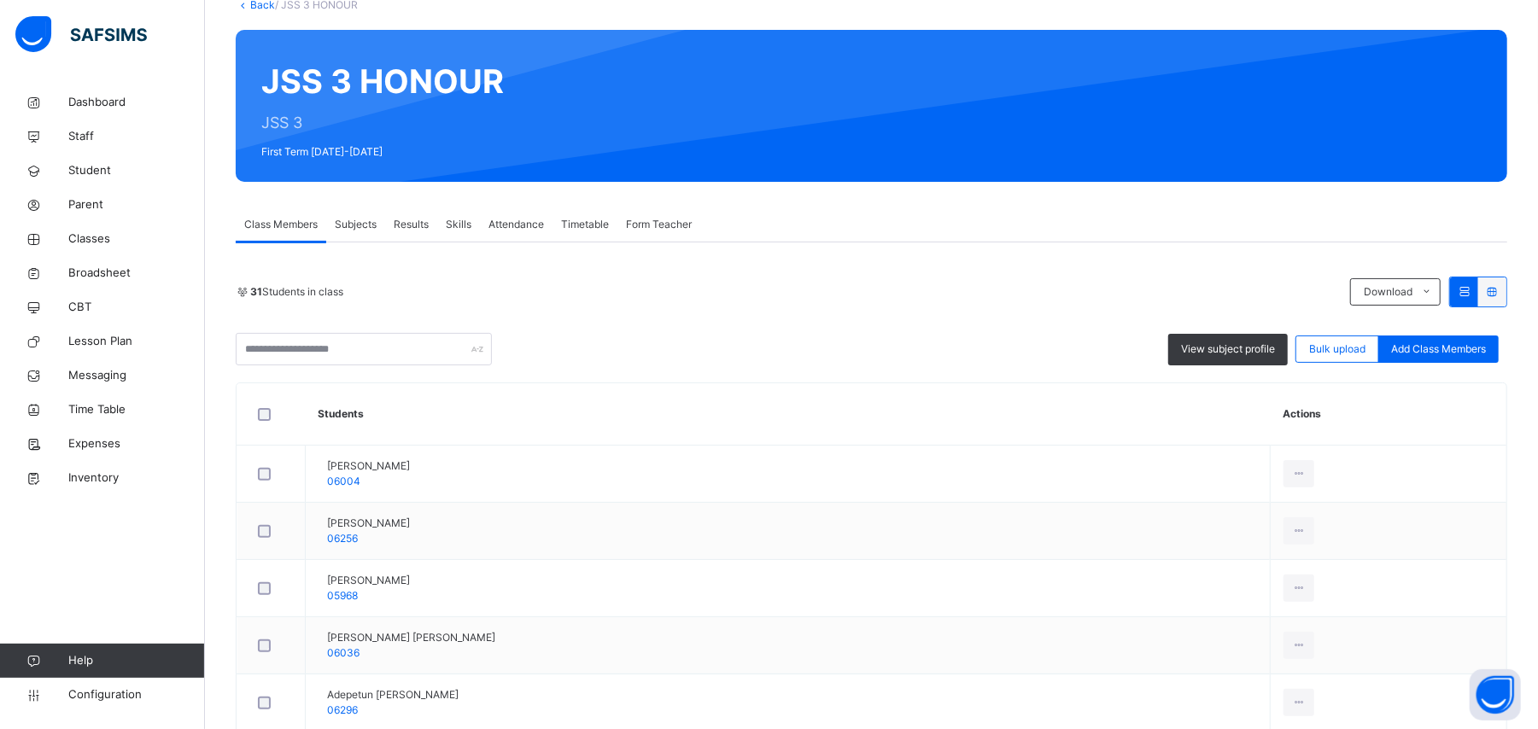
click at [366, 220] on span "Subjects" at bounding box center [356, 224] width 42 height 15
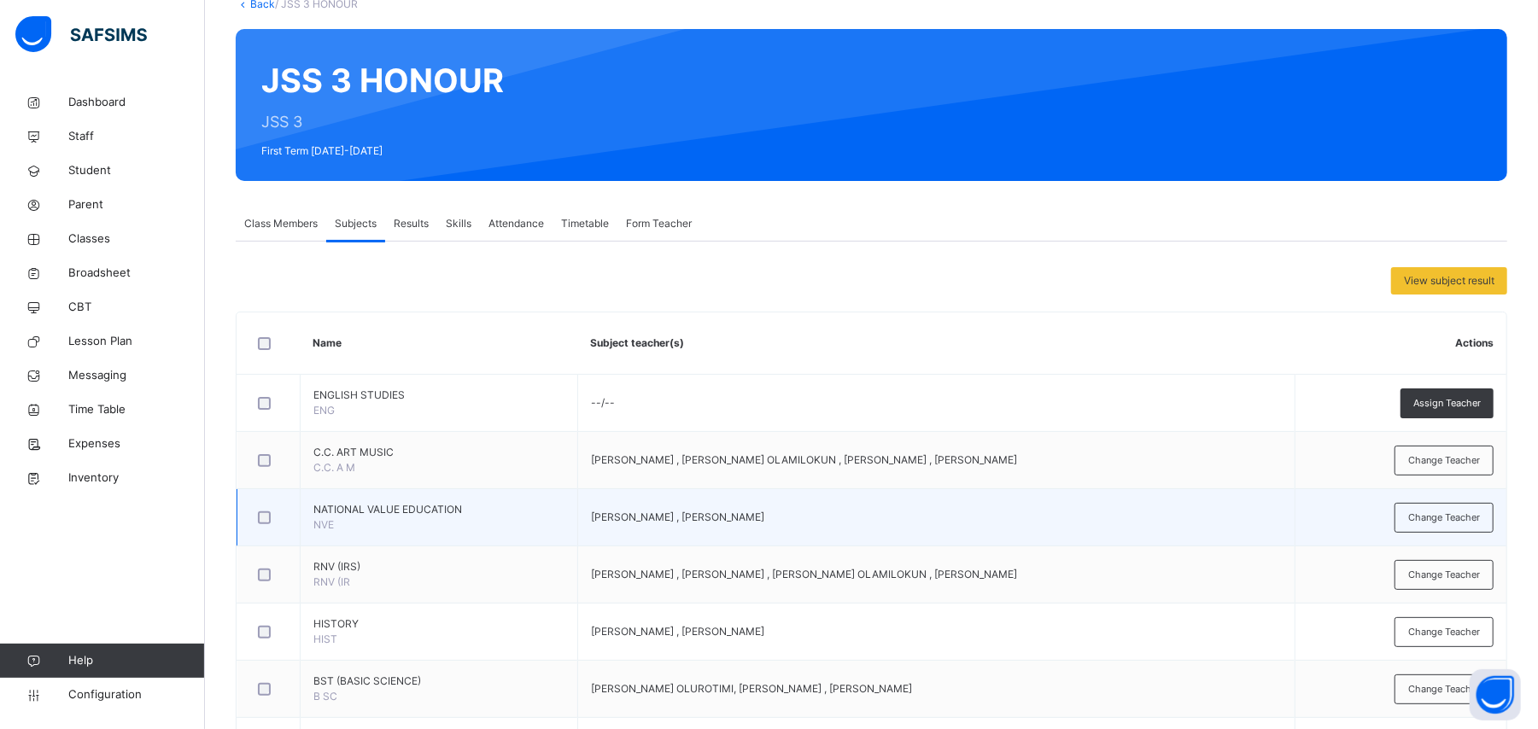
scroll to position [0, 0]
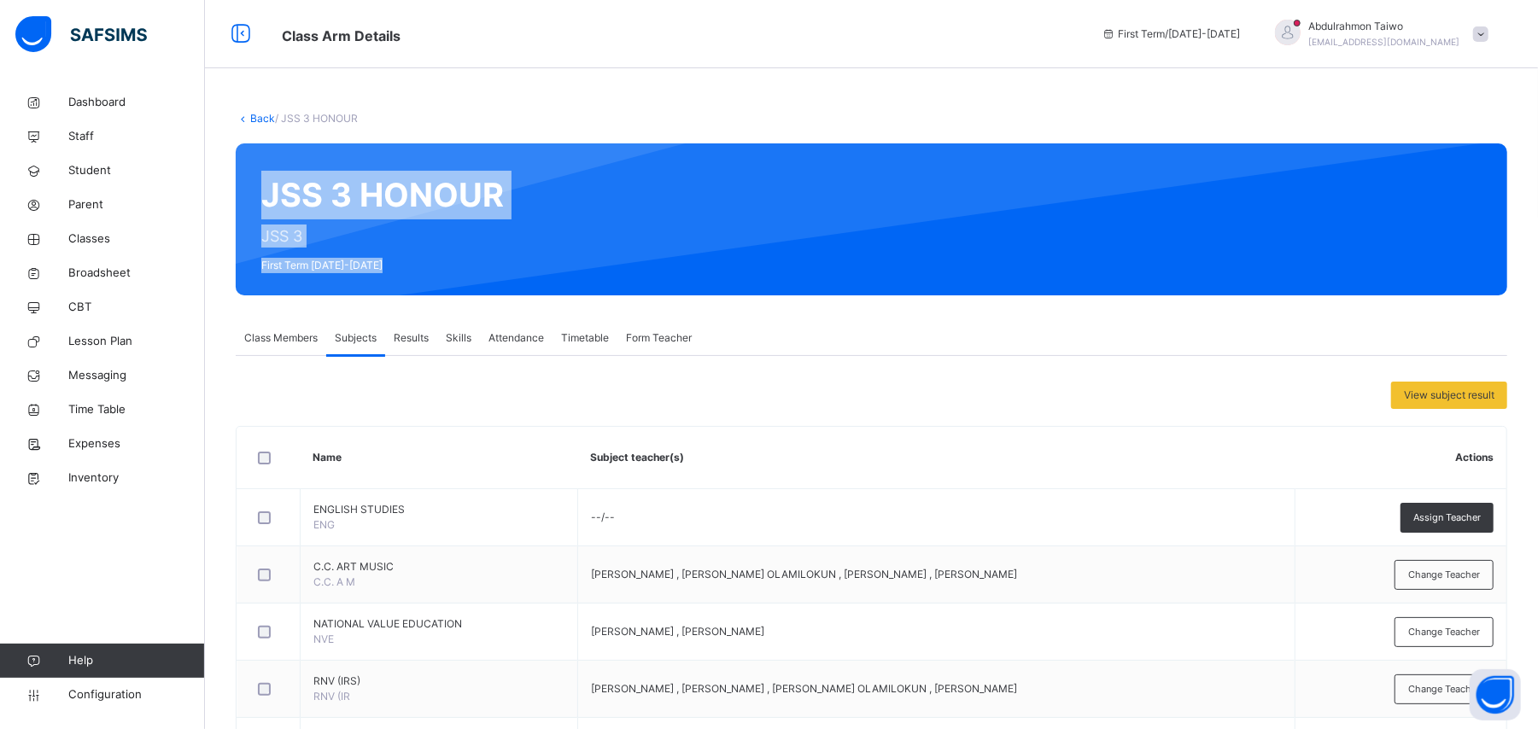
drag, startPoint x: 248, startPoint y: 217, endPoint x: 231, endPoint y: 205, distance: 20.8
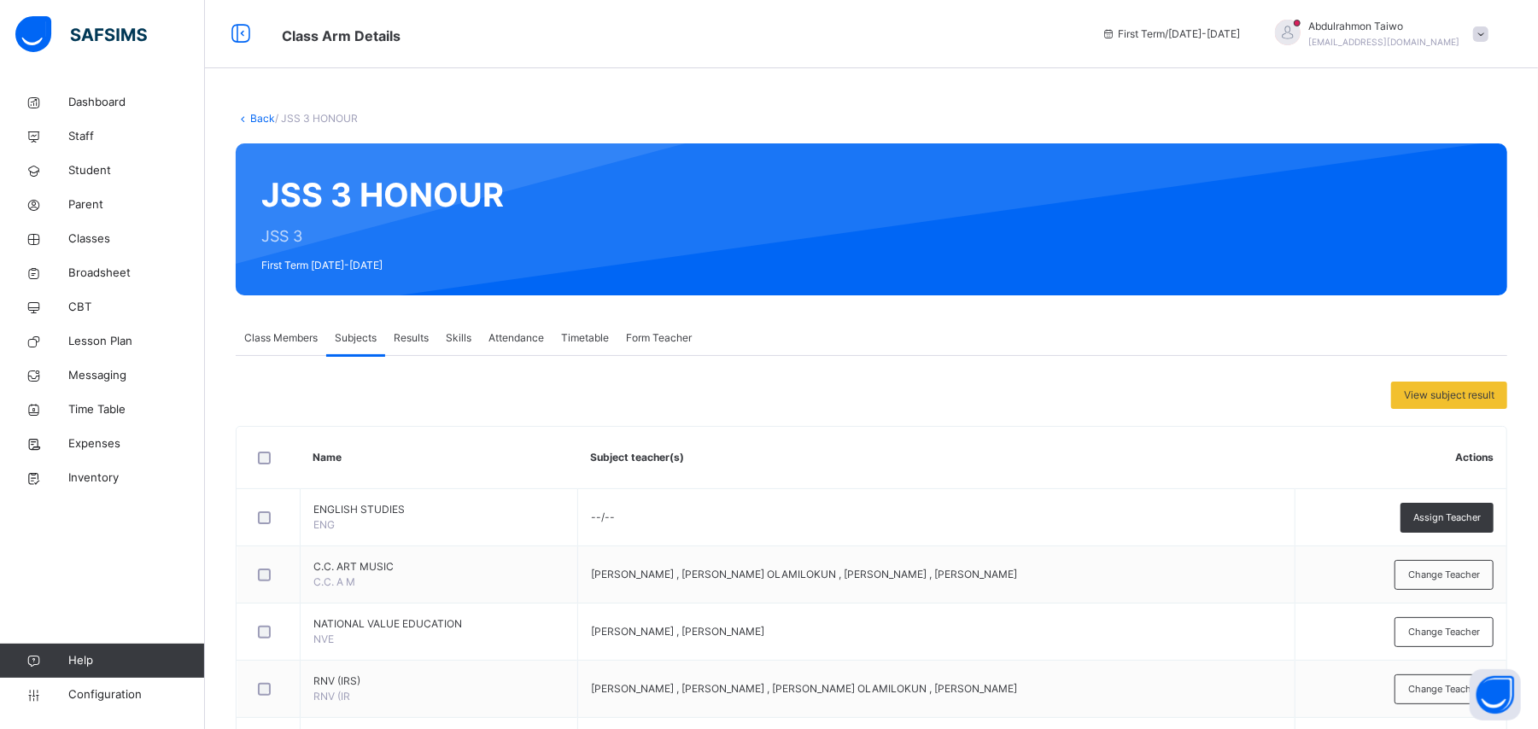
click at [1371, 44] on span "[EMAIL_ADDRESS][DOMAIN_NAME]" at bounding box center [1384, 42] width 151 height 10
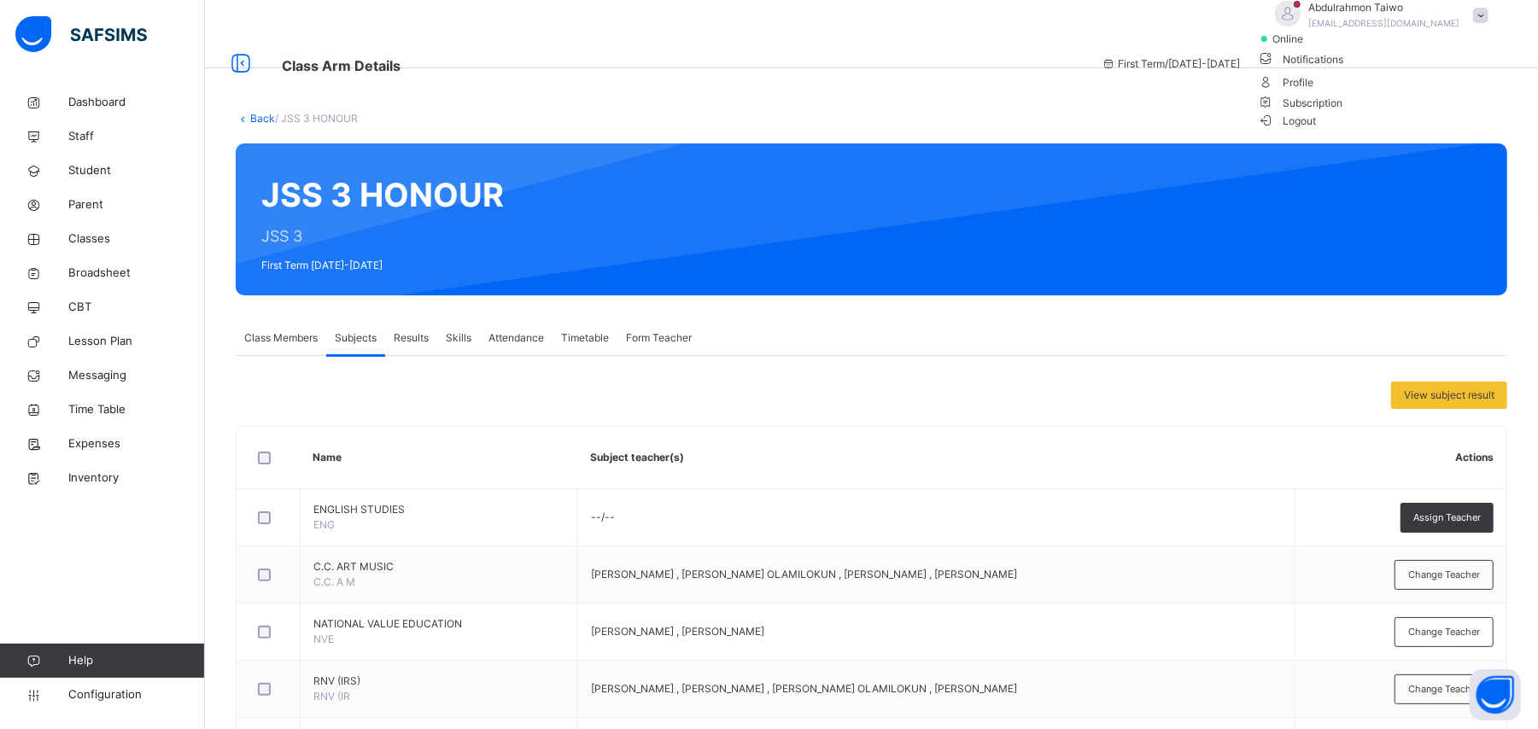
click at [1317, 130] on span "Logout" at bounding box center [1287, 121] width 59 height 18
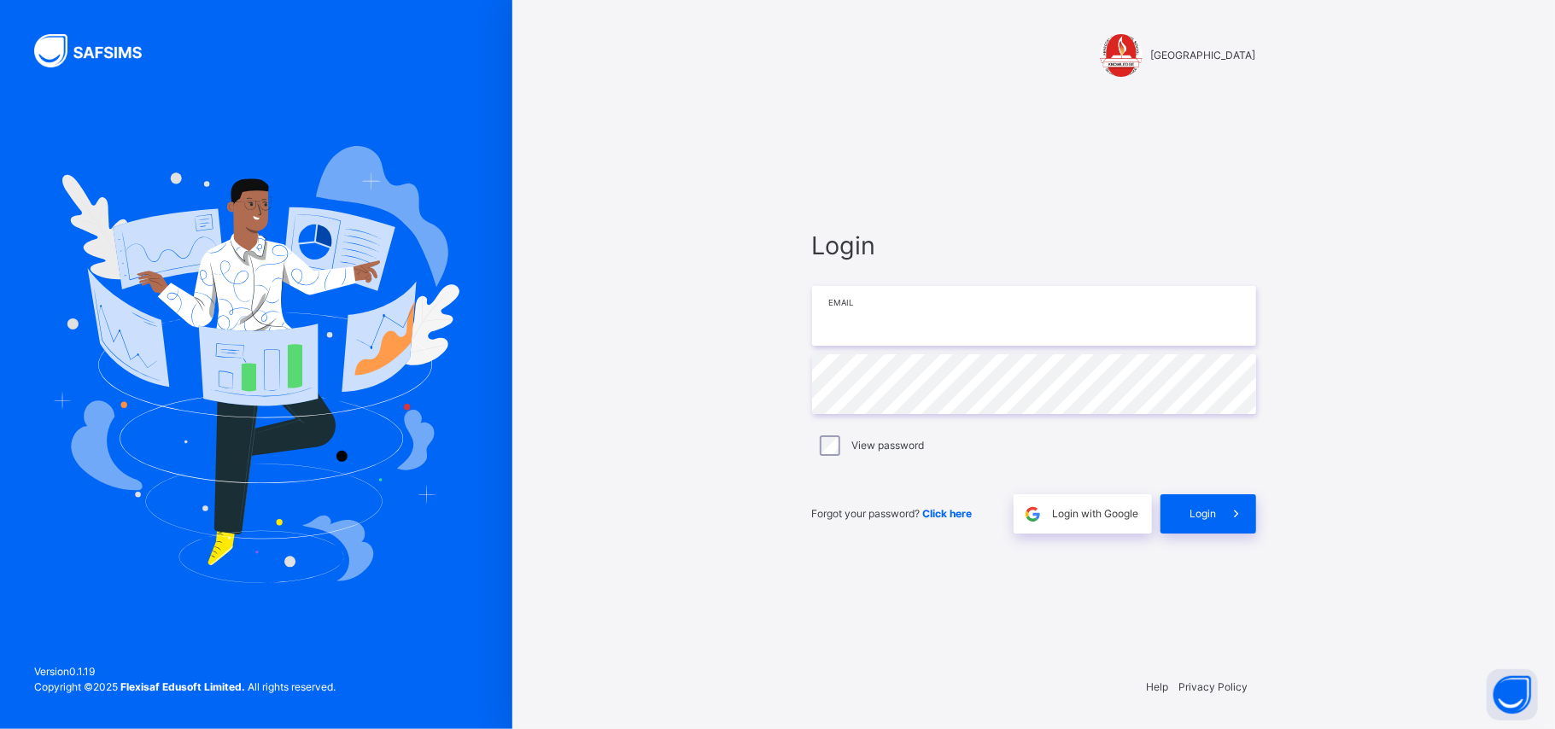
click at [839, 336] on input "email" at bounding box center [1034, 316] width 444 height 60
type input "**********"
click at [975, 202] on div "**********" at bounding box center [1034, 380] width 478 height 564
click at [1202, 512] on span "Login" at bounding box center [1203, 513] width 26 height 15
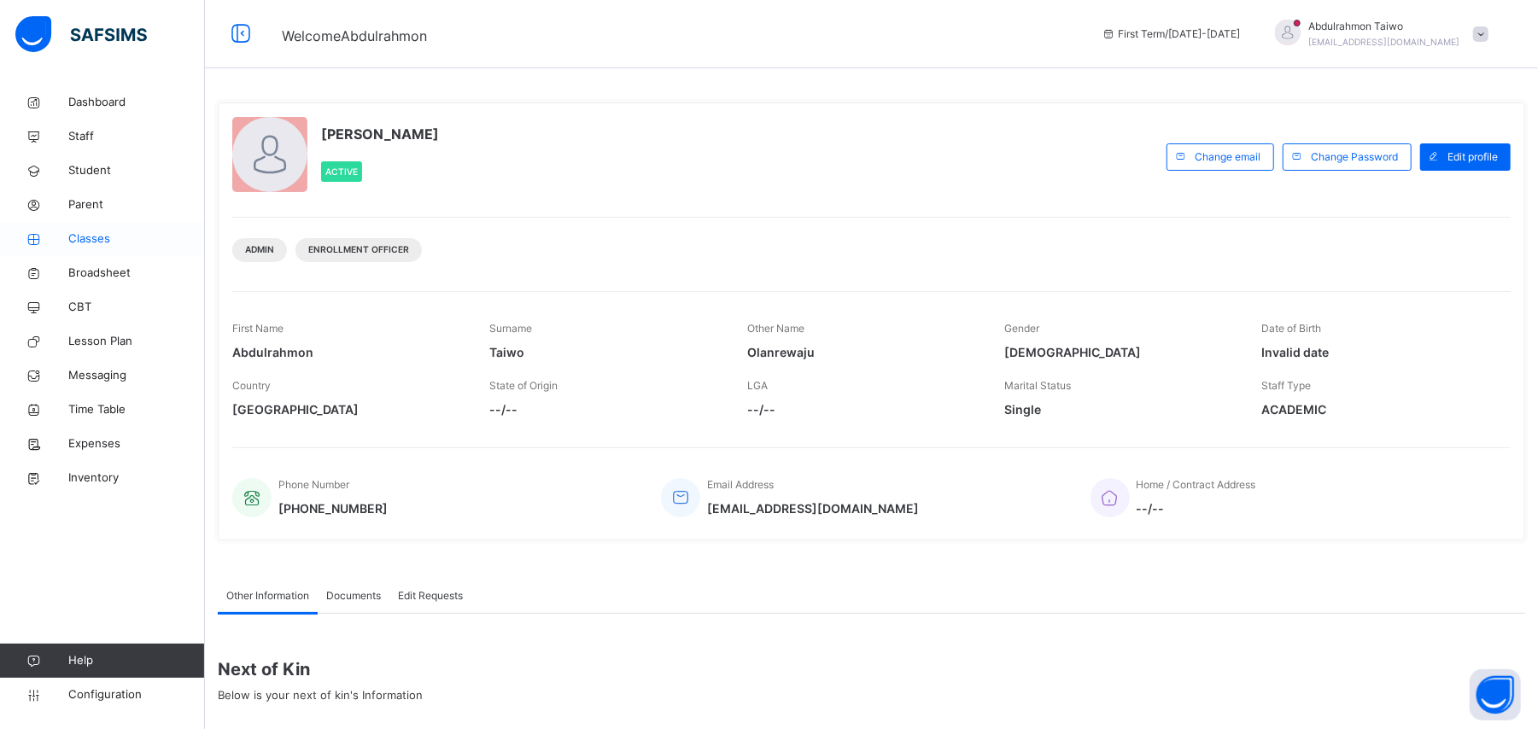
click at [90, 239] on span "Classes" at bounding box center [136, 239] width 137 height 17
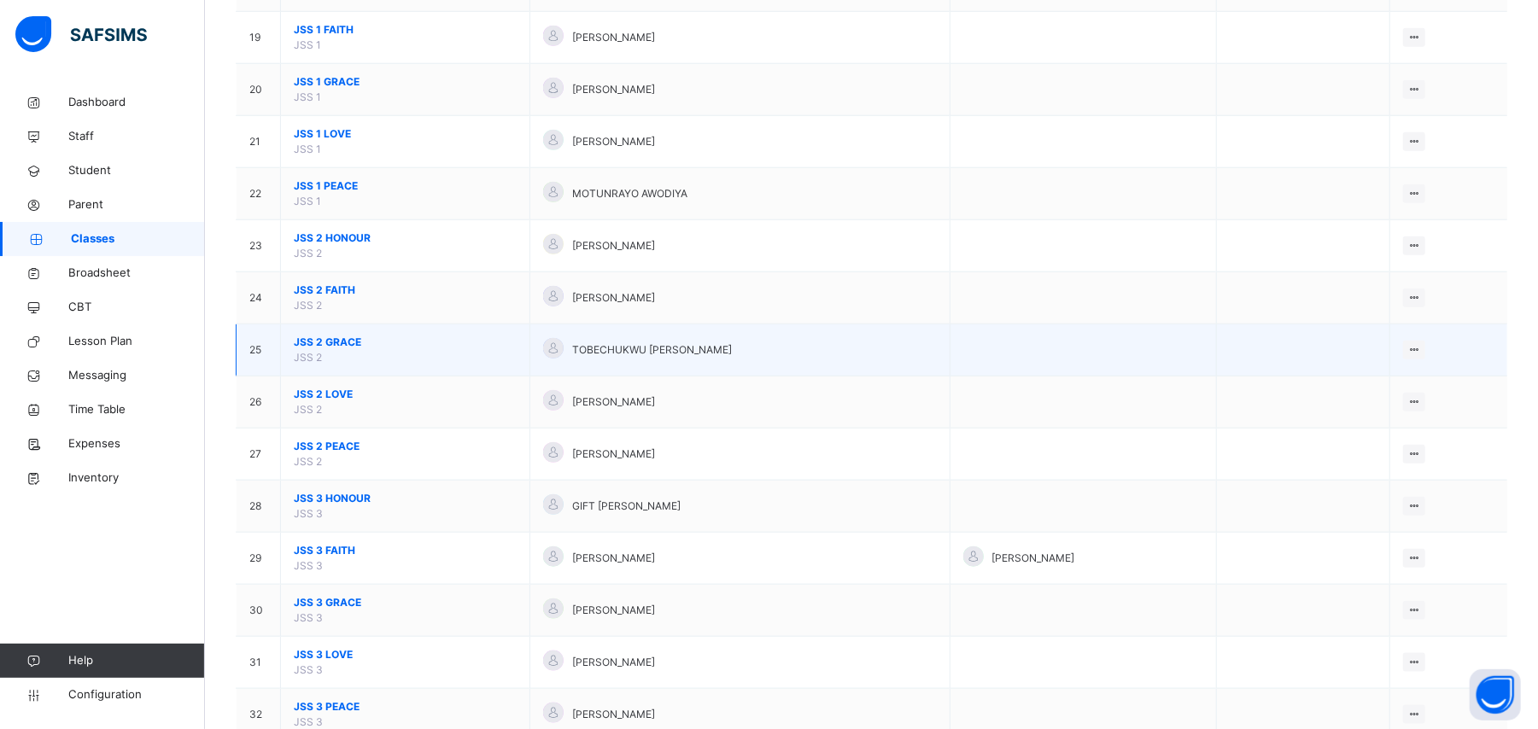
scroll to position [1252, 0]
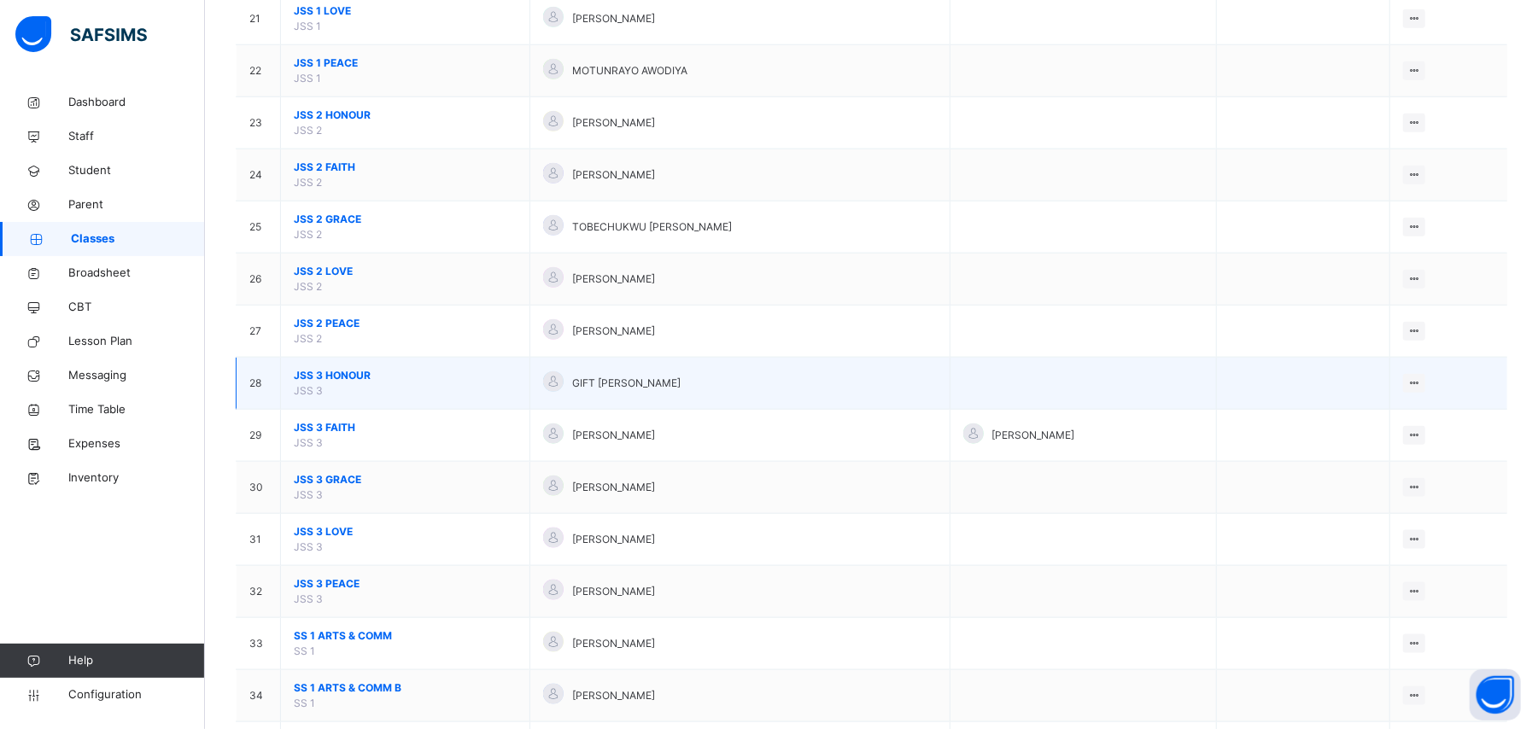
click at [338, 383] on span "JSS 3 HONOUR" at bounding box center [405, 375] width 223 height 15
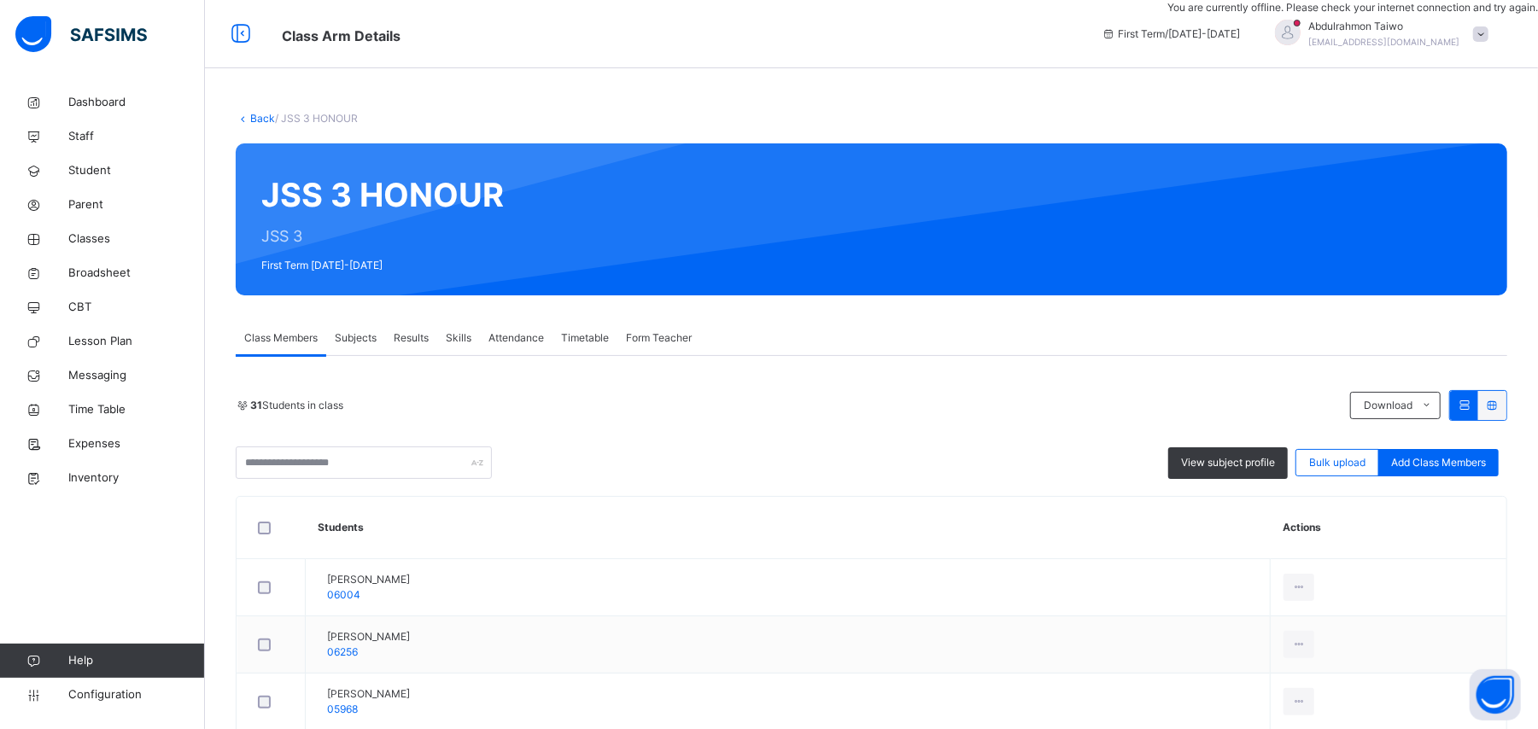
click at [360, 339] on span "Subjects" at bounding box center [356, 337] width 42 height 15
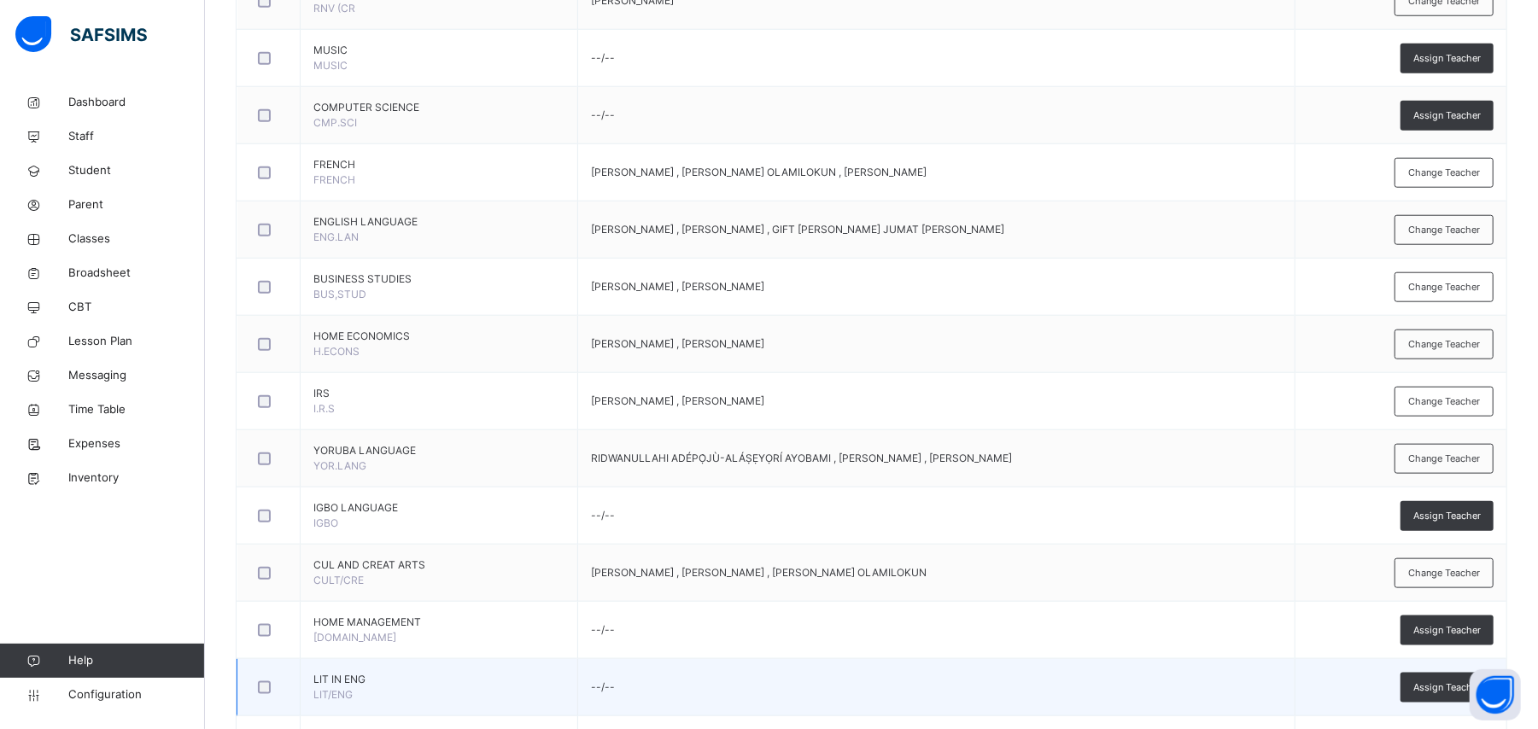
scroll to position [1127, 0]
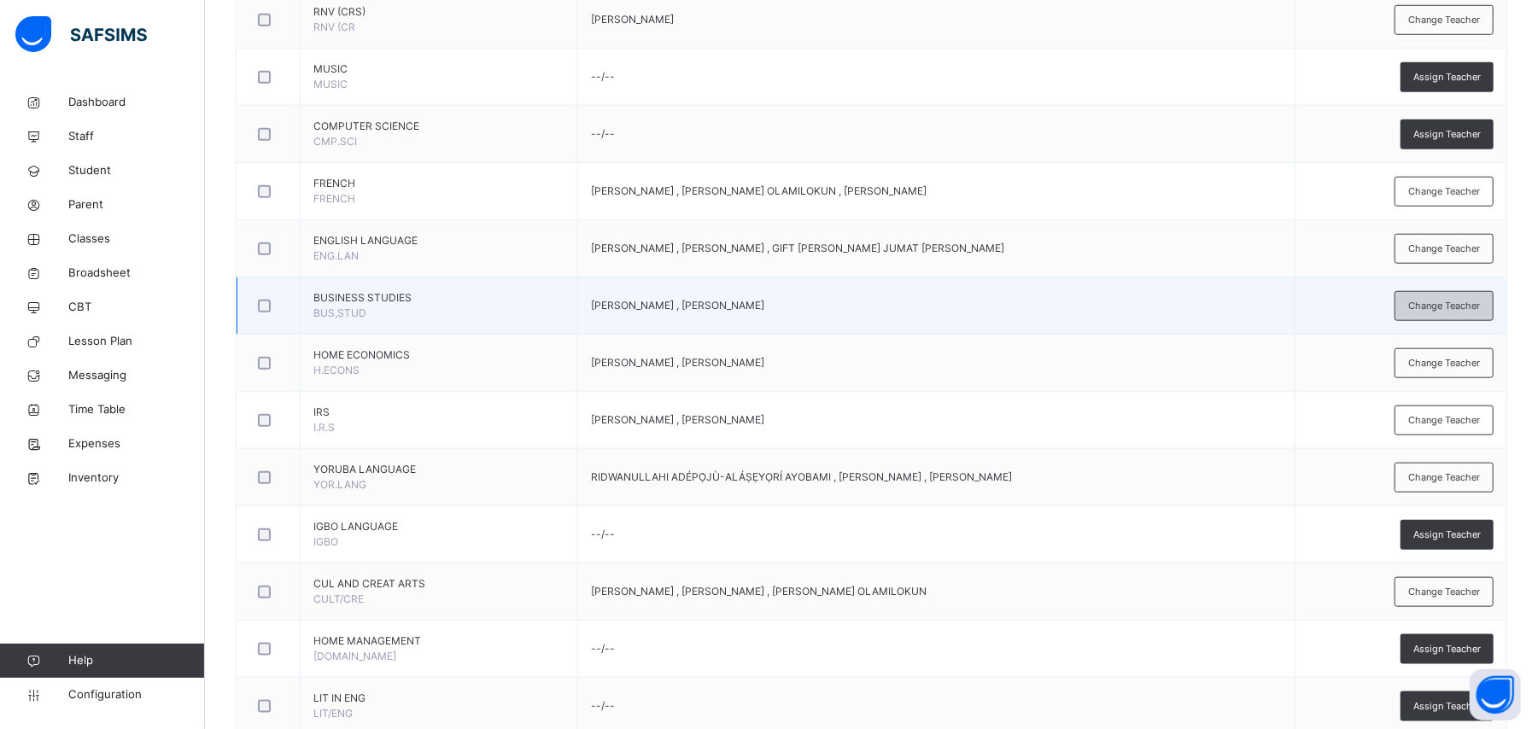
click at [1429, 307] on span "Change Teacher" at bounding box center [1444, 306] width 72 height 15
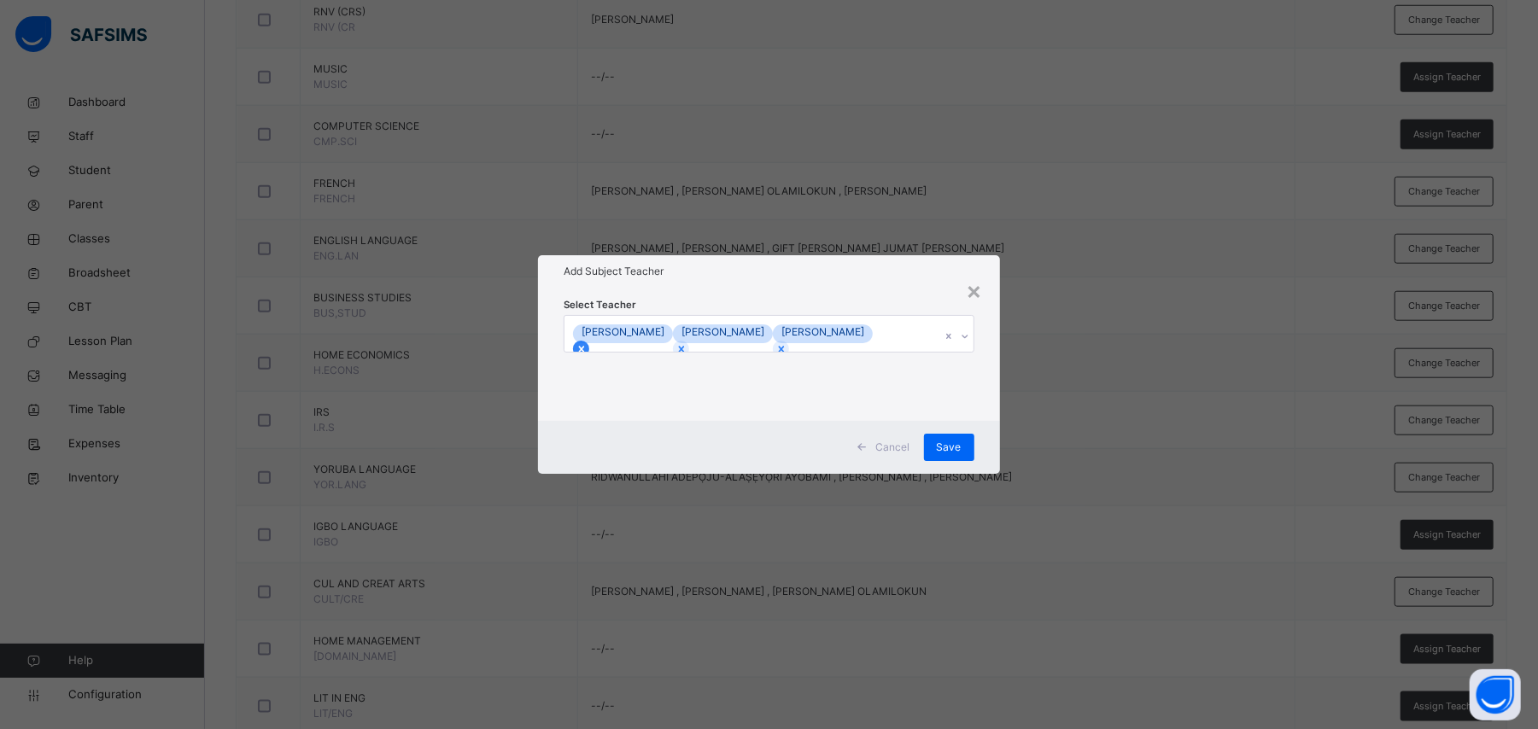
click at [585, 346] on icon at bounding box center [582, 349] width 6 height 6
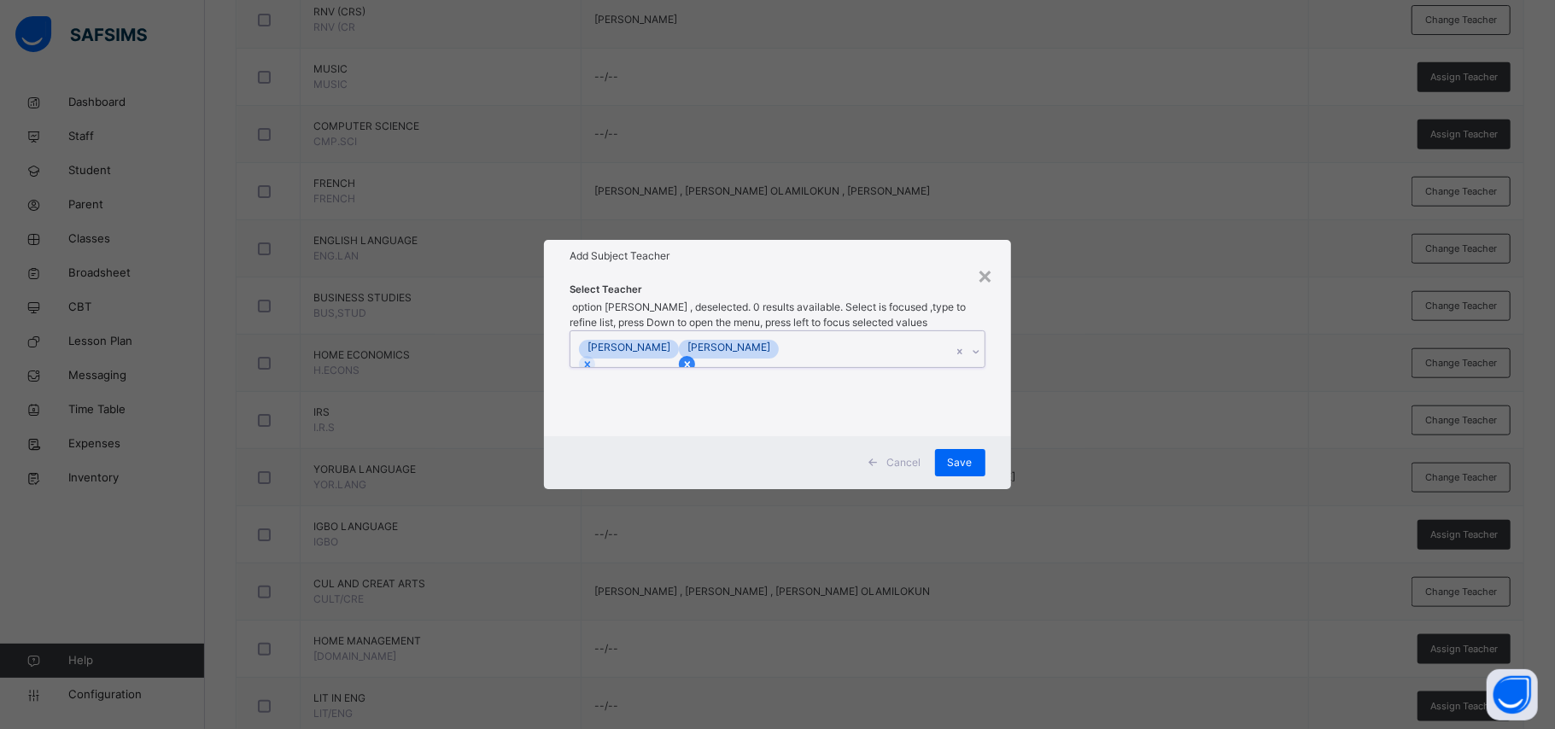
click at [693, 359] on icon at bounding box center [687, 365] width 12 height 12
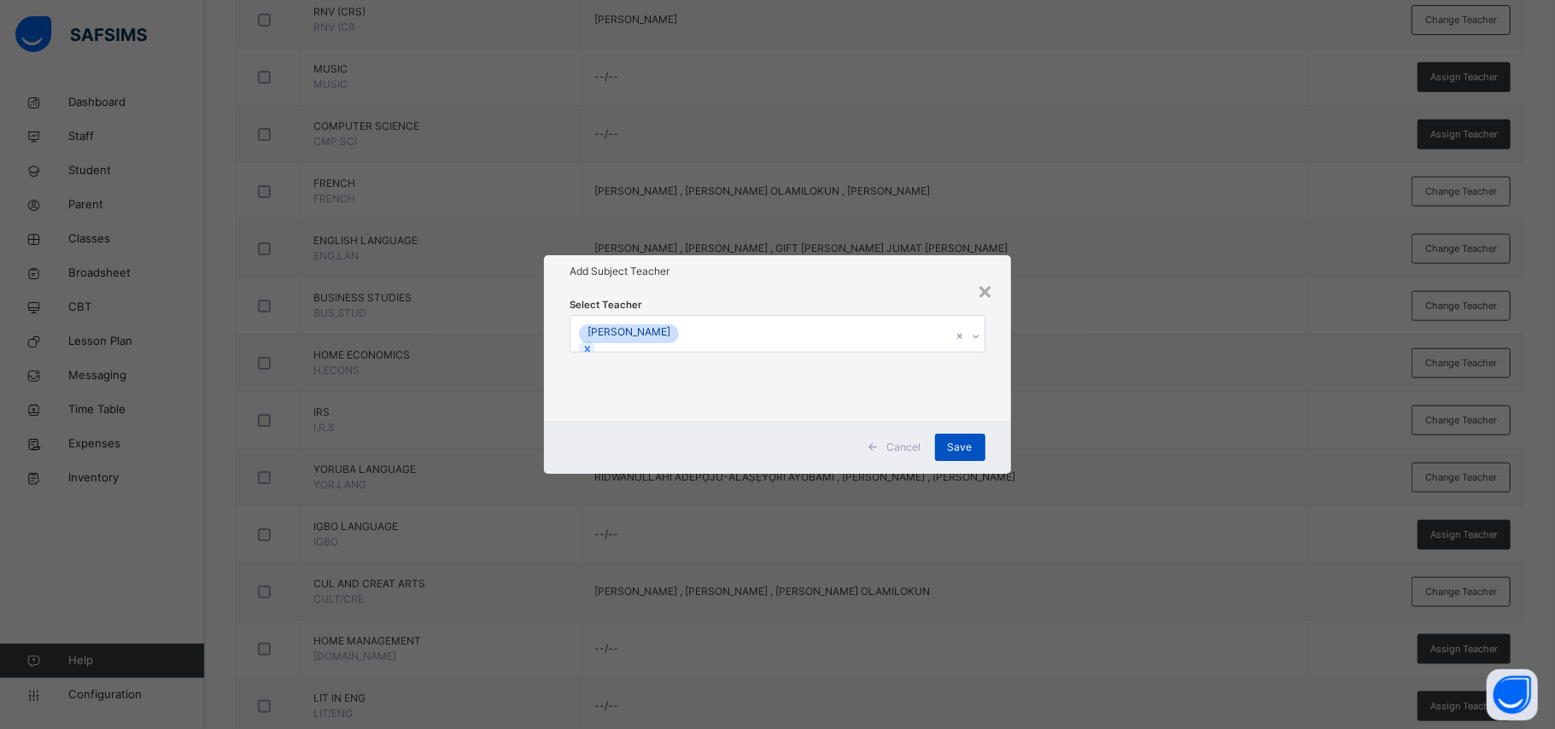
click at [948, 446] on span "Save" at bounding box center [960, 447] width 25 height 15
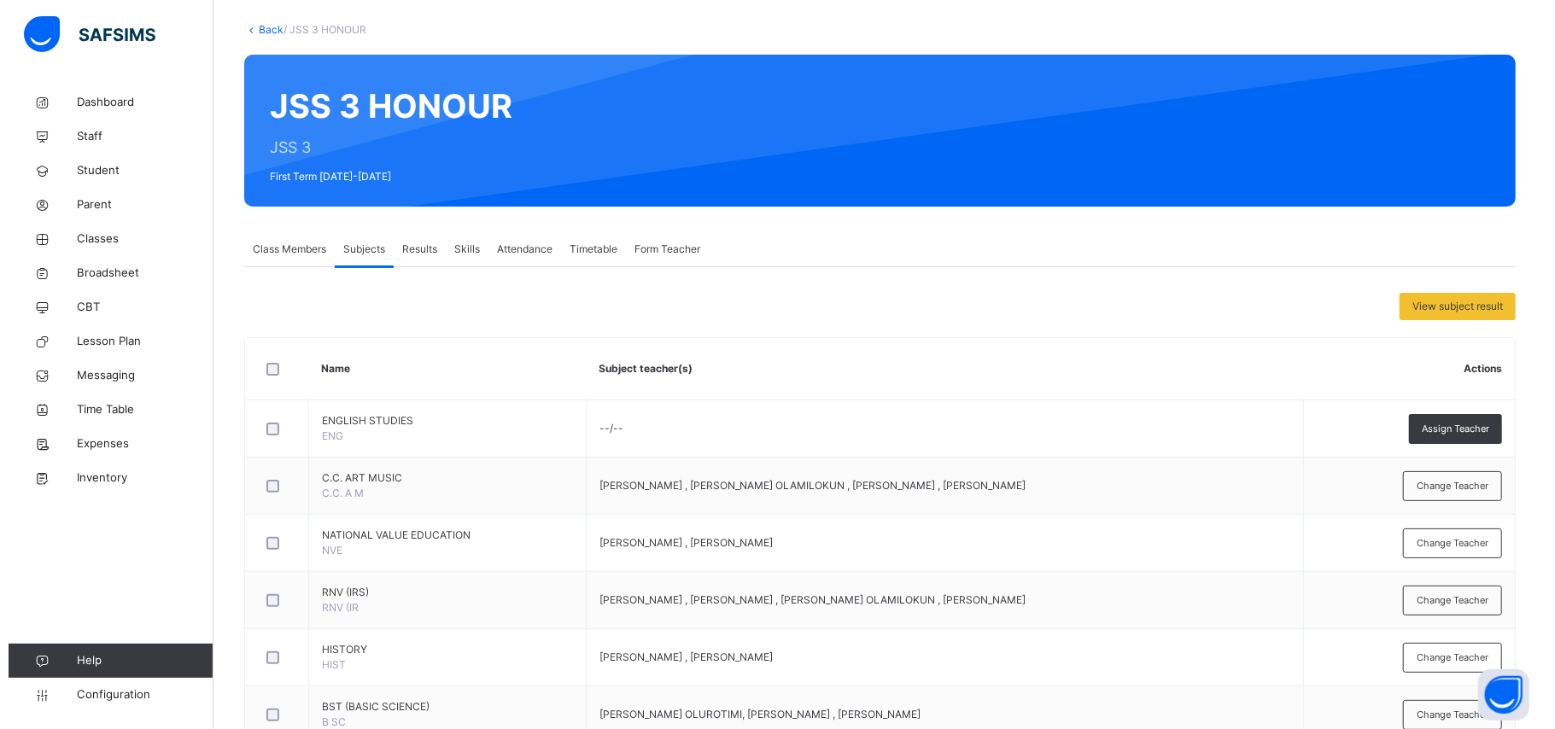
scroll to position [0, 0]
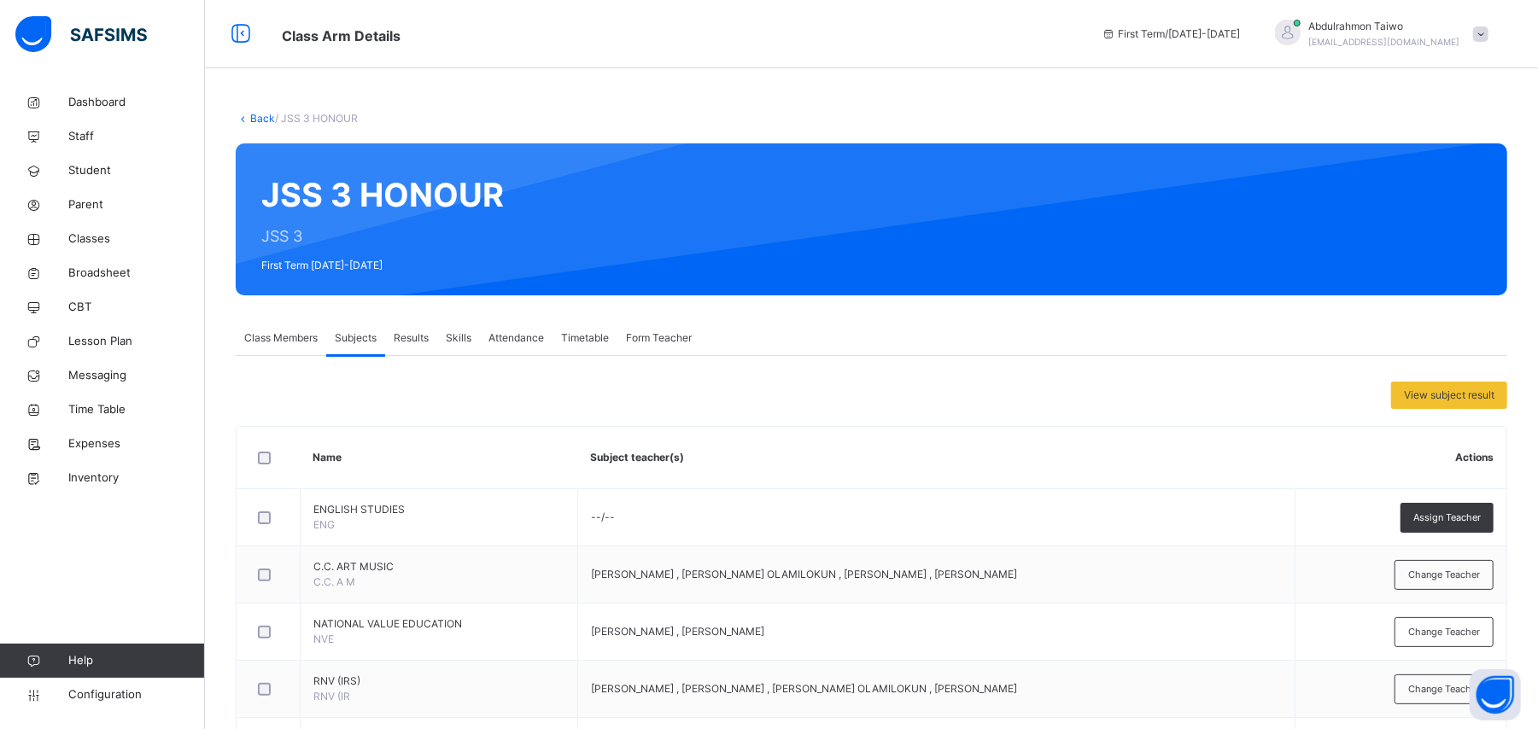
click at [257, 121] on link "Back" at bounding box center [262, 118] width 25 height 13
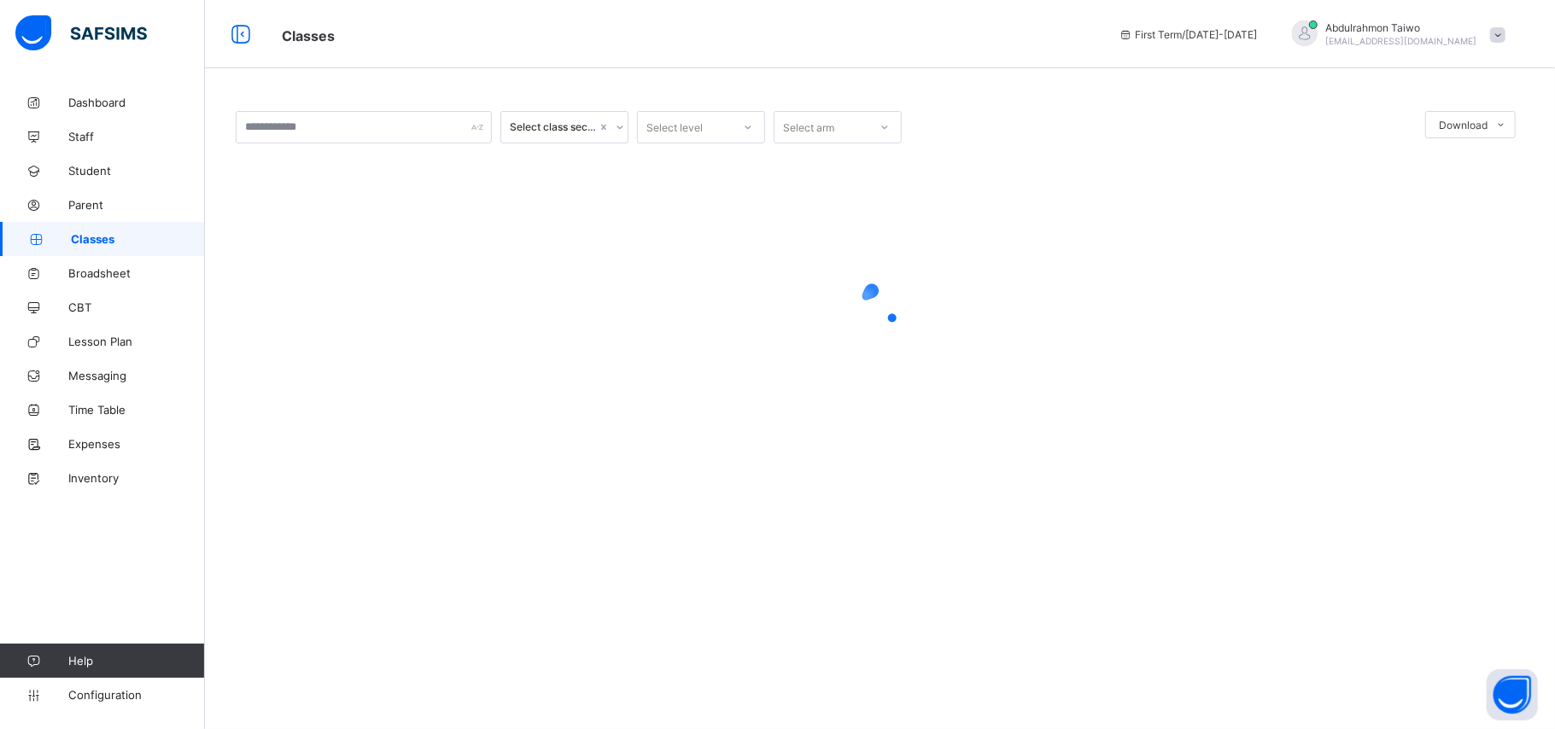
click at [499, 297] on div at bounding box center [880, 306] width 1289 height 68
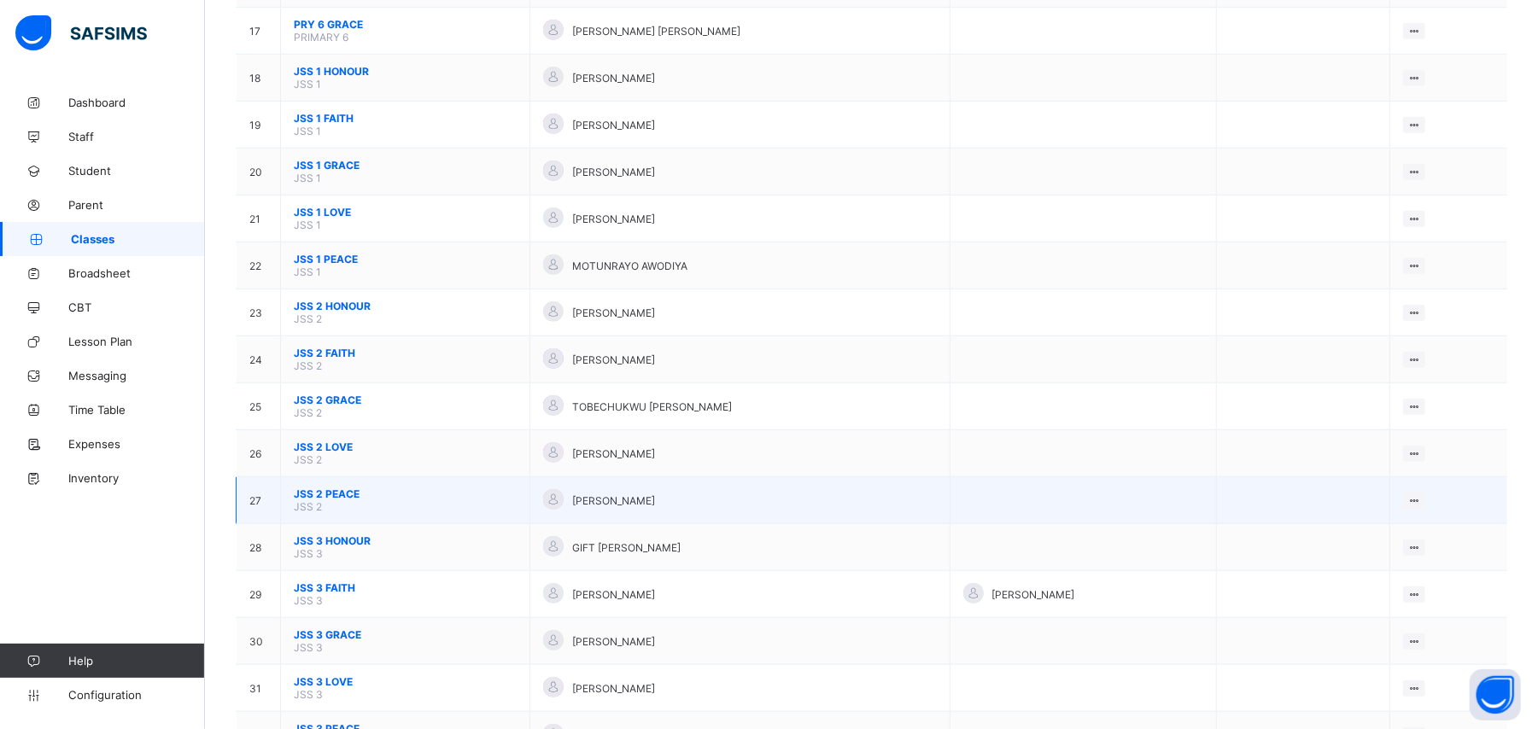
scroll to position [1025, 0]
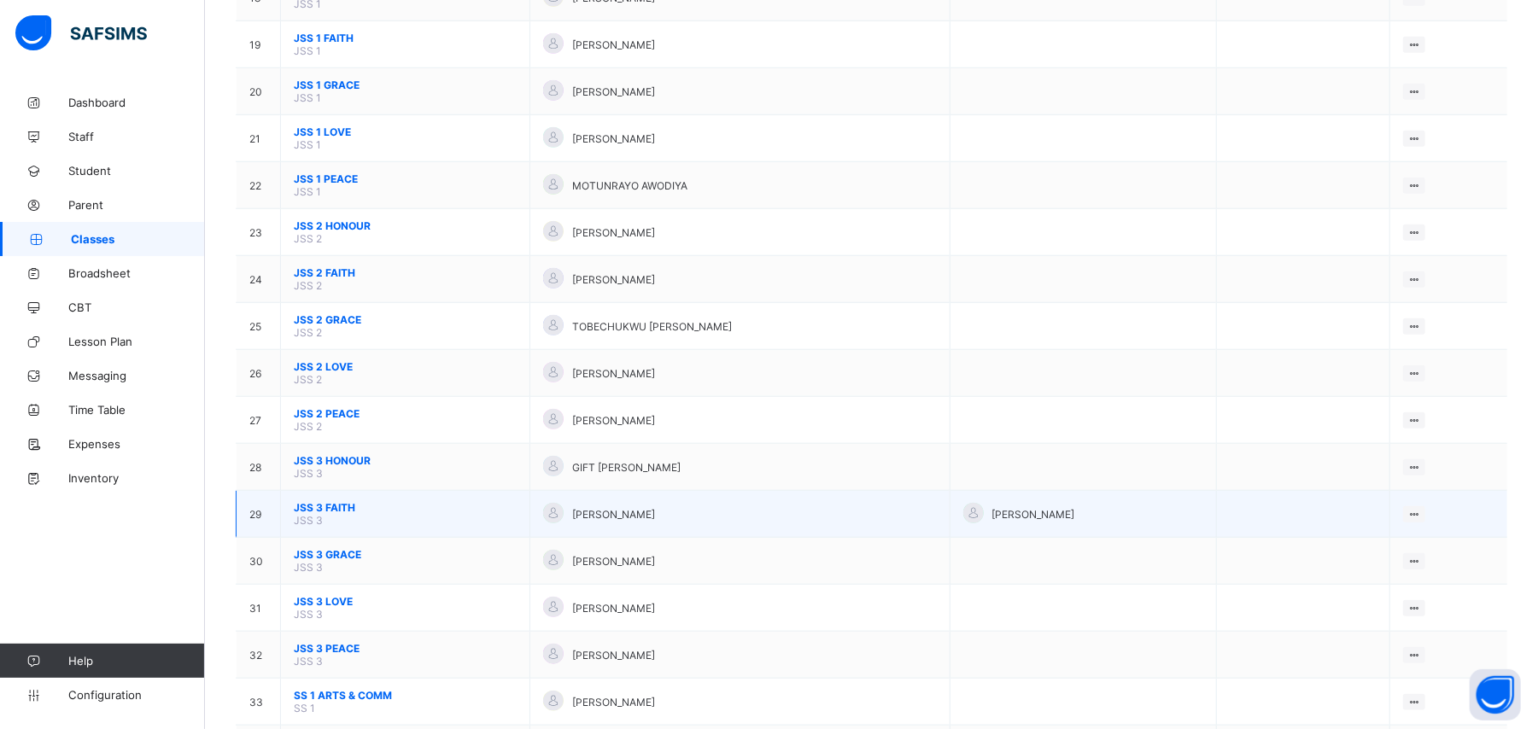
click at [348, 501] on span "JSS 3 FAITH" at bounding box center [405, 507] width 223 height 13
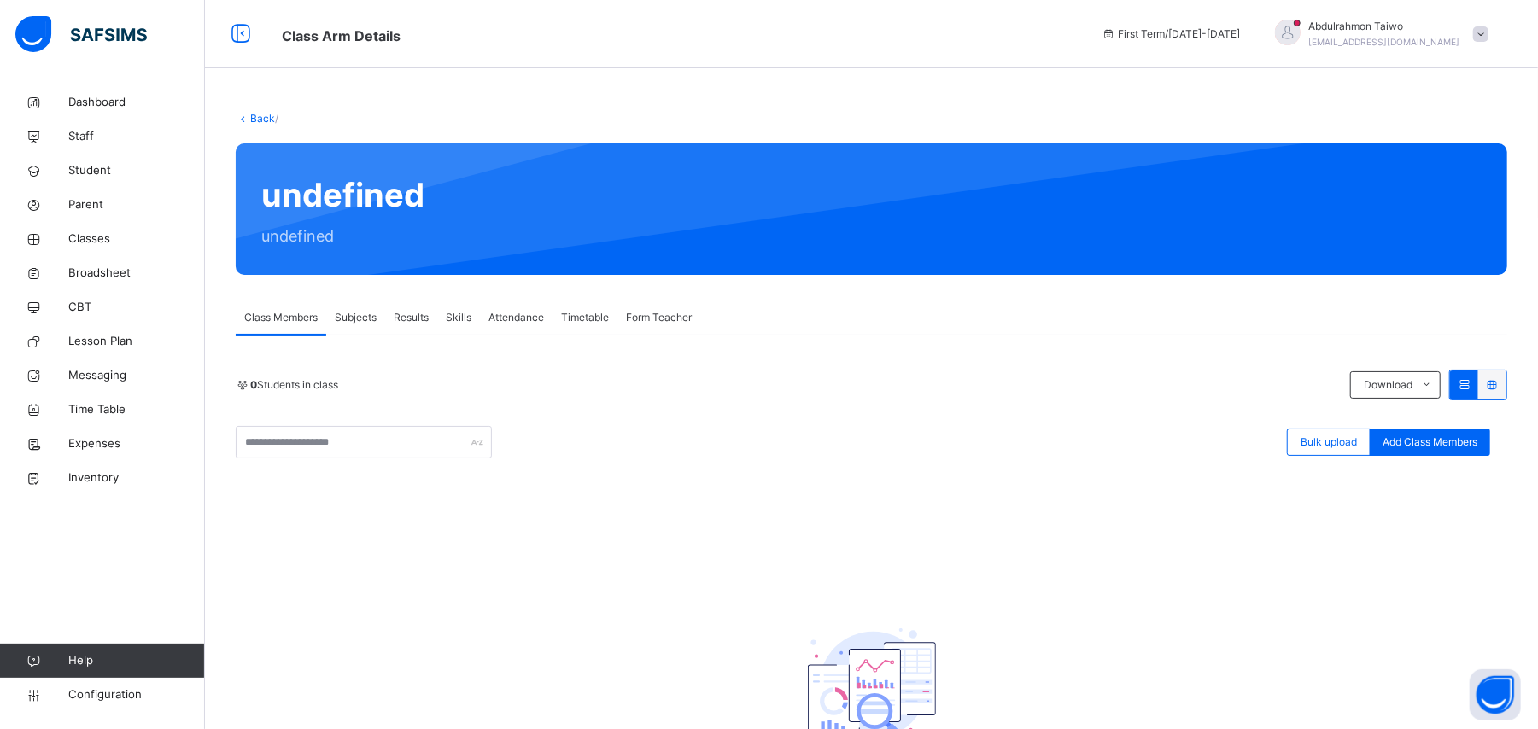
click at [1259, 503] on div "0 Students in class Download Pdf Report Excel Report Bulk upload Add Class Memb…" at bounding box center [872, 597] width 1272 height 455
click at [374, 318] on span "Subjects" at bounding box center [356, 317] width 42 height 15
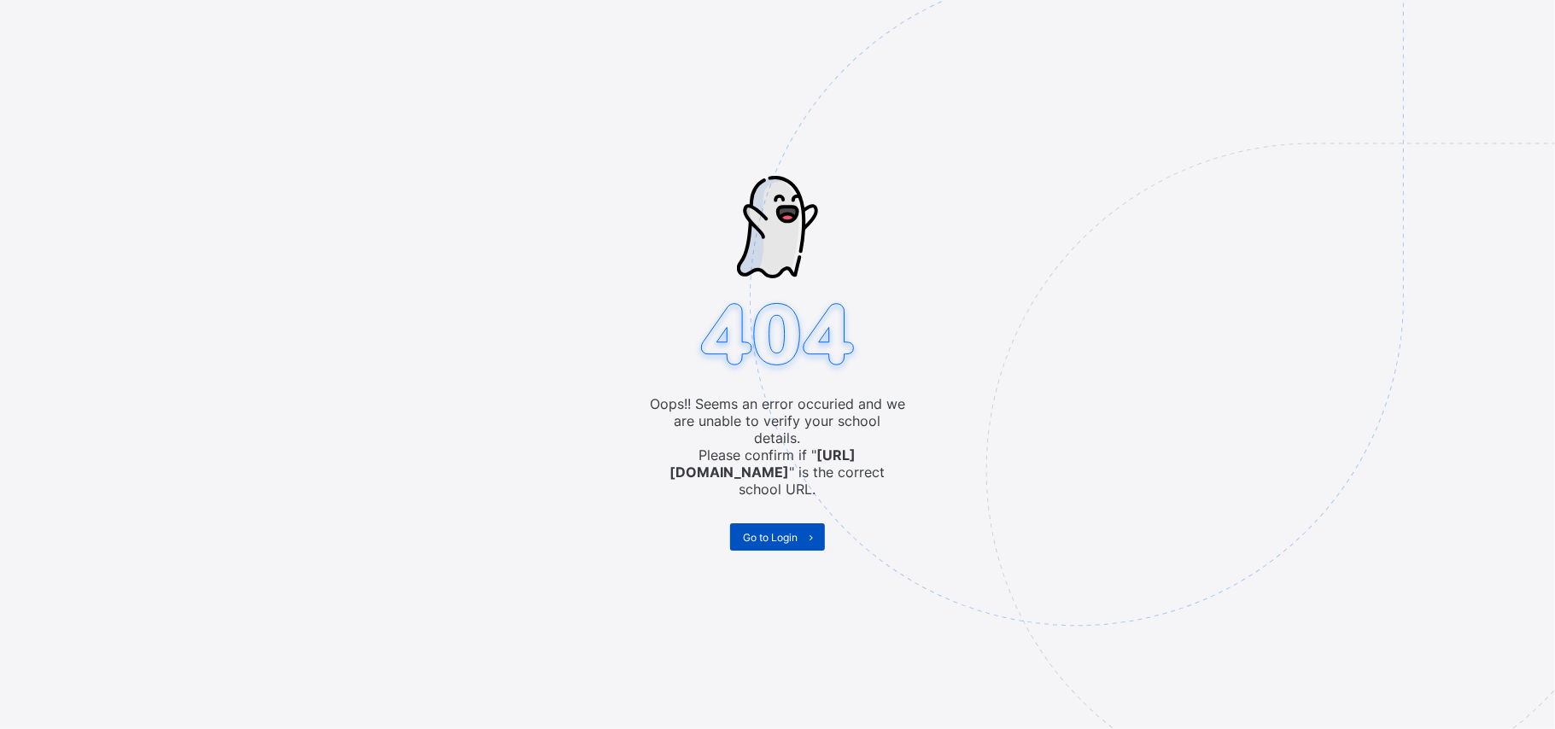
click at [774, 531] on span "Go to Login" at bounding box center [770, 537] width 55 height 13
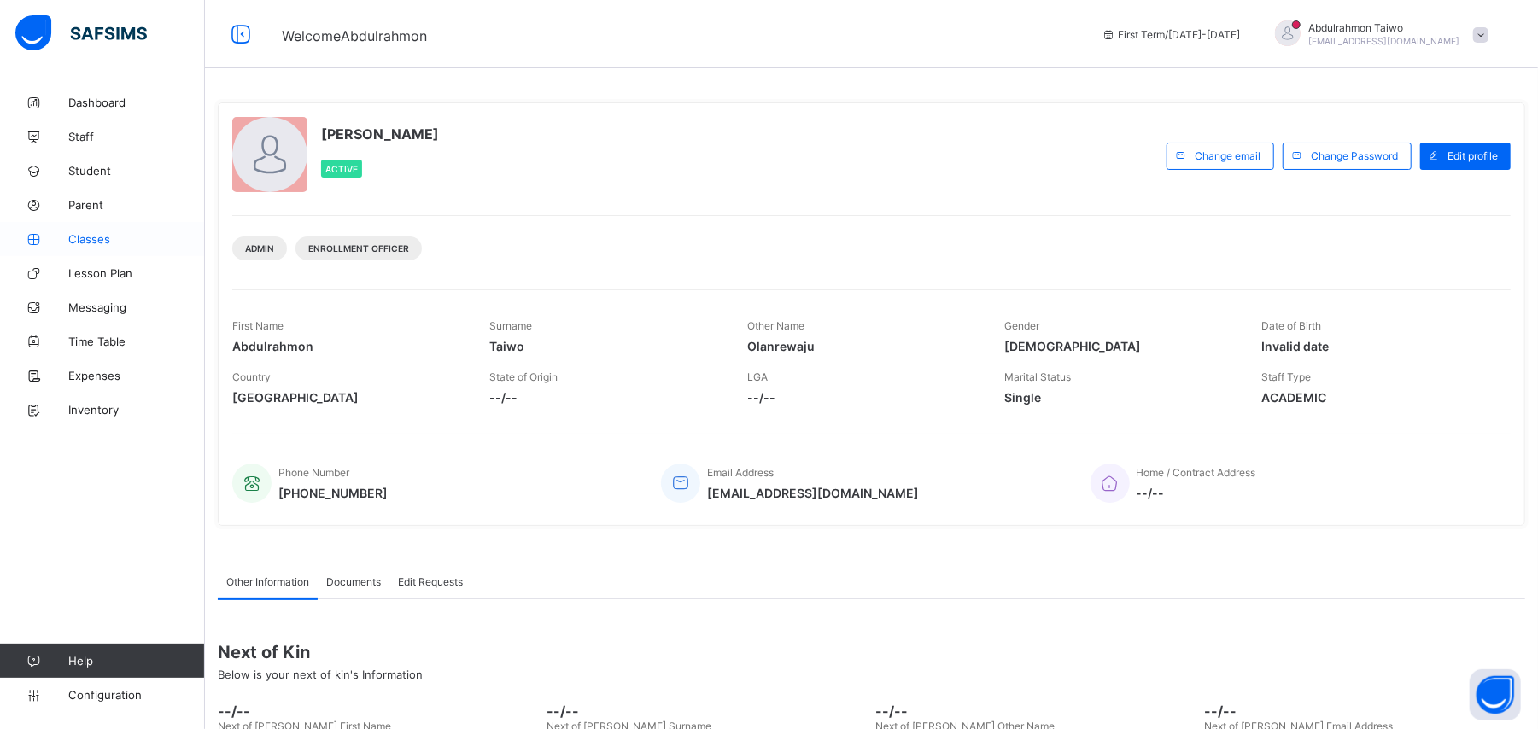
click at [76, 243] on span "Classes" at bounding box center [136, 239] width 137 height 14
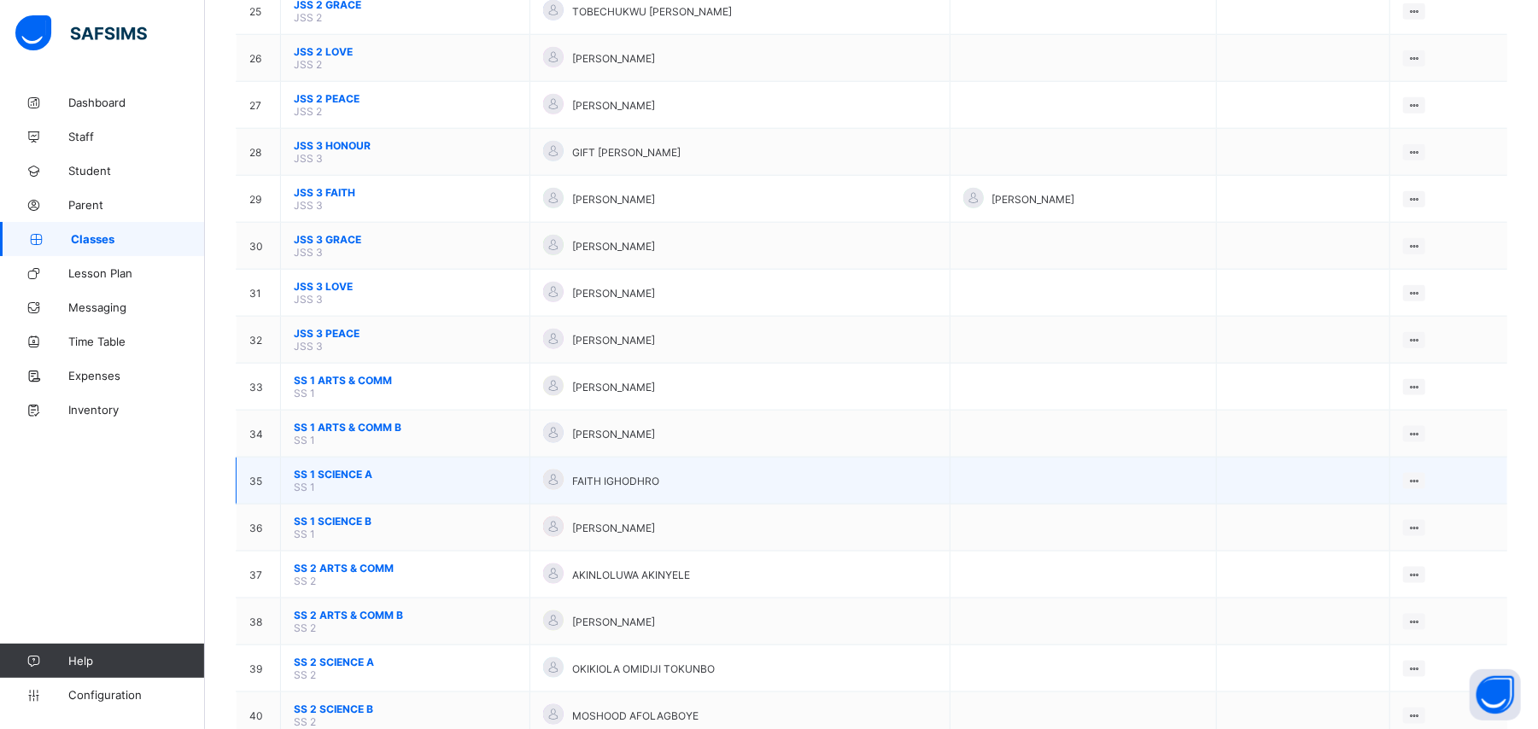
scroll to position [1226, 0]
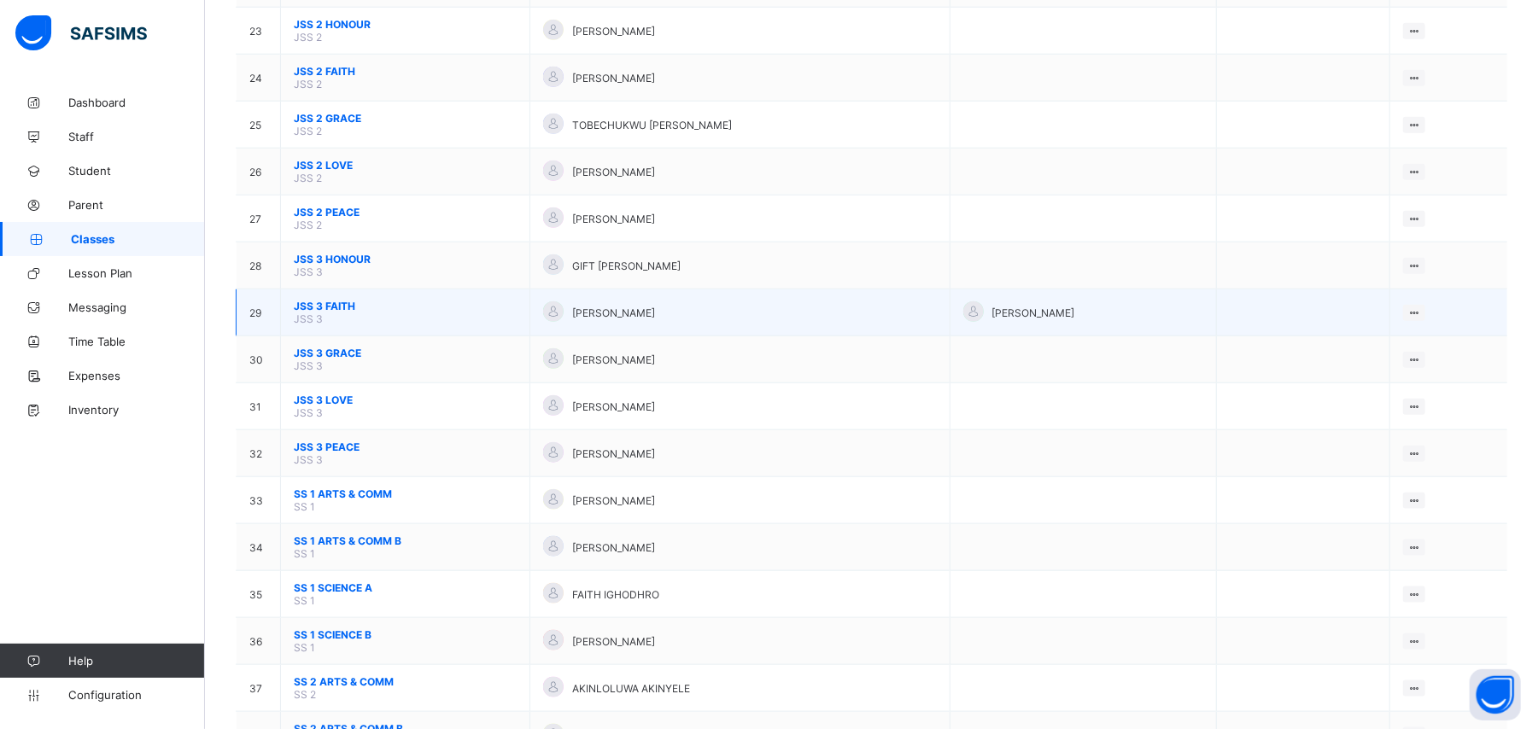
click at [314, 300] on span "JSS 3 FAITH" at bounding box center [405, 306] width 223 height 13
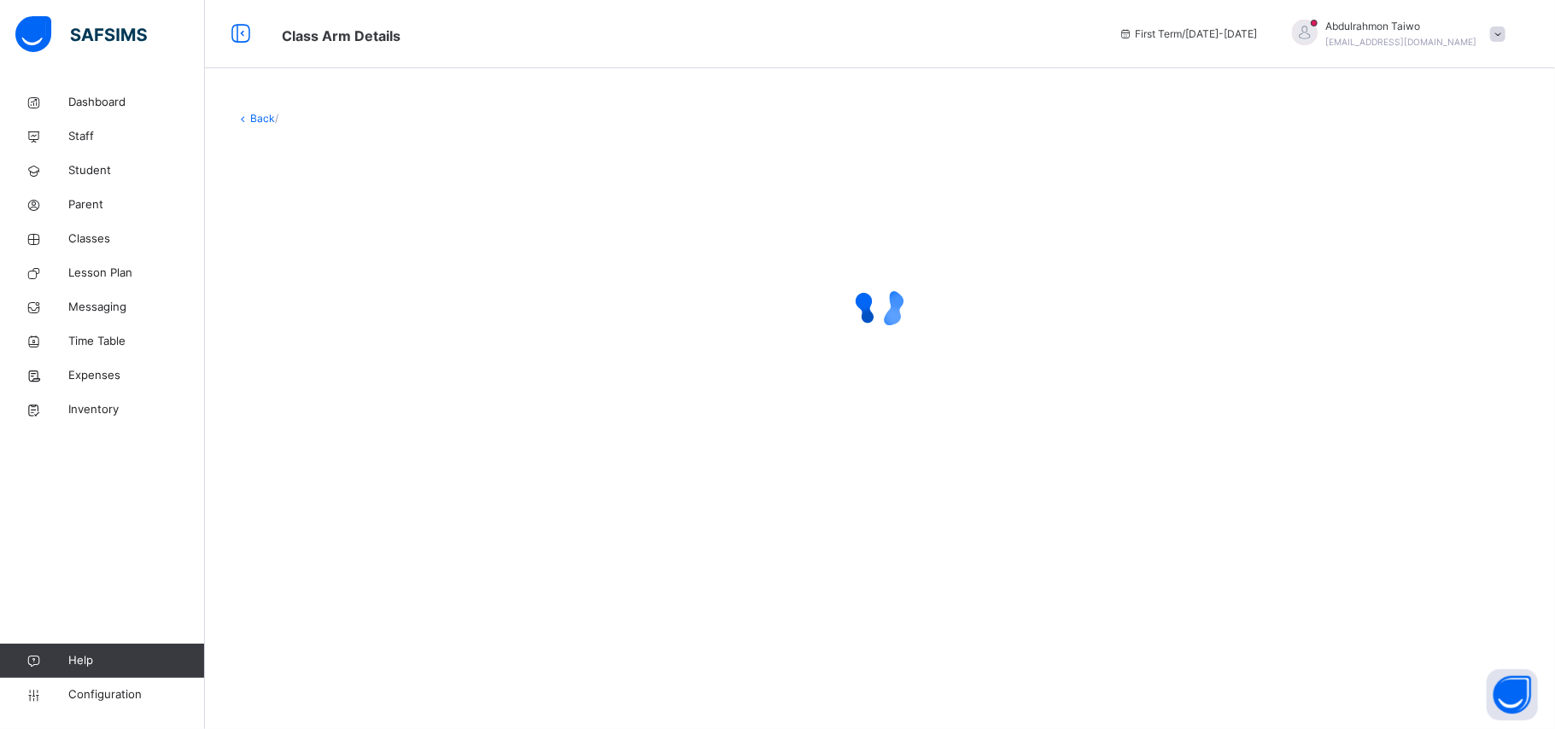
click at [263, 121] on link "Back" at bounding box center [262, 118] width 25 height 13
